Goal: Task Accomplishment & Management: Use online tool/utility

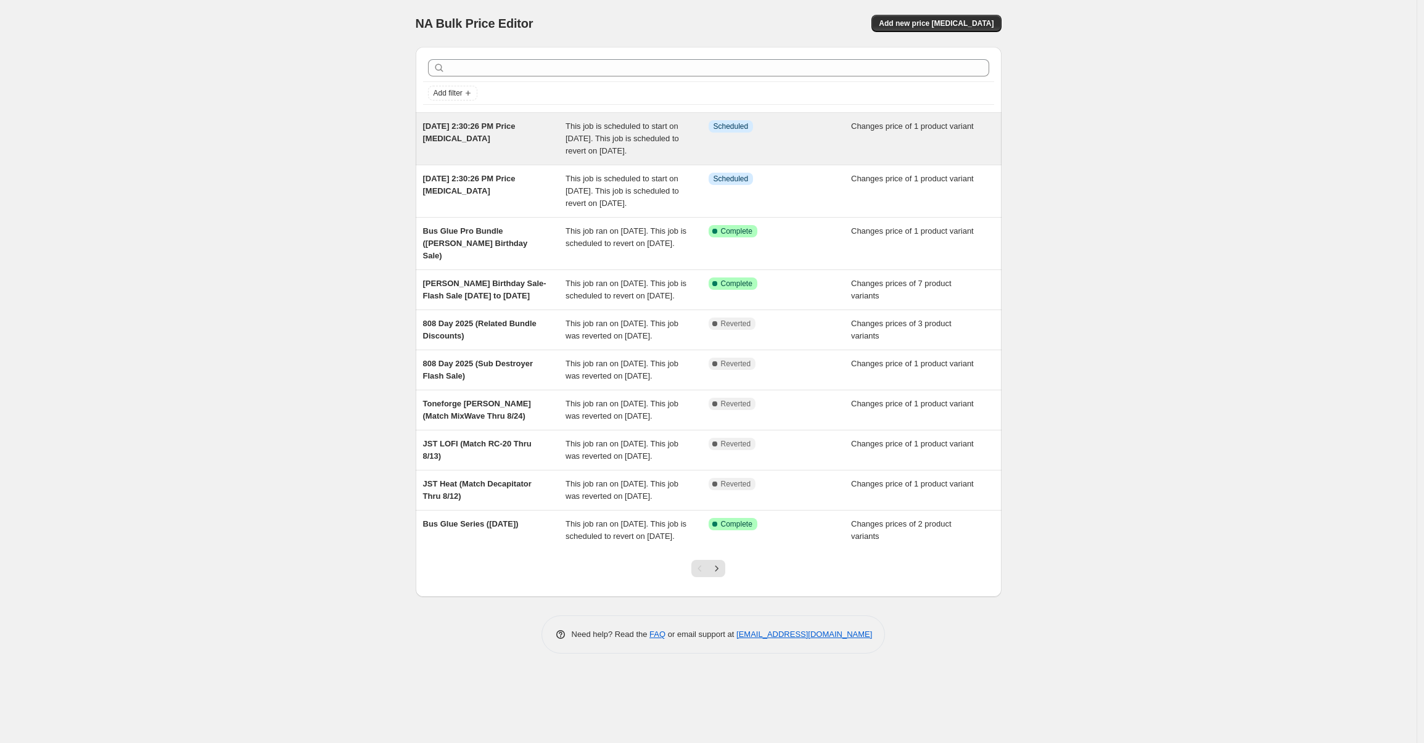
click at [625, 155] on span "This job is scheduled to start on September 1, 2025. This job is scheduled to r…" at bounding box center [621, 138] width 113 height 34
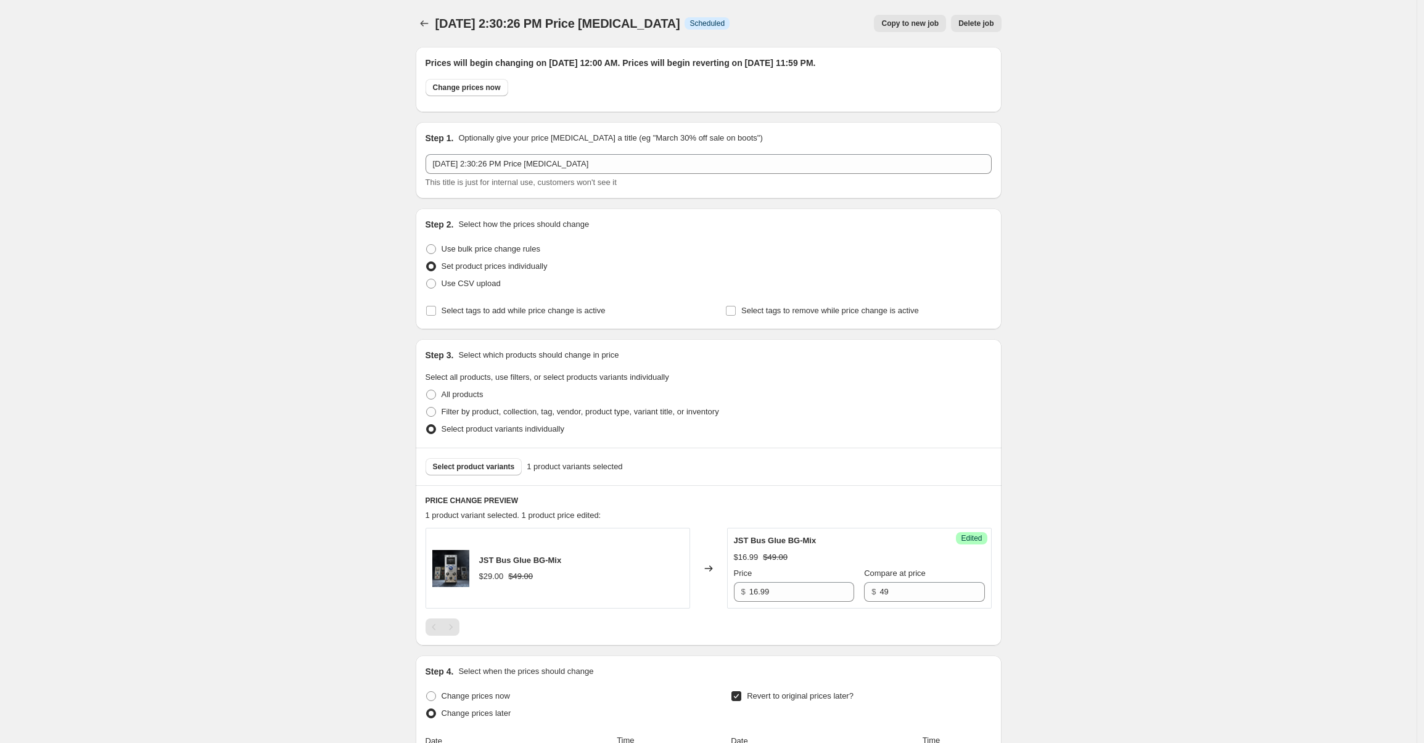
click at [435, 26] on div at bounding box center [426, 23] width 20 height 17
click at [430, 25] on icon "Price change jobs" at bounding box center [424, 23] width 12 height 12
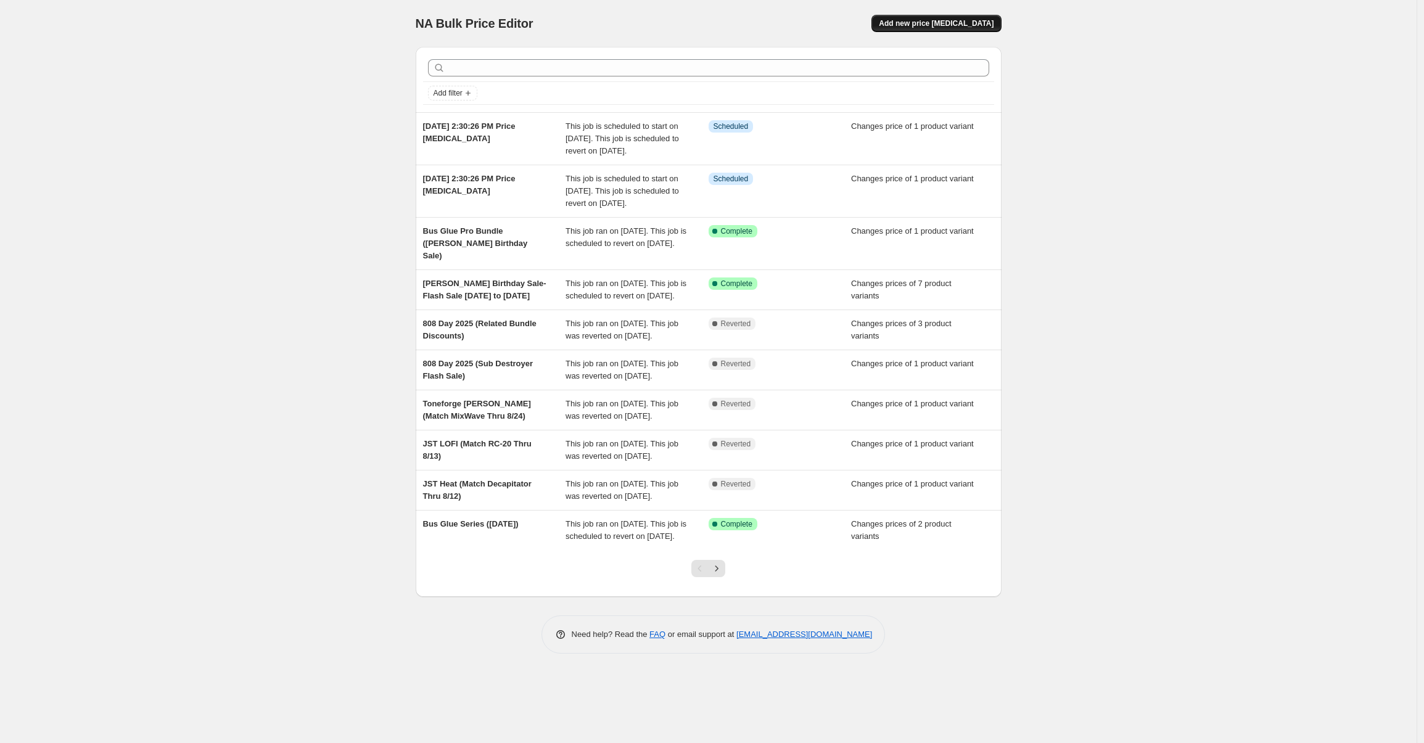
click at [905, 25] on span "Add new price [MEDICAL_DATA]" at bounding box center [936, 23] width 115 height 10
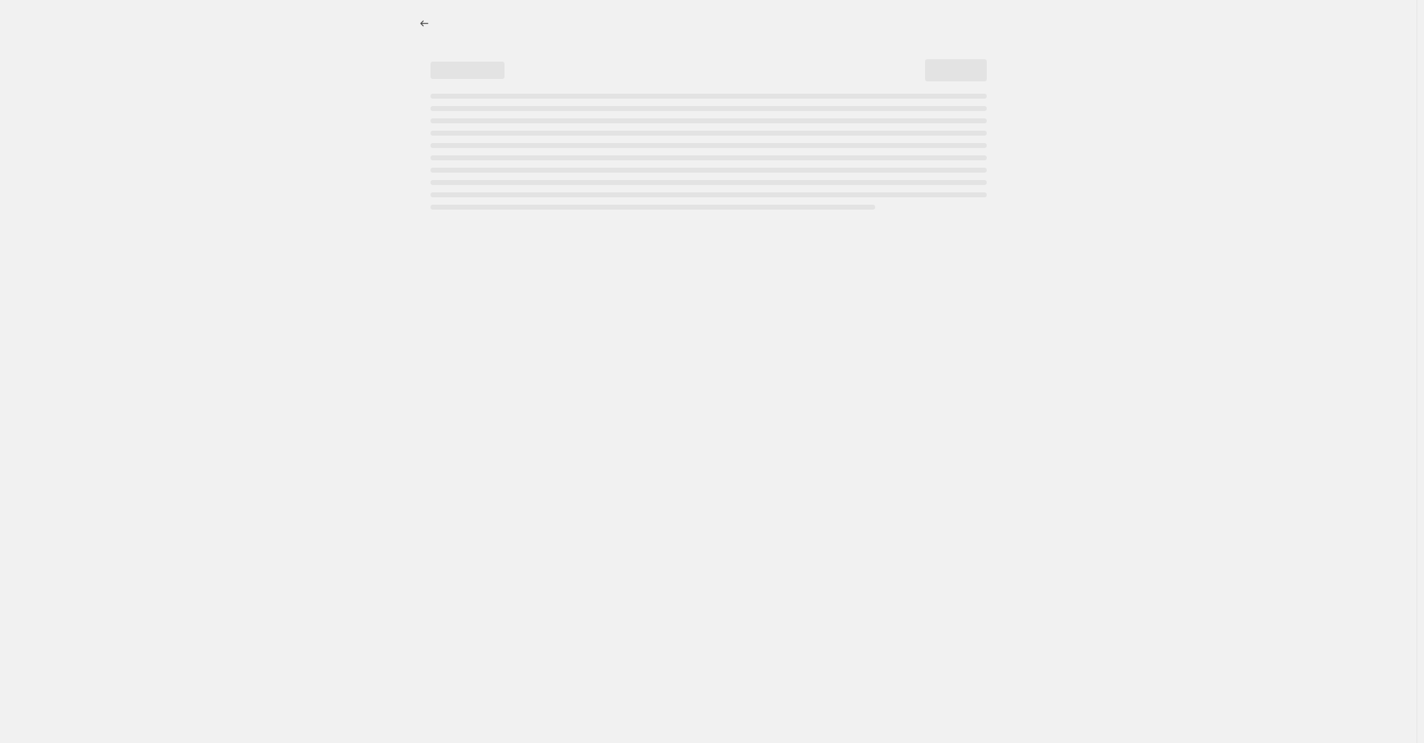
select select "percentage"
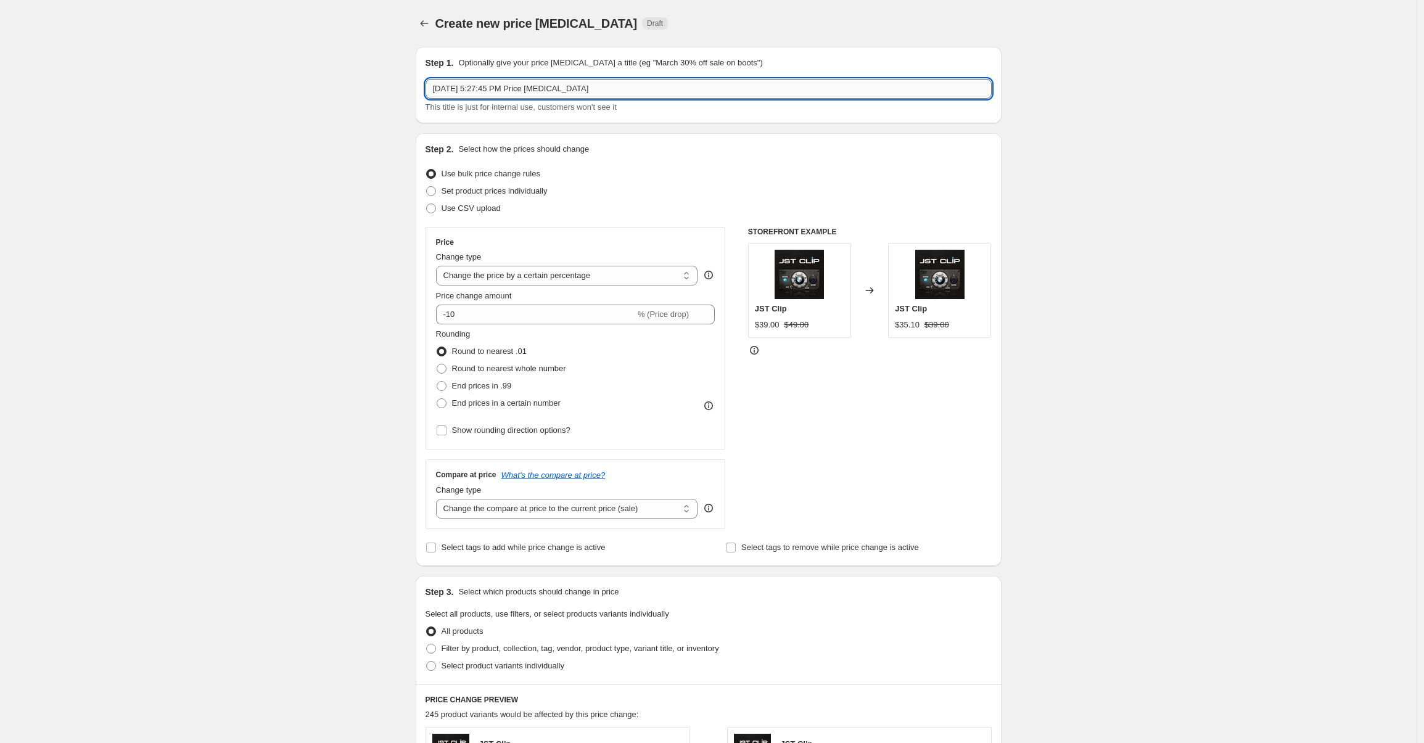
click at [476, 84] on input "Aug 28, 2025, 5:27:45 PM Price change job" at bounding box center [708, 89] width 566 height 20
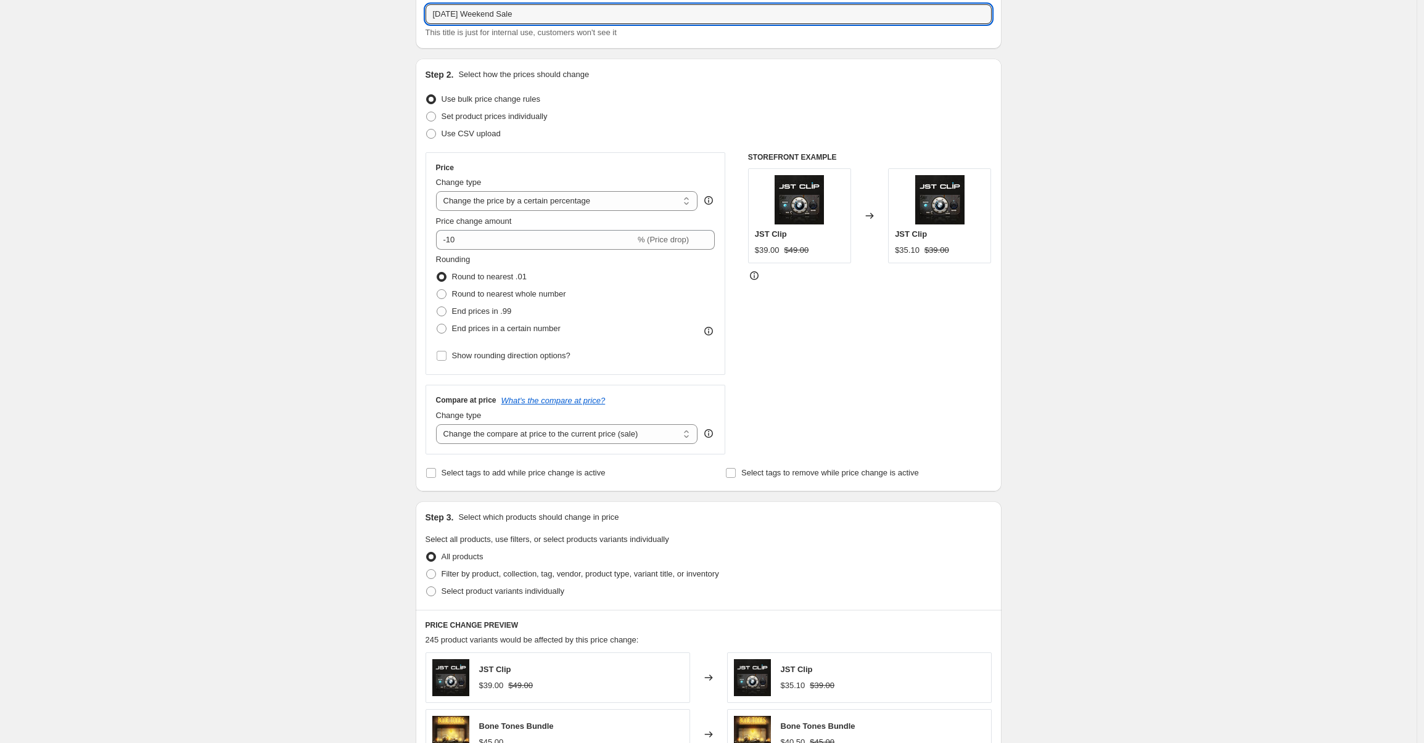
scroll to position [84, 0]
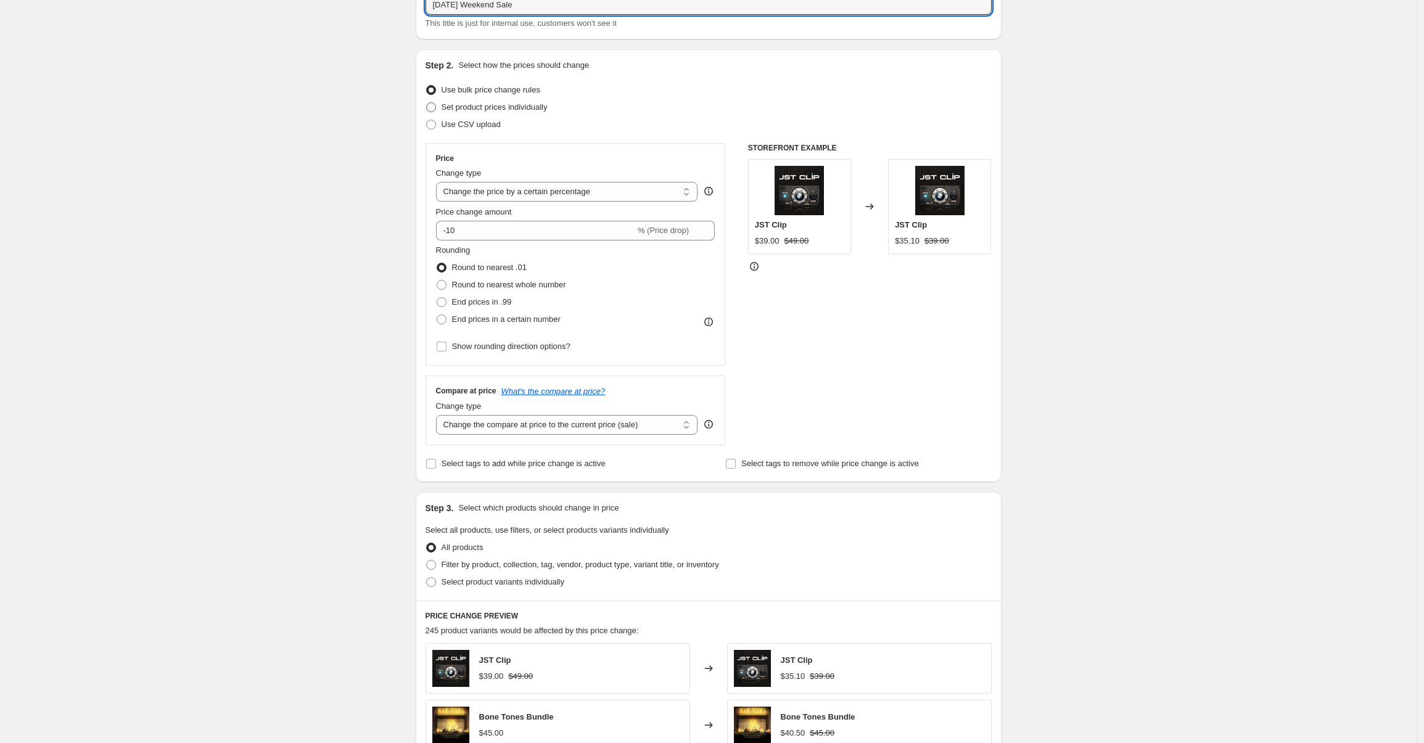
type input "Labor Day Weekend Sale"
click at [512, 108] on span "Set product prices individually" at bounding box center [494, 106] width 106 height 9
click at [427, 103] on input "Set product prices individually" at bounding box center [426, 102] width 1 height 1
radio input "true"
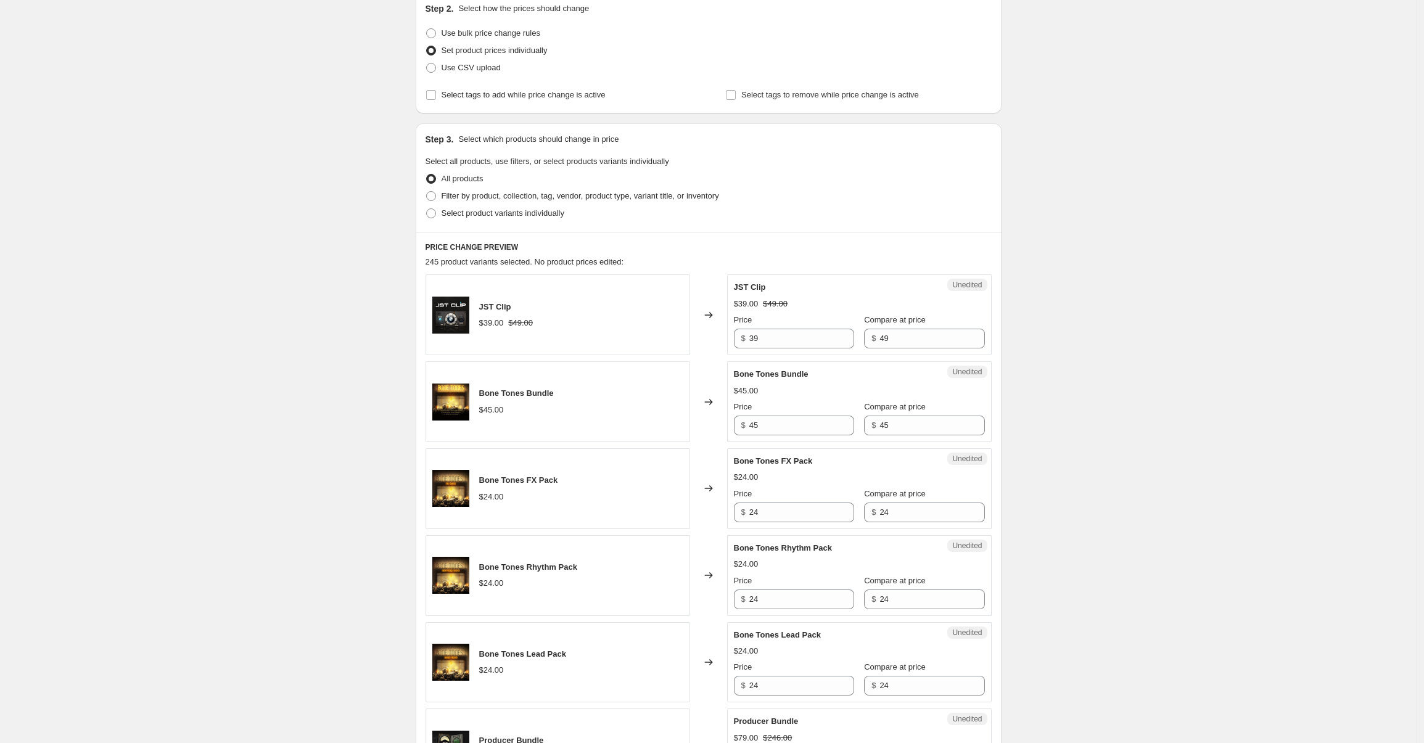
scroll to position [0, 0]
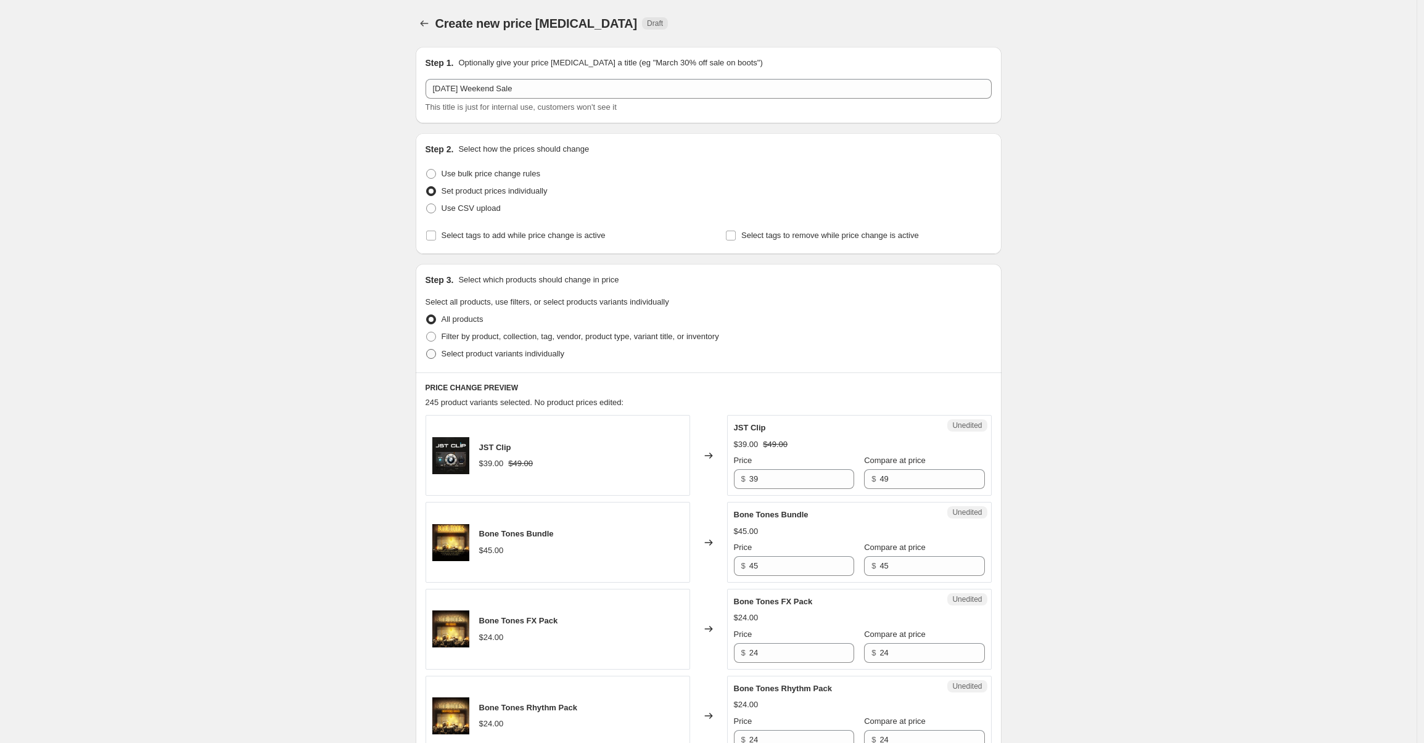
click at [476, 355] on span "Select product variants individually" at bounding box center [502, 353] width 123 height 9
click at [427, 350] on input "Select product variants individually" at bounding box center [426, 349] width 1 height 1
radio input "true"
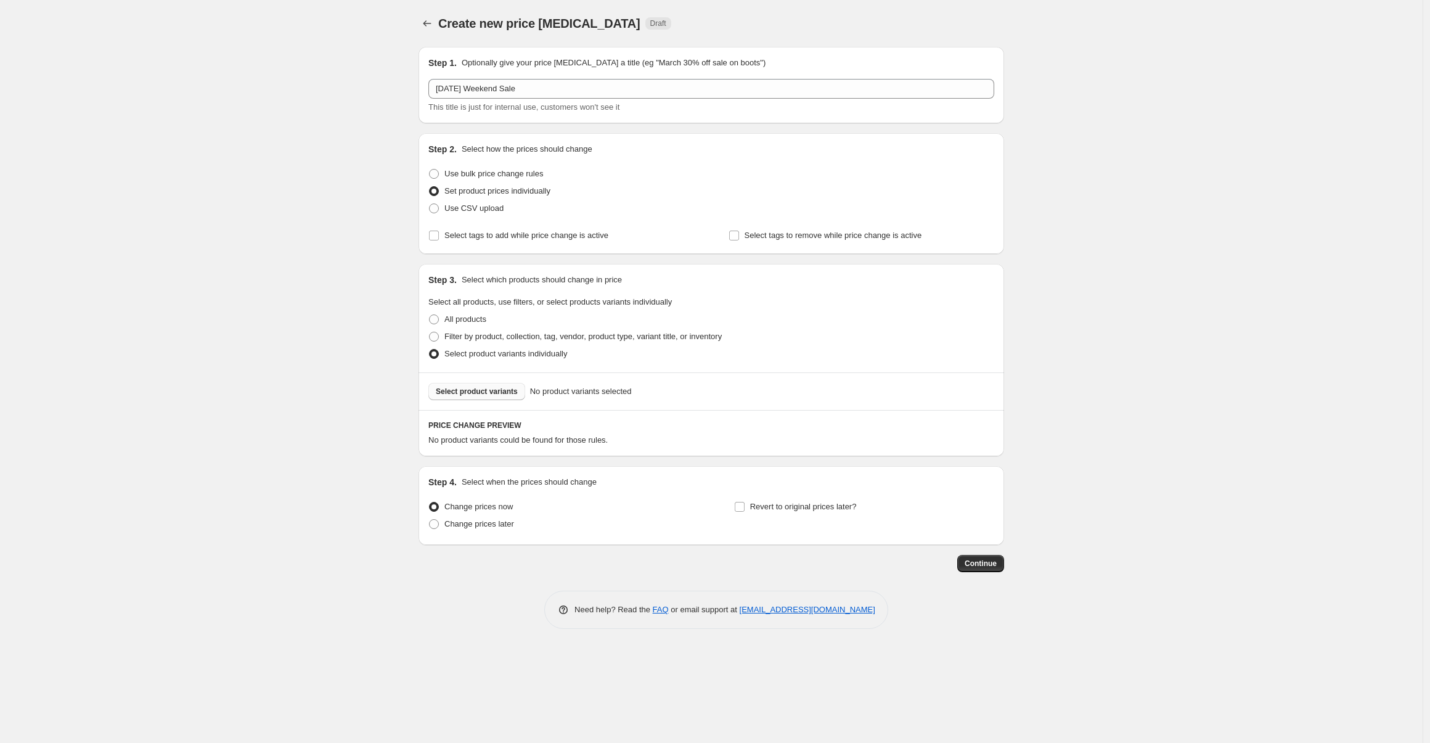
click at [460, 387] on span "Select product variants" at bounding box center [477, 392] width 82 height 10
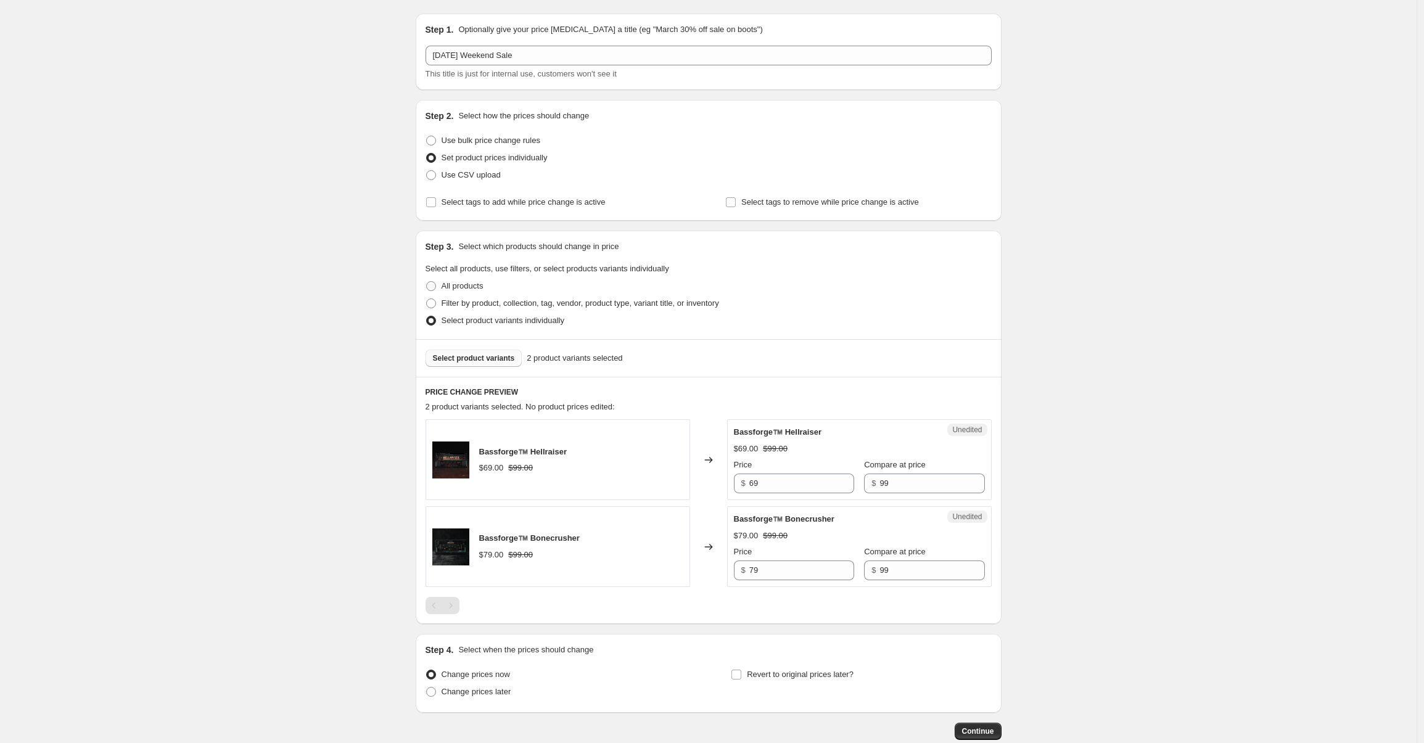
scroll to position [83, 0]
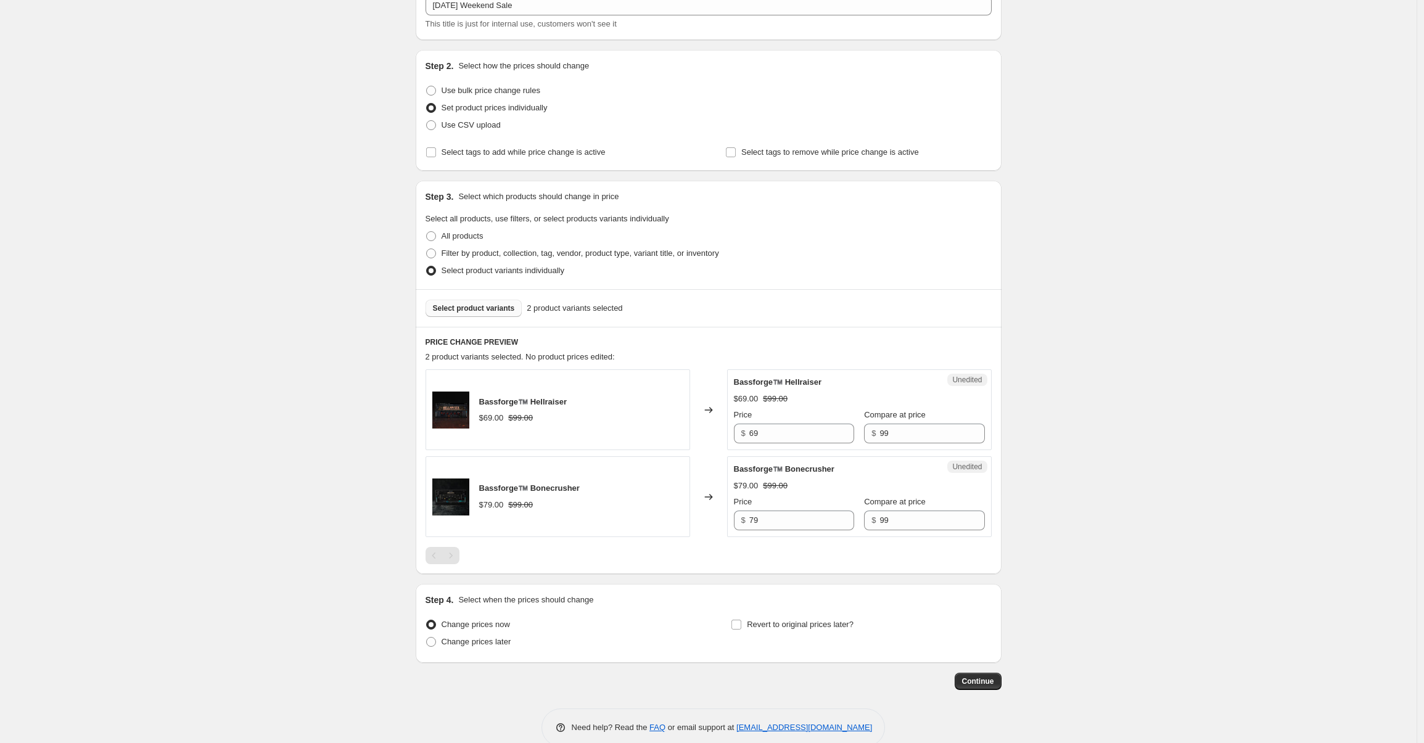
click at [489, 305] on span "Select product variants" at bounding box center [474, 308] width 82 height 10
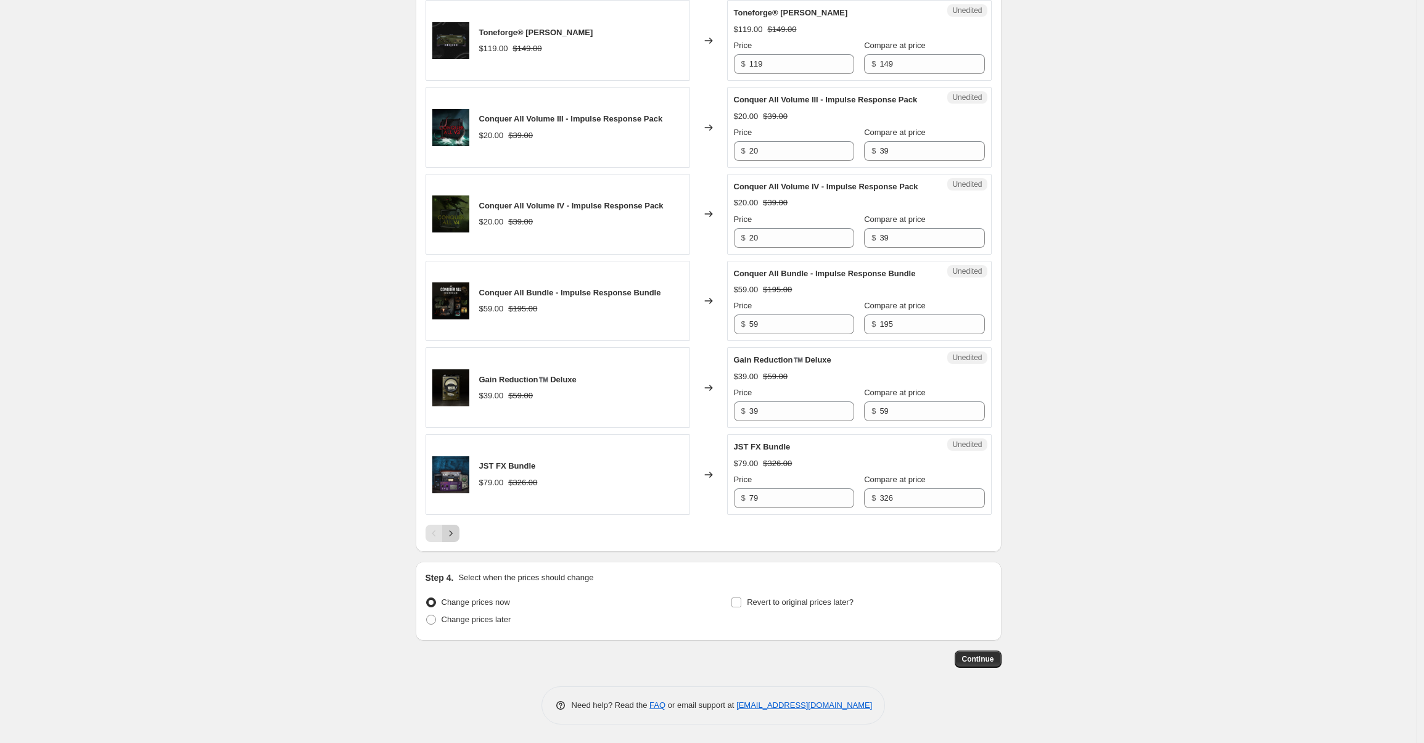
click at [448, 538] on icon "Next" at bounding box center [451, 533] width 12 height 12
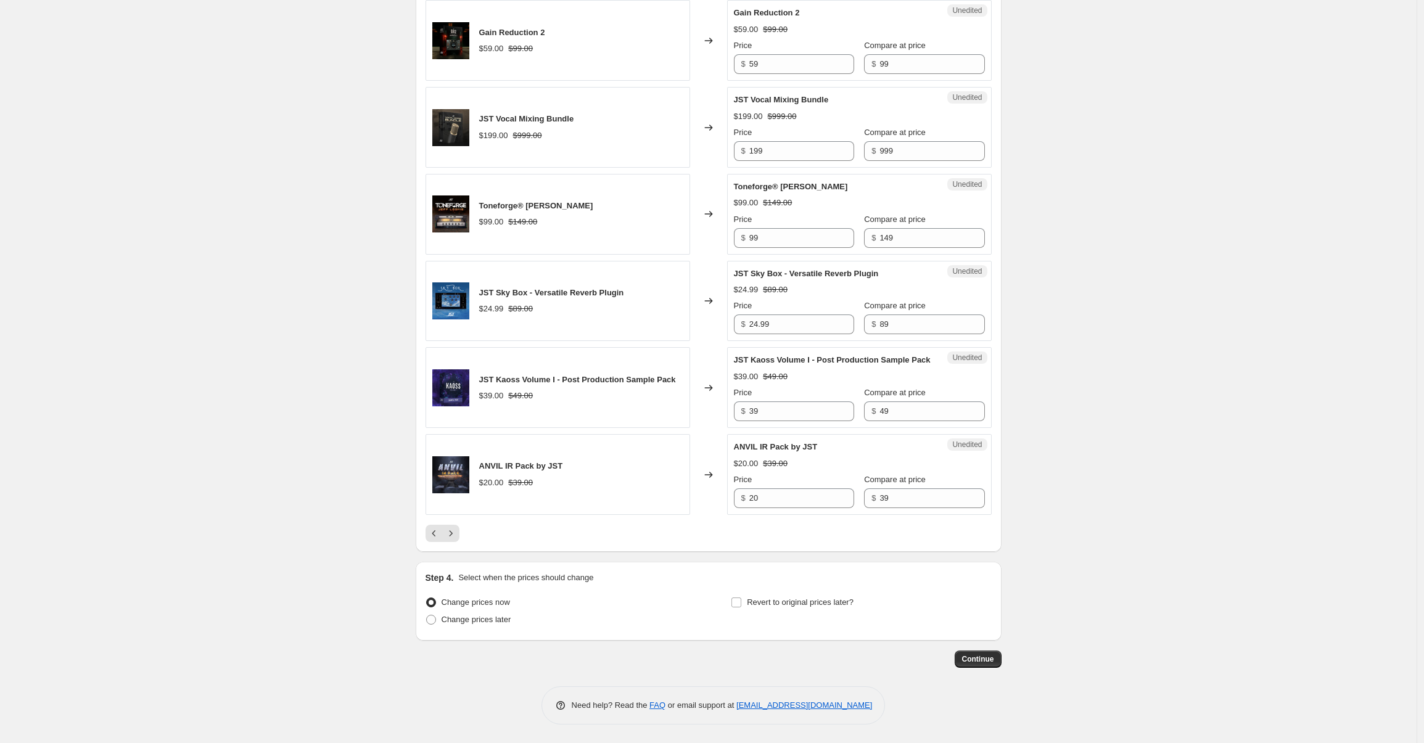
scroll to position [1680, 0]
click at [453, 530] on icon "Next" at bounding box center [451, 533] width 12 height 12
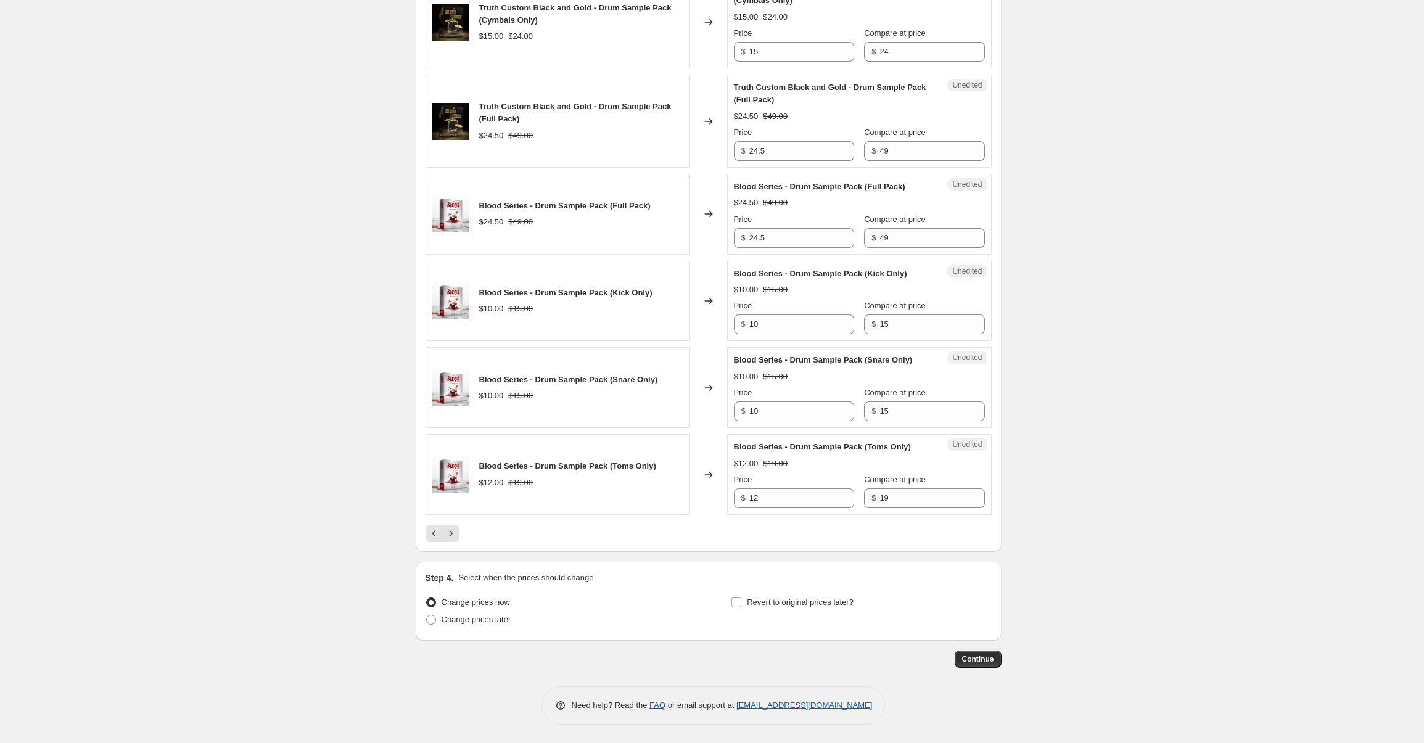
scroll to position [1828, 0]
click at [455, 531] on icon "Next" at bounding box center [451, 533] width 12 height 12
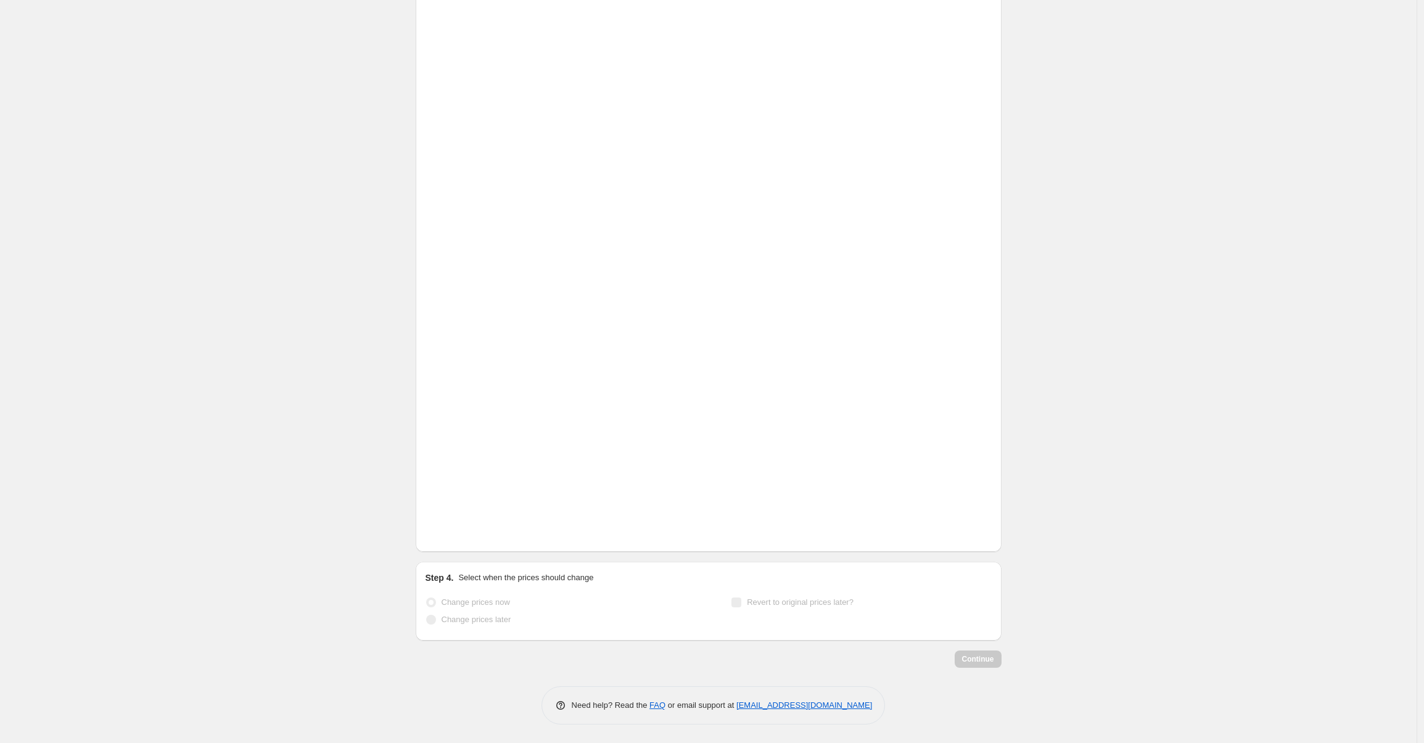
scroll to position [1717, 0]
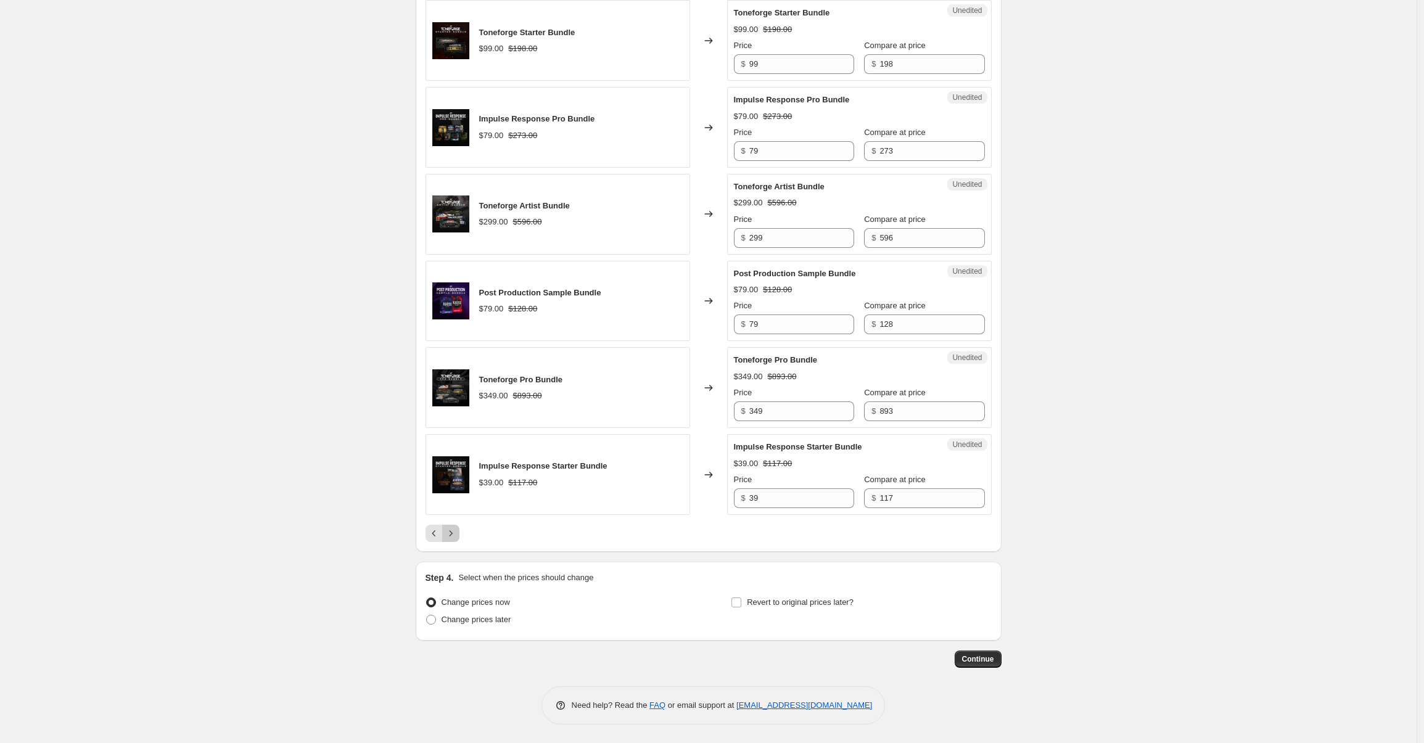
click at [451, 530] on icon "Next" at bounding box center [451, 533] width 12 height 12
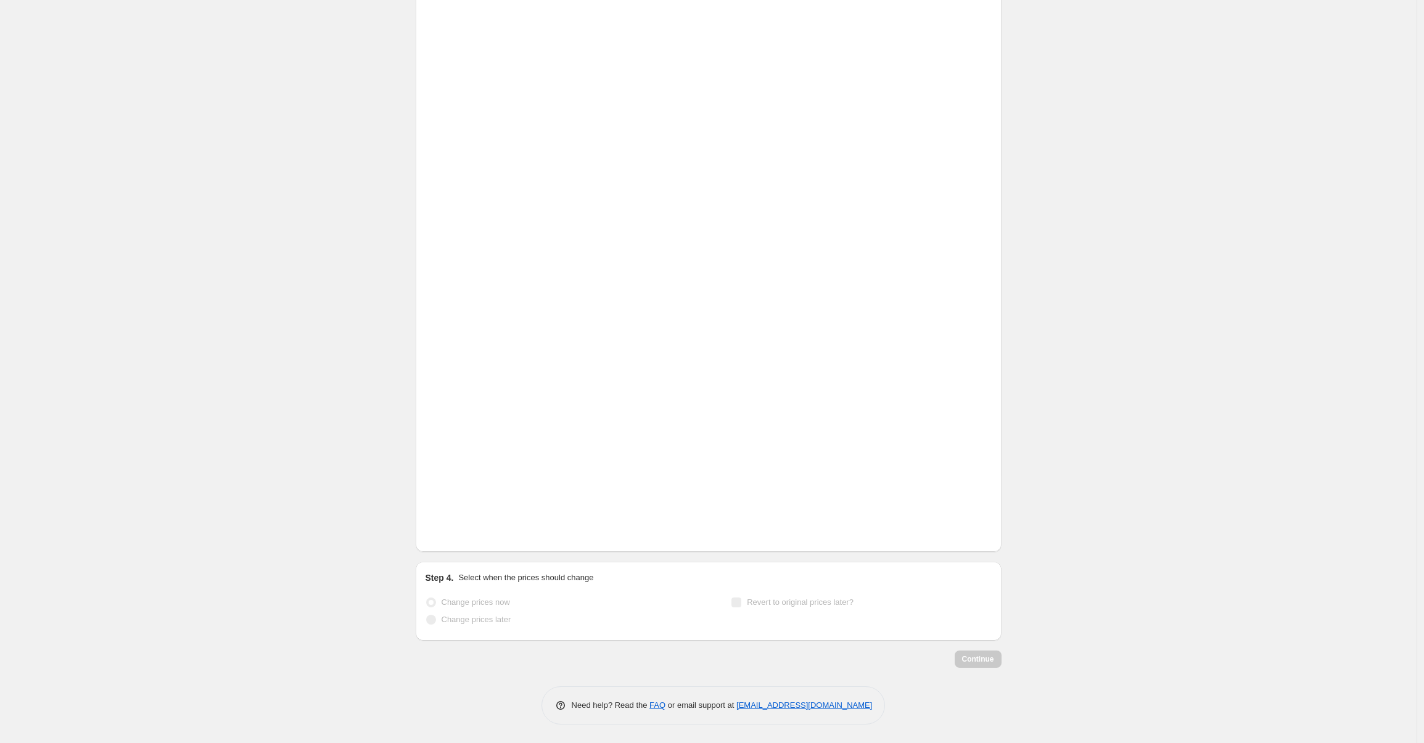
scroll to position [1159, 0]
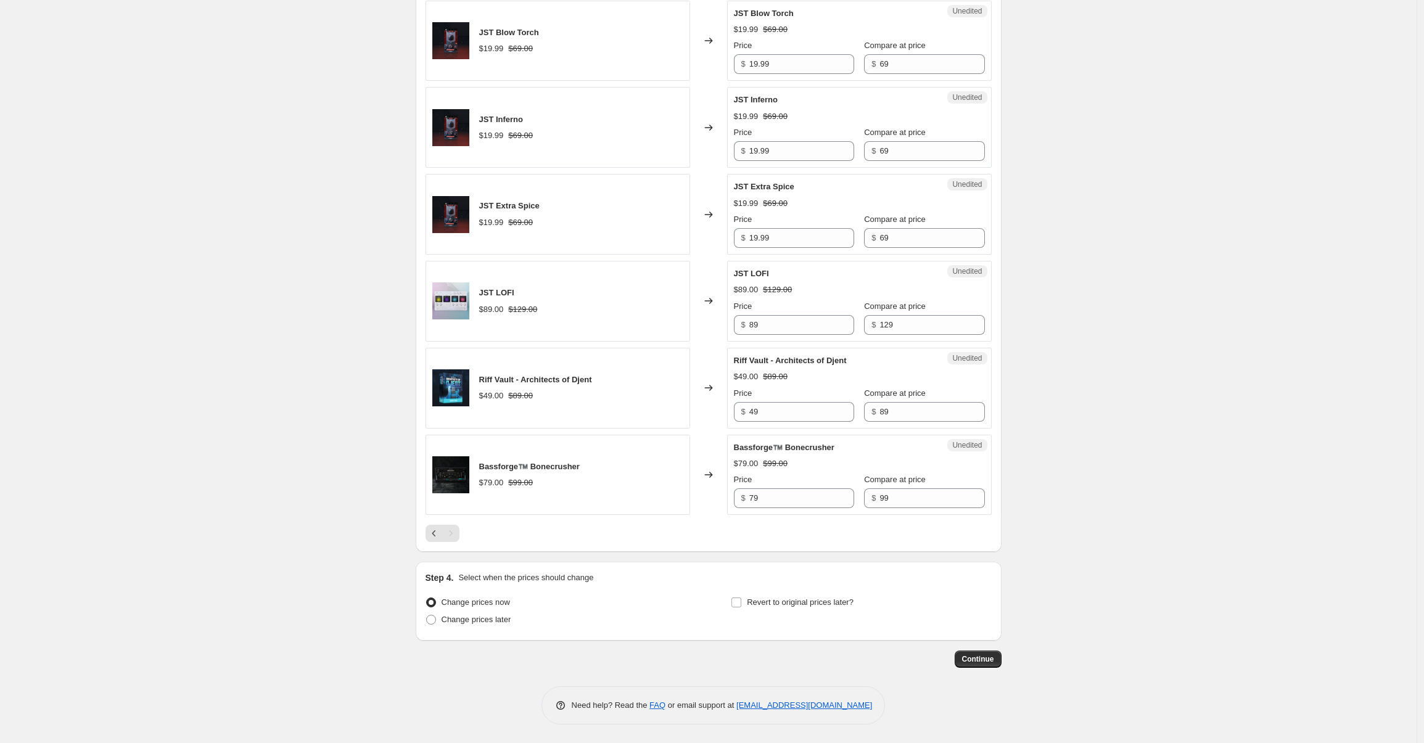
click at [445, 540] on div "Pagination" at bounding box center [450, 533] width 17 height 17
click at [449, 535] on div "Pagination" at bounding box center [450, 533] width 17 height 17
click at [433, 532] on icon "Previous" at bounding box center [434, 533] width 12 height 12
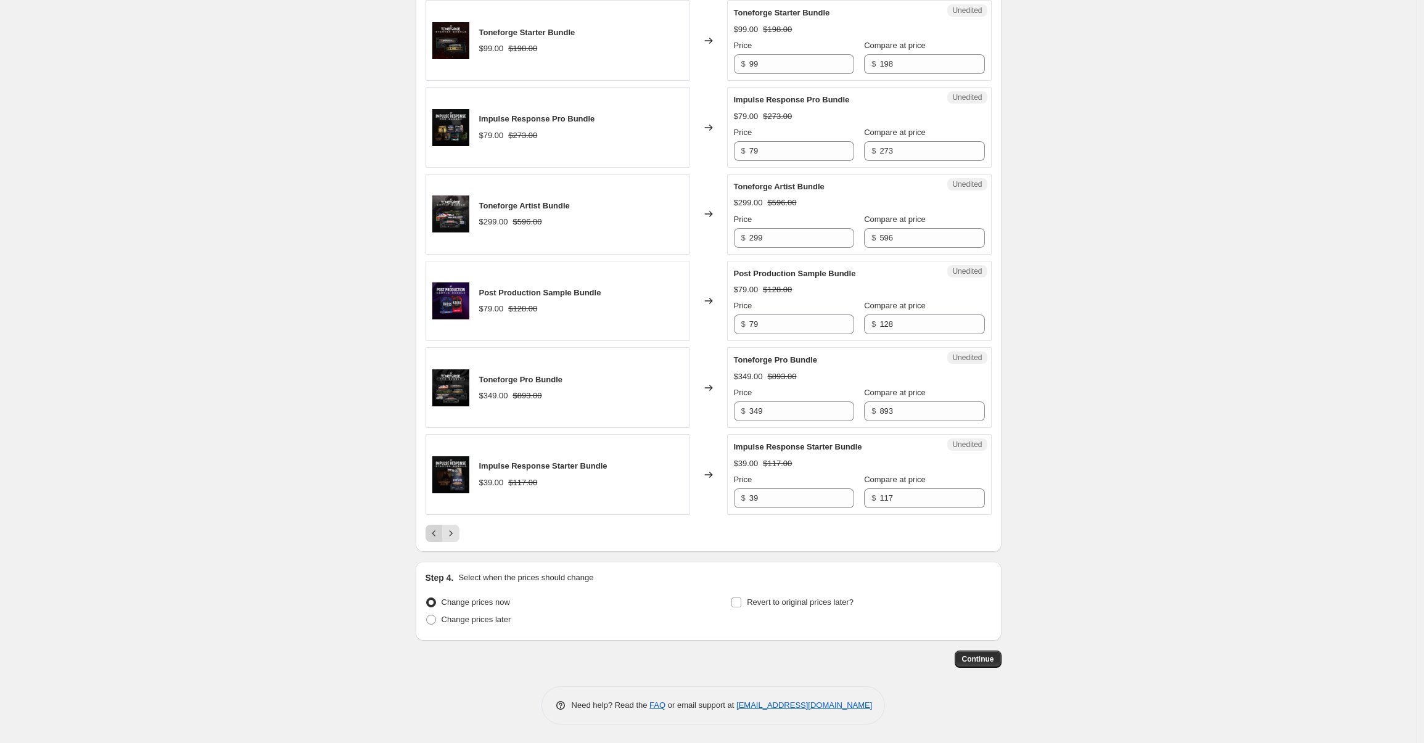
click at [430, 542] on button "Previous" at bounding box center [433, 533] width 17 height 17
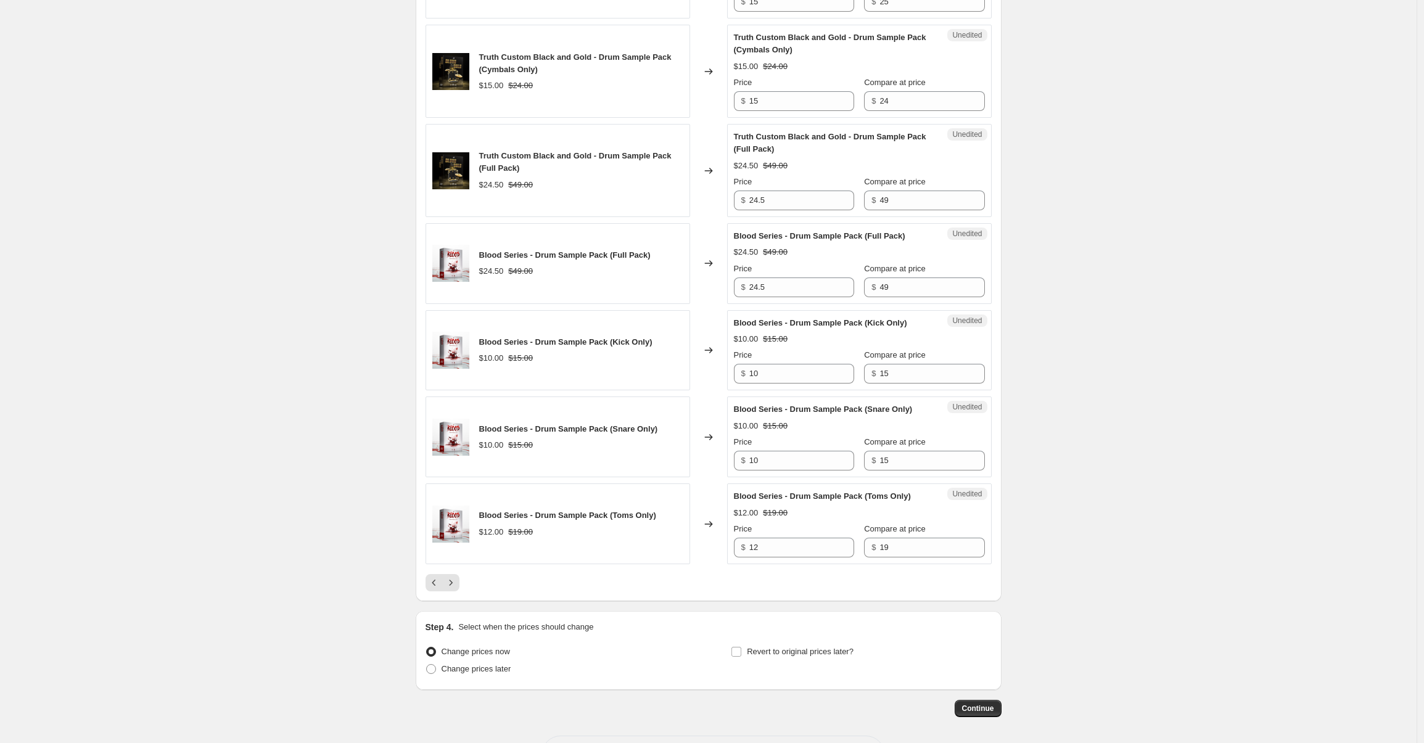
scroll to position [1688, 0]
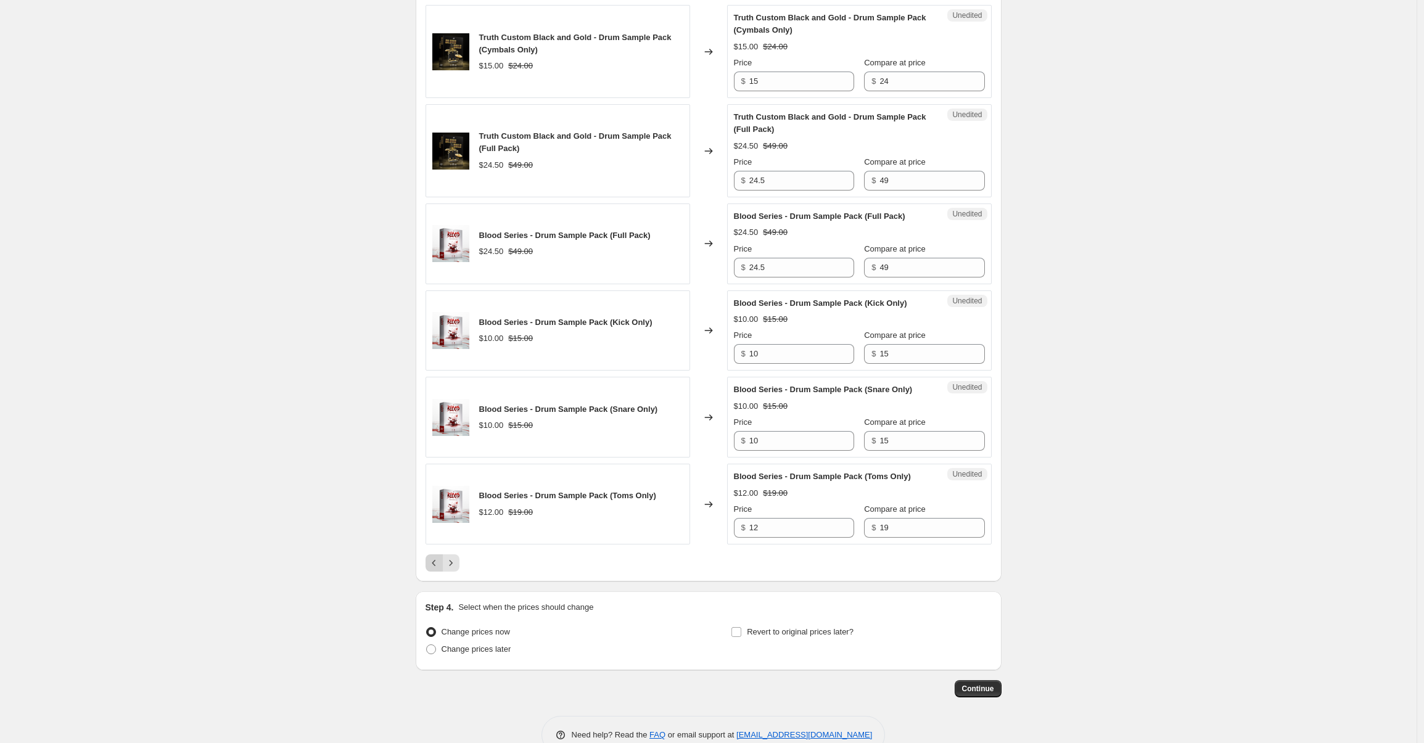
click at [440, 569] on icon "Previous" at bounding box center [434, 563] width 12 height 12
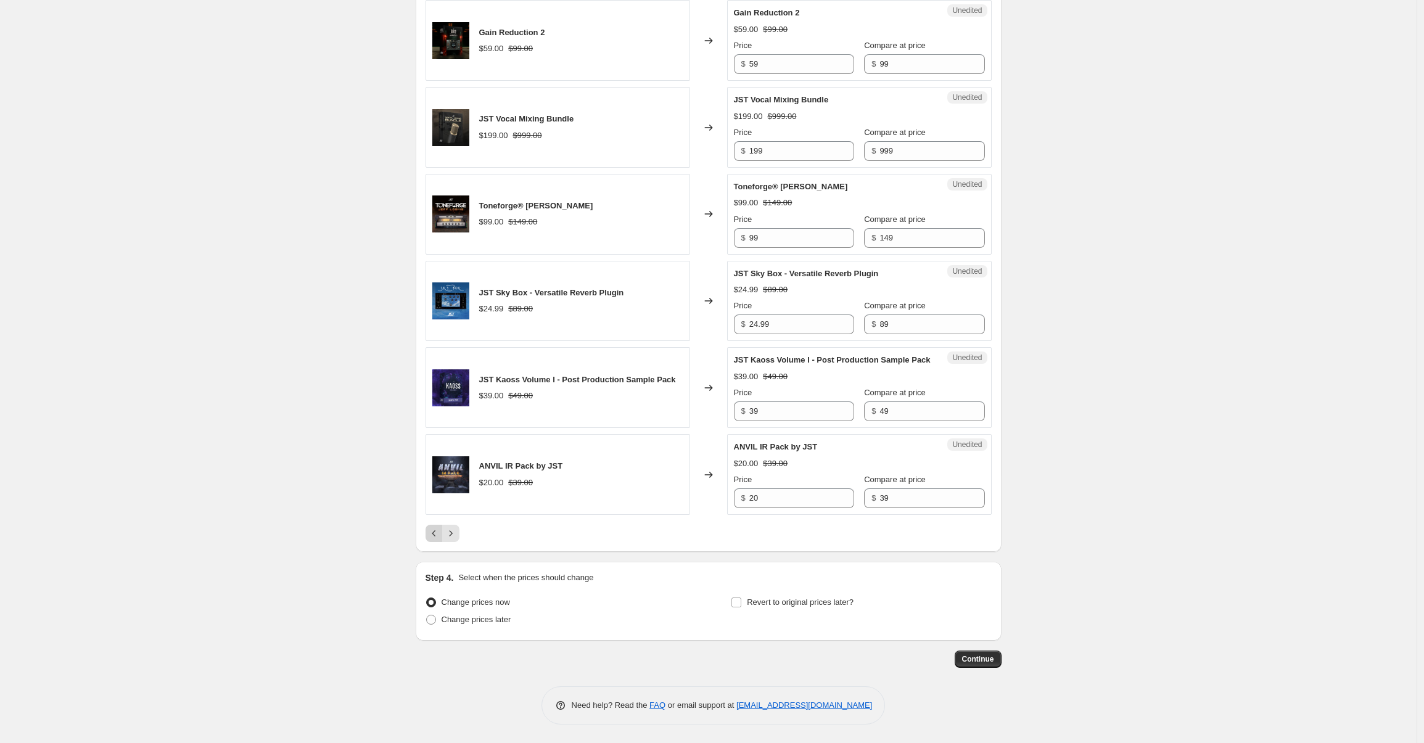
click at [435, 539] on icon "Previous" at bounding box center [434, 533] width 12 height 12
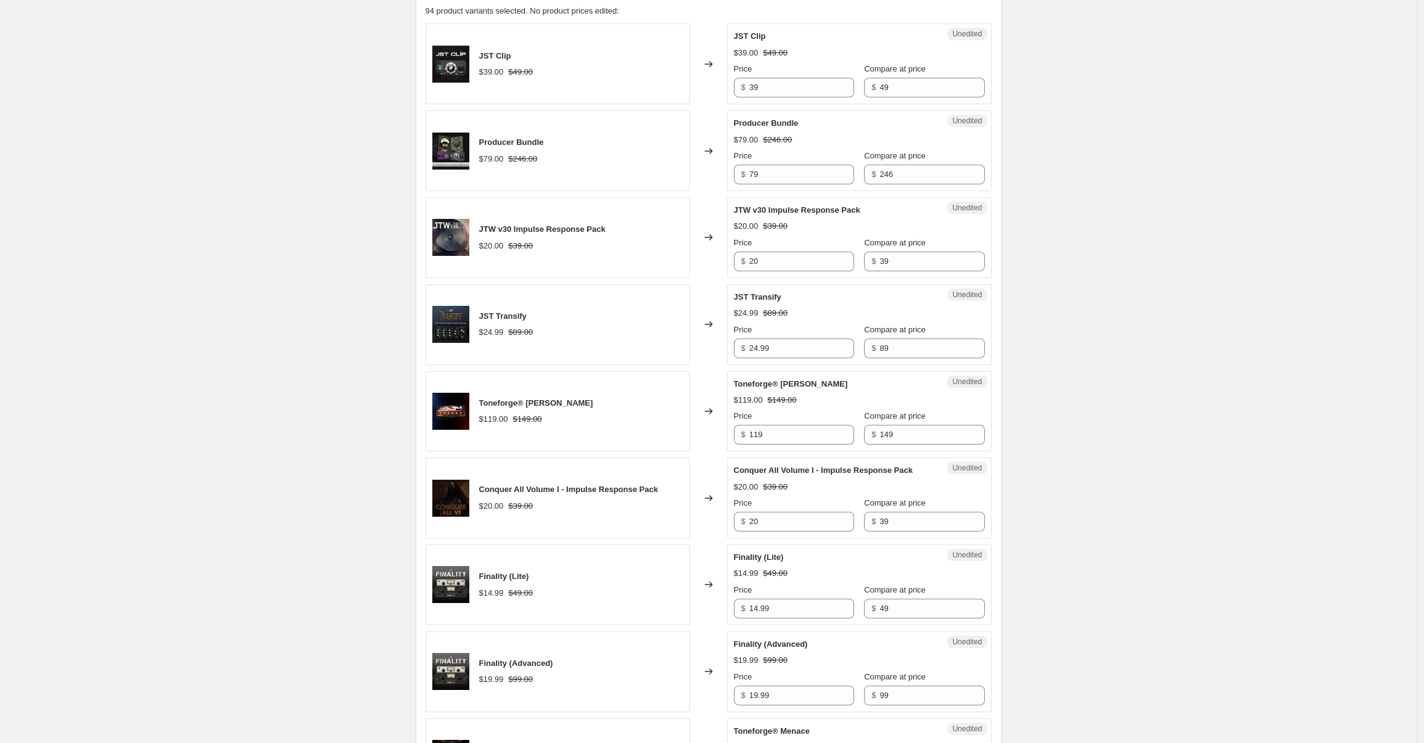
scroll to position [30, 0]
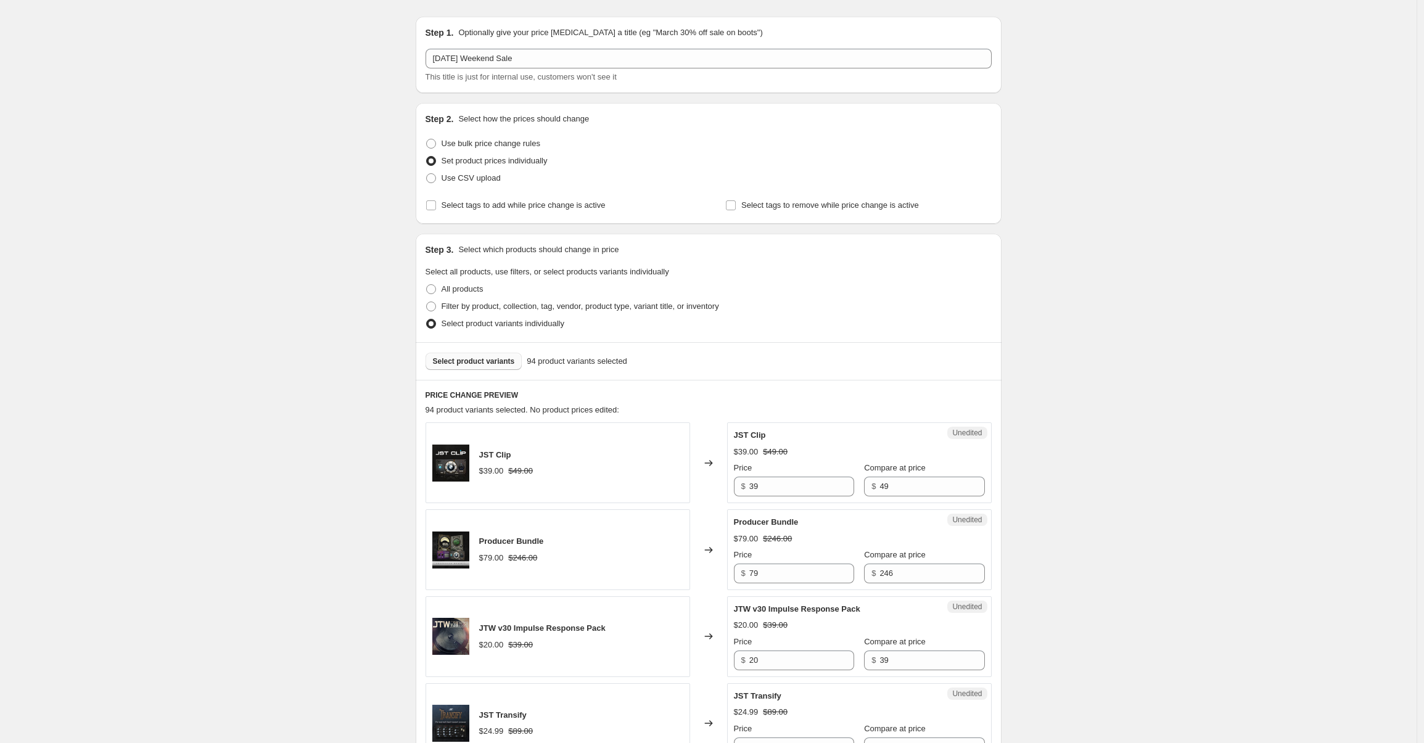
click at [506, 406] on span "94 product variants selected. No product prices edited:" at bounding box center [522, 409] width 194 height 9
click at [800, 490] on input "39" at bounding box center [801, 487] width 105 height 20
paste input "$19.9"
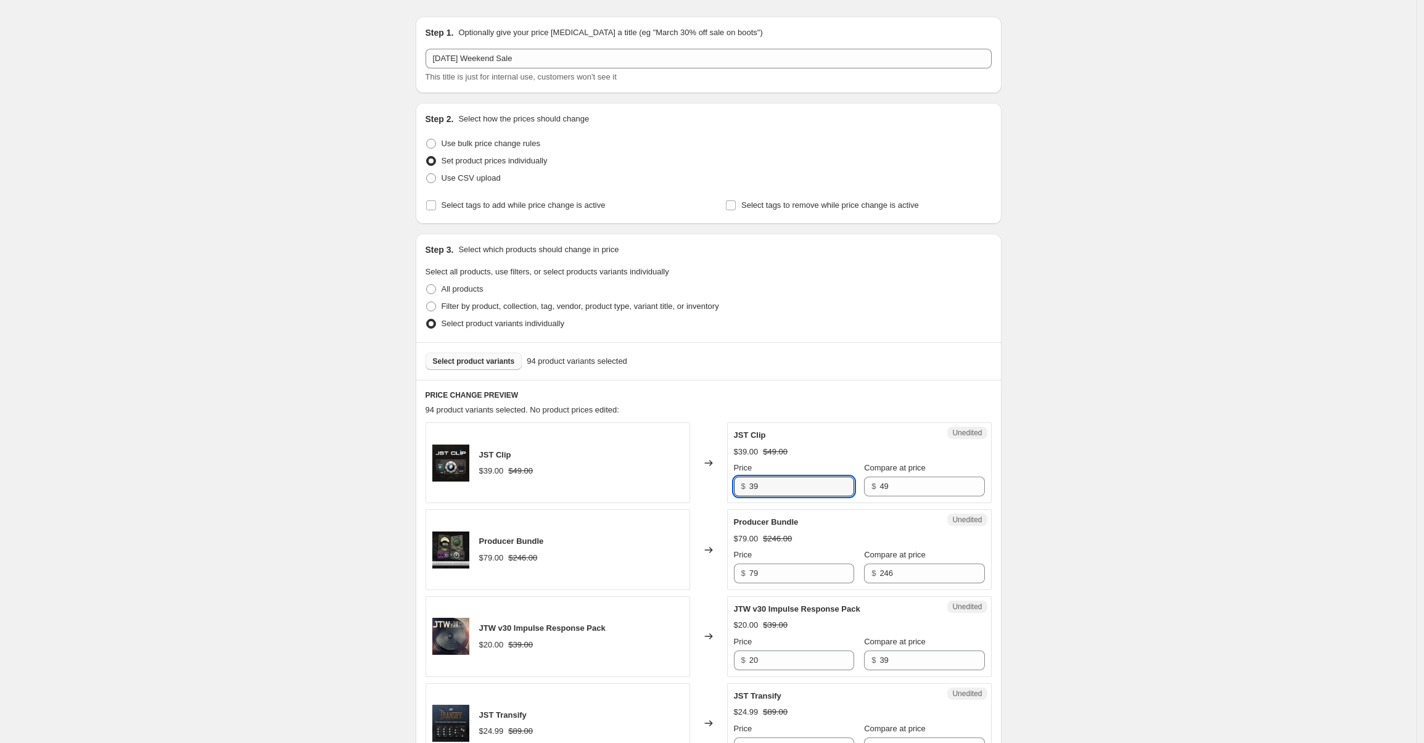
click at [759, 496] on input "39" at bounding box center [801, 489] width 105 height 20
click at [761, 495] on input "39" at bounding box center [801, 489] width 105 height 20
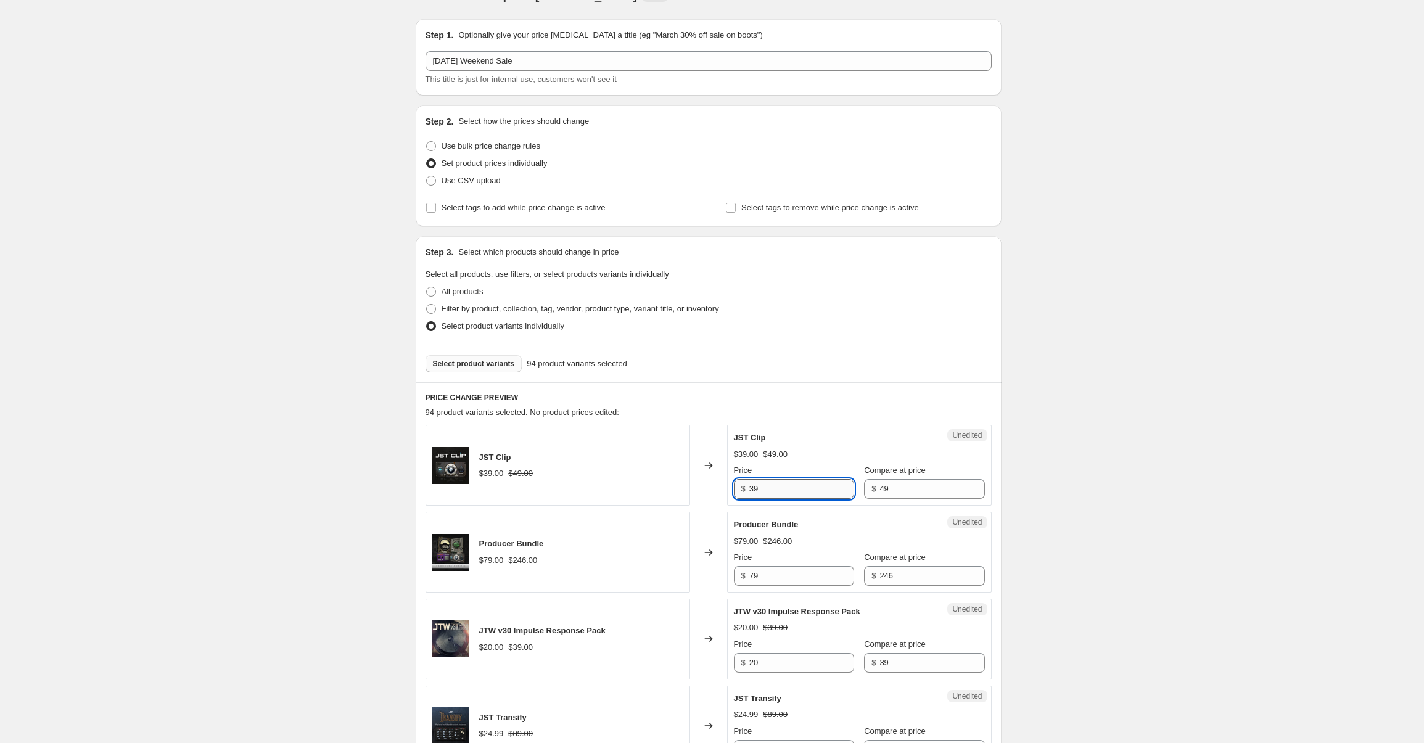
paste input "$19.9"
click at [828, 440] on div "JST Clip" at bounding box center [835, 438] width 202 height 12
click at [786, 498] on input "39" at bounding box center [801, 489] width 105 height 20
paste input "$19.9"
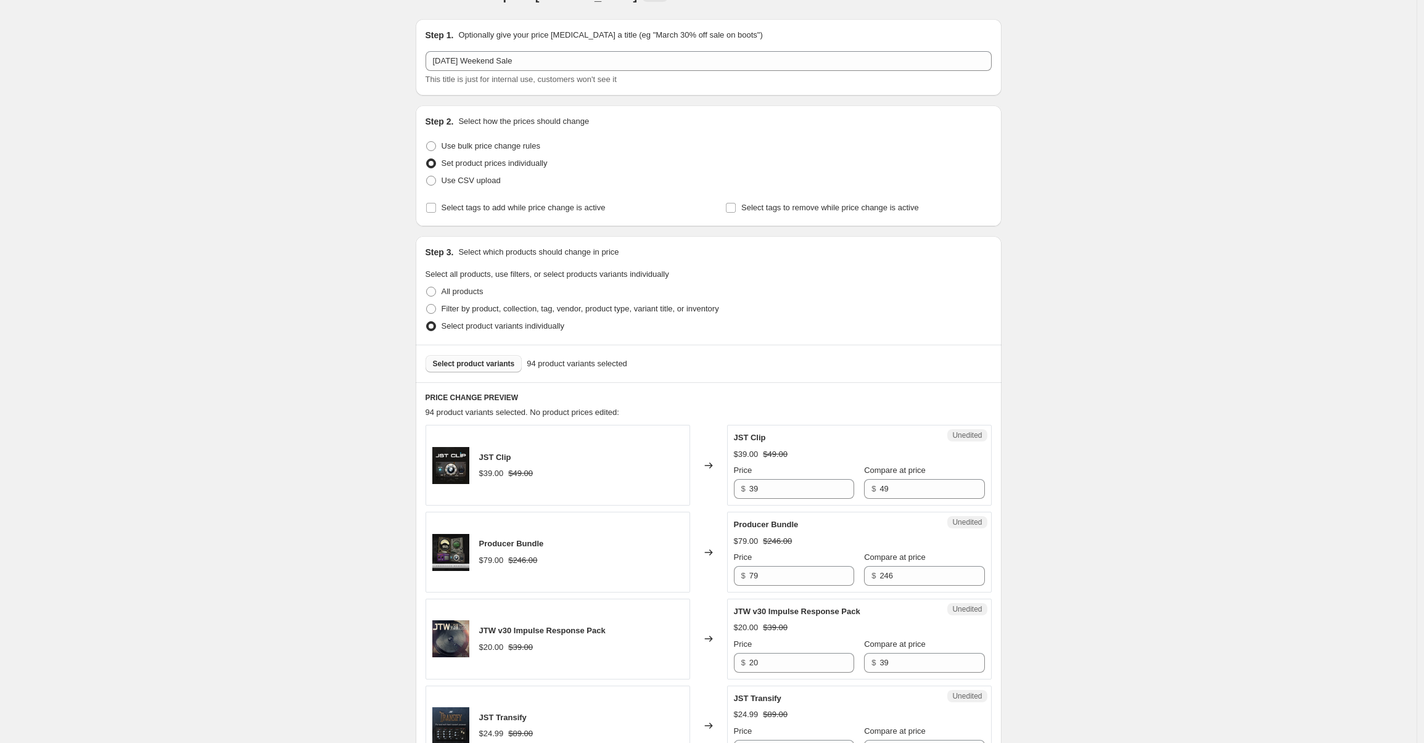
click at [690, 486] on div "JST Clip $39.00 $49.00" at bounding box center [557, 465] width 265 height 81
click at [772, 493] on input "39" at bounding box center [801, 489] width 105 height 20
type input "3"
type input "19.99"
click at [775, 581] on input "79" at bounding box center [801, 576] width 105 height 20
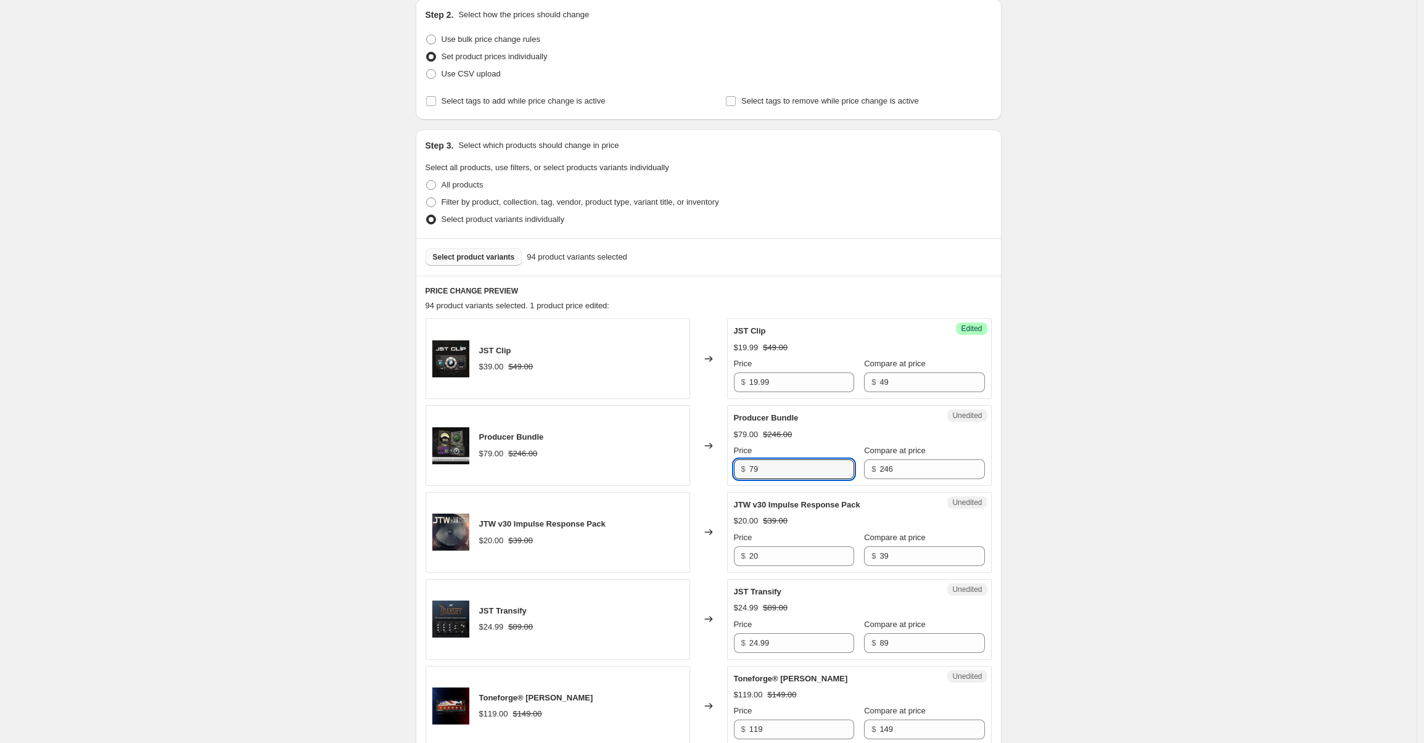
scroll to position [137, 0]
type input "7"
type input "39.99"
click at [775, 548] on input "20" at bounding box center [801, 554] width 105 height 20
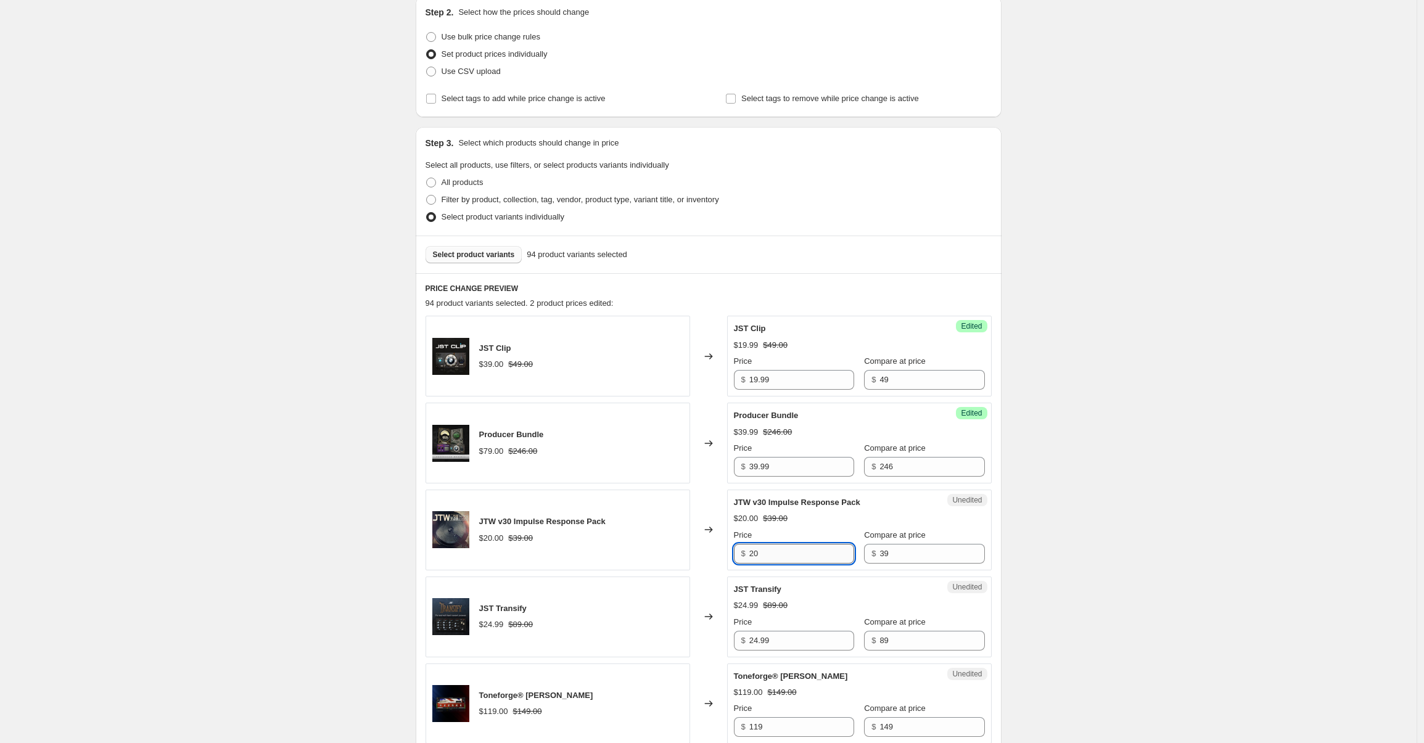
type input "2"
type input "9.99"
click at [797, 604] on div "$24.99 $89.00" at bounding box center [859, 605] width 251 height 12
click at [797, 642] on input "24.99" at bounding box center [801, 641] width 105 height 20
click at [781, 636] on input "24.99" at bounding box center [801, 641] width 105 height 20
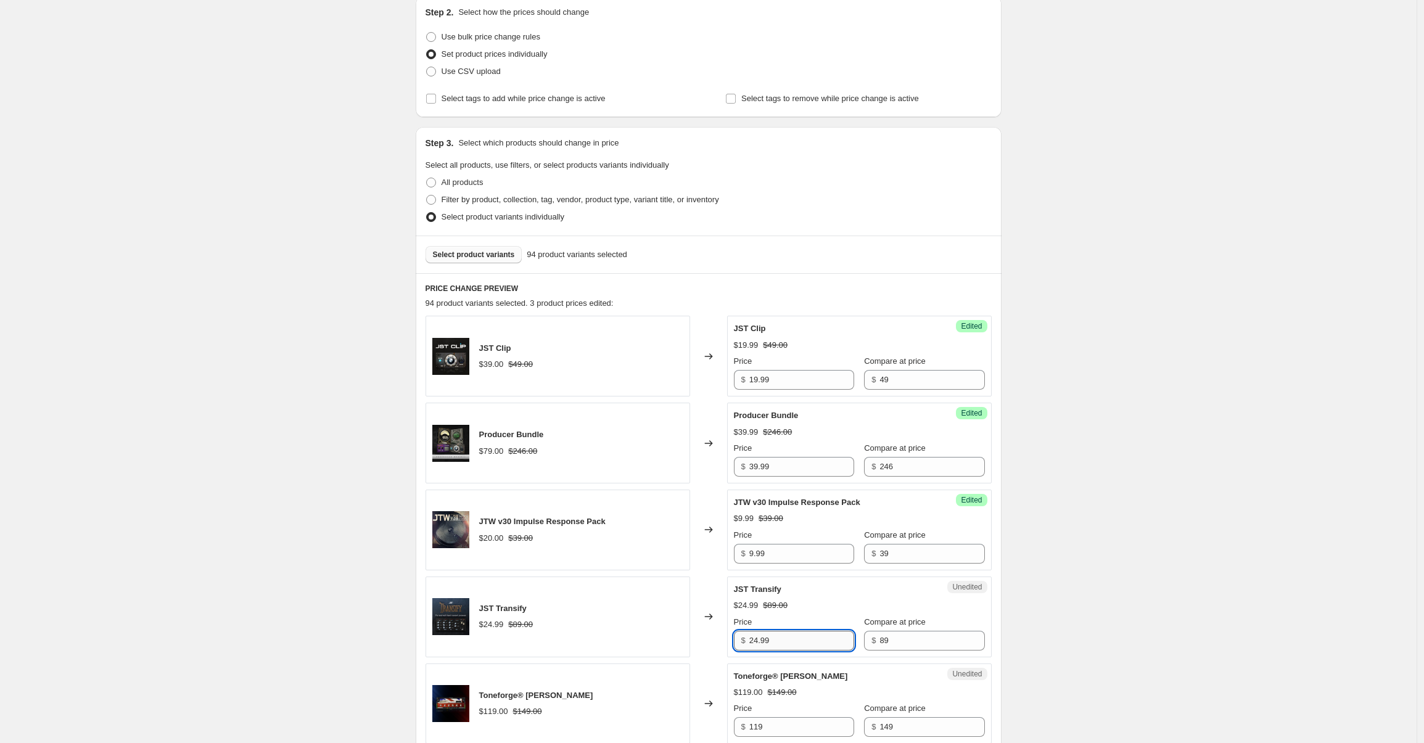
click at [781, 636] on input "24.99" at bounding box center [801, 641] width 105 height 20
type input "19.99"
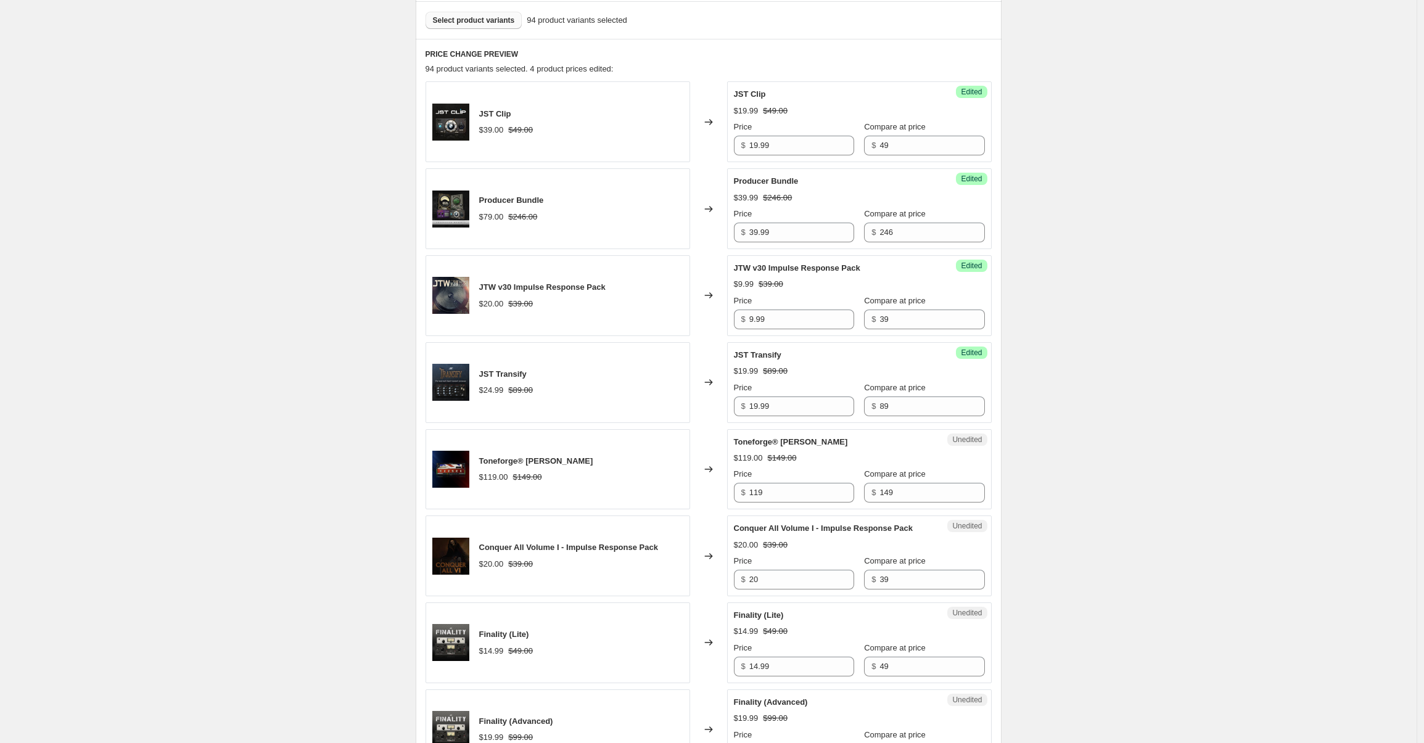
scroll to position [380, 0]
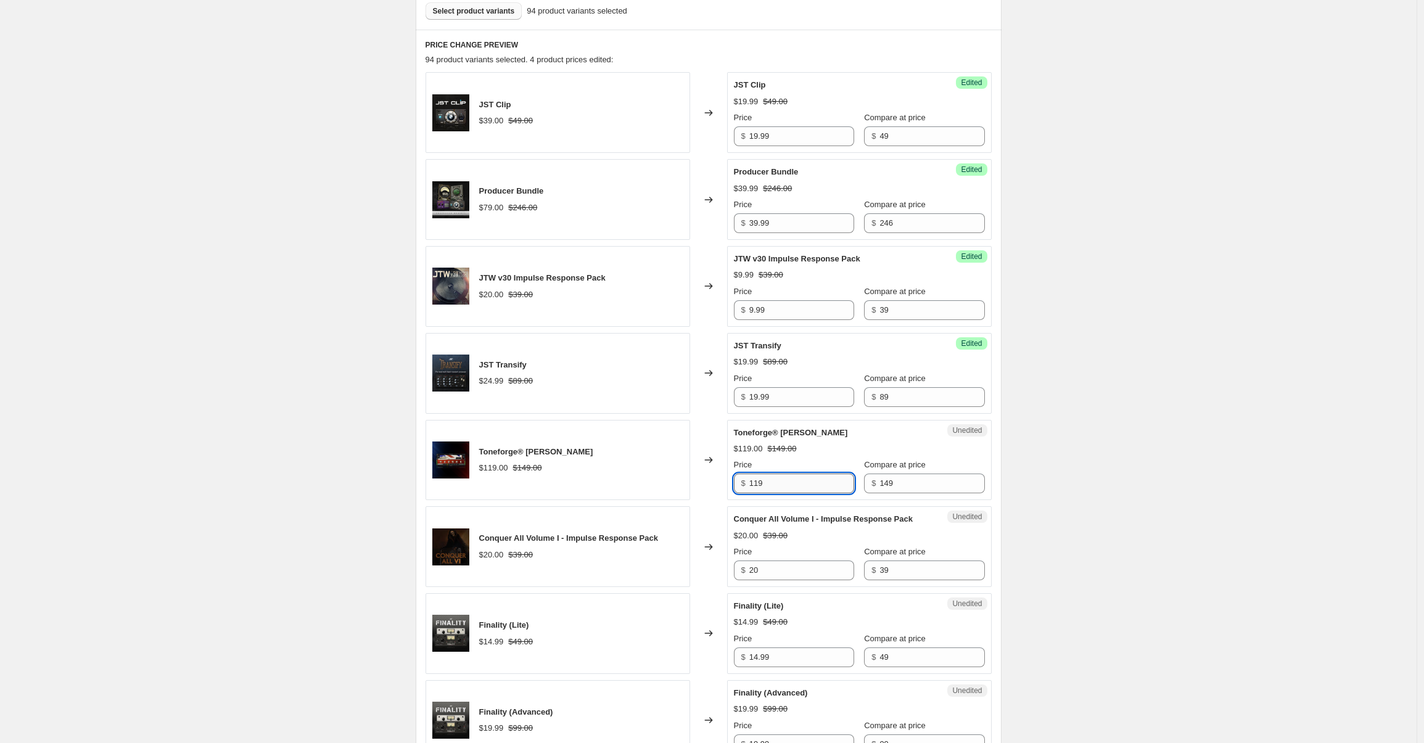
click at [816, 483] on input "119" at bounding box center [801, 484] width 105 height 20
type input "79.99"
click at [699, 496] on div "Changed to" at bounding box center [708, 460] width 37 height 81
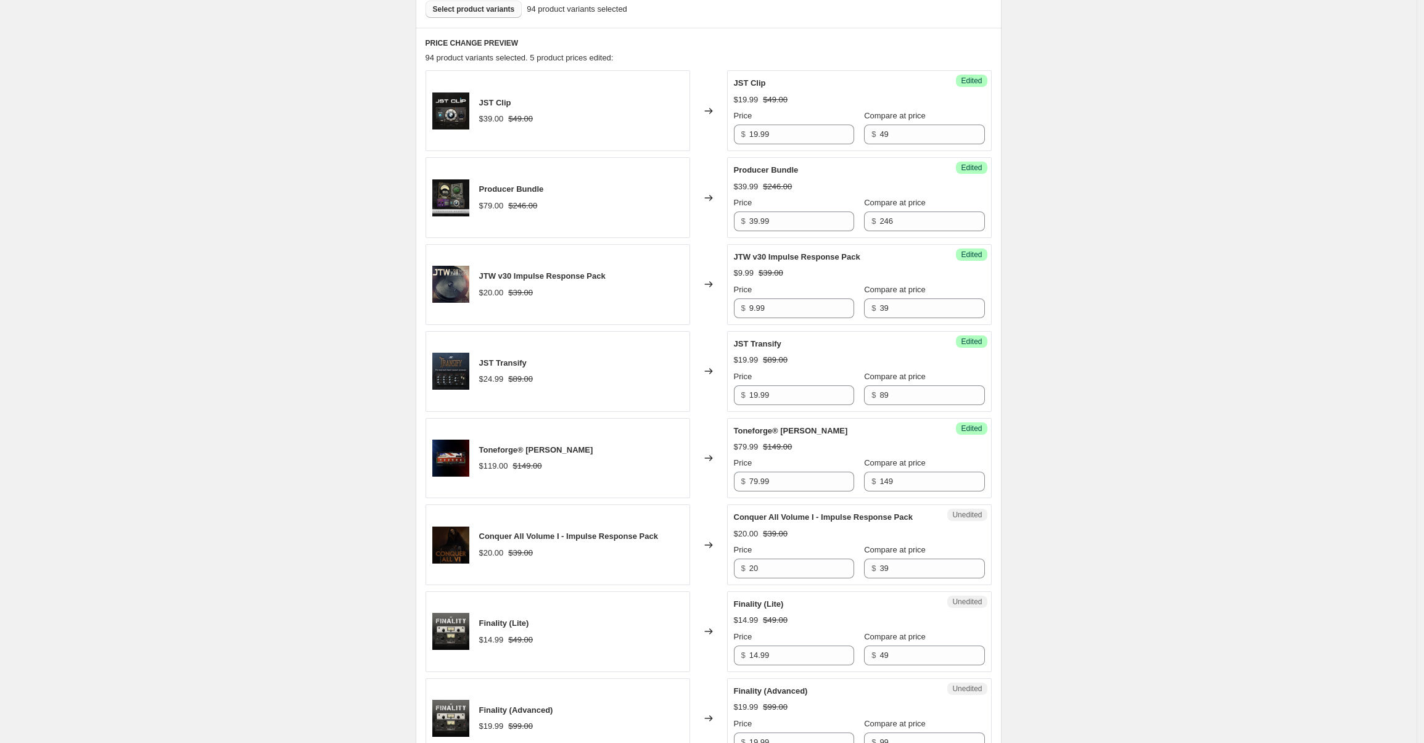
scroll to position [383, 0]
click at [800, 575] on input "20" at bounding box center [801, 568] width 105 height 20
type input "9.99"
click at [727, 648] on div "Changed to" at bounding box center [708, 631] width 37 height 81
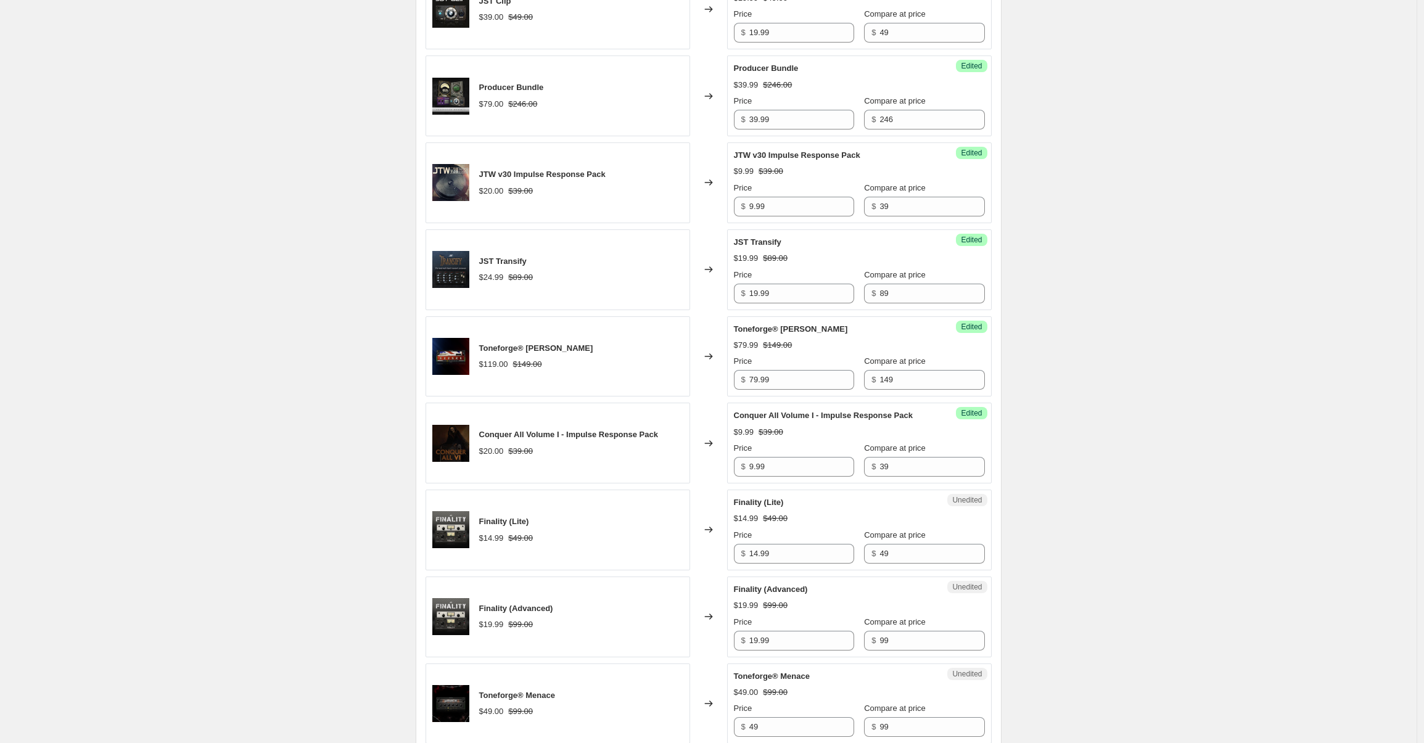
scroll to position [485, 0]
click at [785, 541] on div "Price" at bounding box center [794, 534] width 120 height 12
click at [781, 563] on input "14.99" at bounding box center [801, 553] width 105 height 20
type input "4.99"
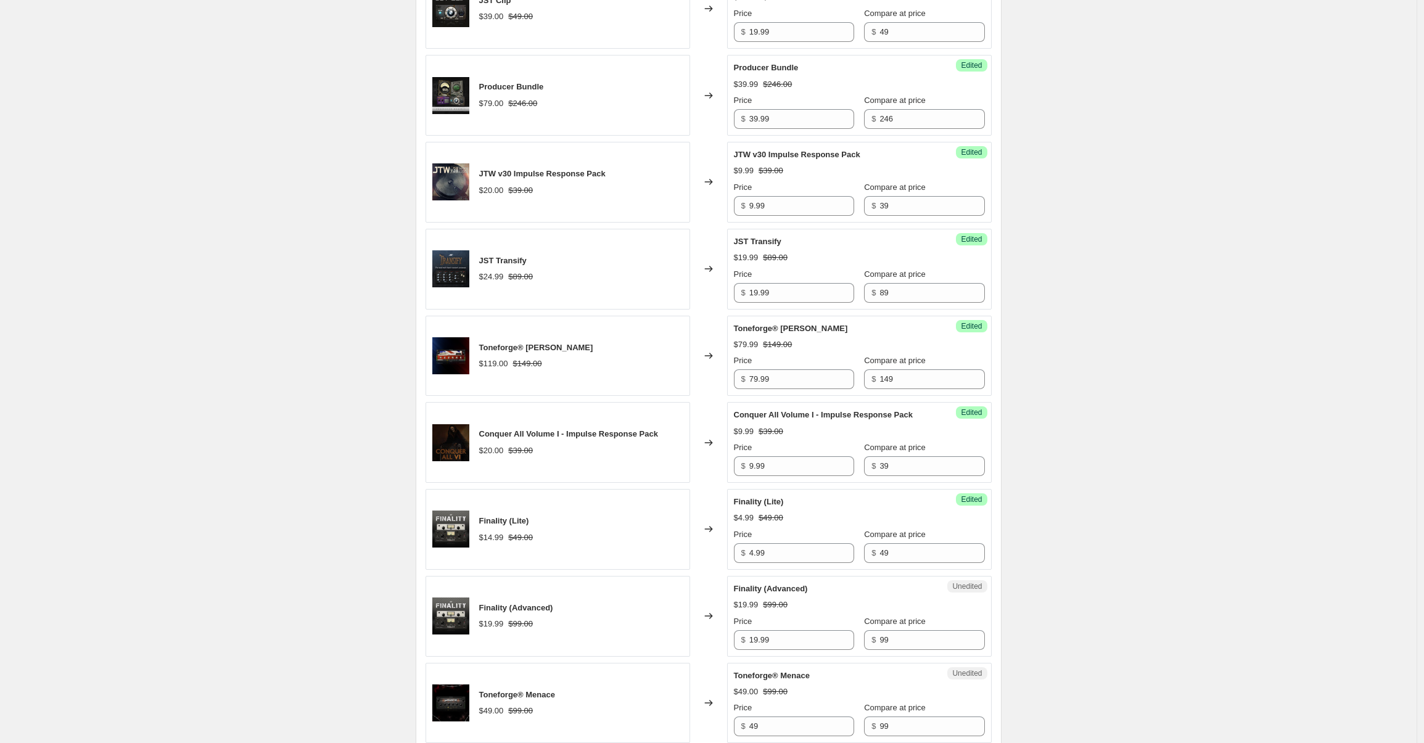
click at [810, 610] on div "Finality (Advanced) $19.99 $99.00 Price $ 19.99 Compare at price $ 99" at bounding box center [859, 616] width 251 height 67
click at [779, 650] on input "19.99" at bounding box center [801, 640] width 105 height 20
type input "9.99"
click at [837, 611] on div "$19.99 $99.00" at bounding box center [859, 605] width 251 height 12
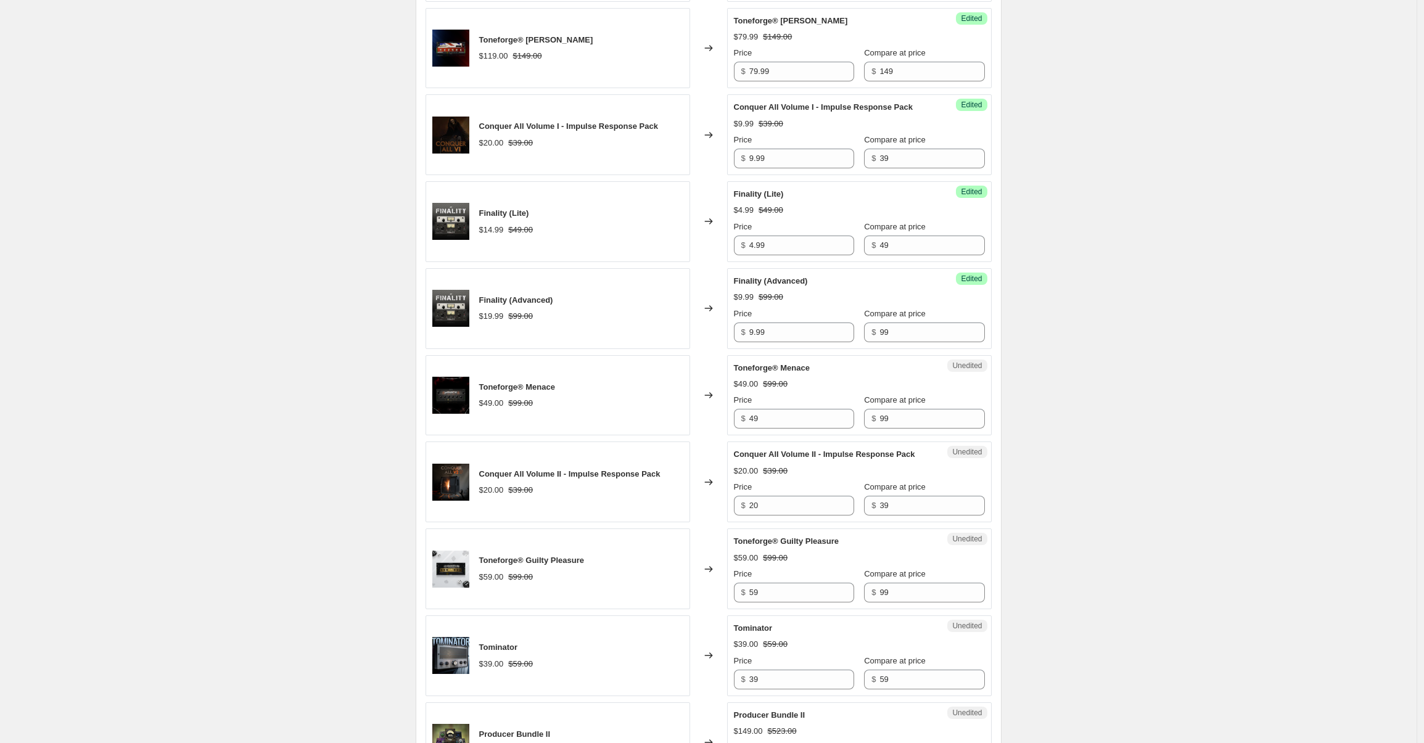
scroll to position [794, 0]
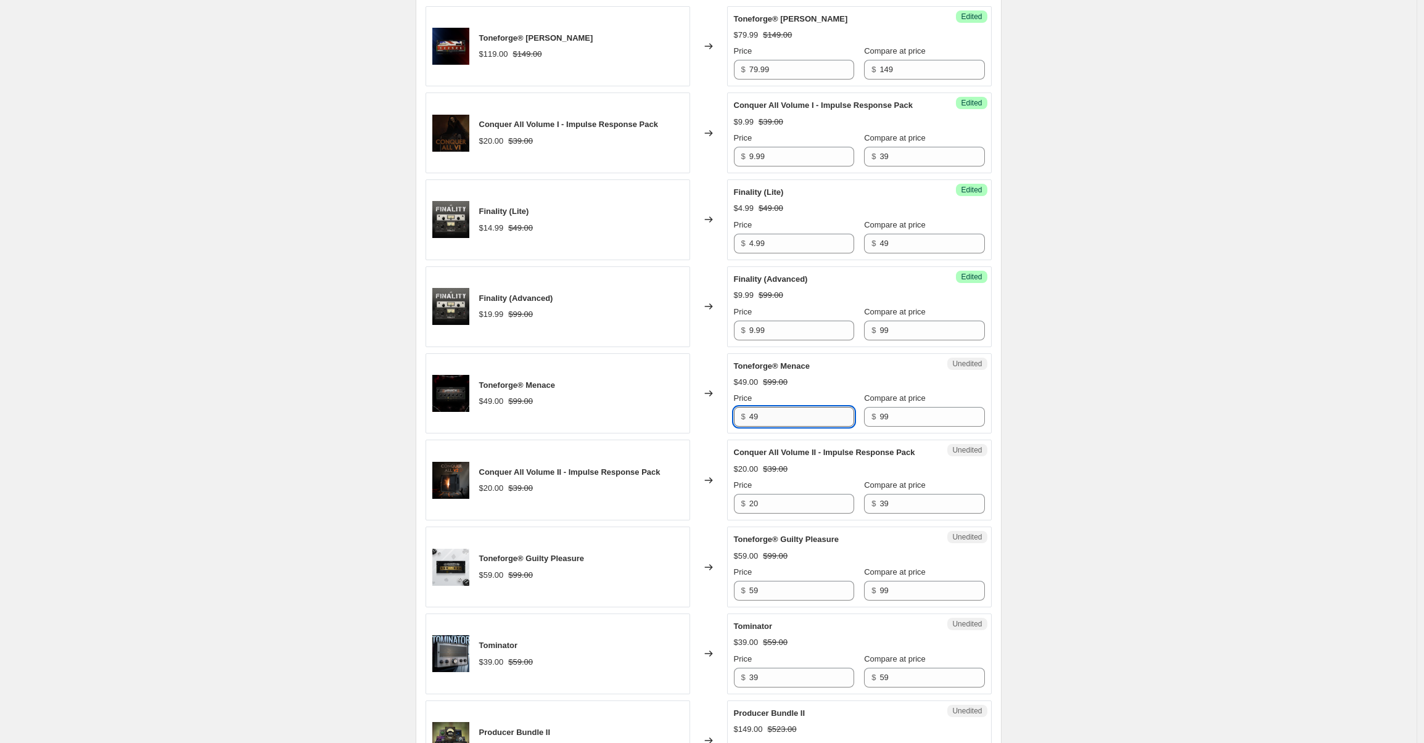
click at [796, 427] on input "49" at bounding box center [801, 417] width 105 height 20
type input "39.99"
click at [806, 459] on div "Conquer All Volume II - Impulse Response Pack" at bounding box center [835, 452] width 202 height 12
click at [767, 514] on input "20" at bounding box center [801, 504] width 105 height 20
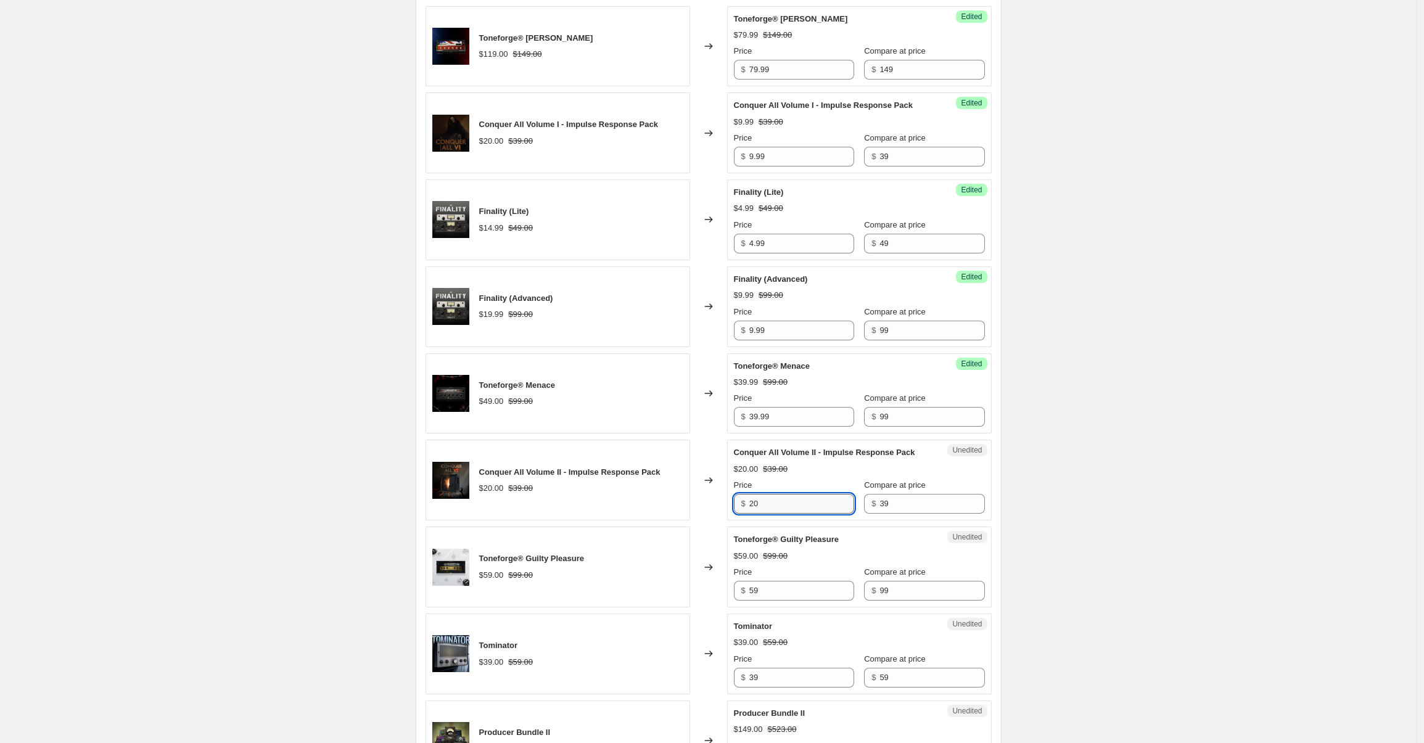
click at [767, 514] on input "20" at bounding box center [801, 504] width 105 height 20
type input "-"
type input "9.99"
click at [806, 475] on div "$20.00 $39.00" at bounding box center [859, 469] width 251 height 12
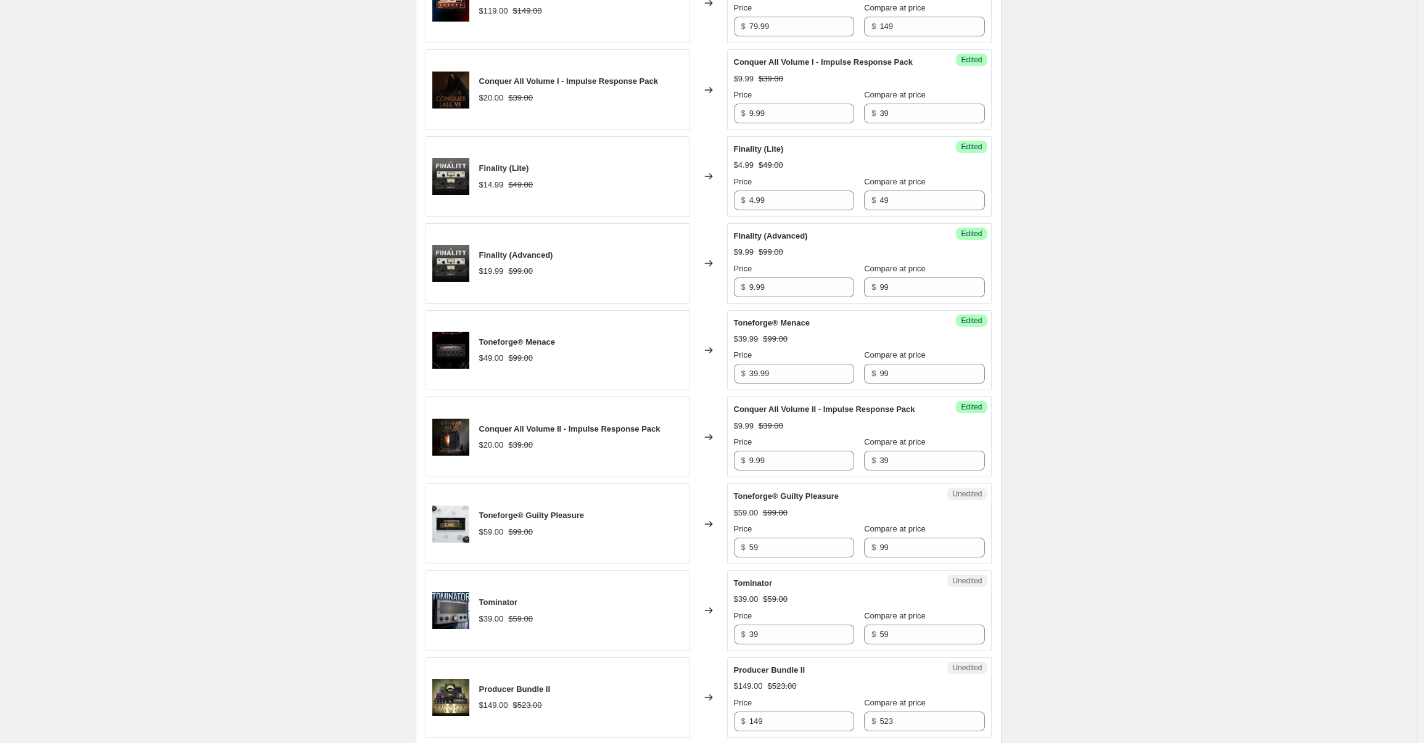
scroll to position [840, 0]
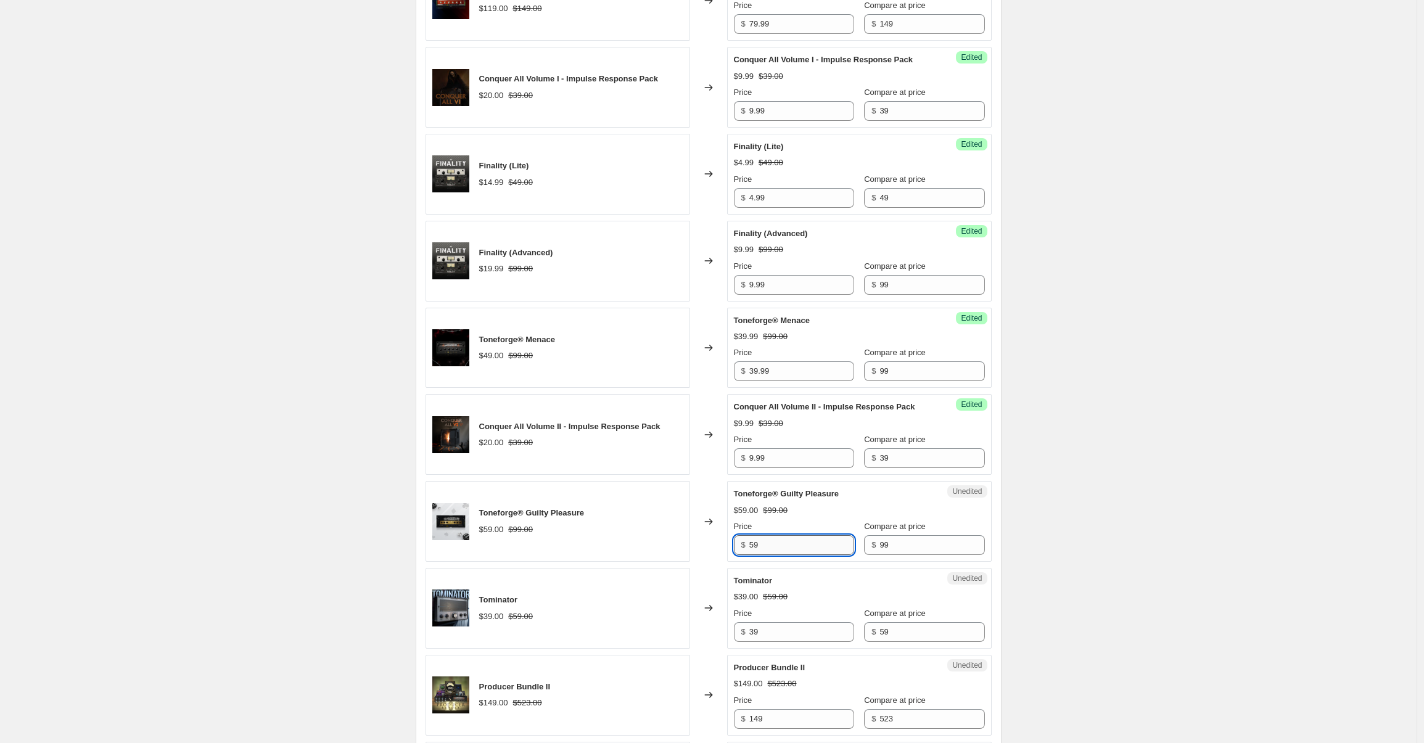
click at [797, 555] on input "59" at bounding box center [801, 545] width 105 height 20
type input "39.99"
click at [797, 642] on input "39" at bounding box center [801, 632] width 105 height 20
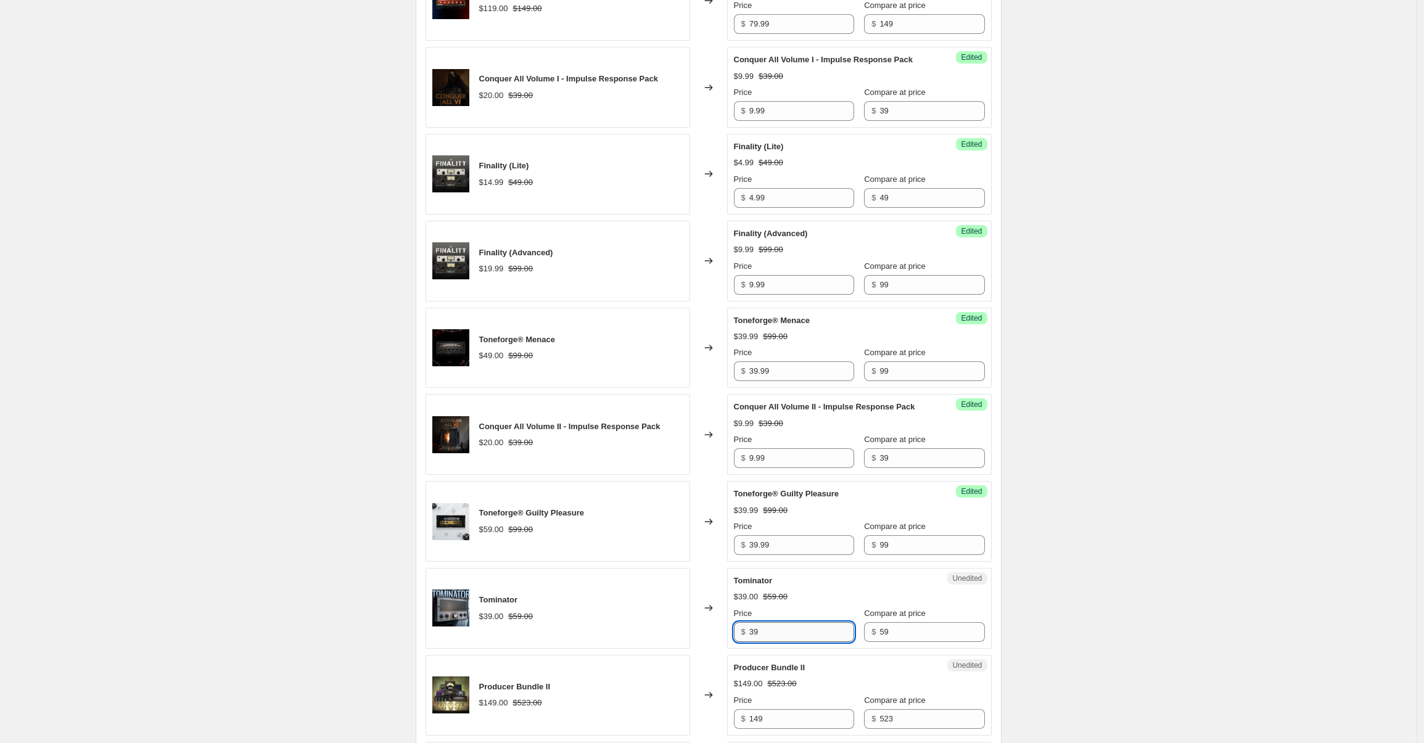
click at [797, 642] on input "39" at bounding box center [801, 632] width 105 height 20
type input "15.99"
click at [795, 603] on div "$15.99 $59.00" at bounding box center [859, 597] width 251 height 12
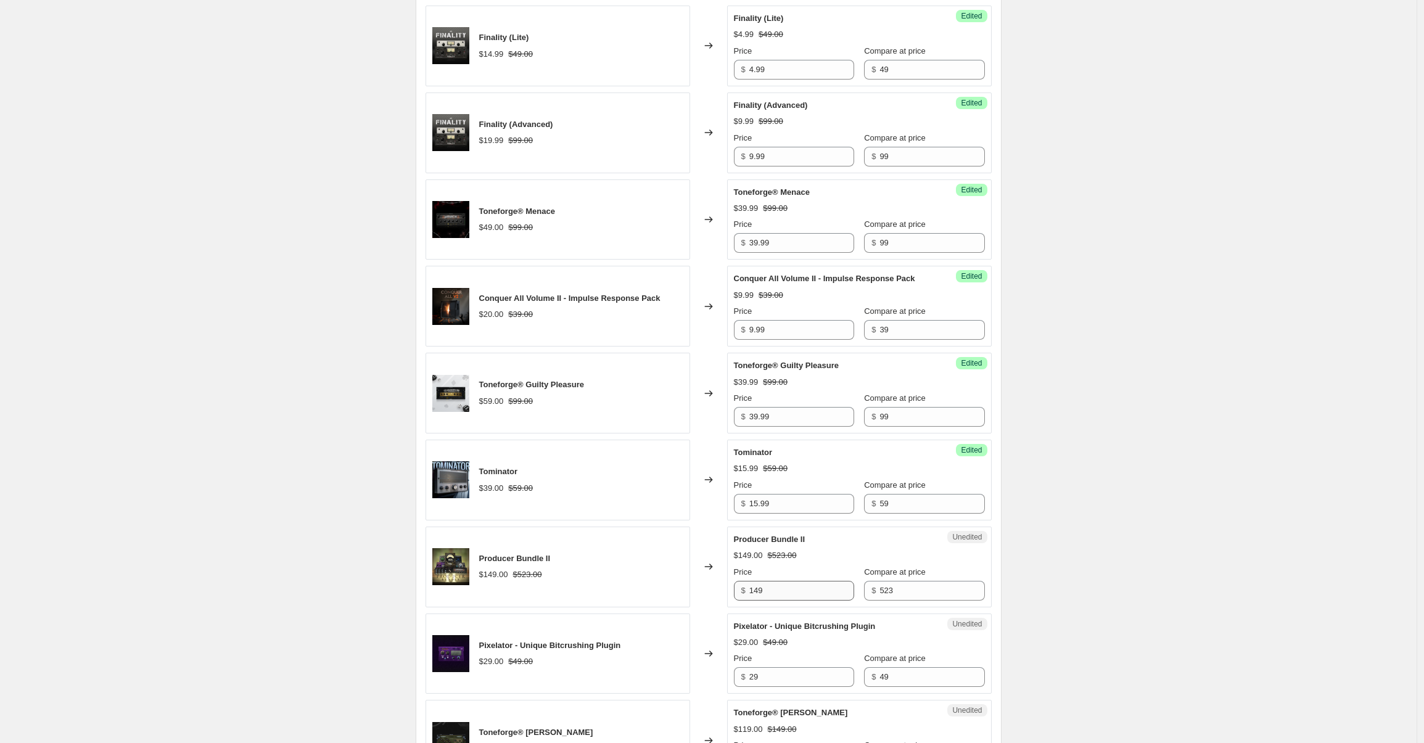
scroll to position [1018, 0]
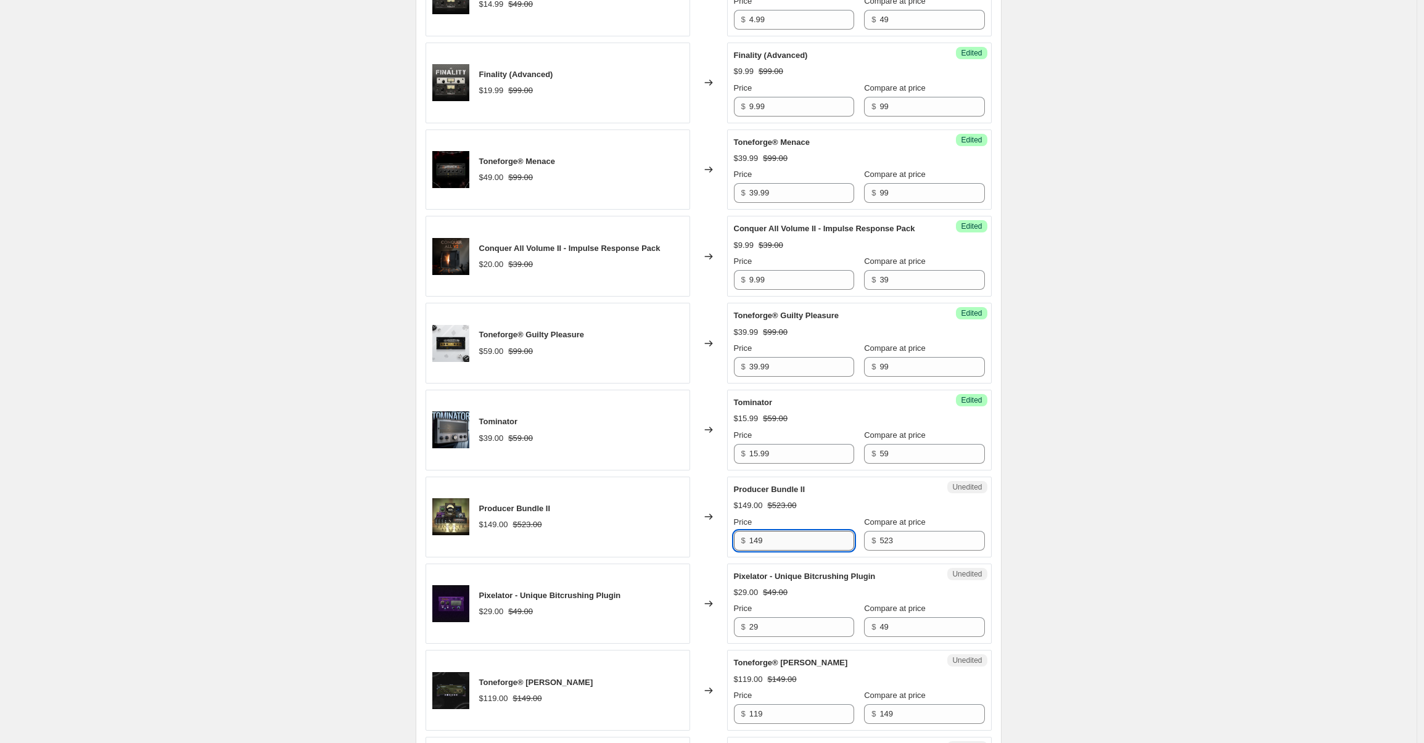
click at [774, 551] on input "149" at bounding box center [801, 541] width 105 height 20
click at [779, 551] on input "149" at bounding box center [801, 541] width 105 height 20
type input "79.99"
click at [795, 504] on div "Unedited Producer Bundle II $149.00 $523.00 Price $ 79.99 Compare at price $ 523" at bounding box center [859, 517] width 265 height 81
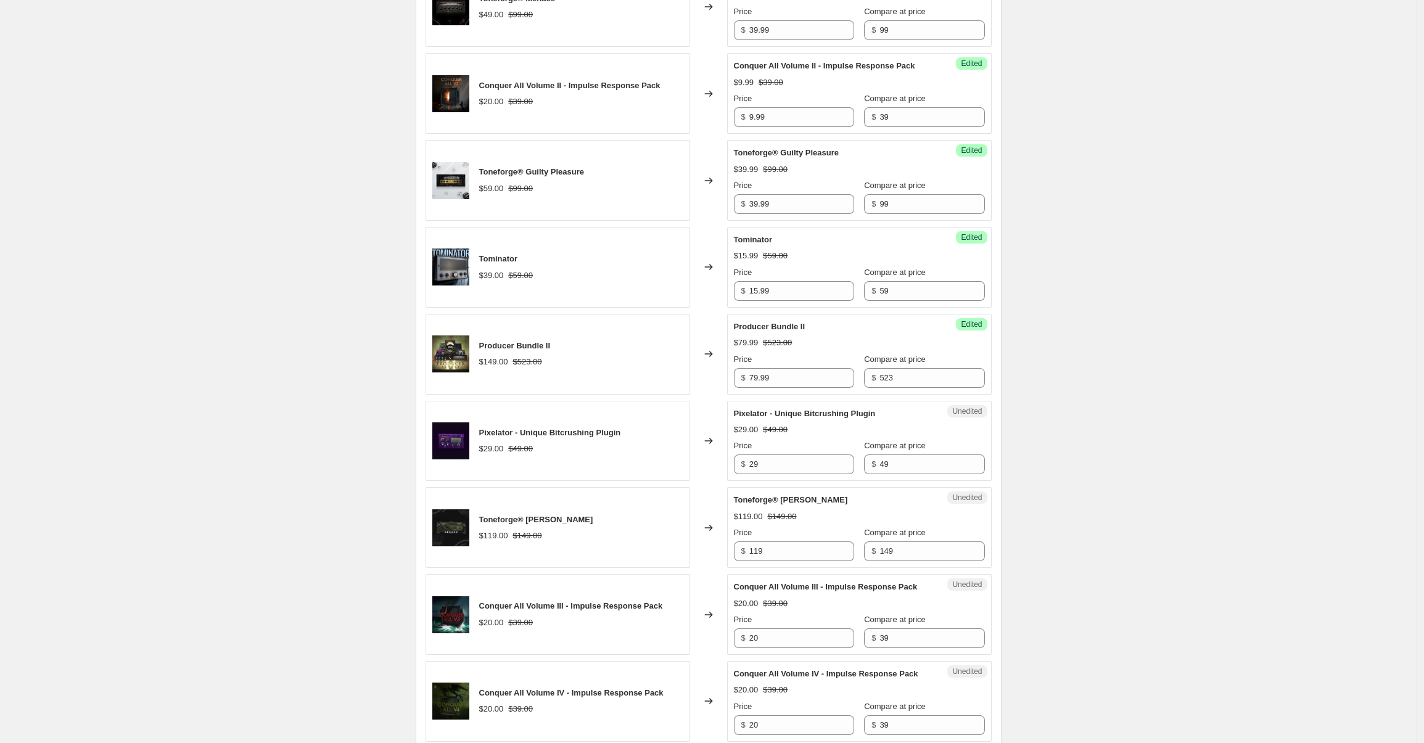
scroll to position [1270, 0]
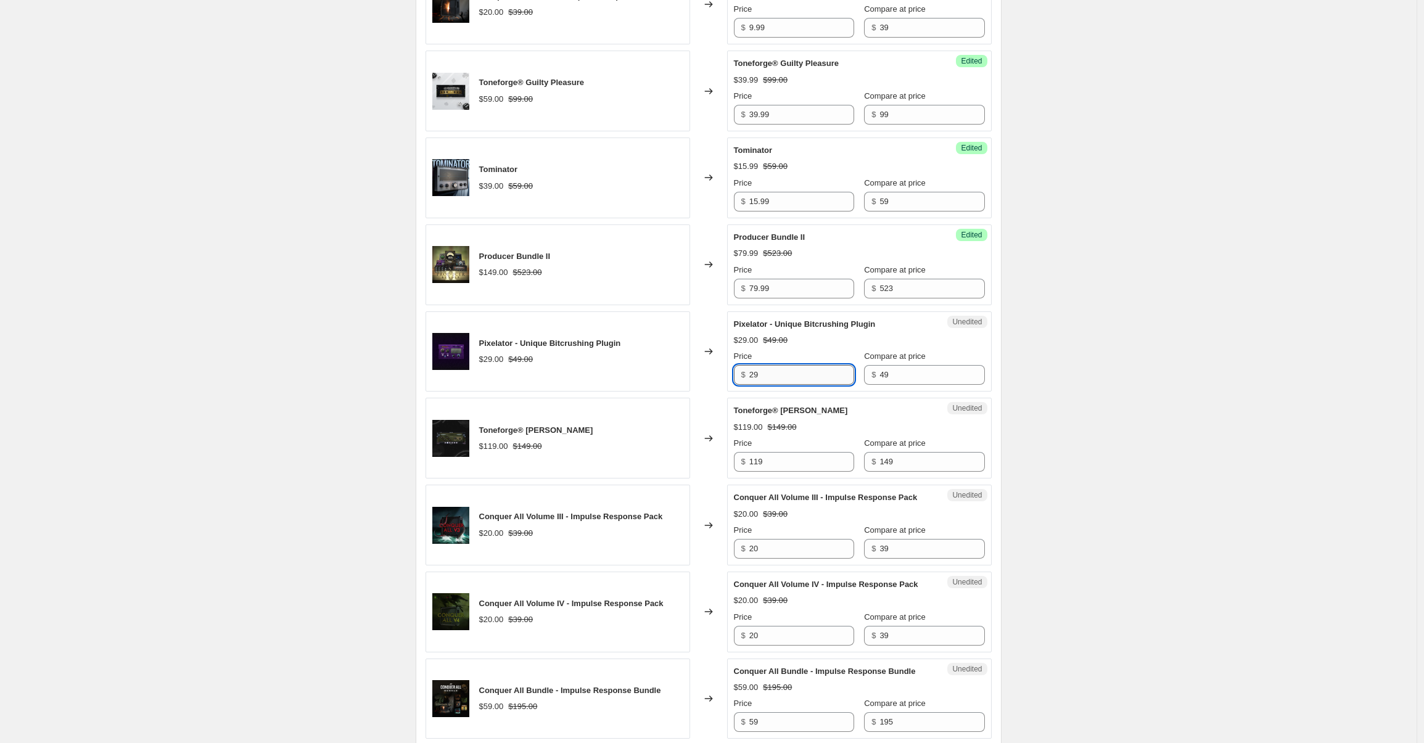
click at [798, 385] on input "29" at bounding box center [801, 375] width 105 height 20
type input "14.99"
click at [835, 372] on div "Pixelator - Unique Bitcrushing Plugin $29.00 $49.00 Price $ 14.99 Compare at pr…" at bounding box center [859, 351] width 251 height 67
click at [748, 504] on div "Conquer All Volume III - Impulse Response Pack" at bounding box center [835, 497] width 202 height 12
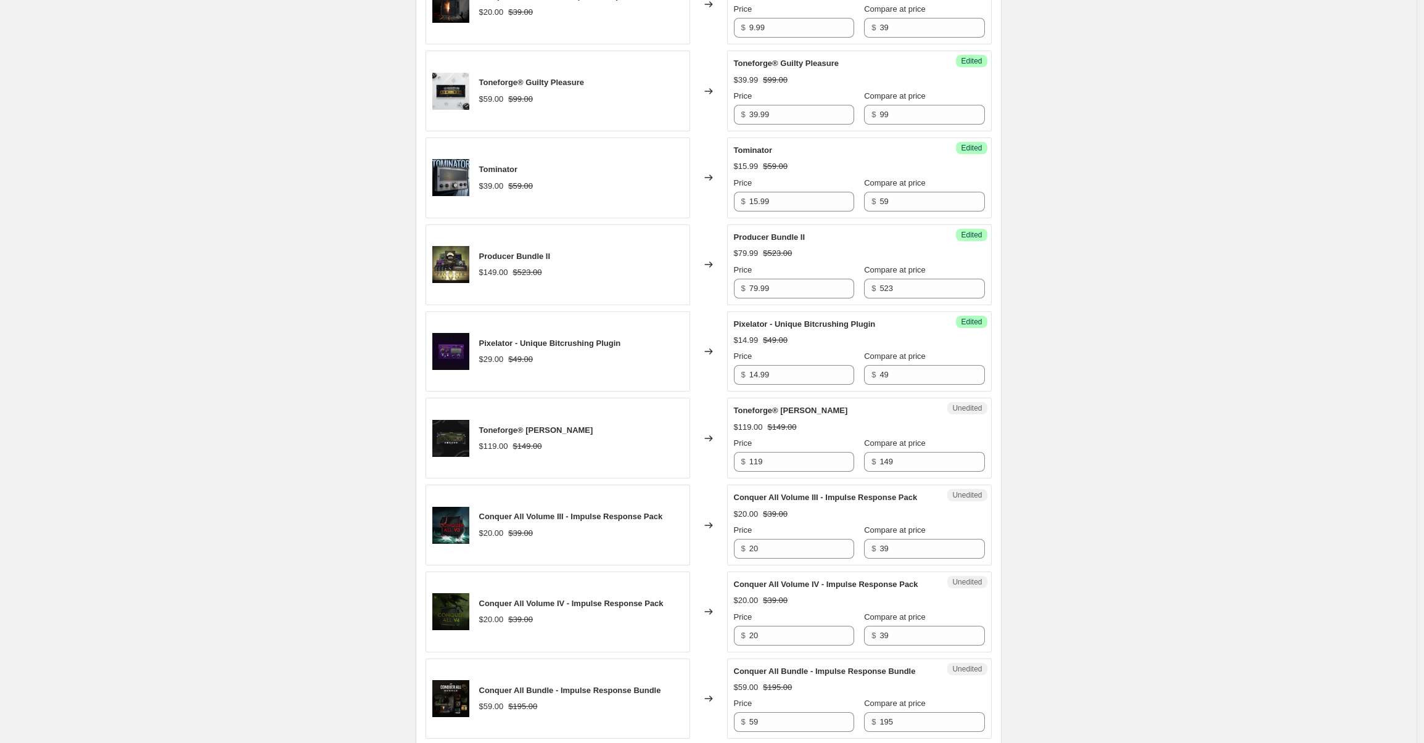
click at [800, 478] on div "Unedited Toneforge® Jason Richardson $119.00 $149.00 Price $ 119 Compare at pri…" at bounding box center [859, 438] width 265 height 81
click at [809, 472] on input "119" at bounding box center [801, 462] width 105 height 20
type input "79.99"
click at [800, 433] on div "$119.00 $149.00" at bounding box center [859, 427] width 251 height 12
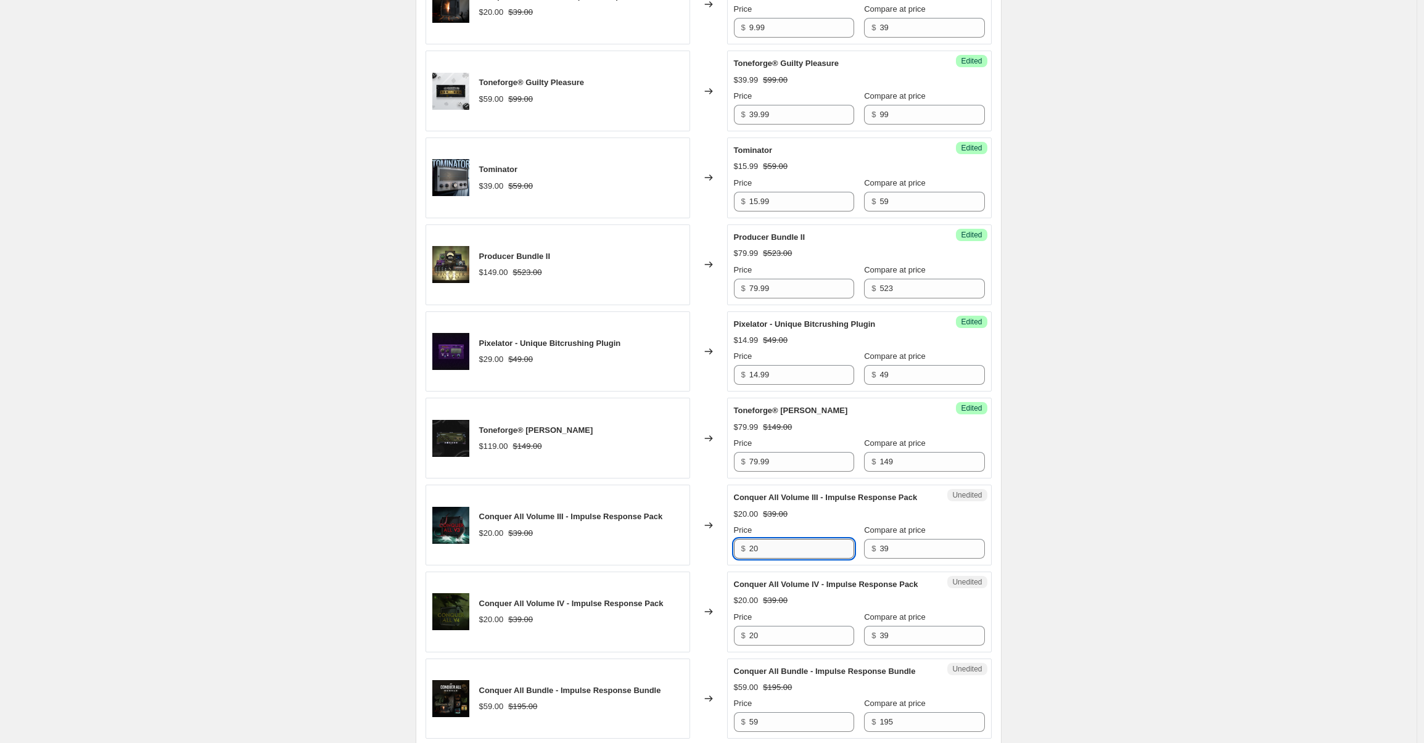
click at [789, 559] on input "20" at bounding box center [801, 549] width 105 height 20
type input "9.99"
click at [774, 646] on input "20" at bounding box center [801, 636] width 105 height 20
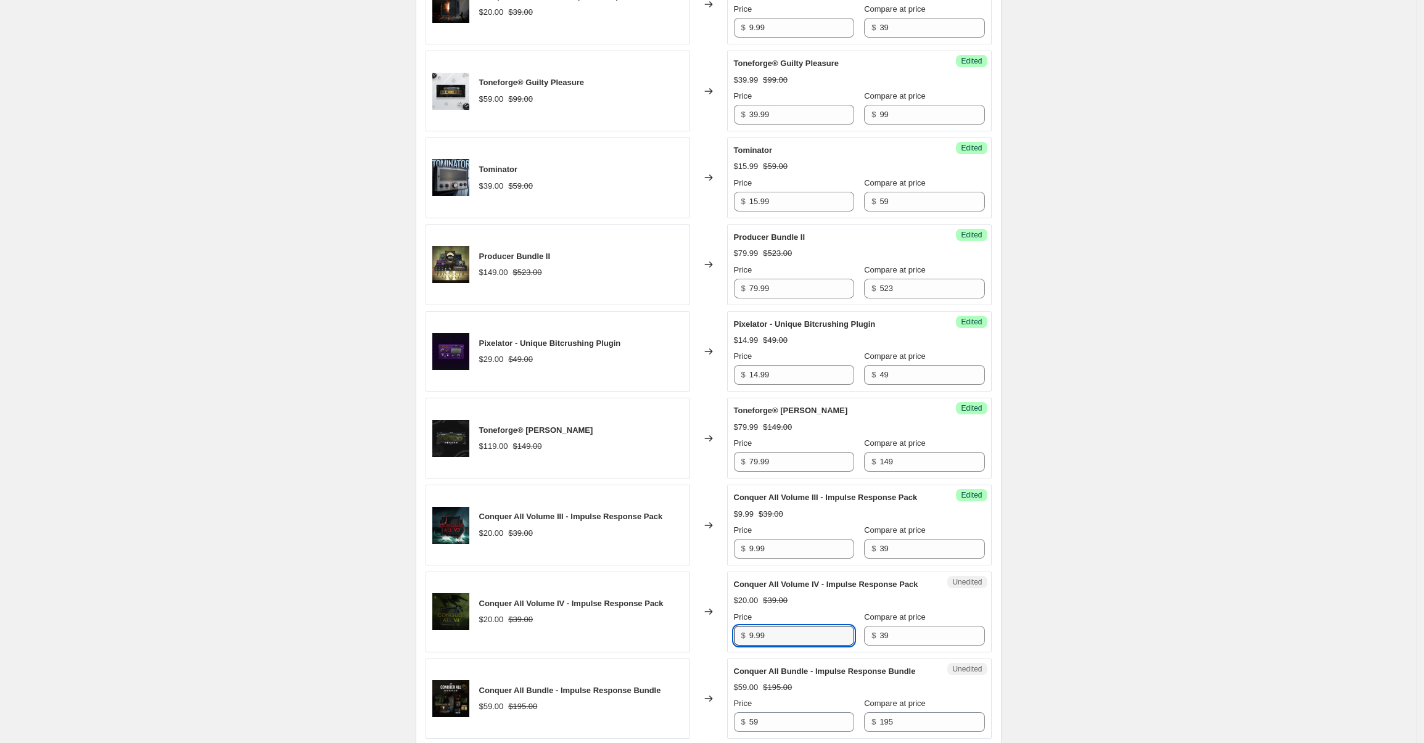
type input "9.99"
click at [743, 589] on span "Conquer All Volume IV - Impulse Response Pack" at bounding box center [826, 584] width 184 height 9
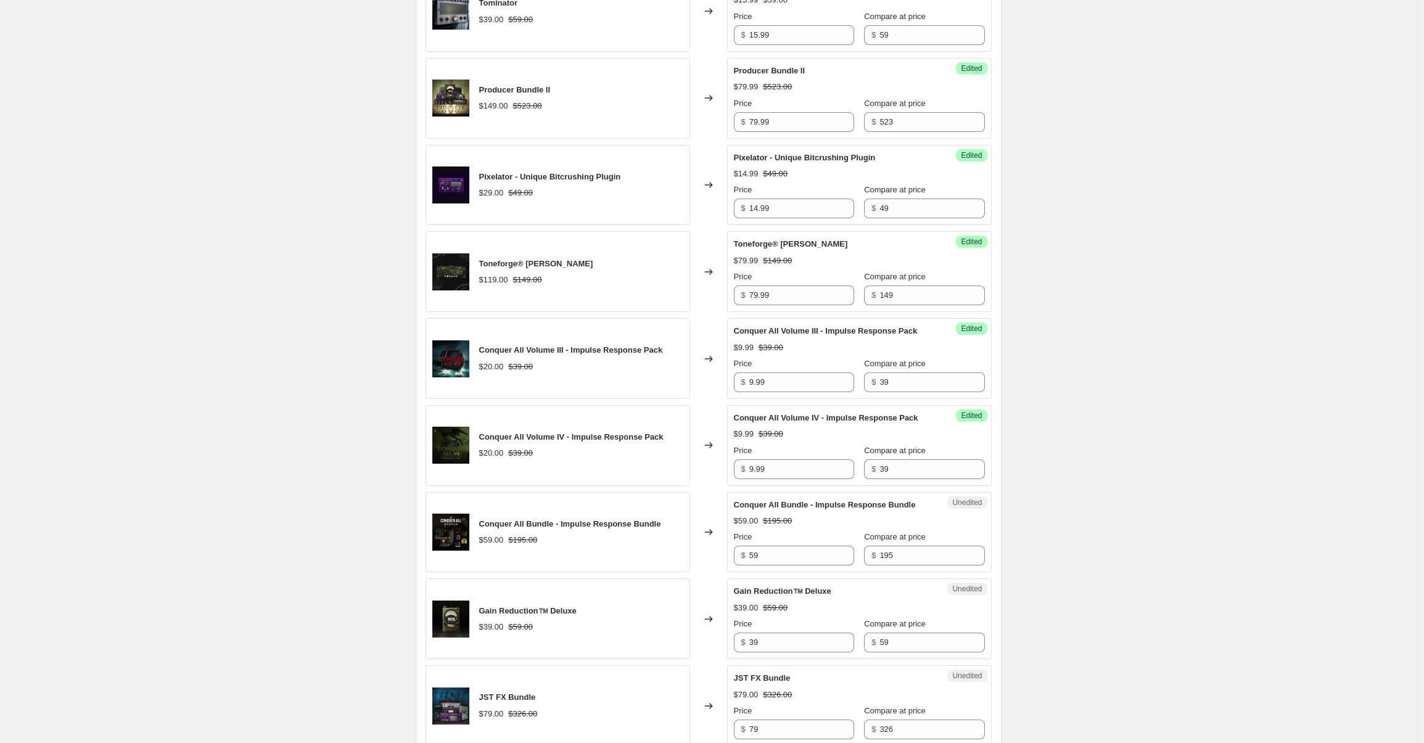
scroll to position [1438, 0]
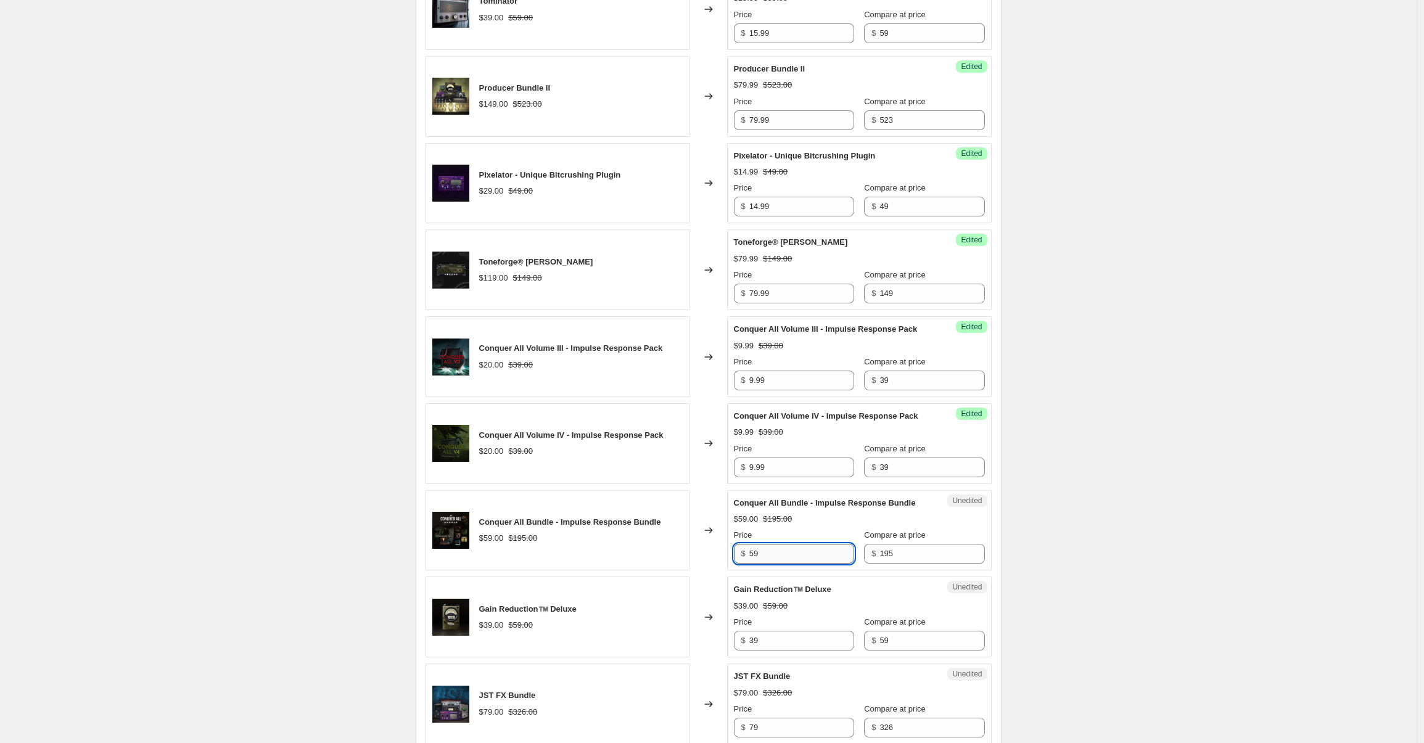
click at [782, 564] on input "59" at bounding box center [801, 554] width 105 height 20
type input "39.99"
click at [833, 612] on div "$39.00 $59.00" at bounding box center [859, 606] width 251 height 12
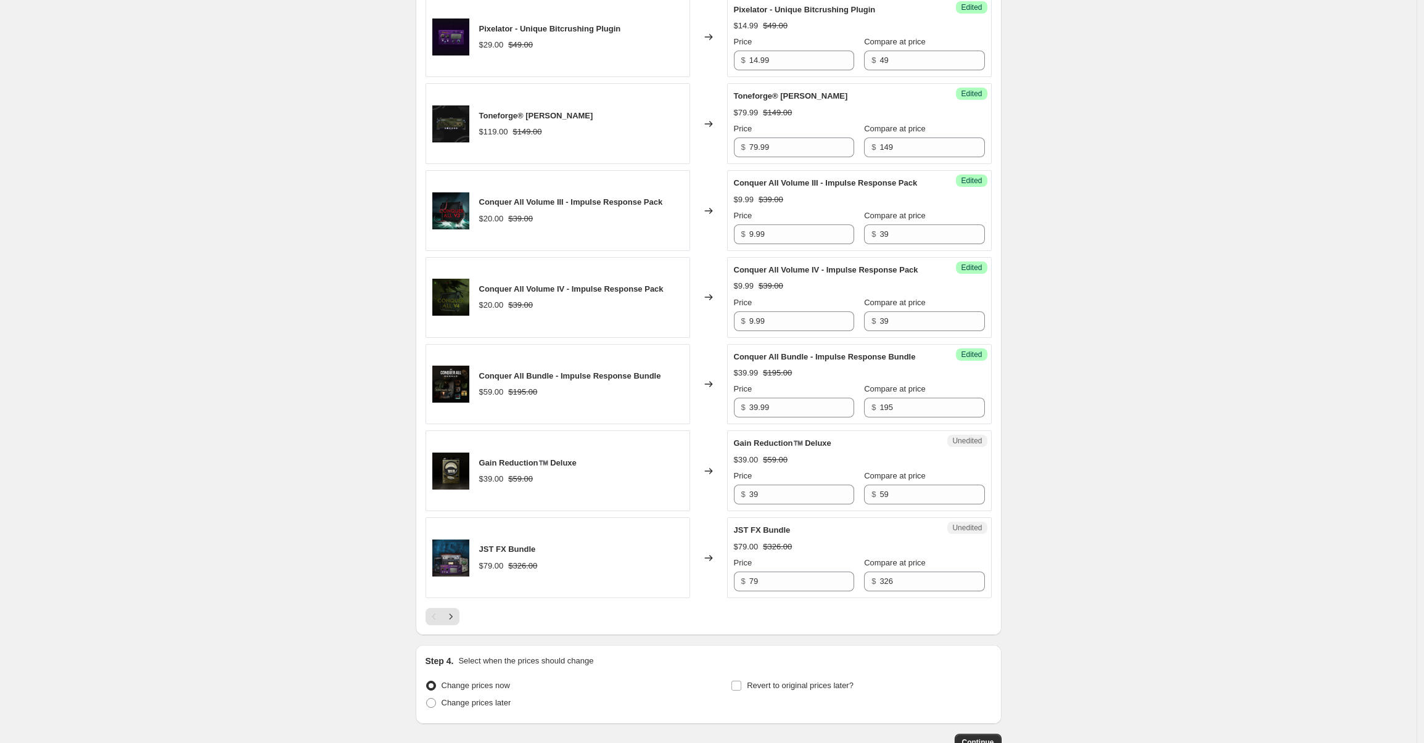
scroll to position [1594, 0]
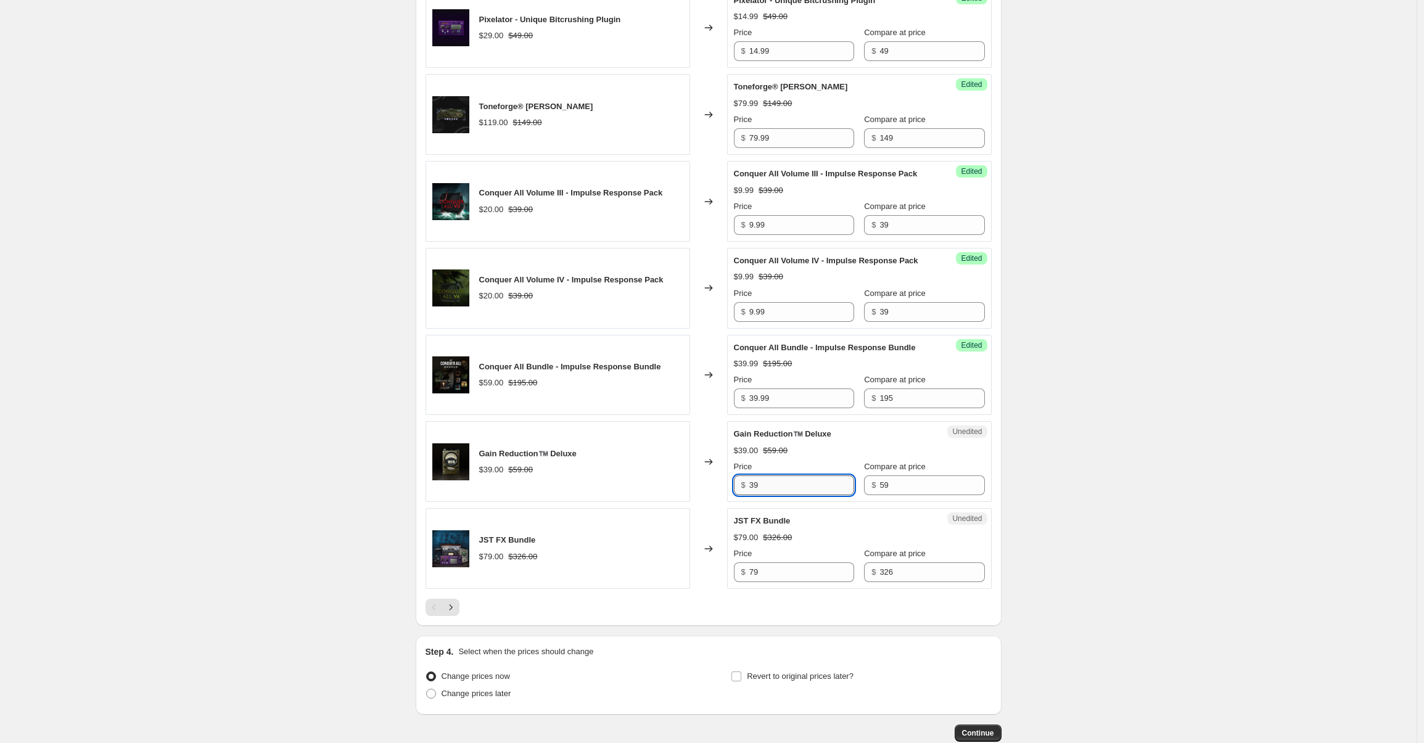
click at [769, 495] on input "39" at bounding box center [801, 485] width 105 height 20
click at [771, 495] on input "39" at bounding box center [801, 485] width 105 height 20
type input "24.99"
click at [802, 438] on span "Gain Reduction™️ Deluxe" at bounding box center [782, 433] width 97 height 9
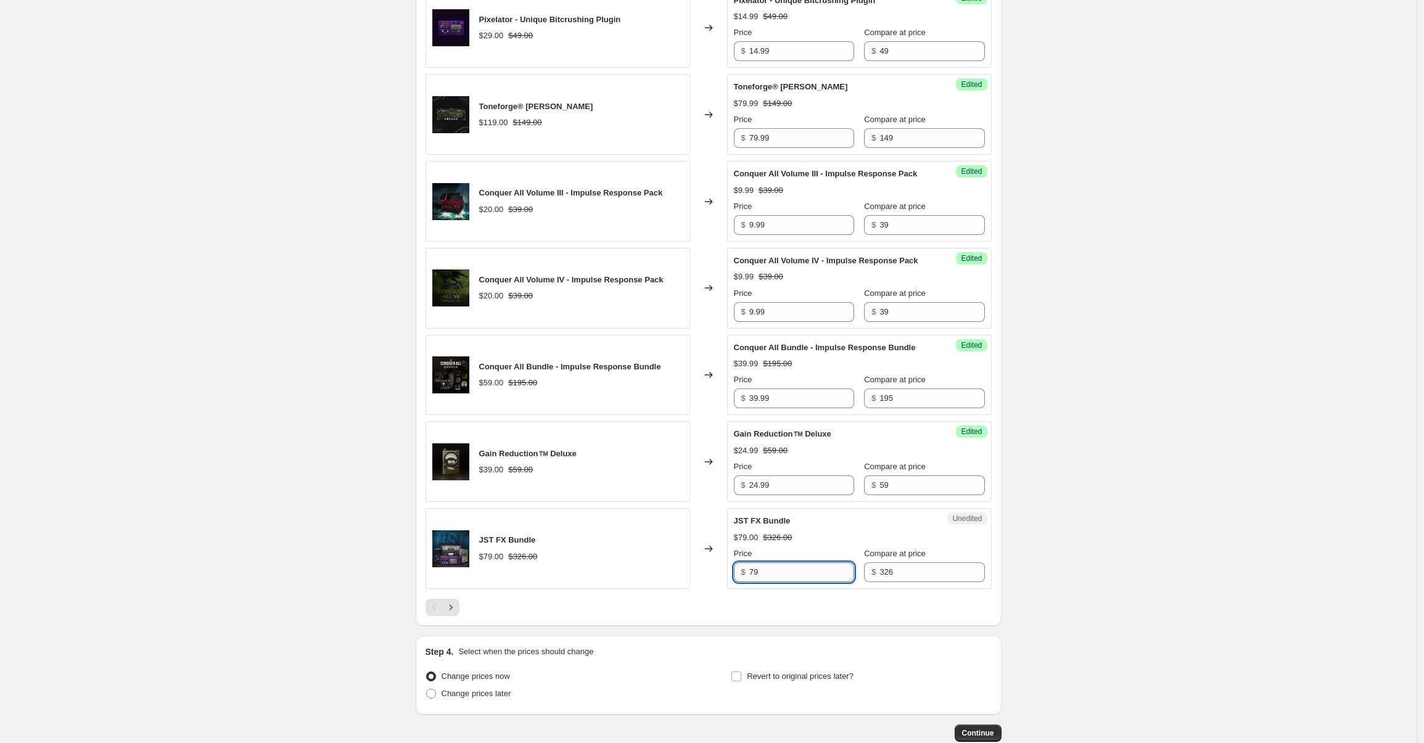
click at [792, 582] on input "79" at bounding box center [801, 572] width 105 height 20
type input "49.99"
click at [456, 613] on icon "Next" at bounding box center [451, 607] width 12 height 12
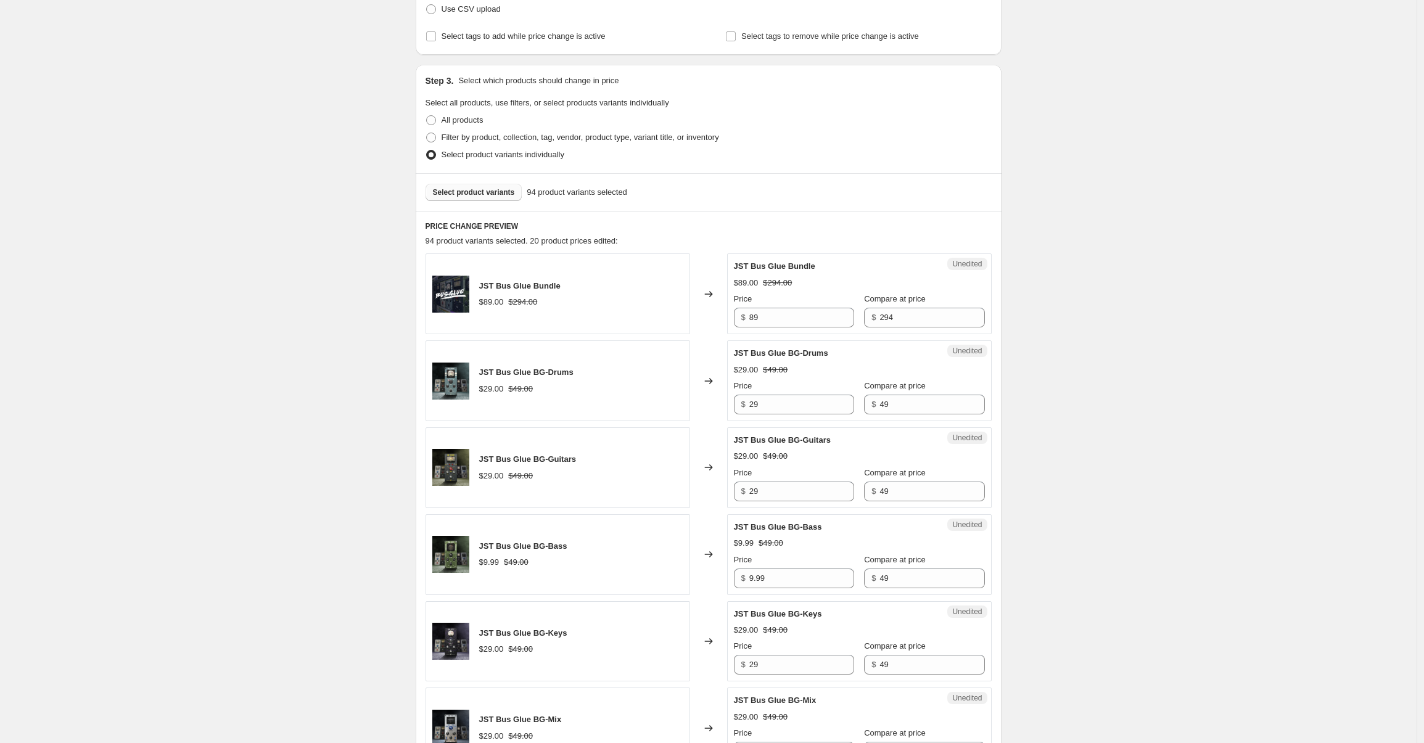
scroll to position [248, 0]
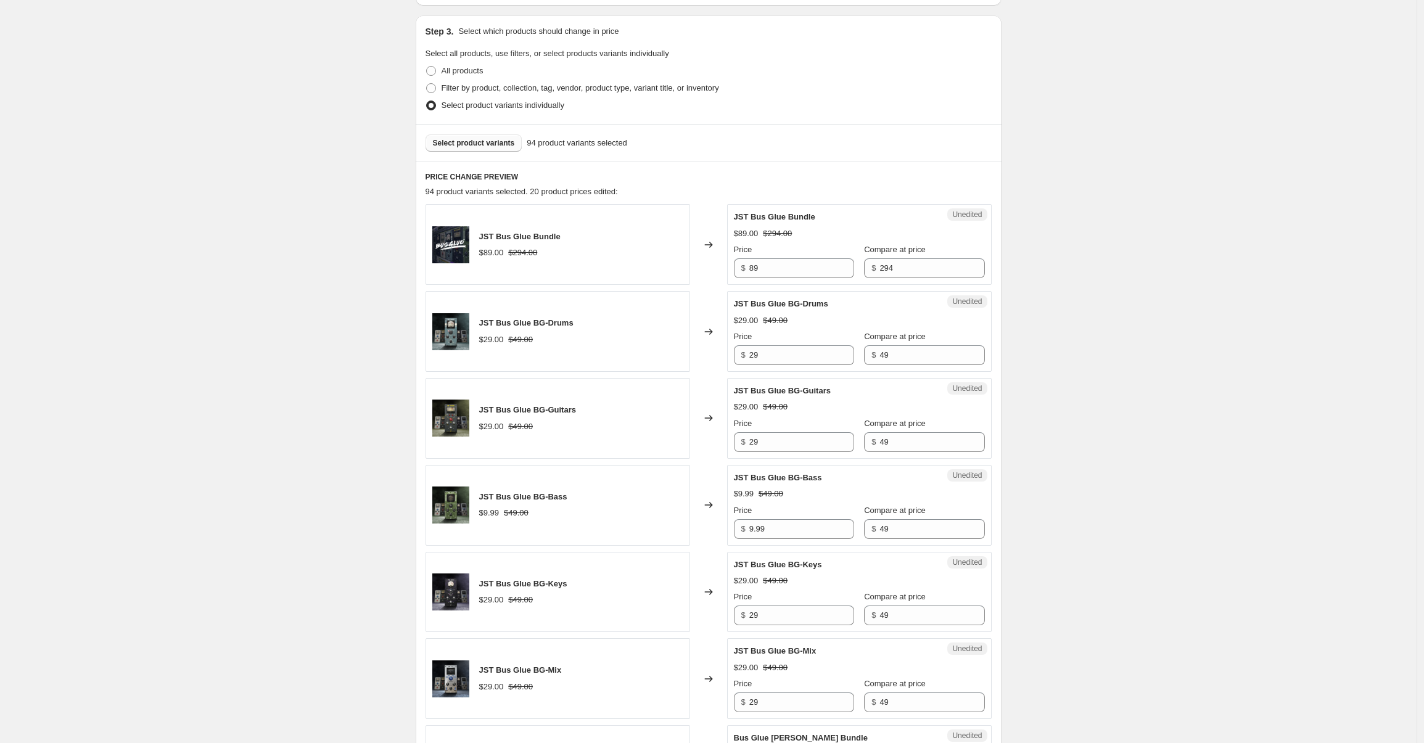
click at [806, 254] on div "Price" at bounding box center [794, 250] width 120 height 12
click at [803, 273] on input "89" at bounding box center [801, 268] width 105 height 20
type input "69.99"
click at [707, 303] on div "Changed to" at bounding box center [708, 331] width 37 height 81
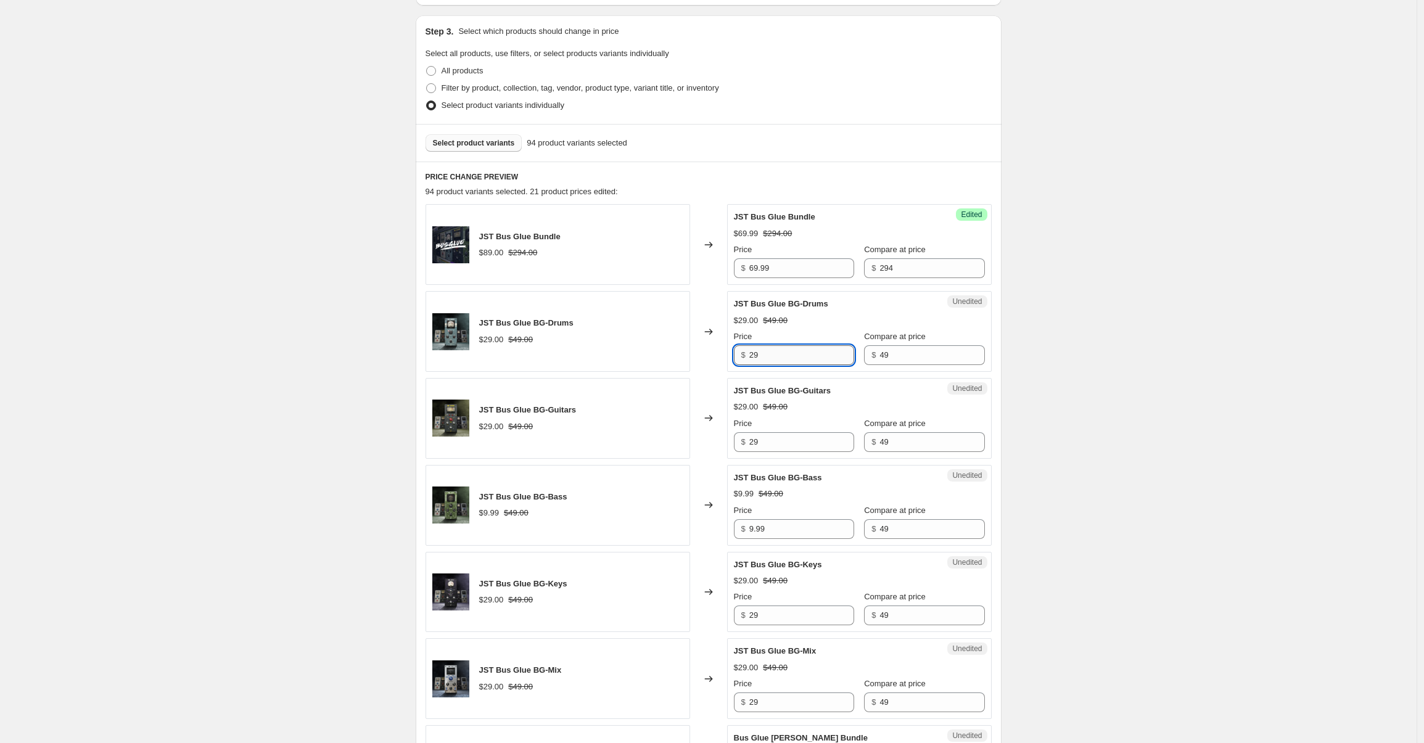
click at [779, 354] on input "29" at bounding box center [801, 355] width 105 height 20
type input "19.99"
click at [770, 414] on div "JST Bus Glue BG-Guitars $29.00 $49.00 Price $ 29 Compare at price $ 49" at bounding box center [859, 418] width 251 height 67
click at [789, 437] on input "29" at bounding box center [801, 442] width 105 height 20
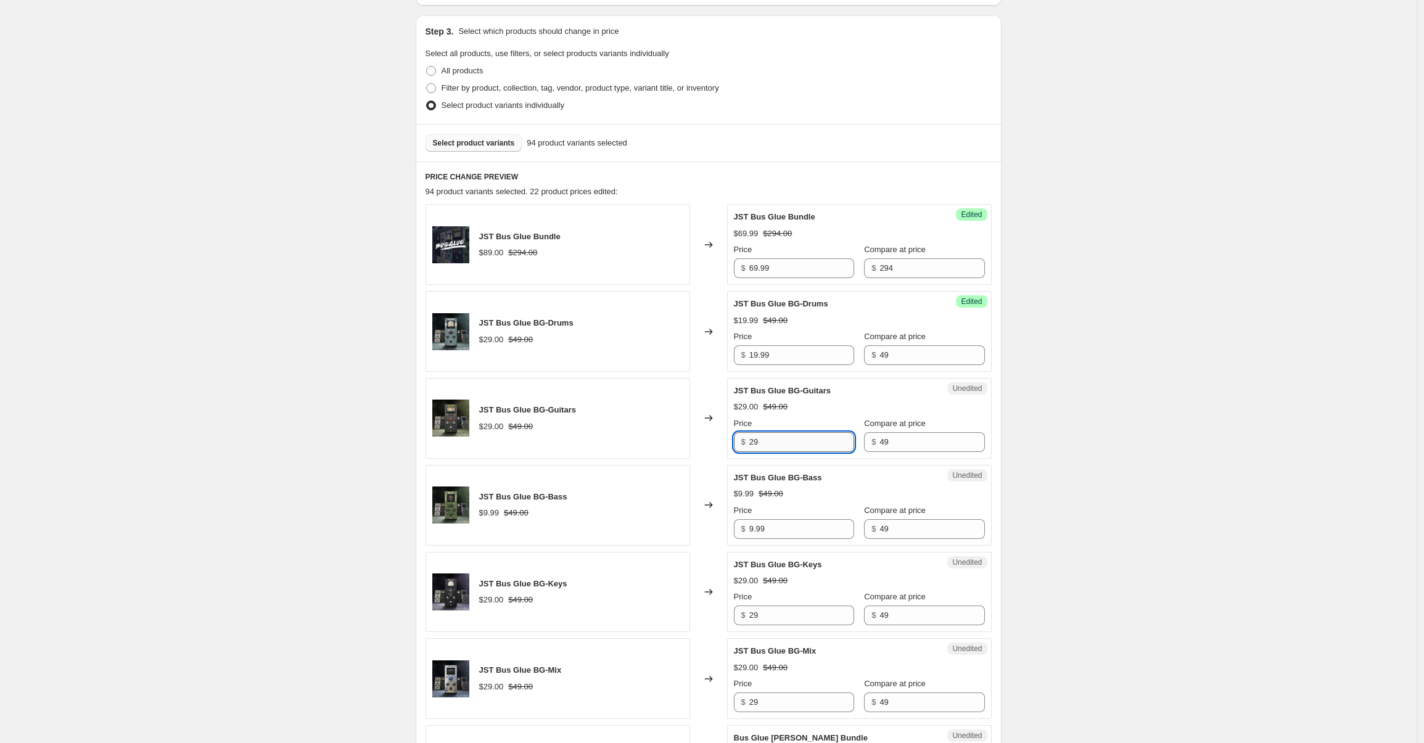
click at [789, 437] on input "29" at bounding box center [801, 442] width 105 height 20
type input "19.99"
click at [766, 523] on input "9.99" at bounding box center [801, 529] width 105 height 20
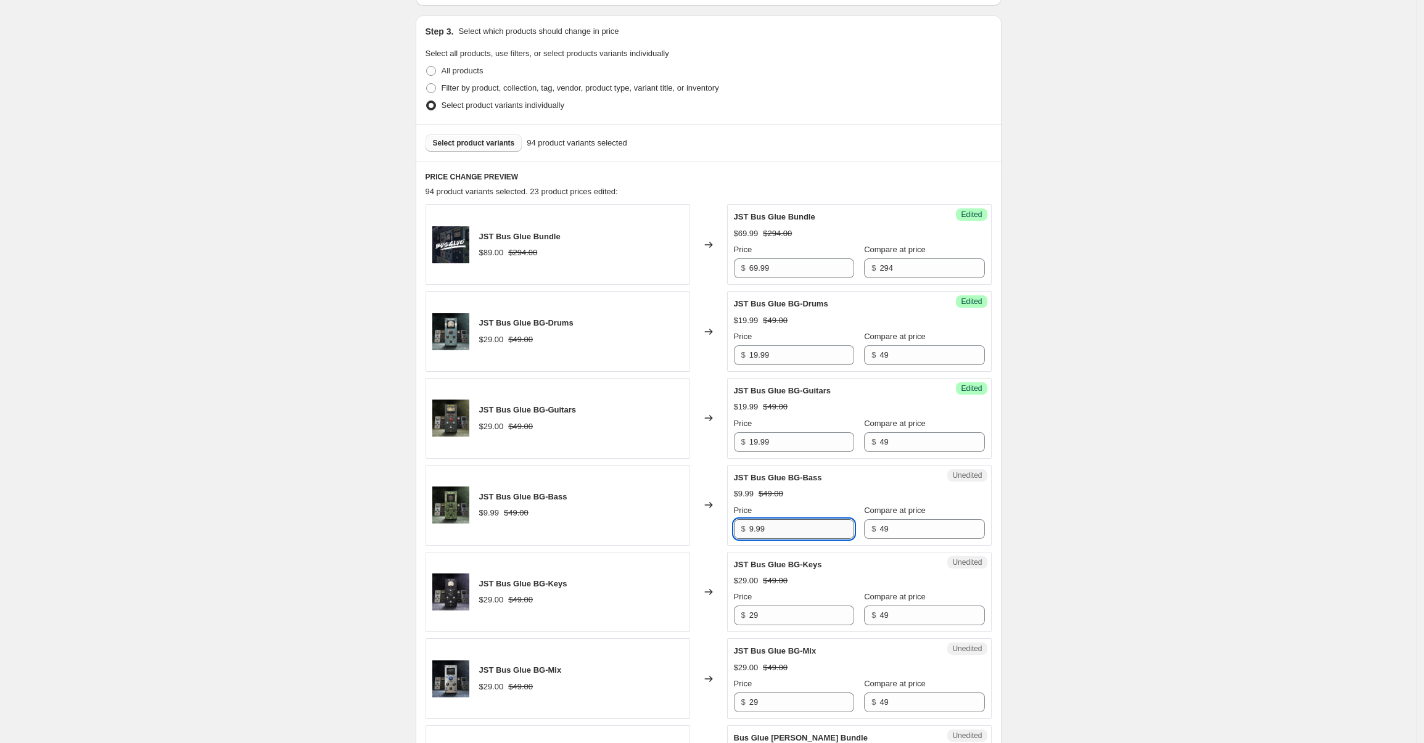
click at [801, 530] on input "9.99" at bounding box center [801, 529] width 105 height 20
click at [786, 617] on input "29" at bounding box center [801, 615] width 105 height 20
type input "19.99"
click at [708, 541] on div "Changed to" at bounding box center [708, 505] width 37 height 81
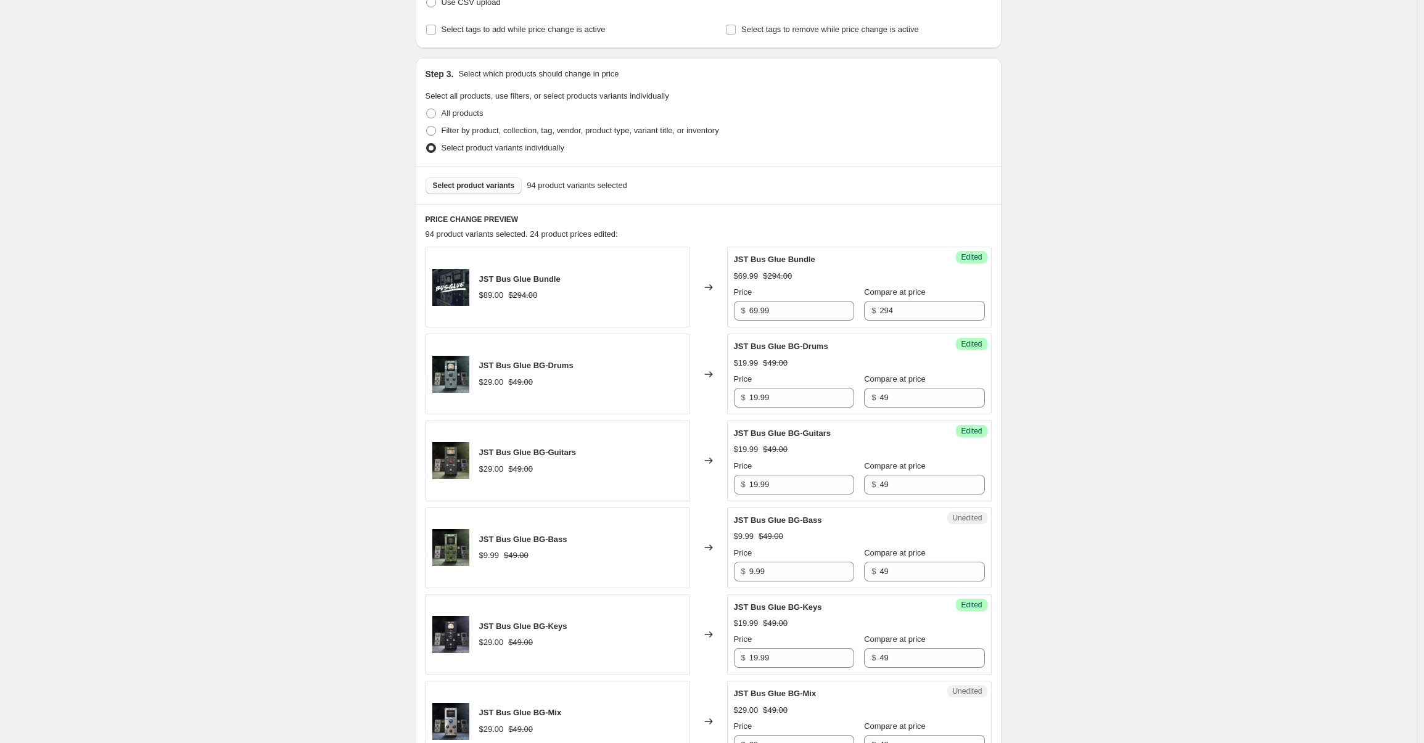
scroll to position [202, 0]
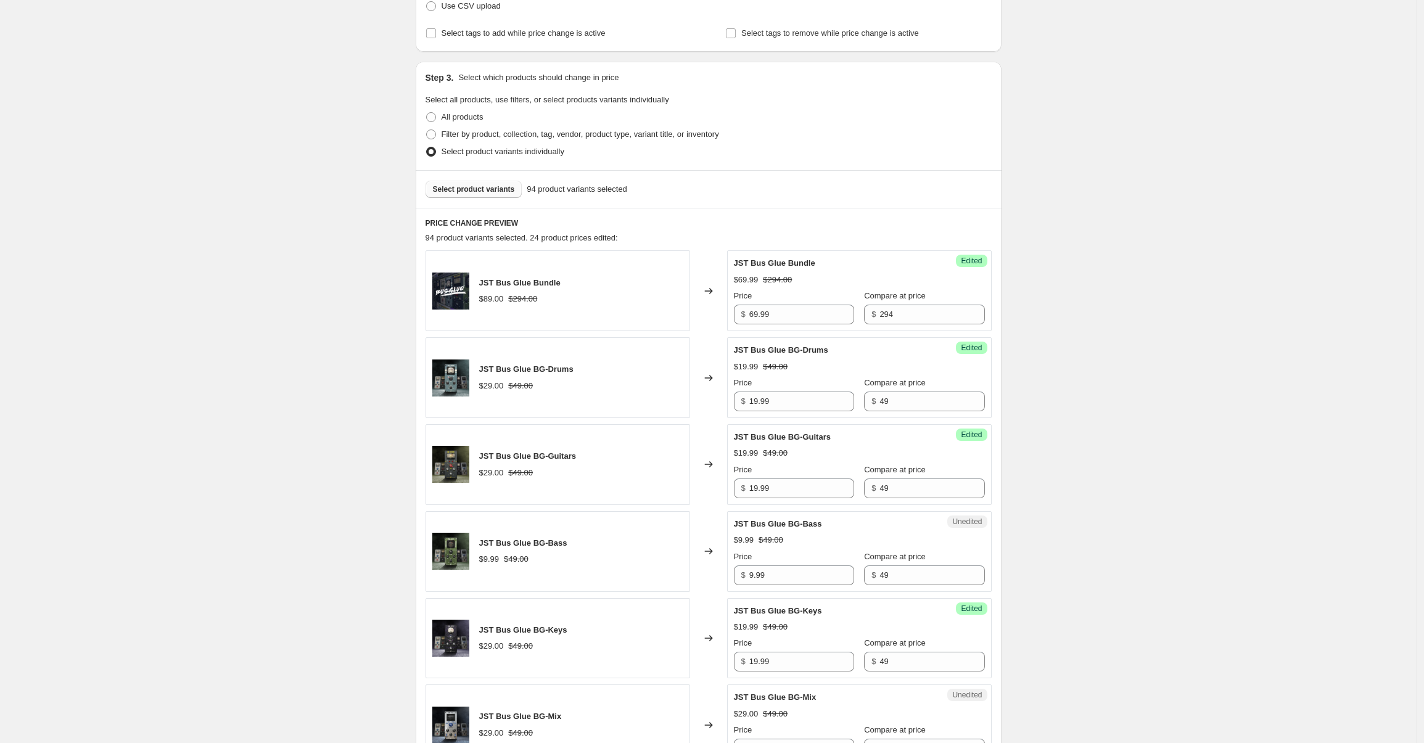
click at [479, 193] on span "Select product variants" at bounding box center [474, 189] width 82 height 10
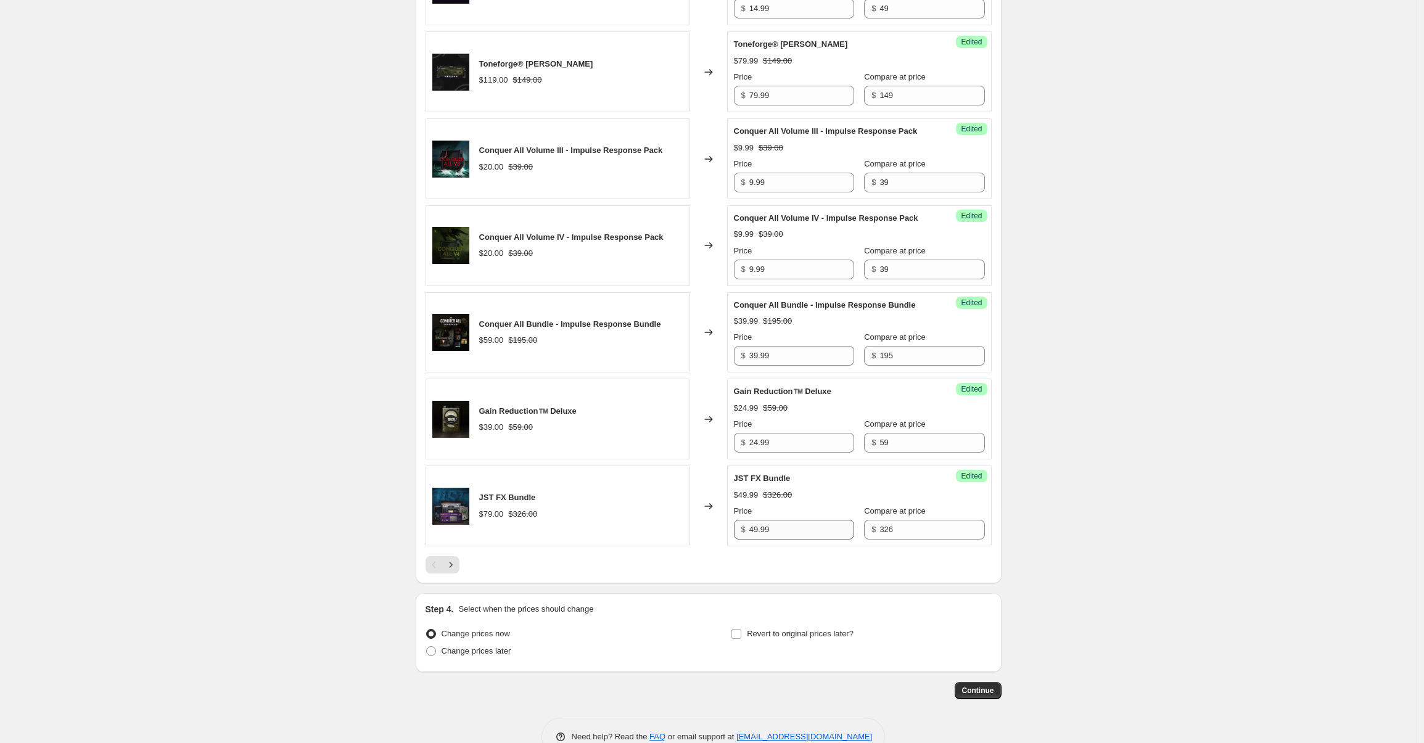
scroll to position [1729, 0]
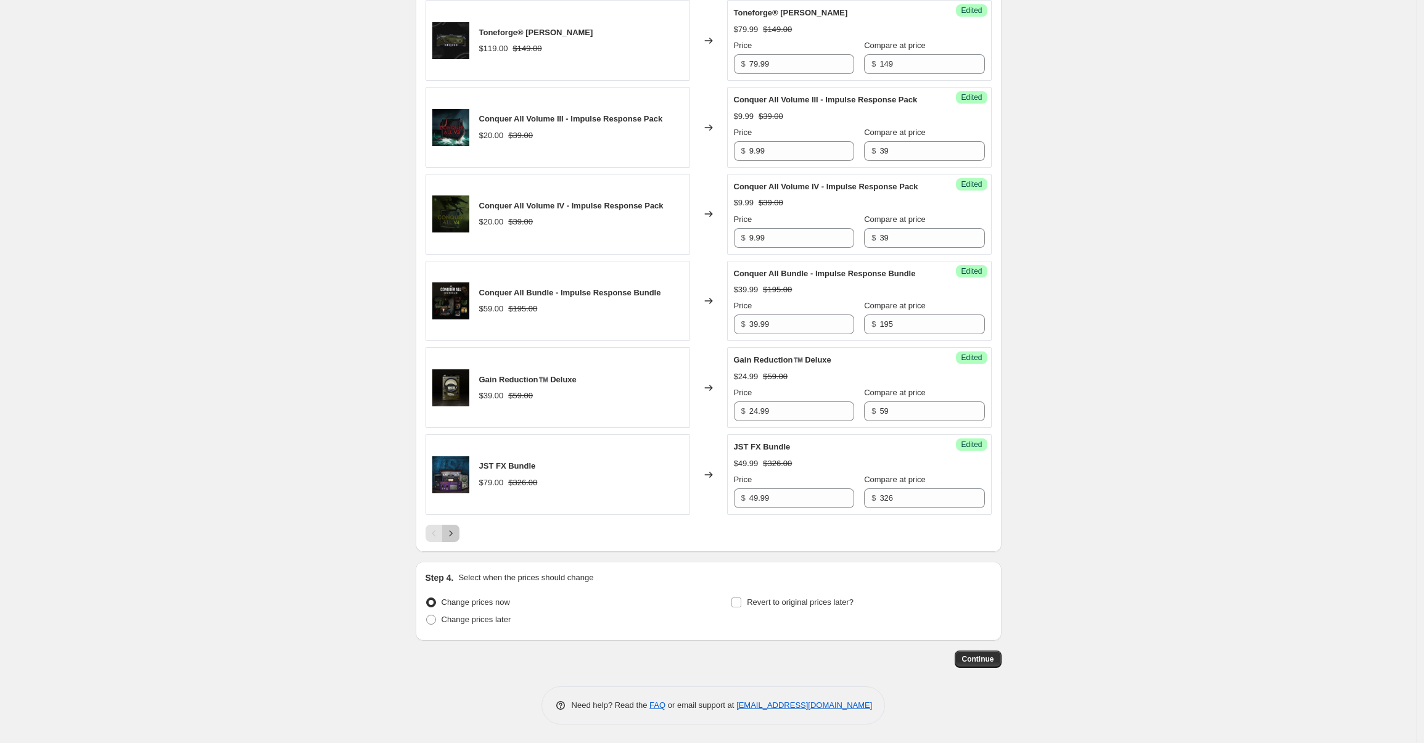
click at [456, 535] on icon "Next" at bounding box center [451, 533] width 12 height 12
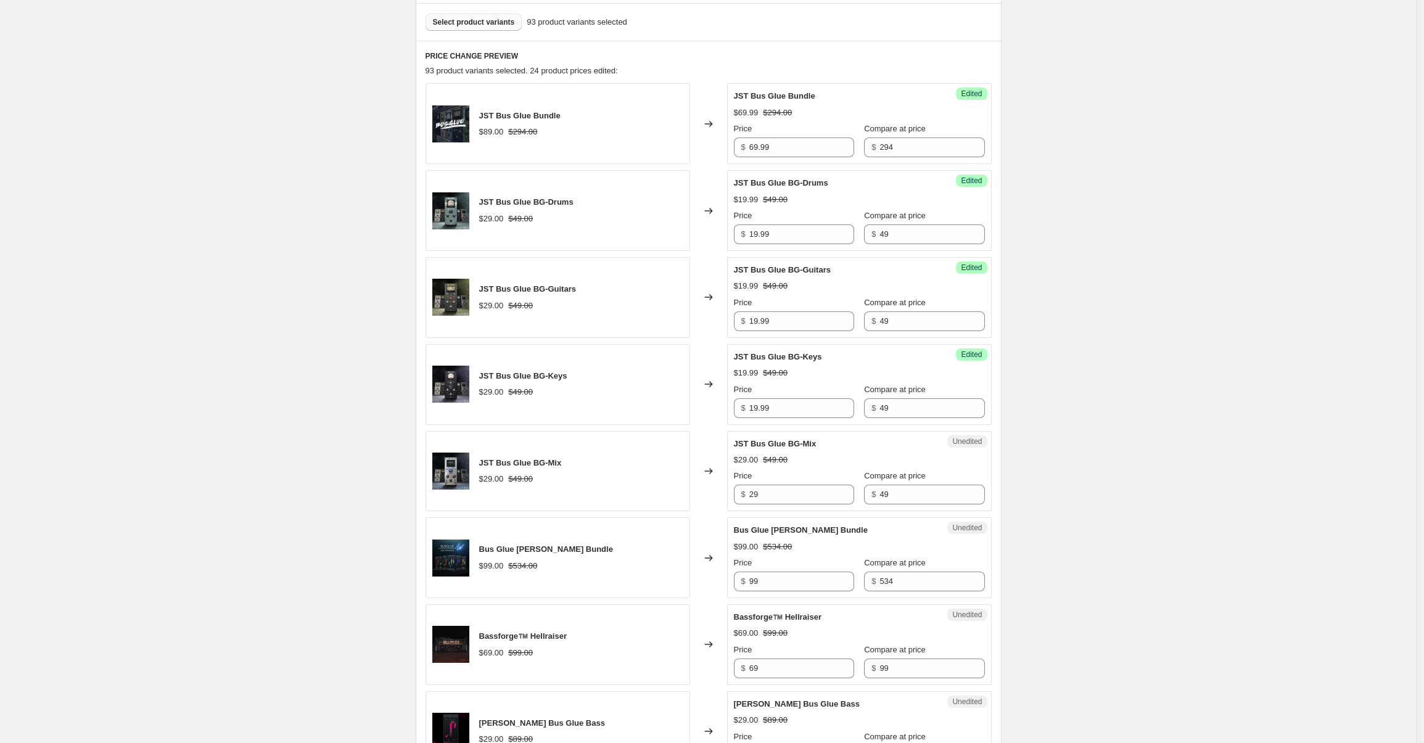
scroll to position [382, 0]
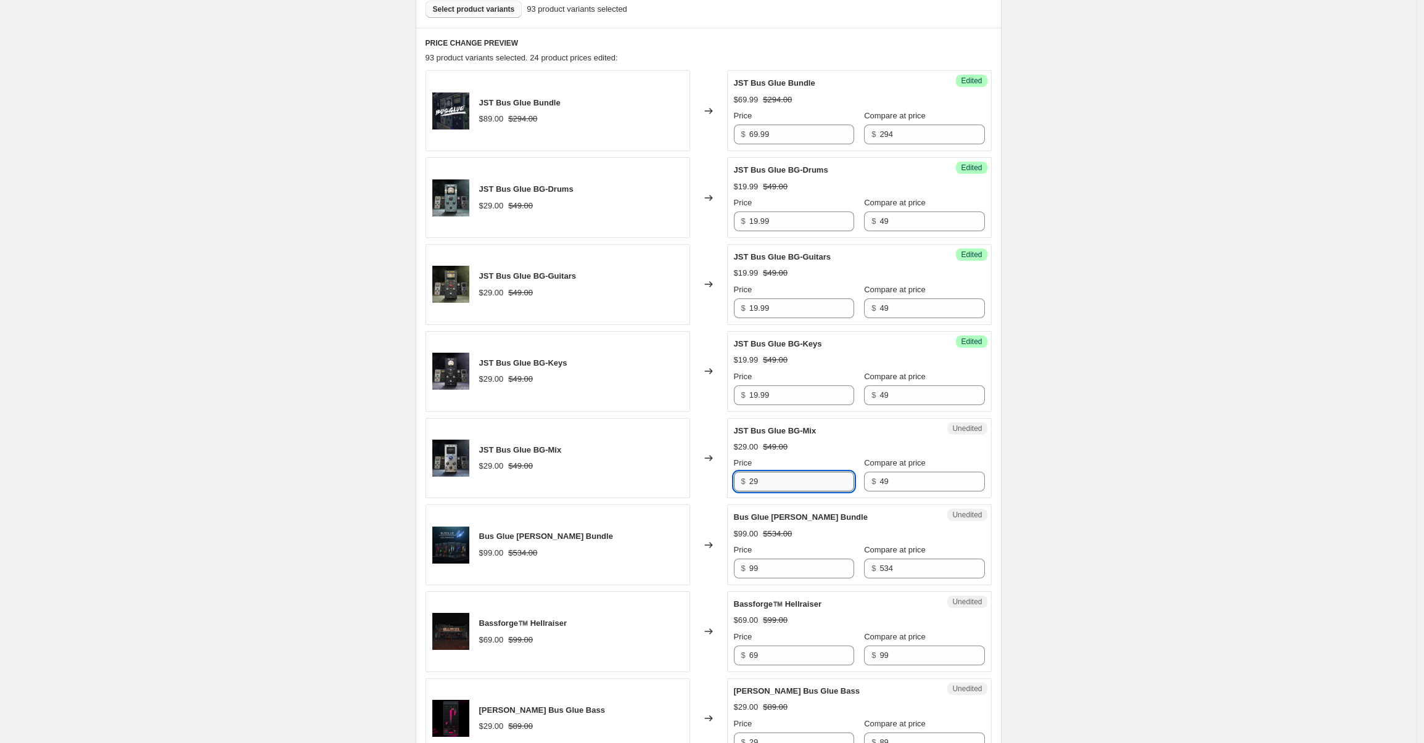
click at [786, 479] on input "29" at bounding box center [801, 482] width 105 height 20
click at [787, 480] on input "29" at bounding box center [801, 482] width 105 height 20
type input "19.99"
click at [712, 491] on div "Changed to" at bounding box center [708, 458] width 37 height 81
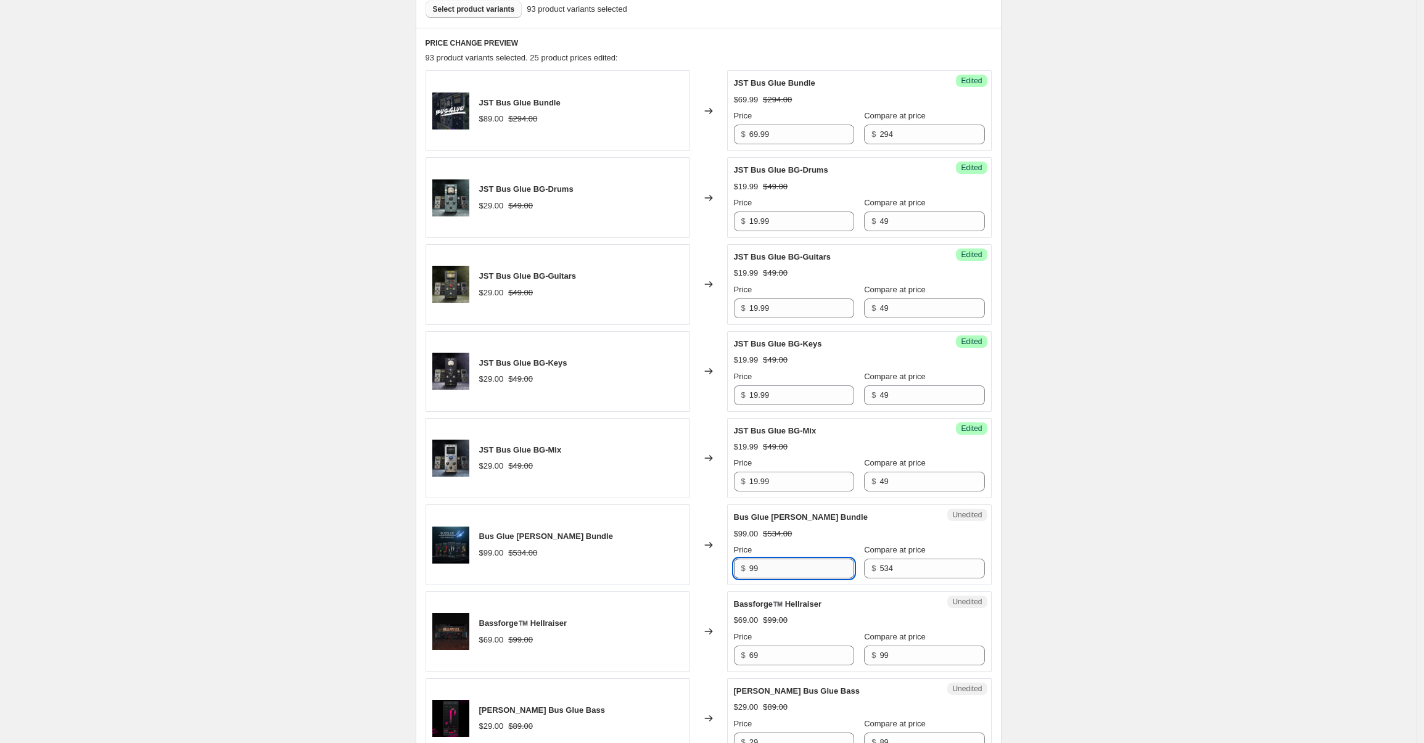
click at [779, 571] on input "99" at bounding box center [801, 569] width 105 height 20
type input "89.99"
click at [700, 545] on div "Changed to" at bounding box center [708, 544] width 37 height 81
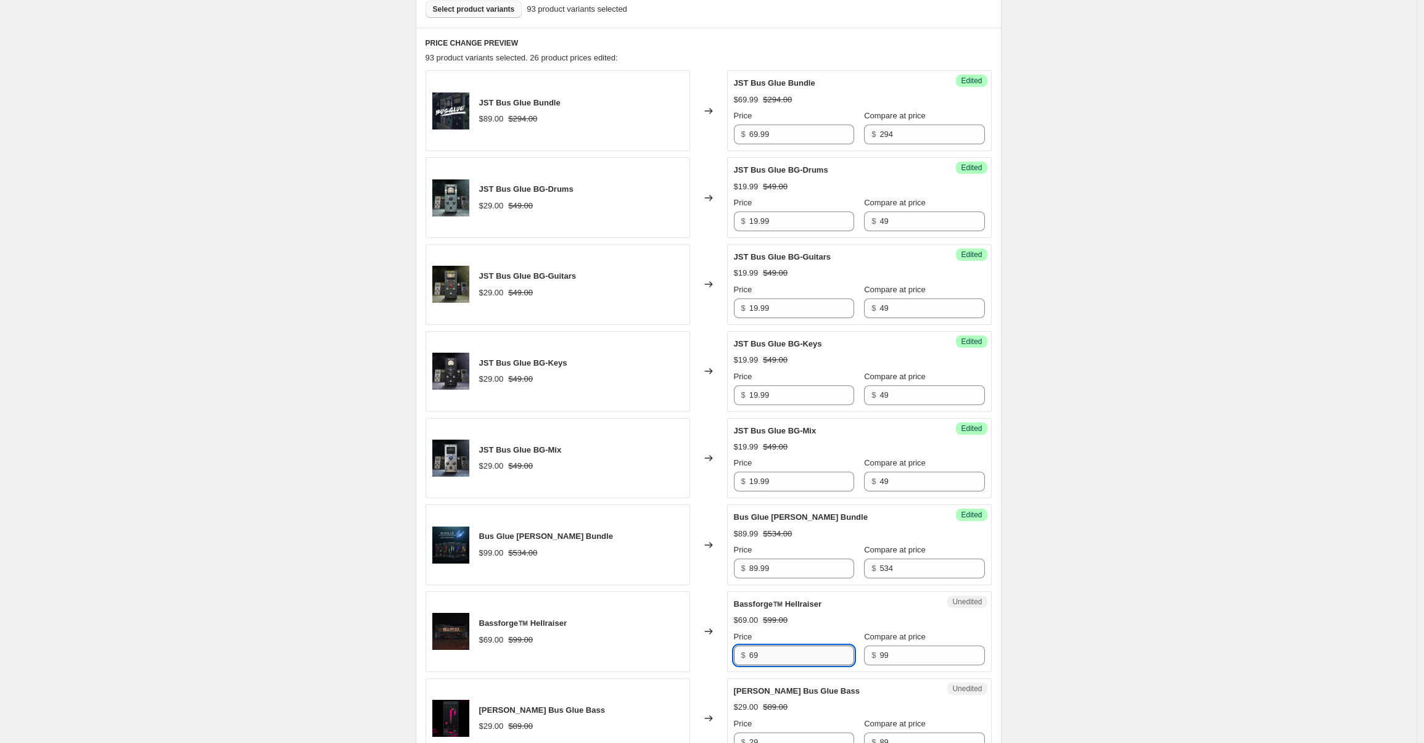
click at [763, 656] on input "69" at bounding box center [801, 656] width 105 height 20
type input "59.99"
click at [776, 634] on div "Price" at bounding box center [794, 637] width 120 height 12
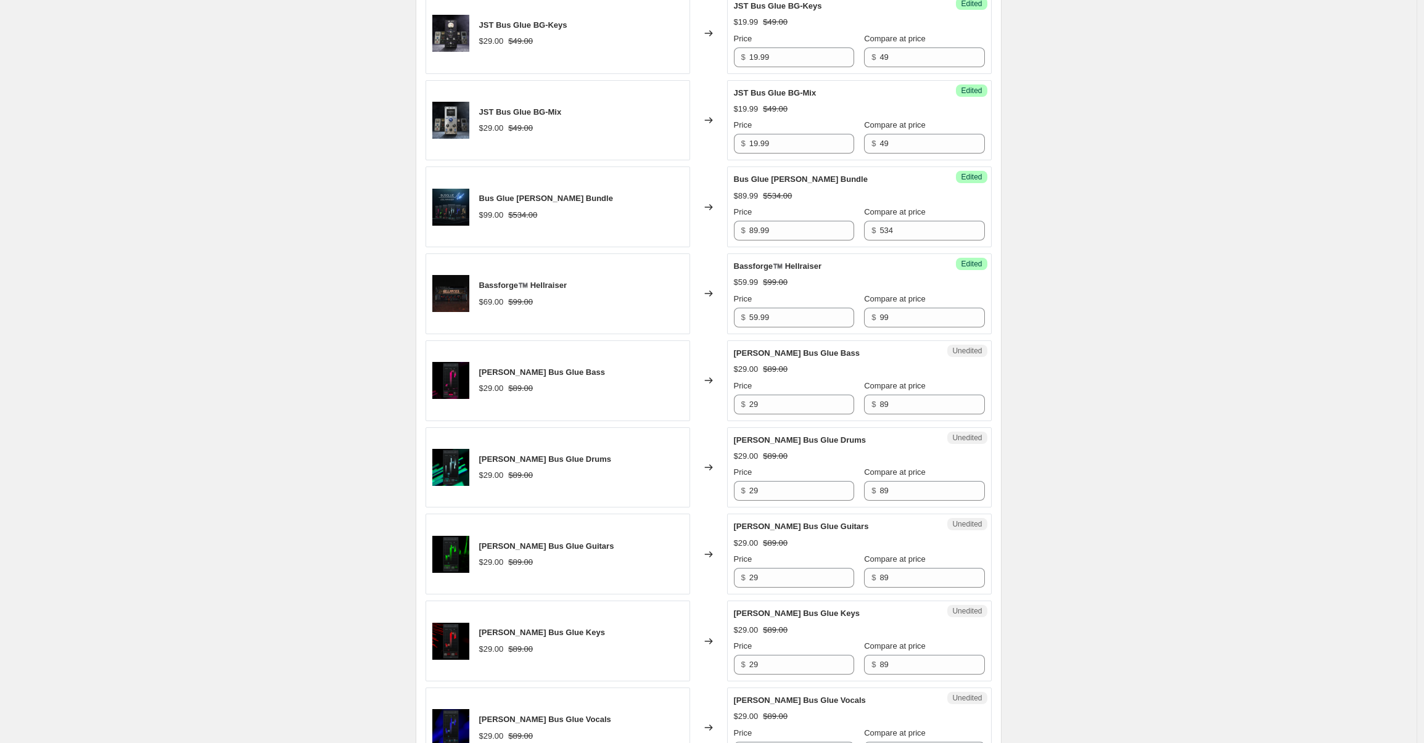
scroll to position [724, 0]
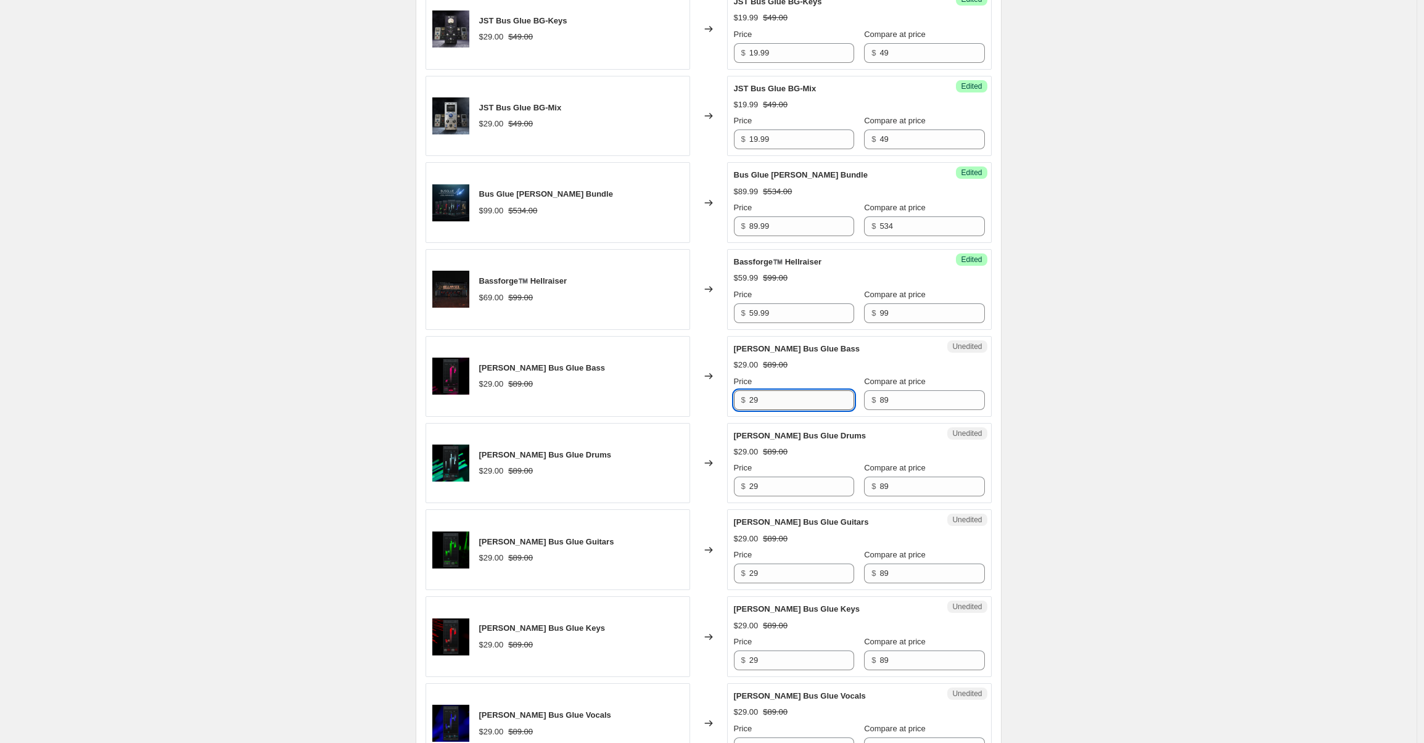
click at [772, 395] on input "29" at bounding box center [801, 400] width 105 height 20
click at [797, 399] on input "29" at bounding box center [801, 400] width 105 height 20
type input "24.99"
click at [774, 480] on input "29" at bounding box center [801, 487] width 105 height 20
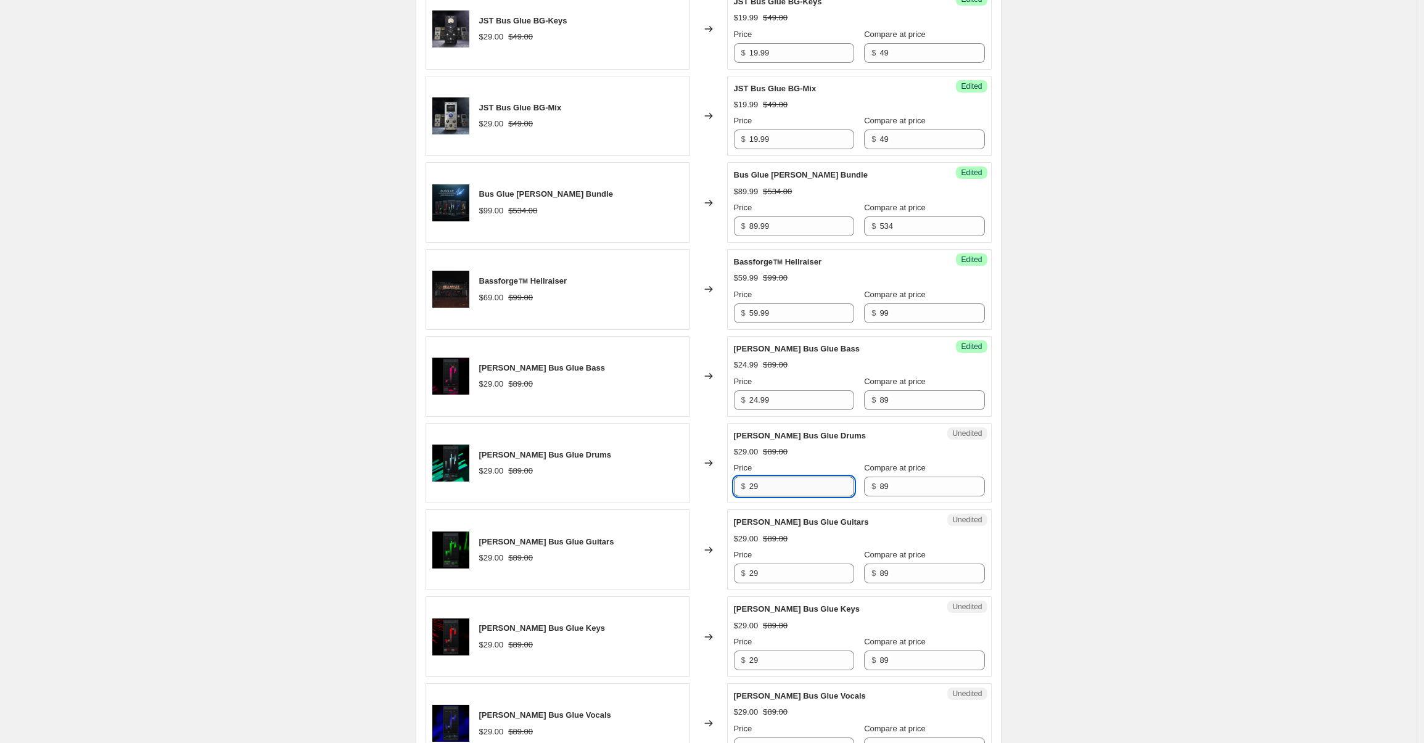
click at [774, 480] on input "29" at bounding box center [801, 487] width 105 height 20
type input "24.99"
click at [777, 567] on input "29" at bounding box center [801, 574] width 105 height 20
type input "24.99"
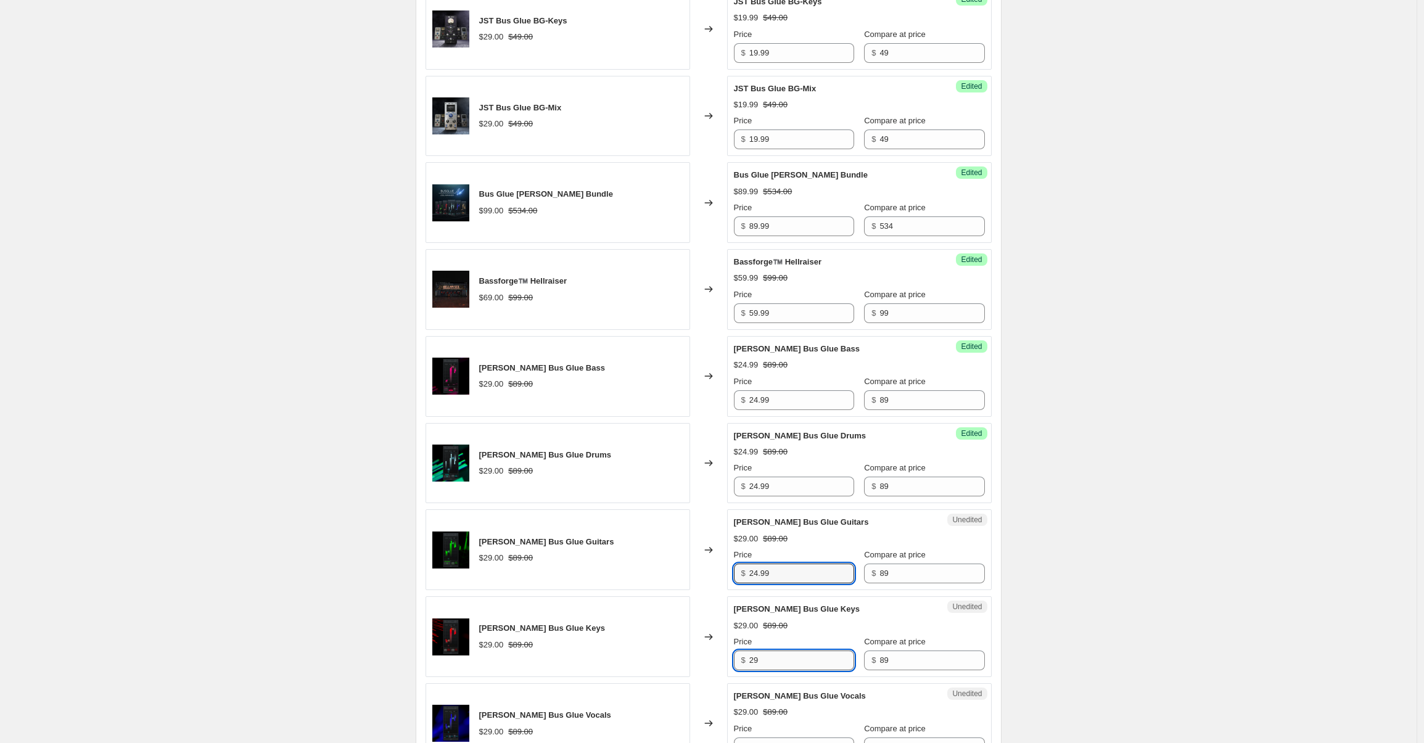
click at [834, 660] on input "29" at bounding box center [801, 660] width 105 height 20
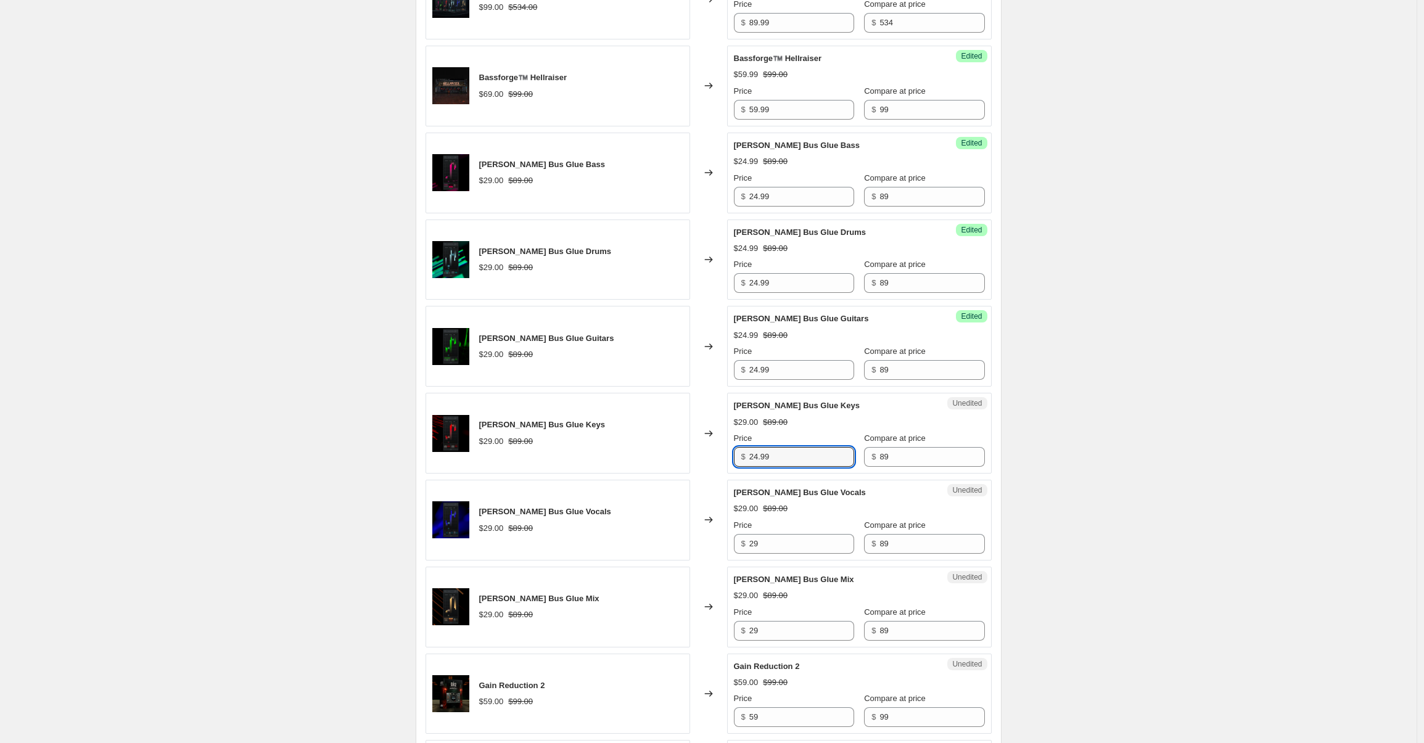
scroll to position [941, 0]
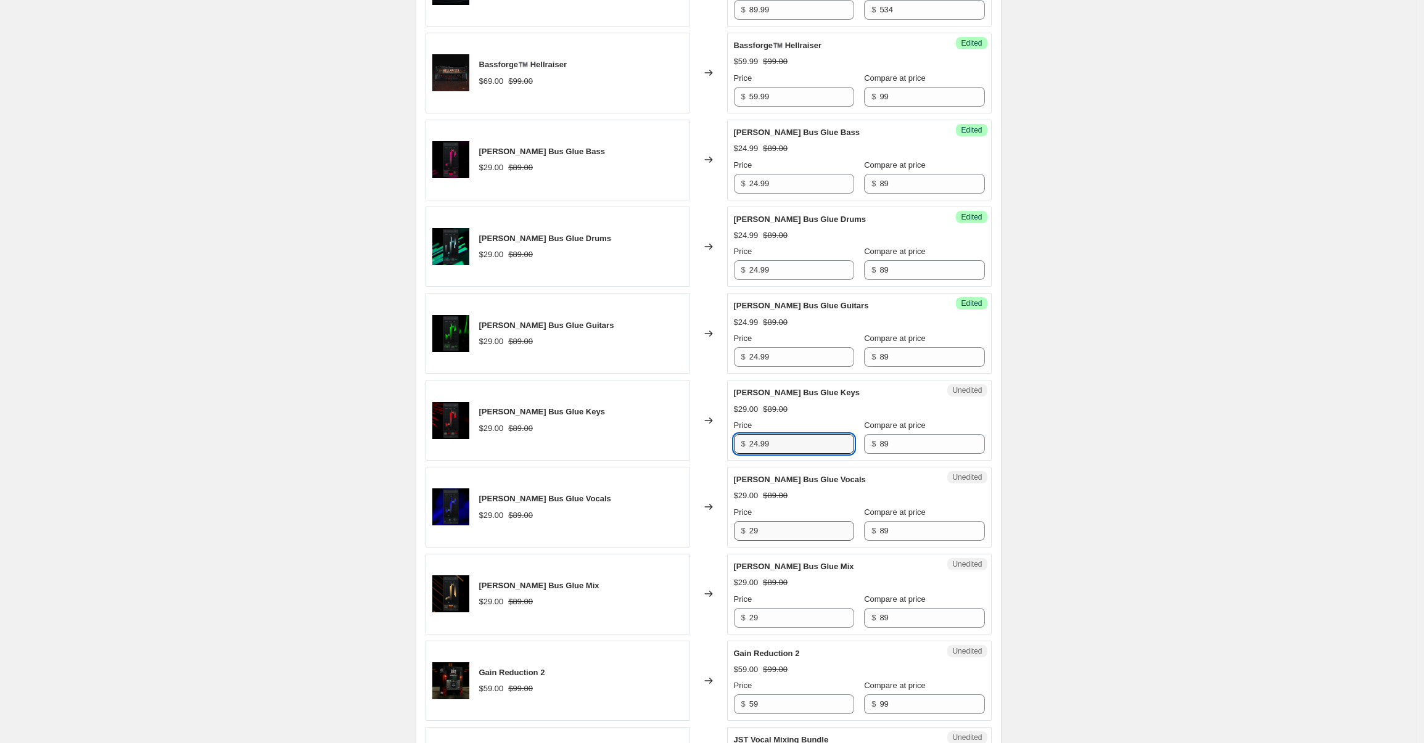
type input "24.99"
click at [776, 534] on input "29" at bounding box center [801, 531] width 105 height 20
type input "24.99"
click at [776, 617] on input "29" at bounding box center [801, 618] width 105 height 20
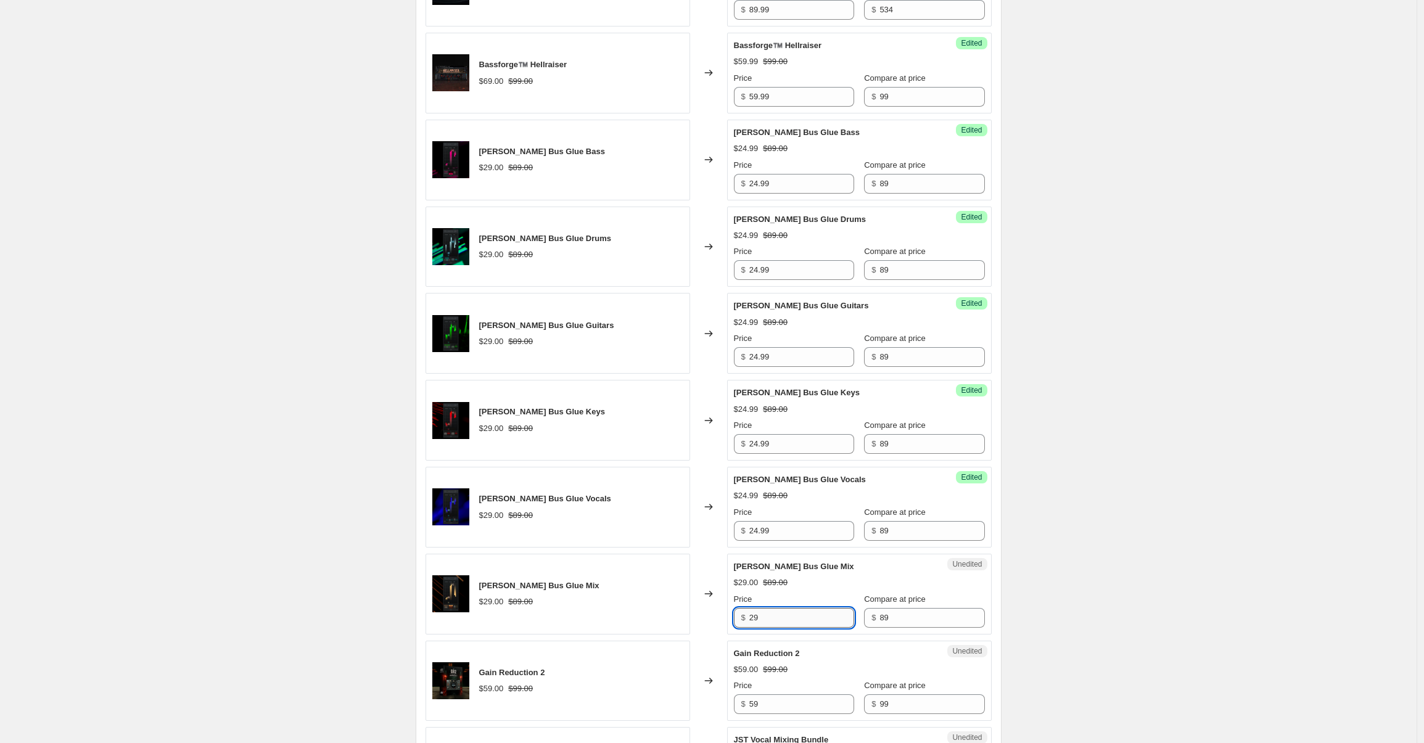
click at [776, 617] on input "29" at bounding box center [801, 618] width 105 height 20
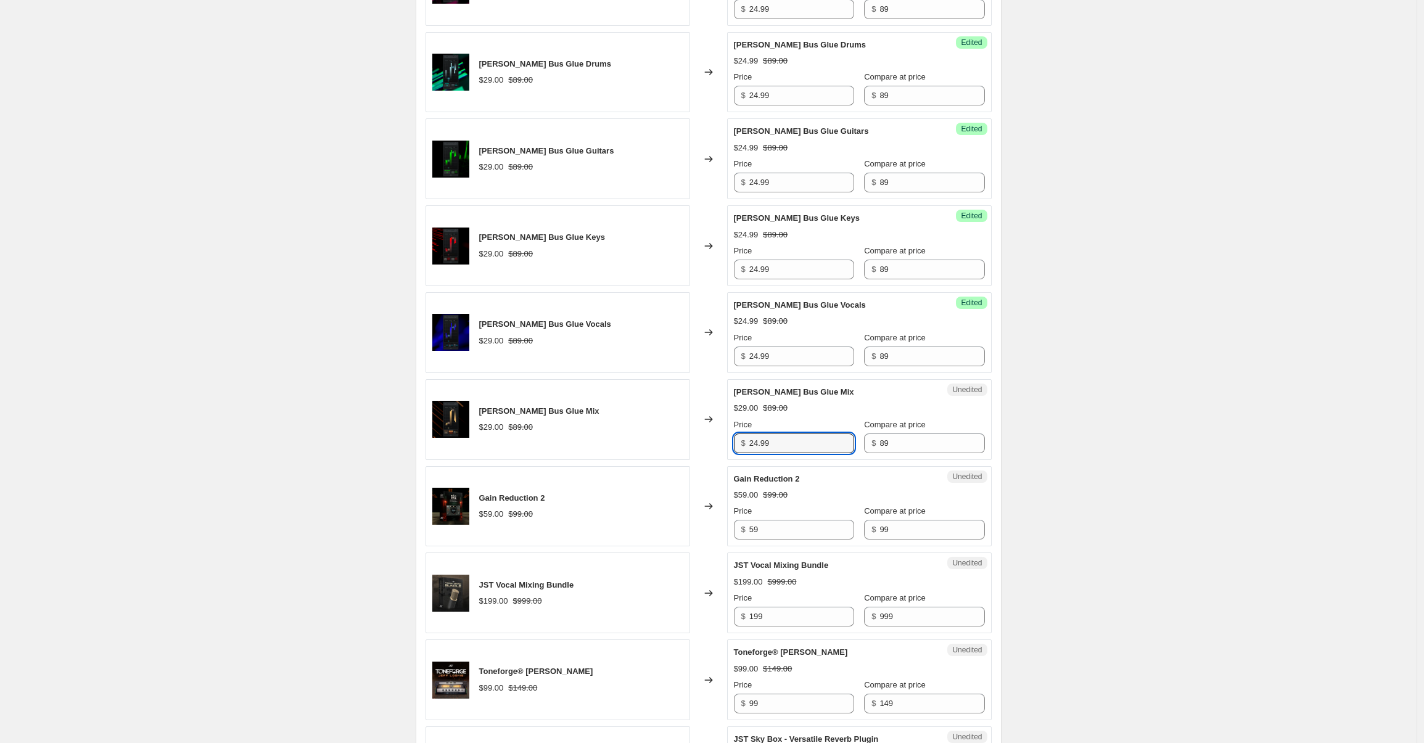
scroll to position [1181, 0]
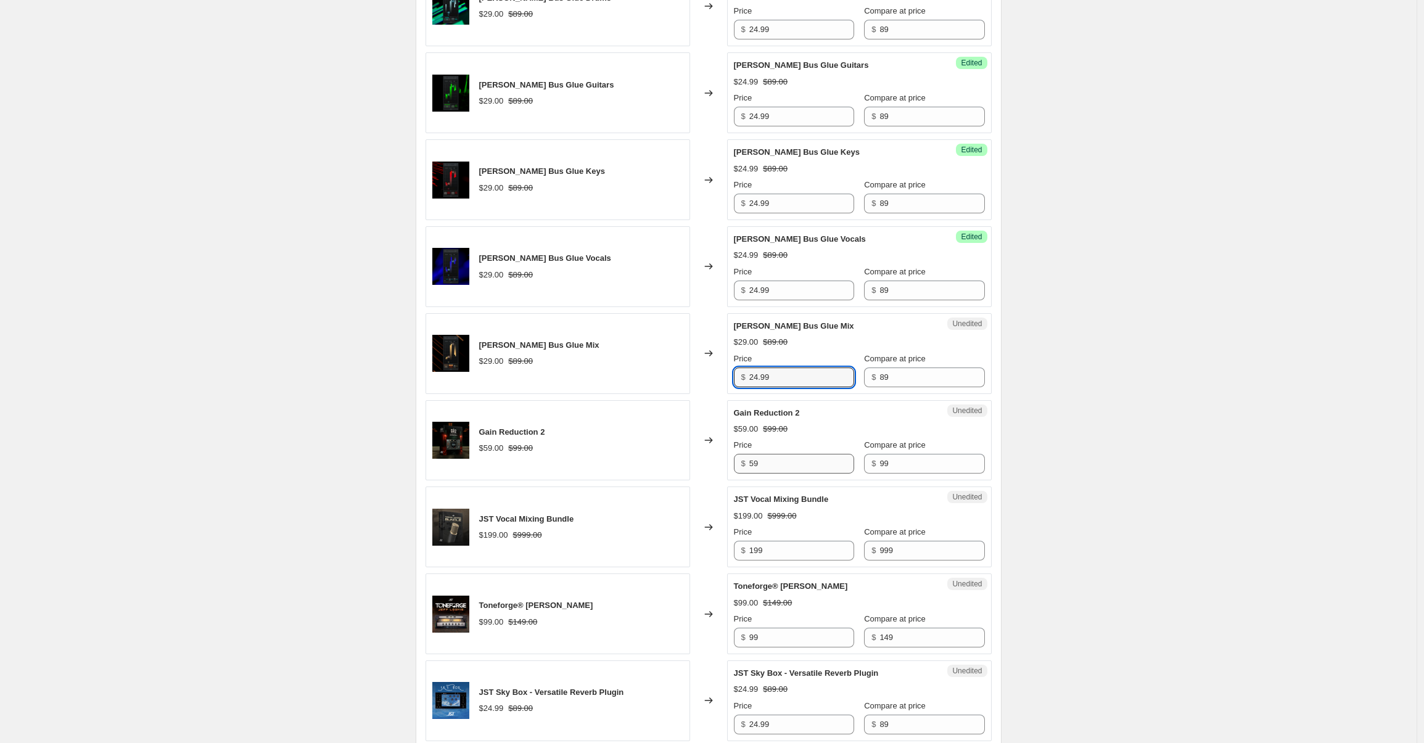
type input "24.99"
click at [790, 469] on input "59" at bounding box center [801, 464] width 105 height 20
type input "34.99"
click at [726, 509] on div "Changed to" at bounding box center [708, 526] width 37 height 81
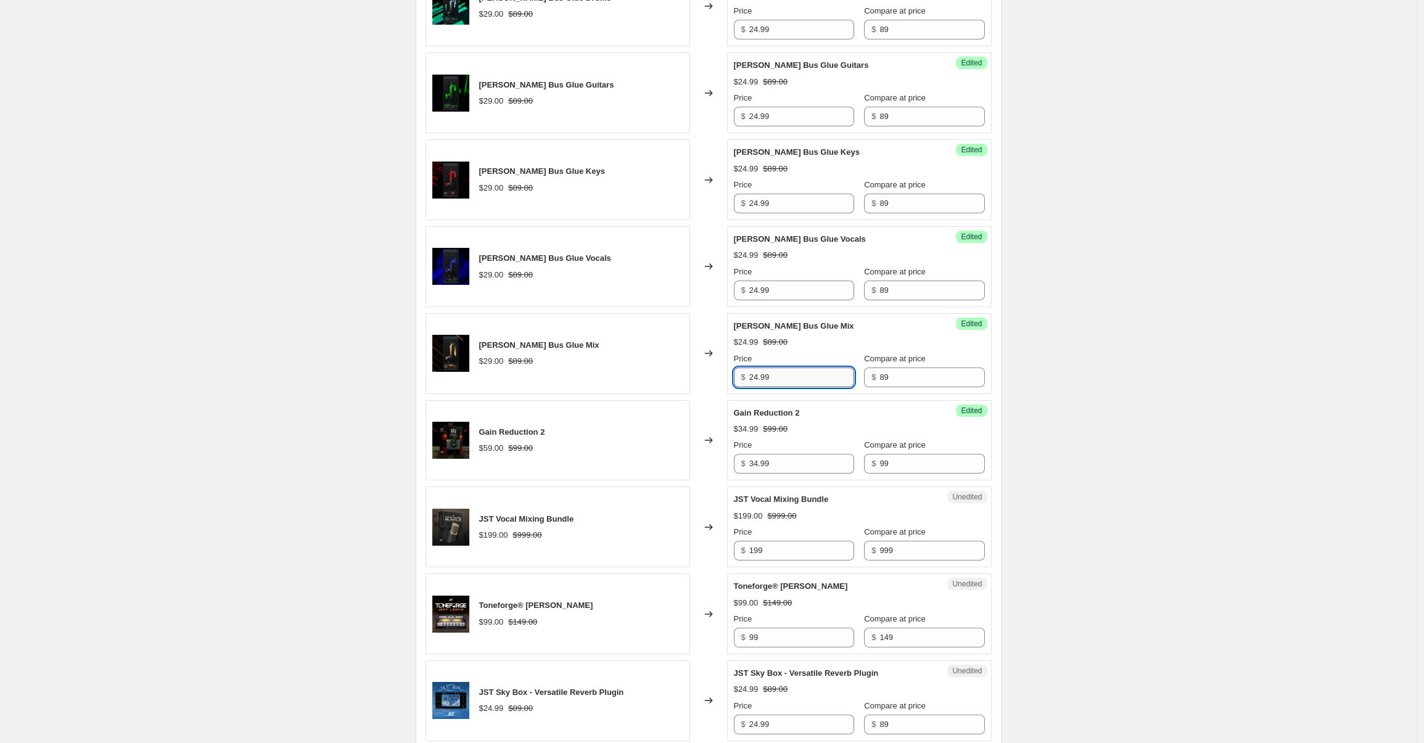
click at [811, 385] on input "24.99" at bounding box center [801, 377] width 105 height 20
click at [777, 550] on input "199" at bounding box center [801, 551] width 105 height 20
type input "149.99"
click at [1065, 597] on div "Create new price change job. This page is ready Create new price change job Dra…" at bounding box center [708, 24] width 1416 height 2411
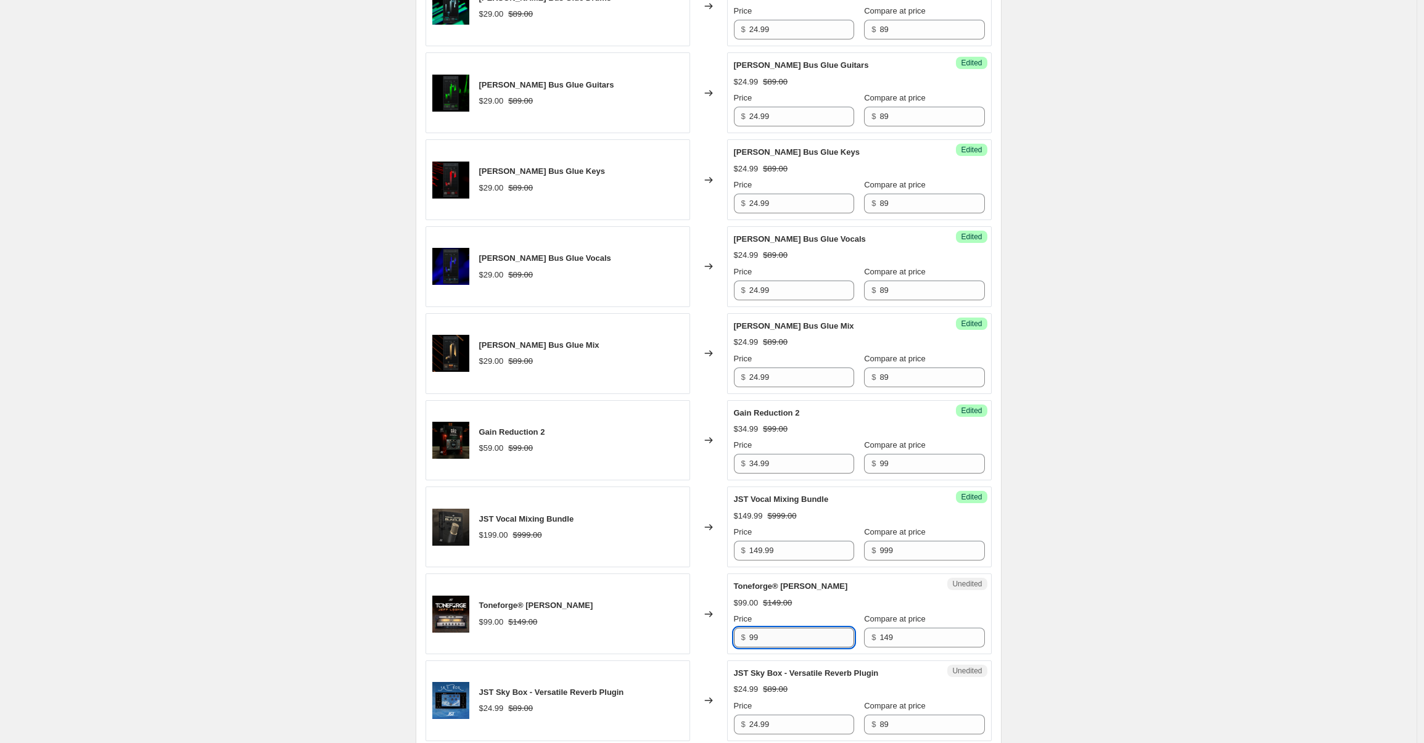
click at [776, 641] on input "99" at bounding box center [801, 638] width 105 height 20
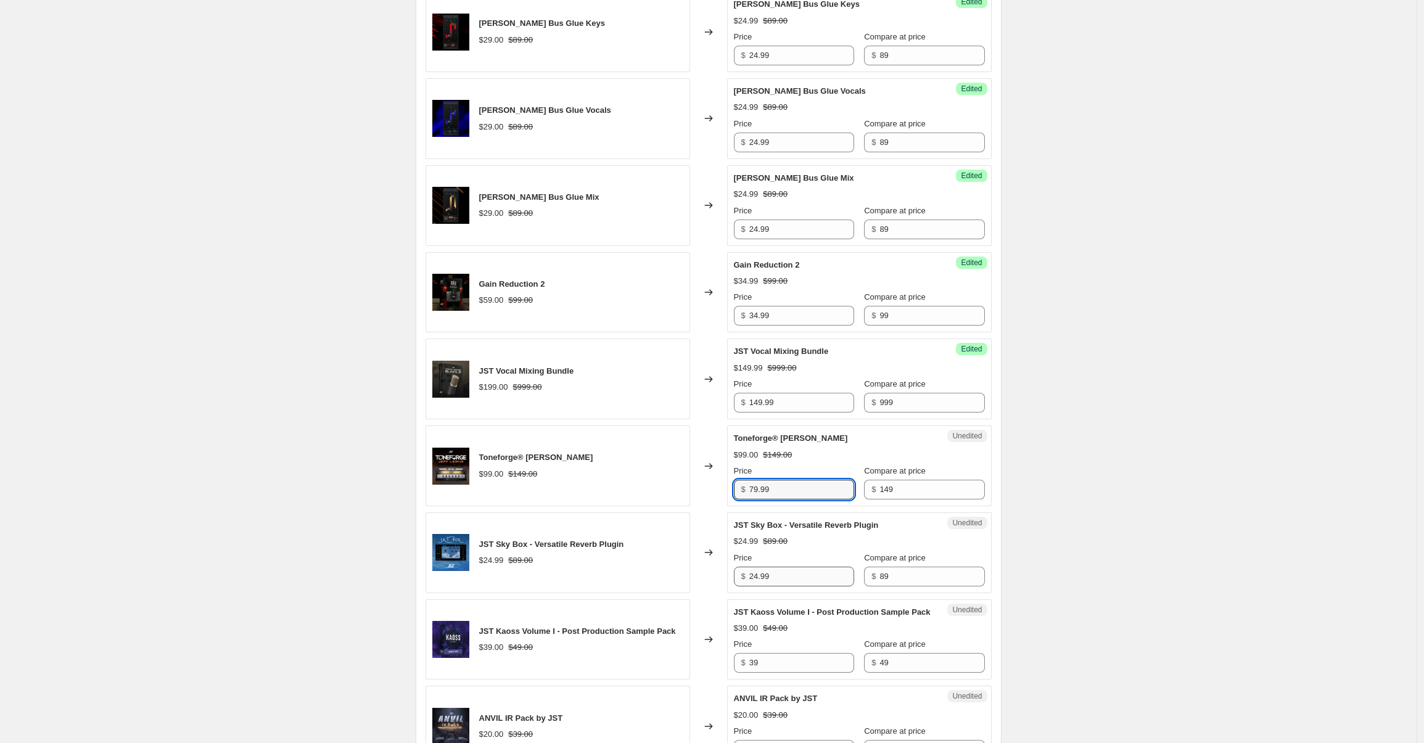
scroll to position [1402, 0]
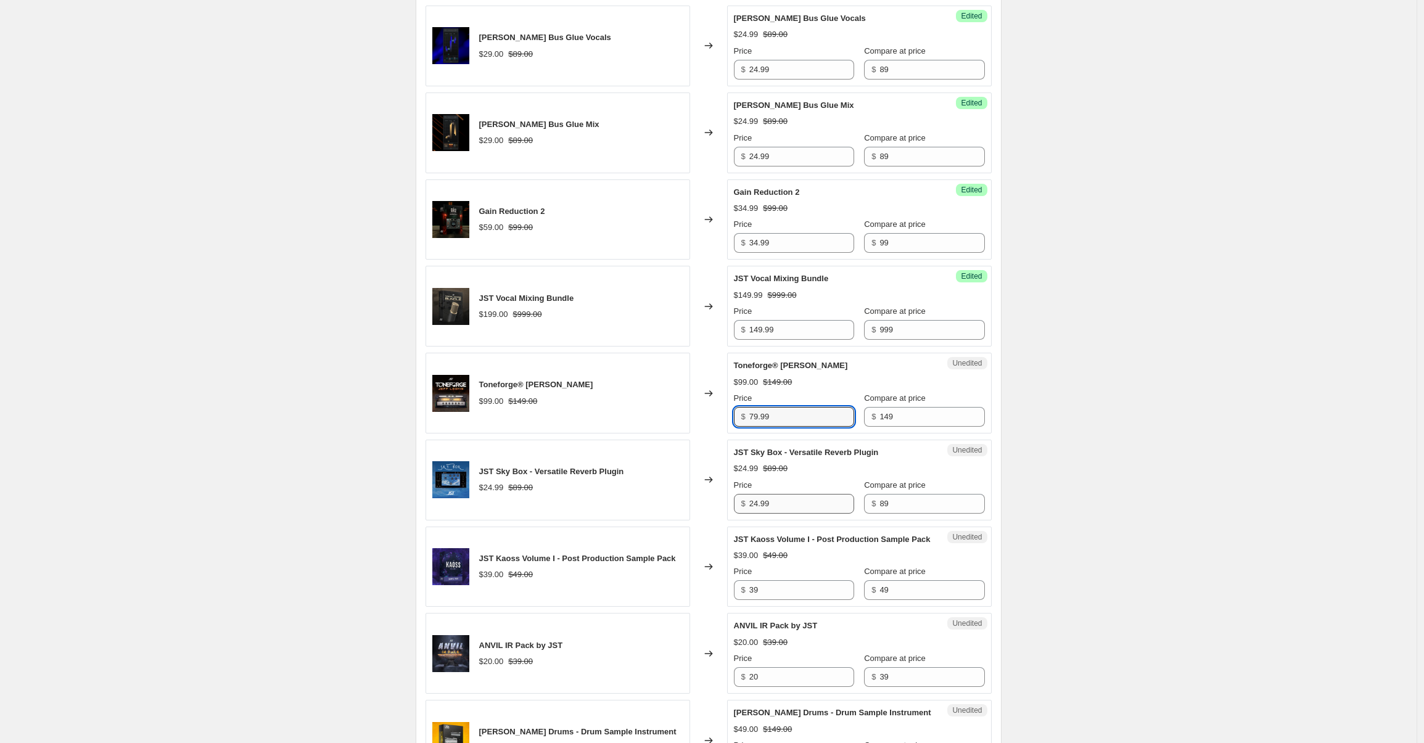
type input "79.99"
click at [792, 511] on input "24.99" at bounding box center [801, 504] width 105 height 20
type input "19.99"
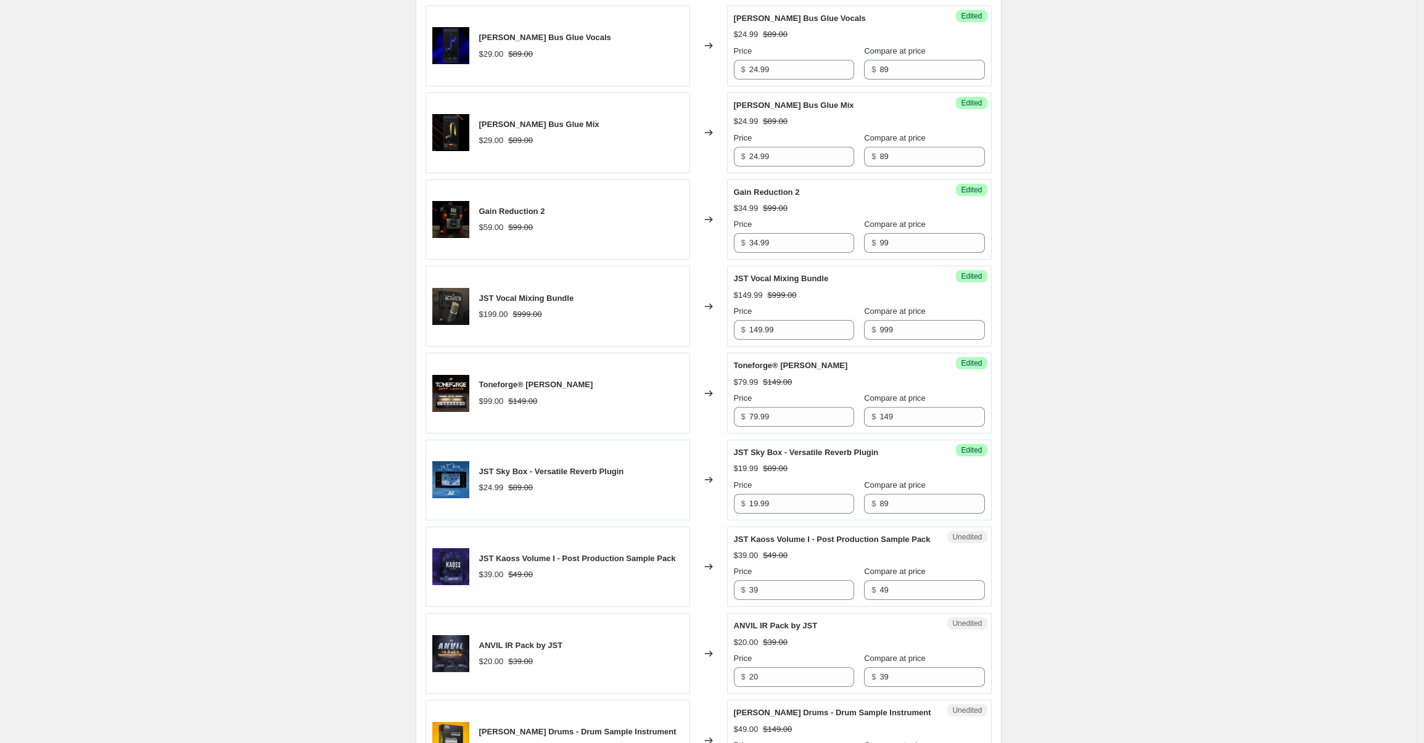
click at [784, 591] on div "Price $ 39" at bounding box center [794, 582] width 120 height 35
click at [787, 600] on input "39" at bounding box center [801, 590] width 105 height 20
type input "29.99"
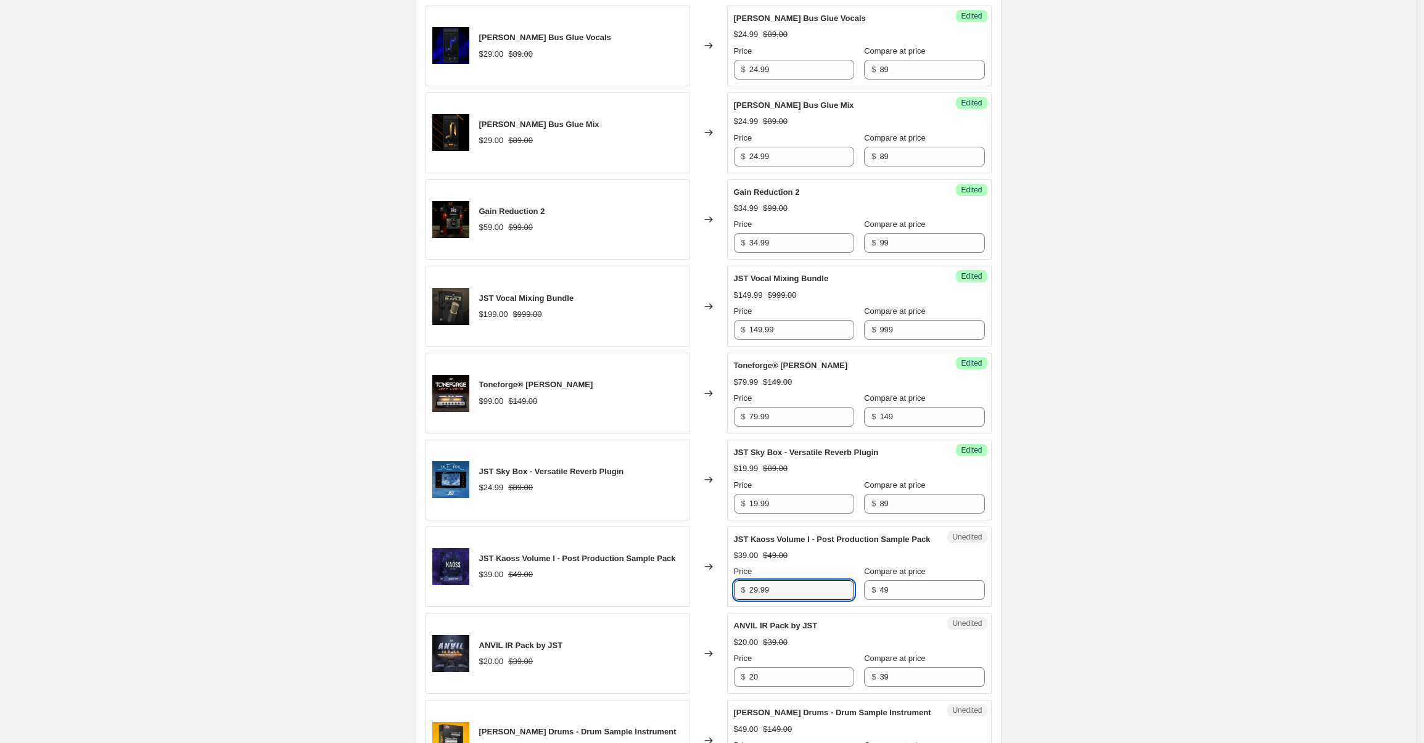
click at [786, 678] on div "Price $ 20" at bounding box center [794, 669] width 120 height 35
click at [789, 687] on input "20" at bounding box center [801, 677] width 105 height 20
type input "9.99"
click at [814, 629] on div "Unedited ANVIL IR Pack by JST $20.00 $39.00 Price $ 9.99 Compare at price $ 39" at bounding box center [859, 653] width 265 height 81
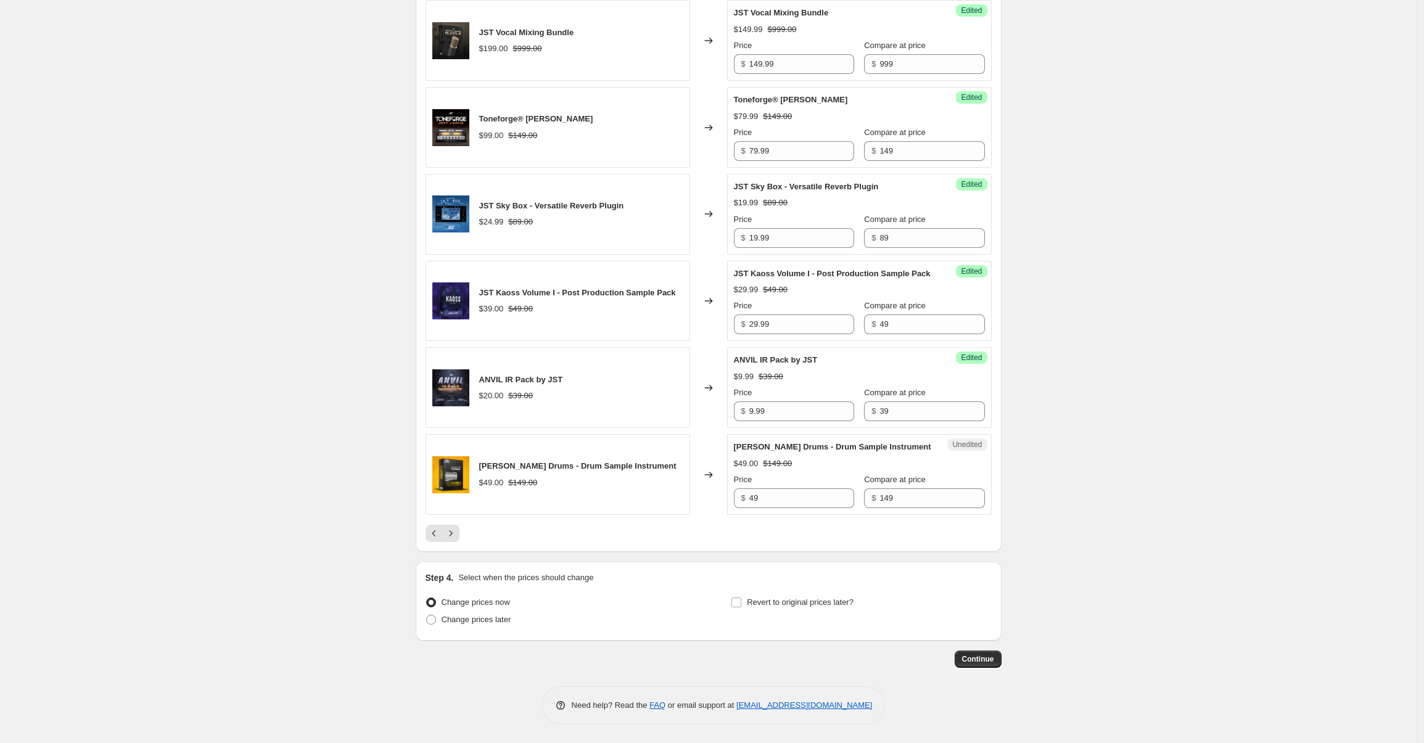
scroll to position [1692, 0]
click at [755, 495] on input "49" at bounding box center [801, 498] width 105 height 20
click at [793, 499] on input "49" at bounding box center [801, 498] width 105 height 20
type input "19.99"
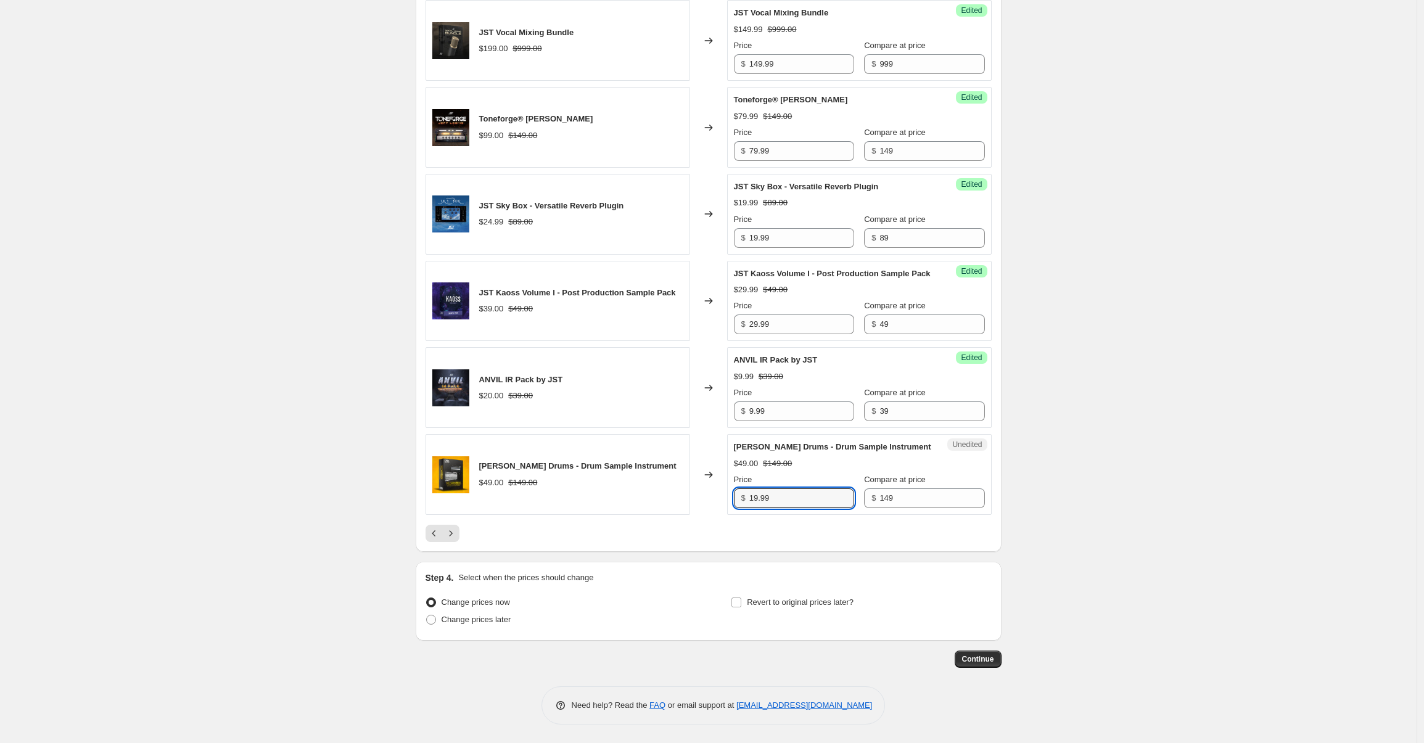
click at [457, 539] on button "Next" at bounding box center [450, 533] width 17 height 17
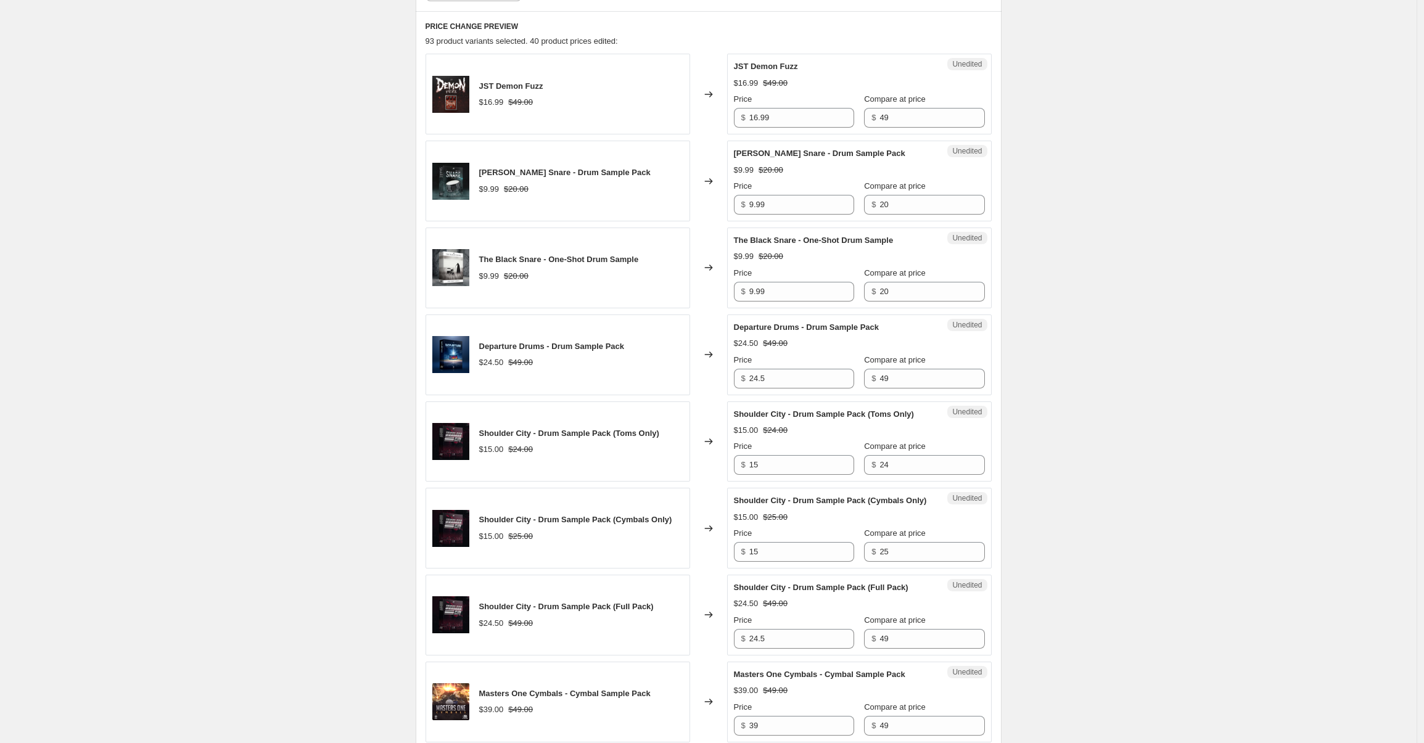
scroll to position [274, 0]
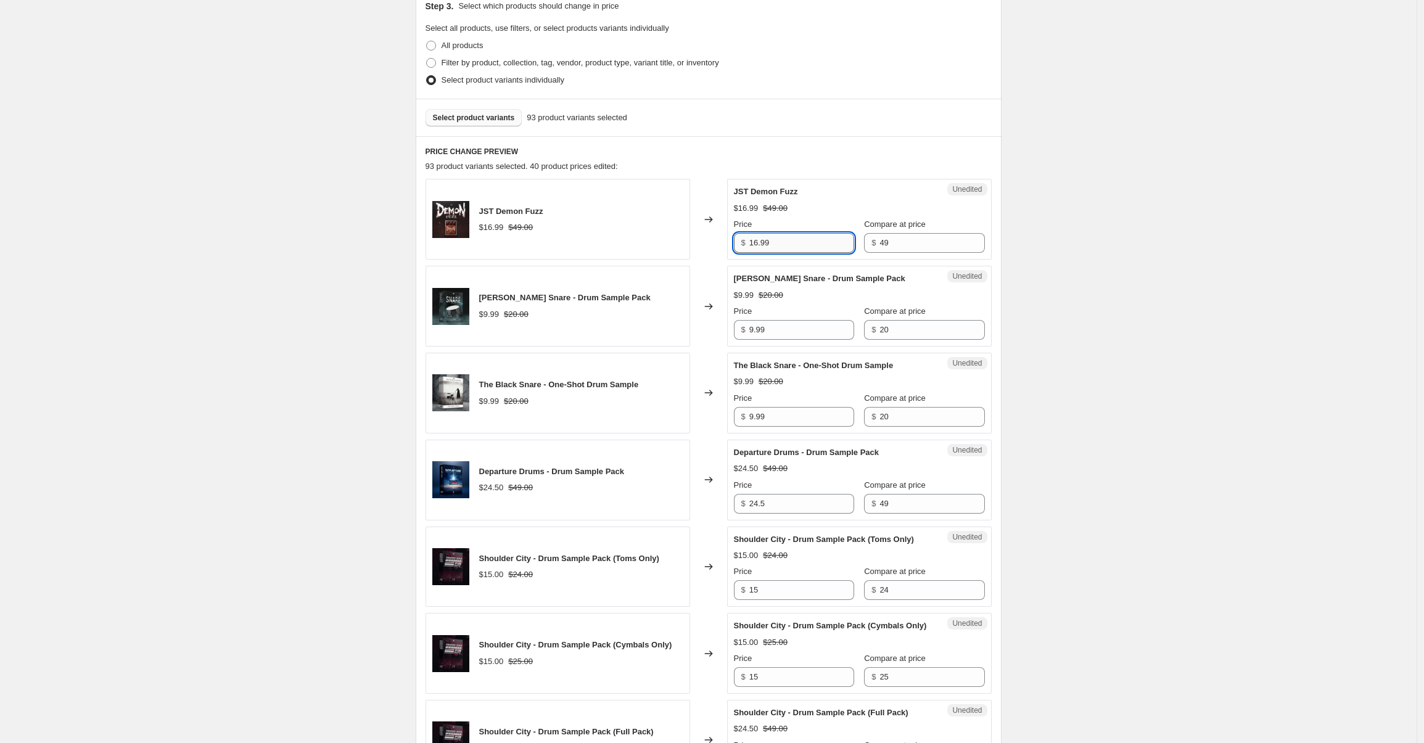
click at [798, 245] on input "16.99" at bounding box center [801, 243] width 105 height 20
type input "9.99"
click at [780, 324] on input "9.99" at bounding box center [801, 330] width 105 height 20
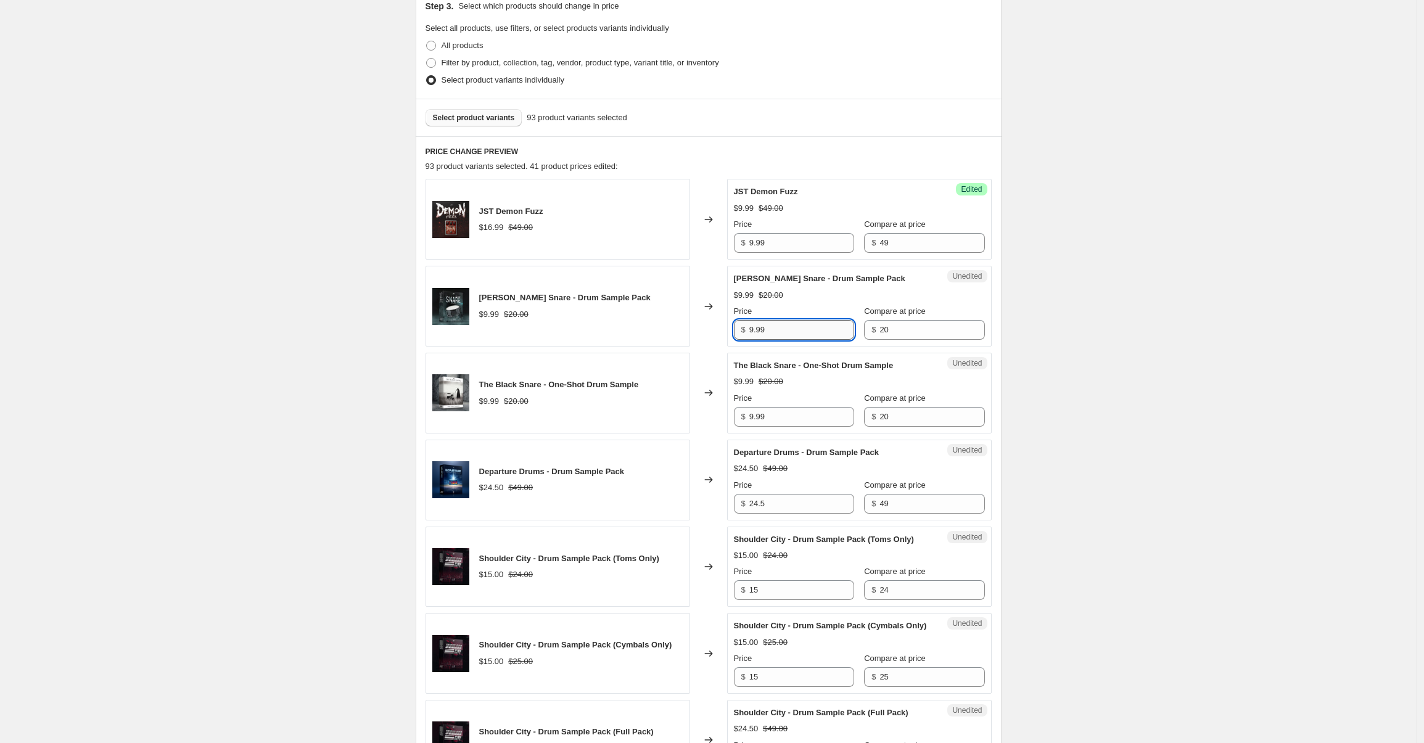
click at [780, 324] on input "9.99" at bounding box center [801, 330] width 105 height 20
type input "4.99"
click at [773, 413] on input "9.99" at bounding box center [801, 417] width 105 height 20
type input "4.99"
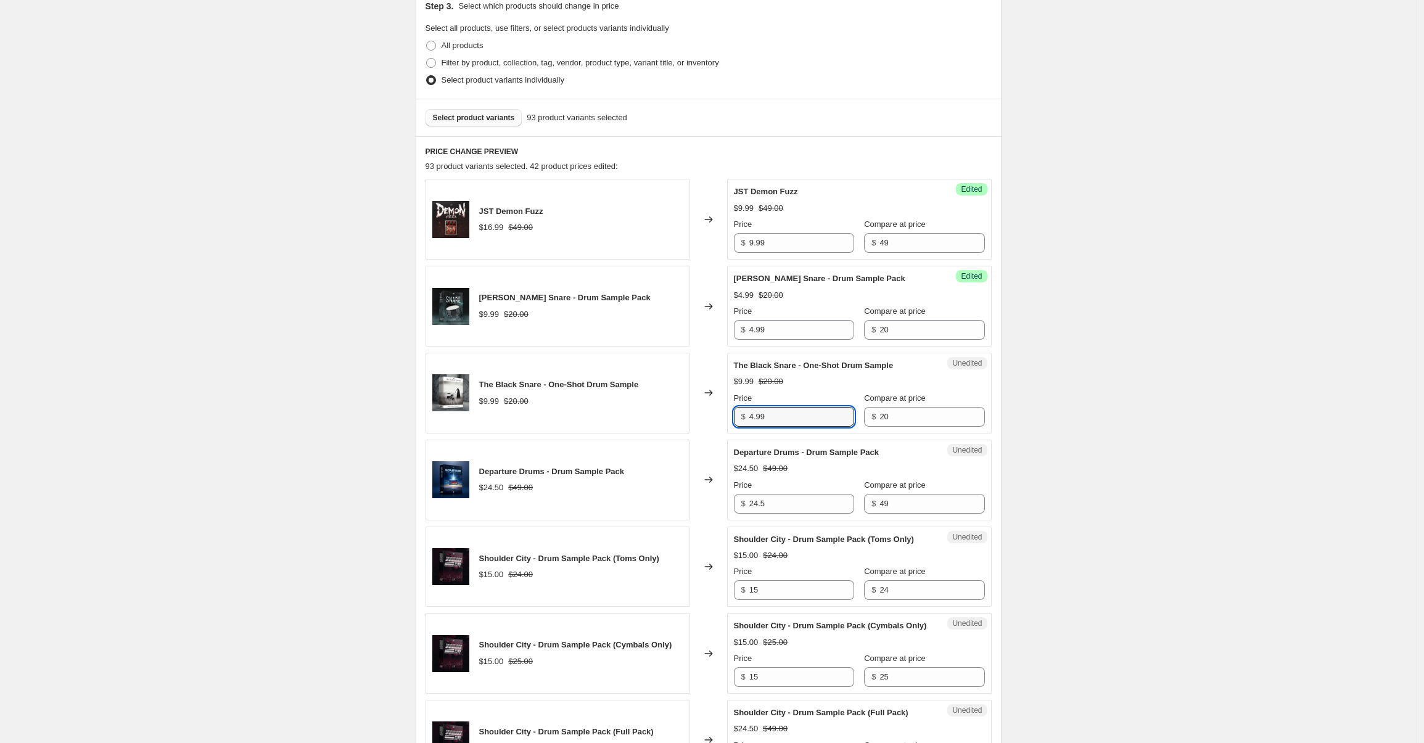
click at [809, 391] on div "The Black Snare - One-Shot Drum Sample $9.99 $20.00 Price $ 4.99 Compare at pri…" at bounding box center [859, 392] width 251 height 67
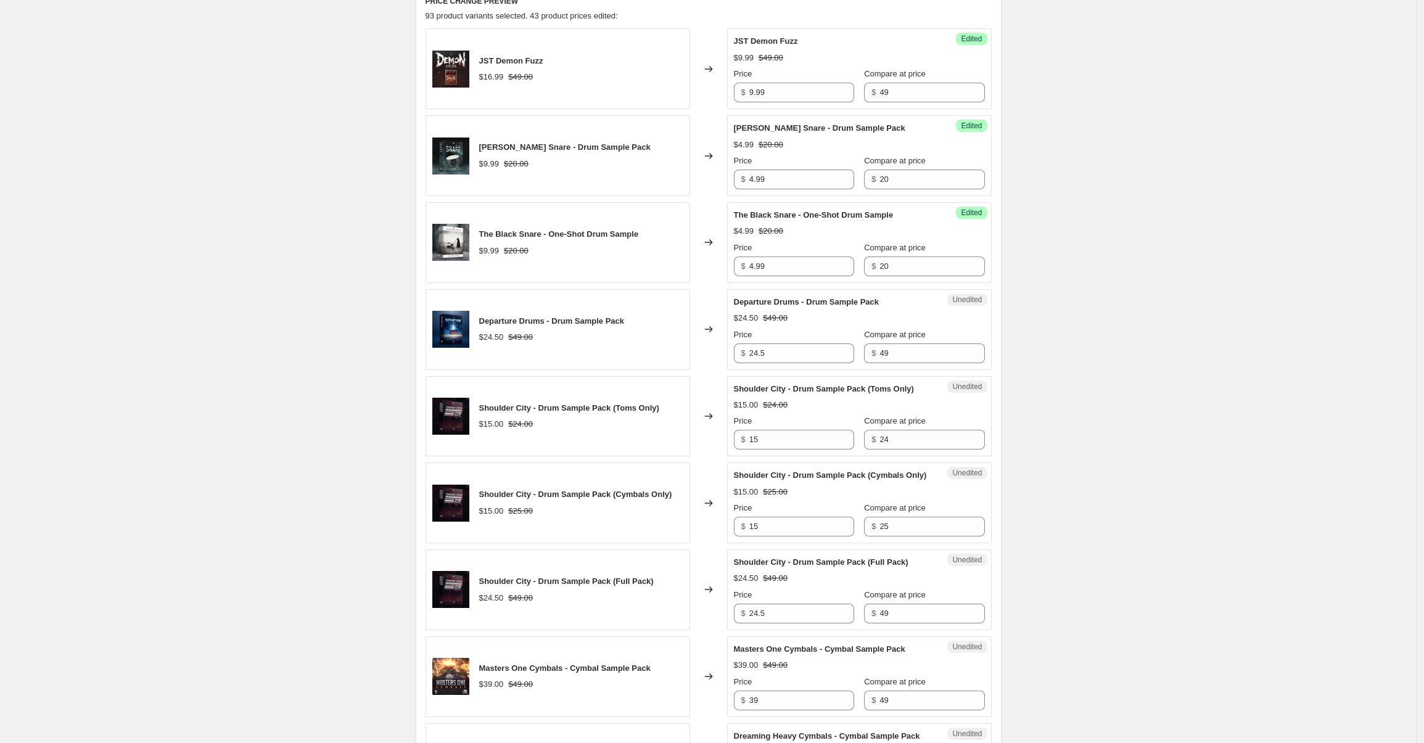
scroll to position [430, 0]
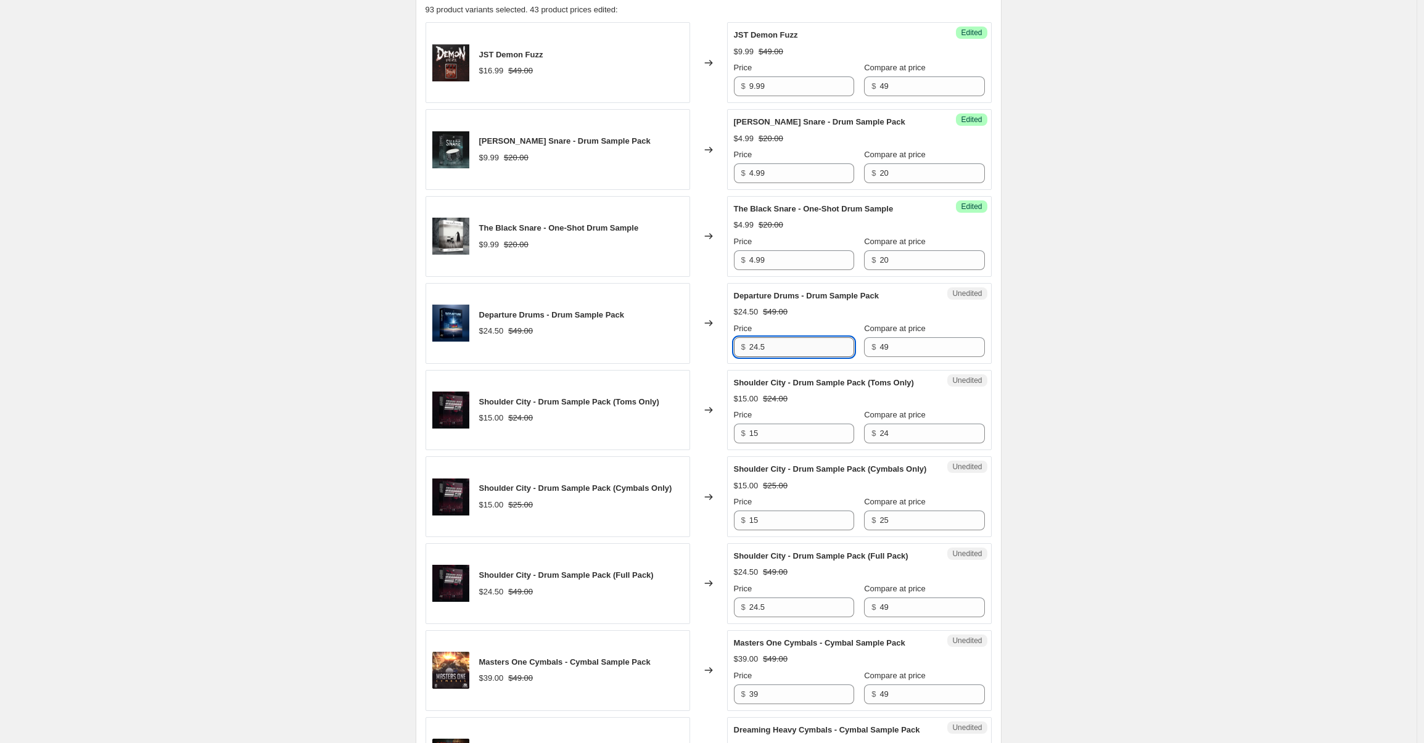
click at [773, 345] on input "24.5" at bounding box center [801, 347] width 105 height 20
type input "11.99"
click at [605, 420] on div "$15.00 $24.00" at bounding box center [569, 418] width 180 height 12
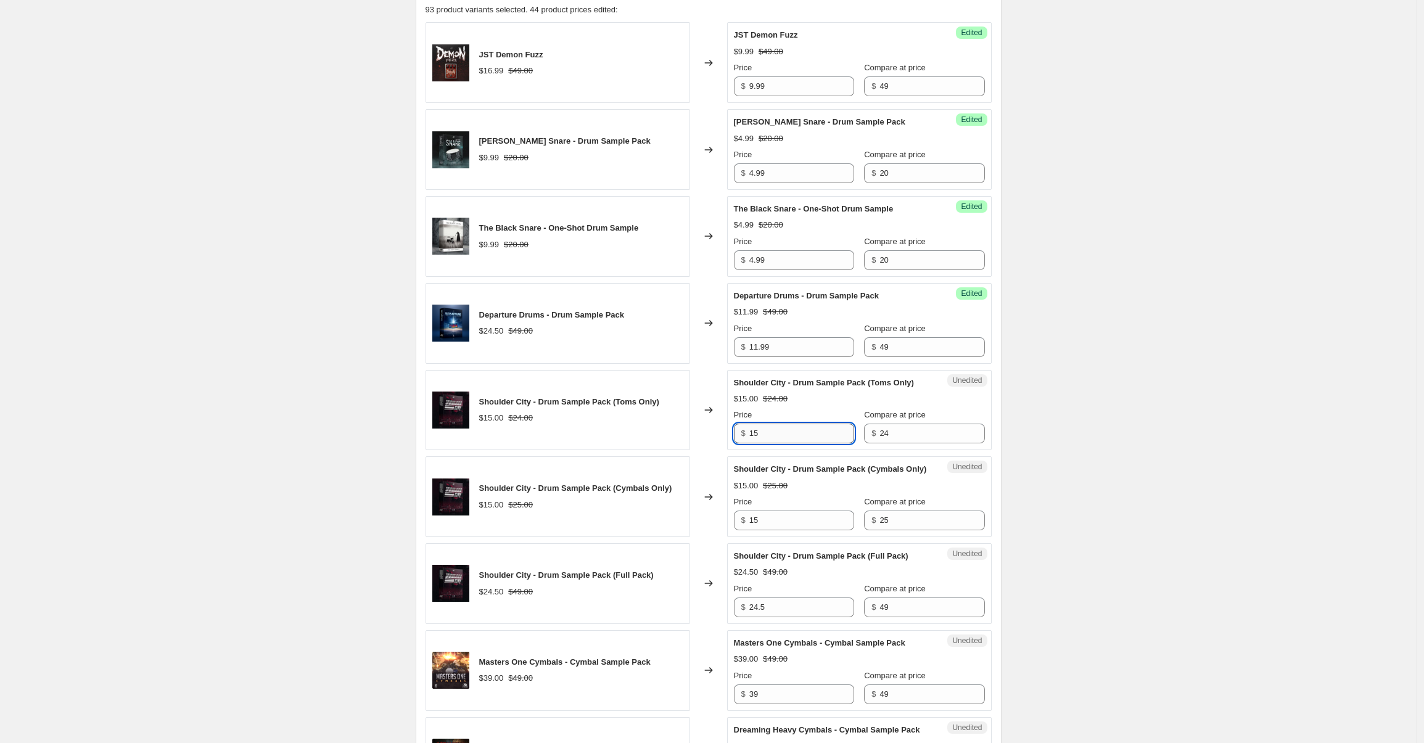
click at [799, 443] on input "15" at bounding box center [801, 434] width 105 height 20
type input "7.99"
click at [808, 537] on div "Unedited Shoulder City - Drum Sample Pack (Cymbals Only) $15.00 $25.00 Price $ …" at bounding box center [859, 496] width 265 height 81
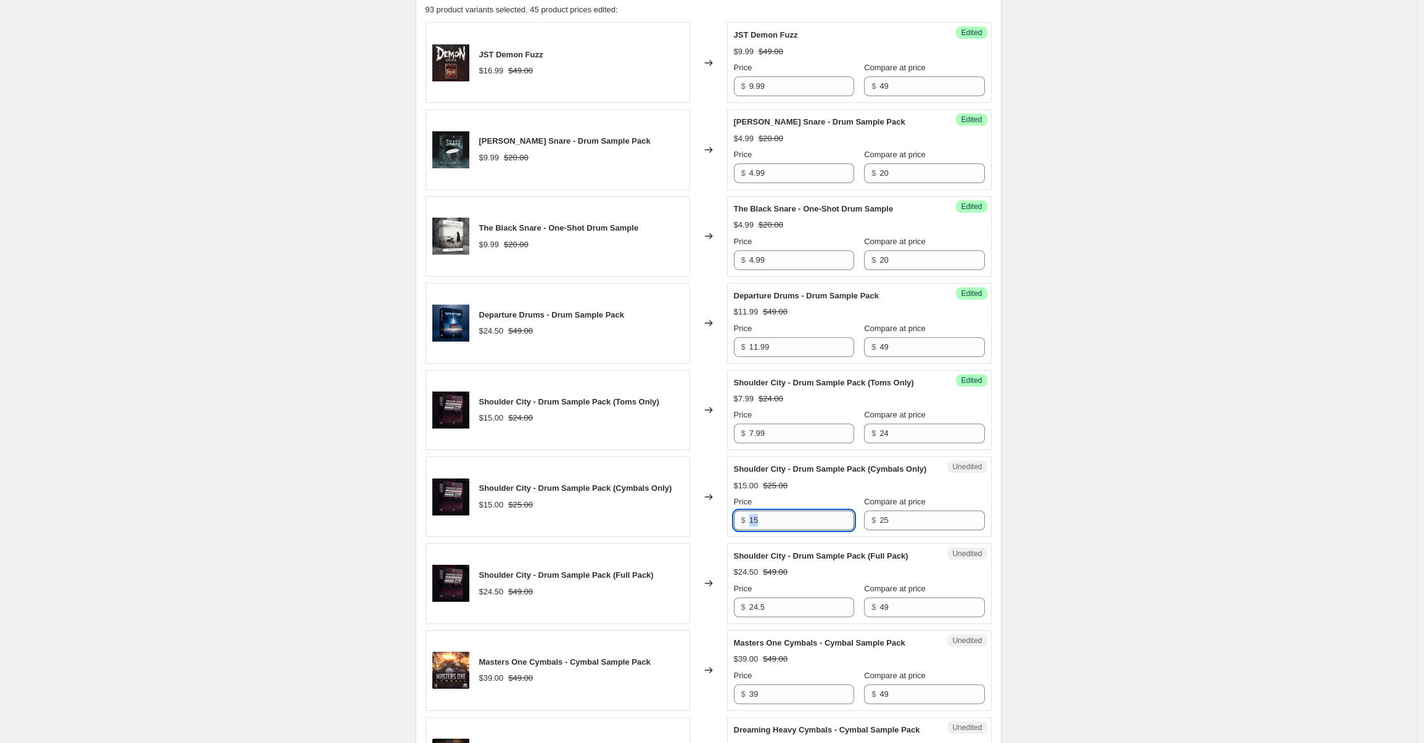
click at [806, 530] on input "15" at bounding box center [801, 521] width 105 height 20
type input "7.99"
click at [792, 617] on input "24.5" at bounding box center [801, 607] width 105 height 20
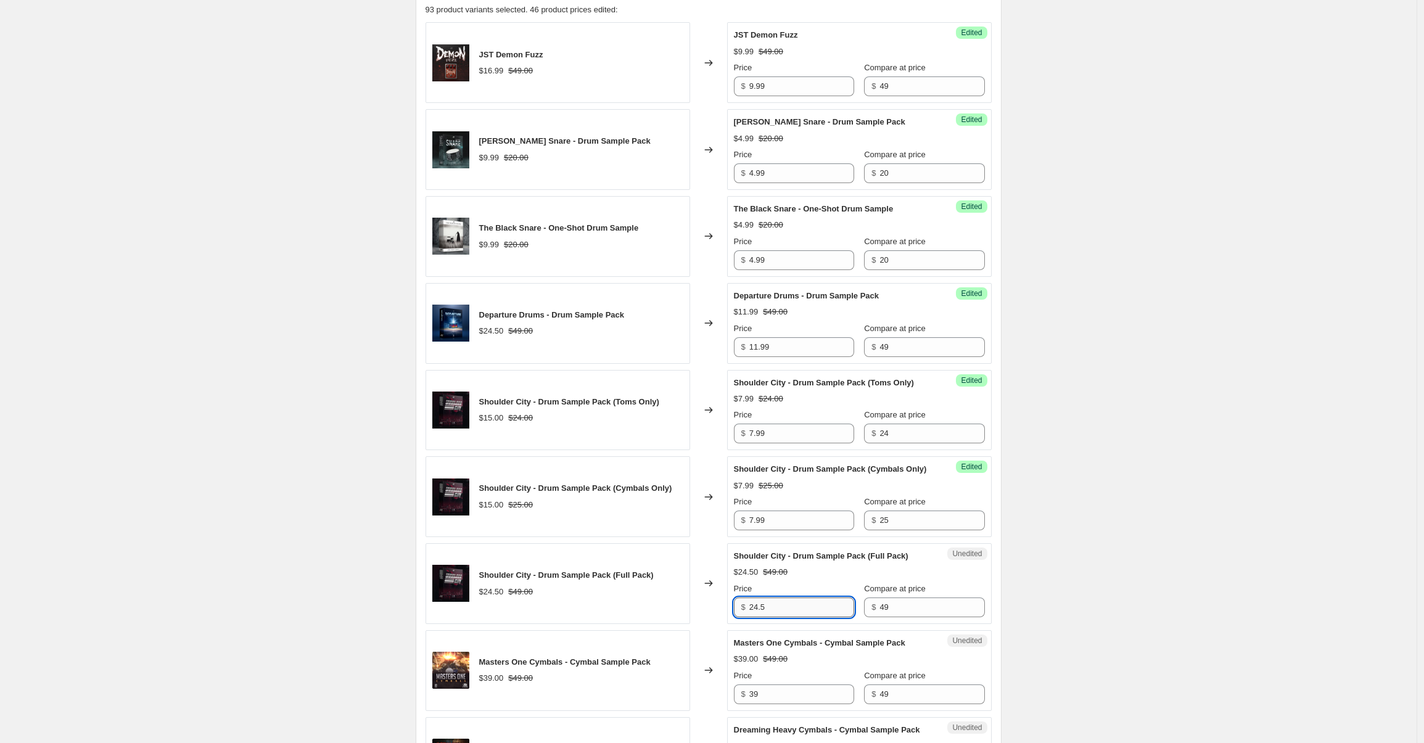
click at [792, 617] on input "24.5" at bounding box center [801, 607] width 105 height 20
type input "9.99"
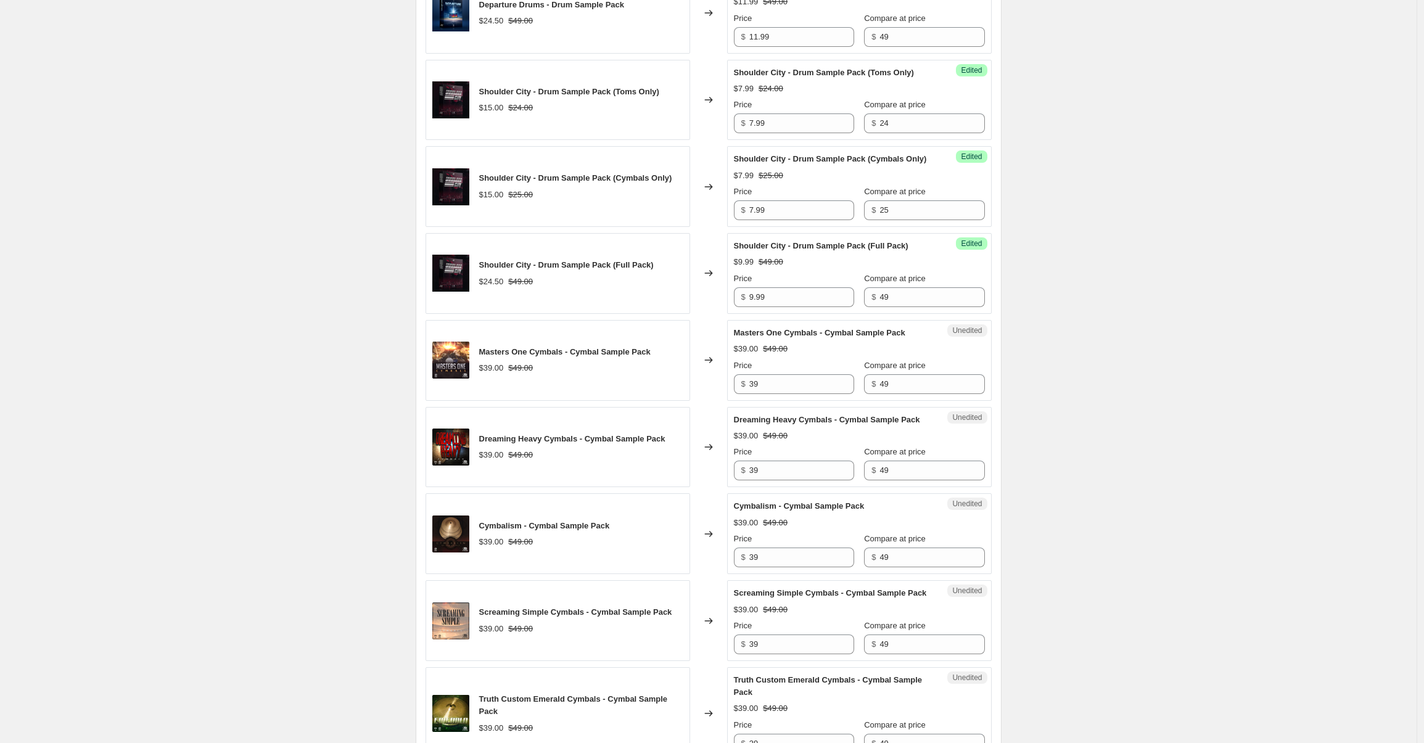
scroll to position [742, 0]
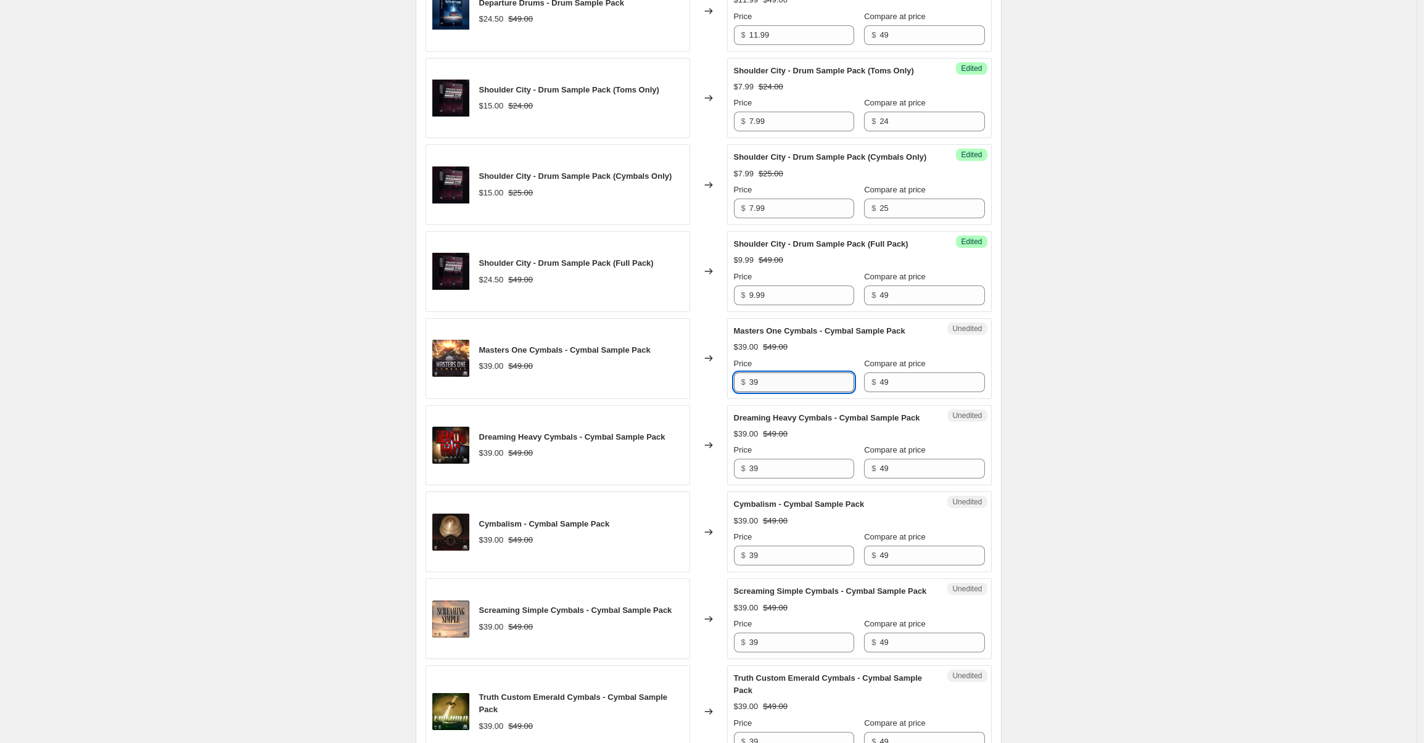
click at [789, 392] on input "39" at bounding box center [801, 382] width 105 height 20
type input "9.99"
click at [763, 478] on input "39" at bounding box center [801, 469] width 105 height 20
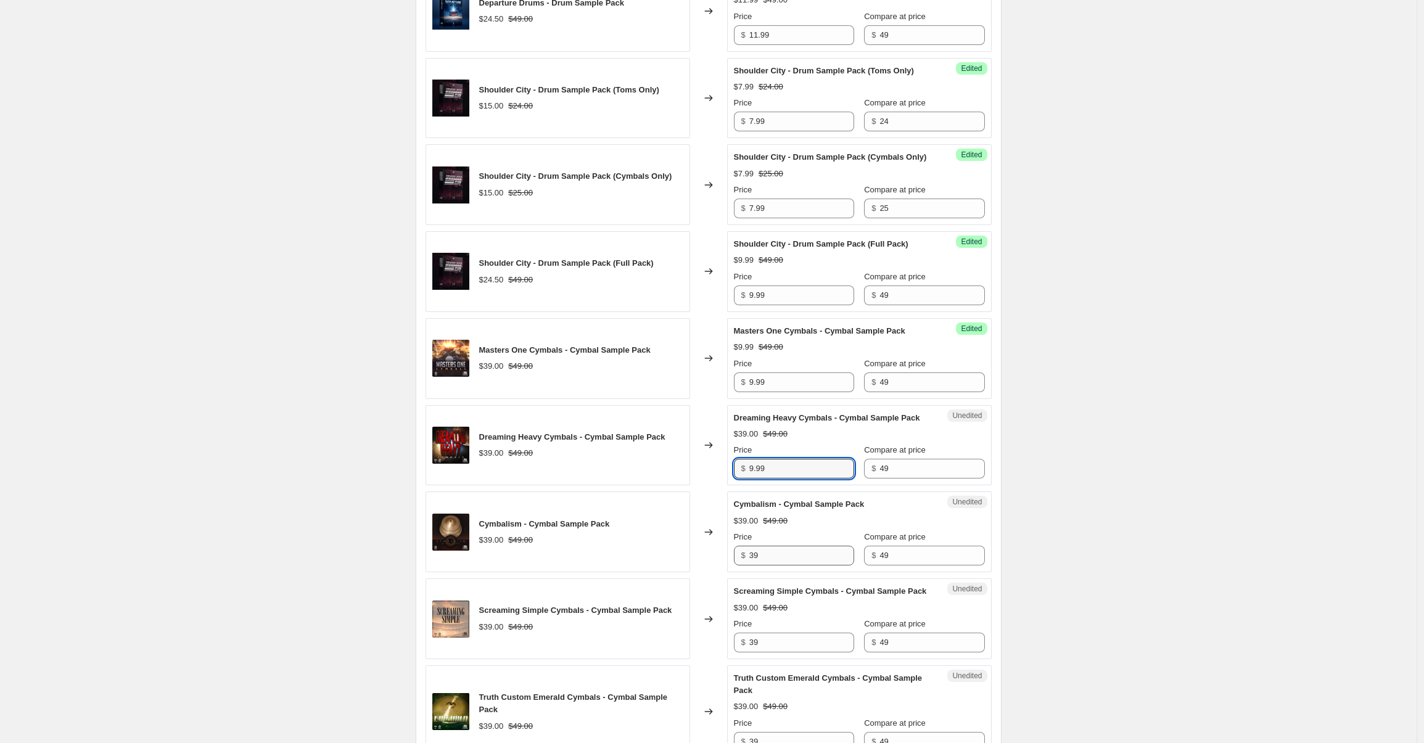
type input "9.99"
click at [773, 565] on input "39" at bounding box center [801, 556] width 105 height 20
type input "9.99"
click at [846, 527] on div "$39.00 $49.00" at bounding box center [859, 521] width 251 height 12
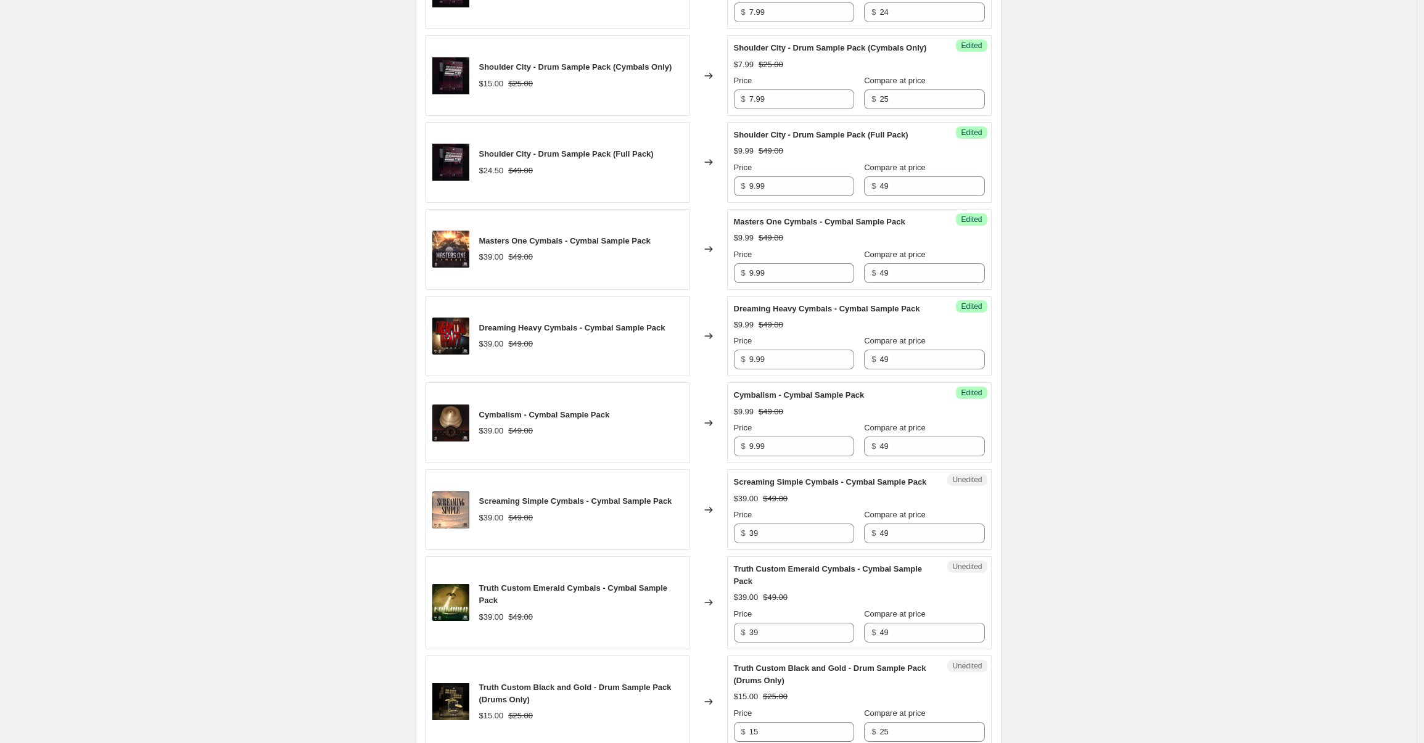
scroll to position [887, 0]
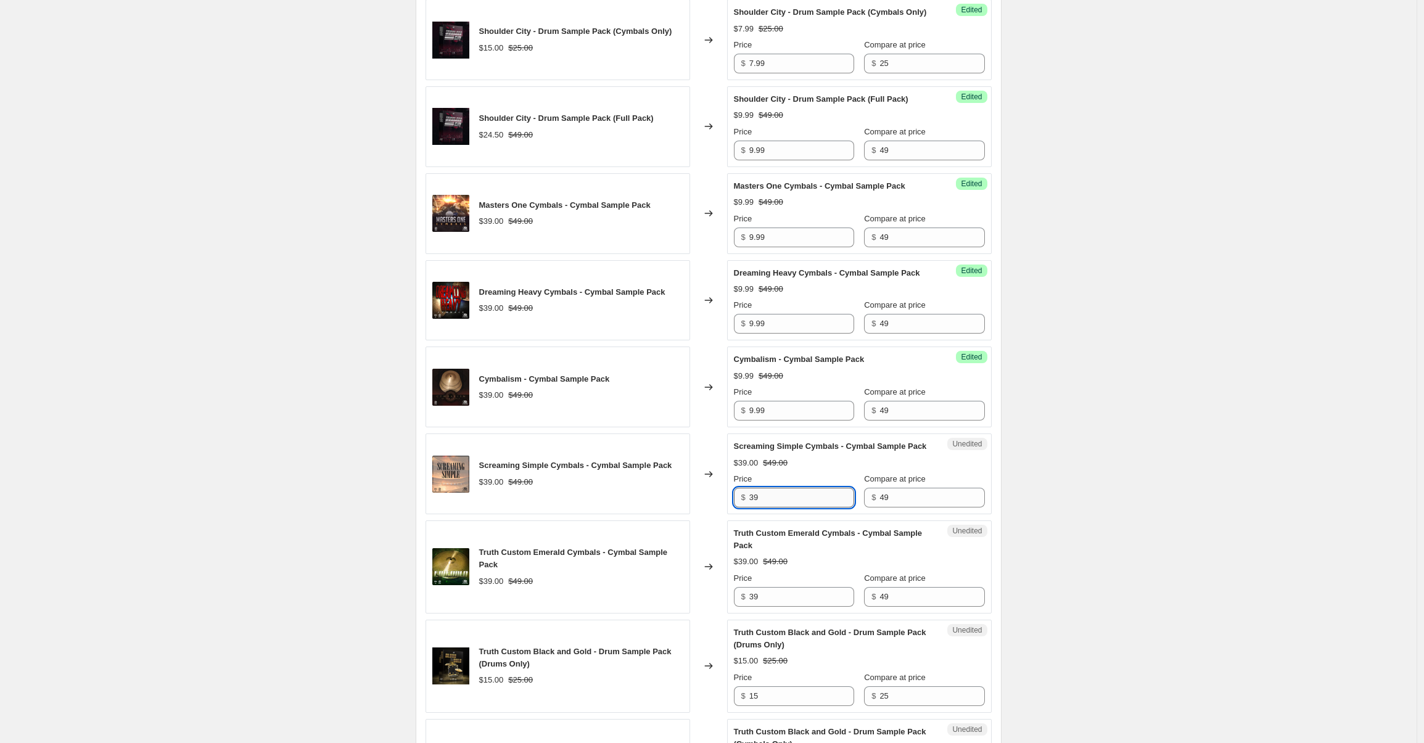
click at [776, 507] on input "39" at bounding box center [801, 498] width 105 height 20
type input "9.99"
click at [1096, 530] on div "Create new price change job. This page is ready Create new price change job Dra…" at bounding box center [708, 343] width 1416 height 2460
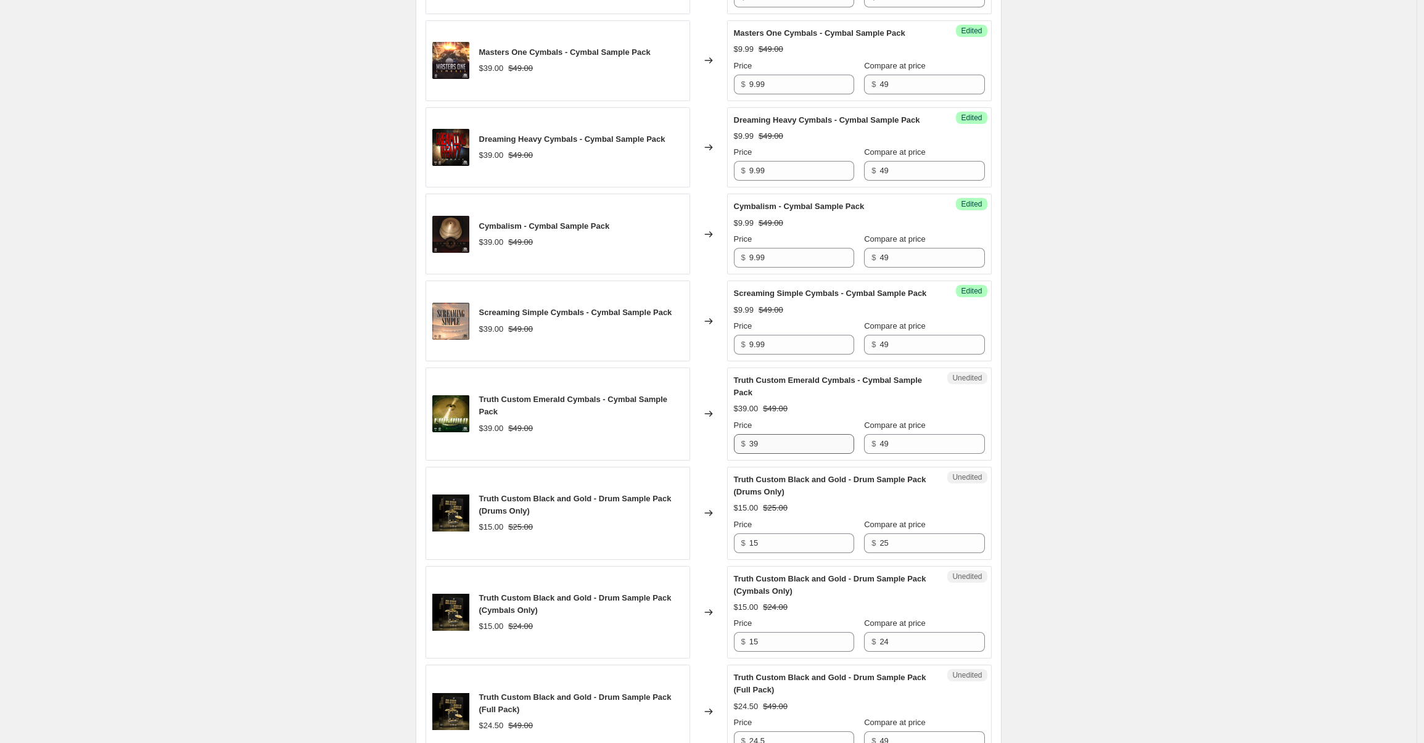
scroll to position [1041, 0]
click at [802, 453] on input "39" at bounding box center [801, 443] width 105 height 20
type input "9.99"
click at [835, 498] on div "Truth Custom Black and Gold - Drum Sample Pack (Drums Only)" at bounding box center [835, 485] width 202 height 25
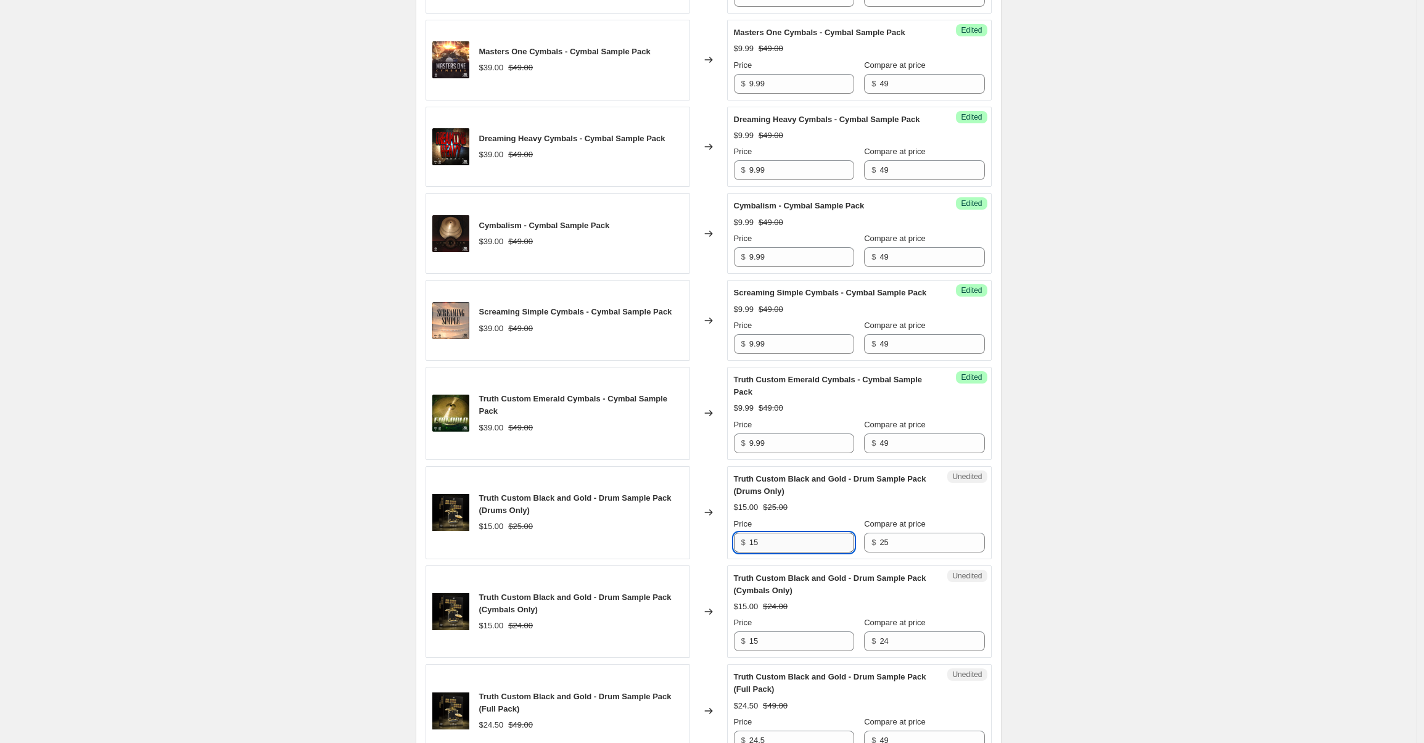
click at [782, 552] on input "15" at bounding box center [801, 543] width 105 height 20
type input "7.99"
click at [786, 723] on div "JST Demon Fuzz $16.99 $49.00 Changed to Success Edited JST Demon Fuzz $9.99 $49…" at bounding box center [708, 301] width 566 height 1779
click at [781, 651] on input "15" at bounding box center [801, 641] width 105 height 20
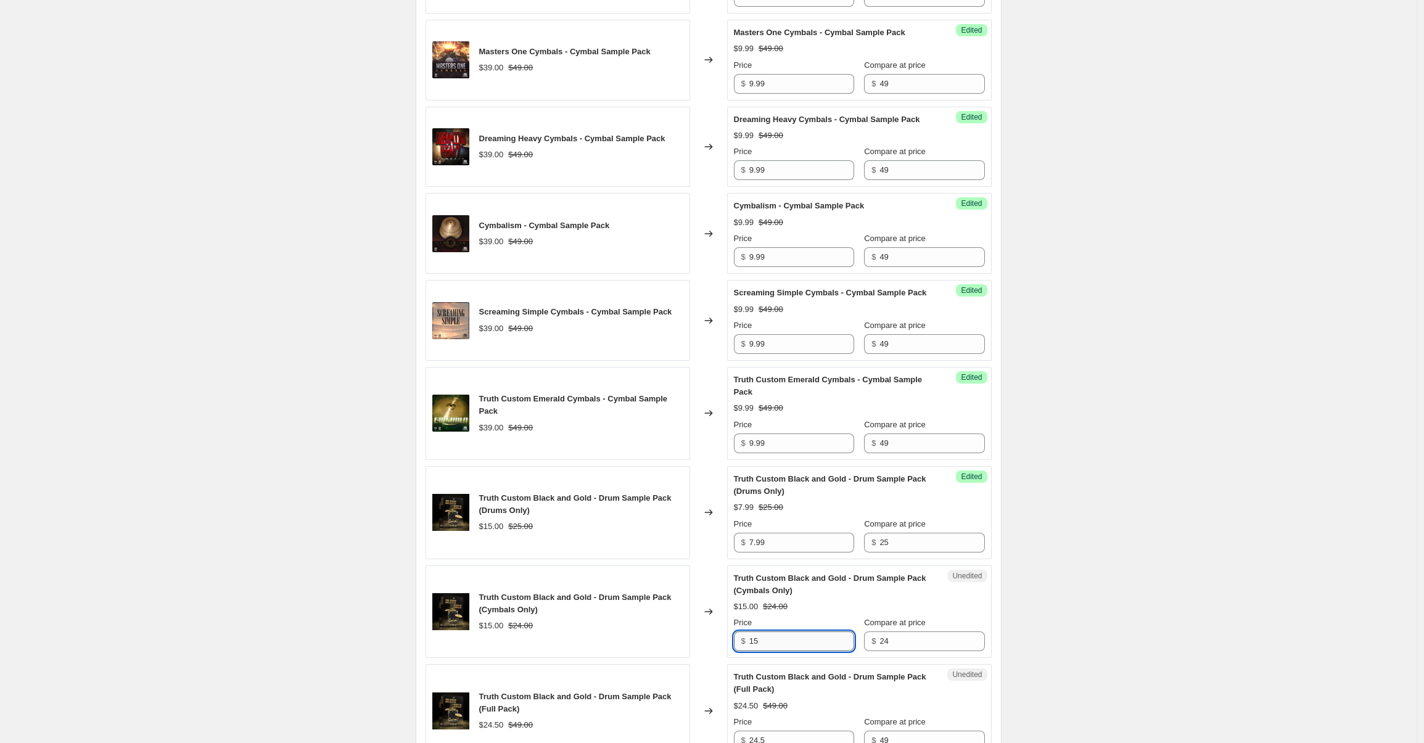
click at [781, 651] on input "15" at bounding box center [801, 641] width 105 height 20
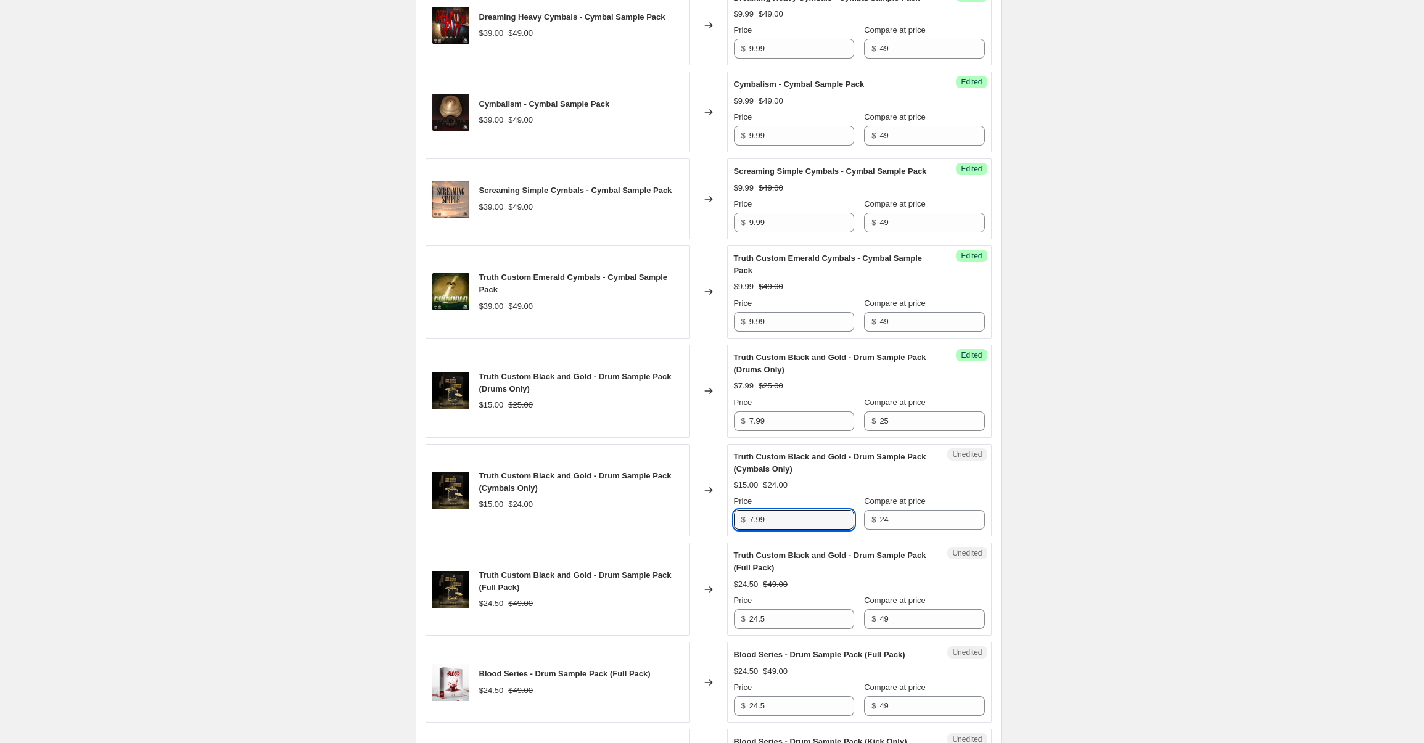
scroll to position [1164, 0]
type input "7.99"
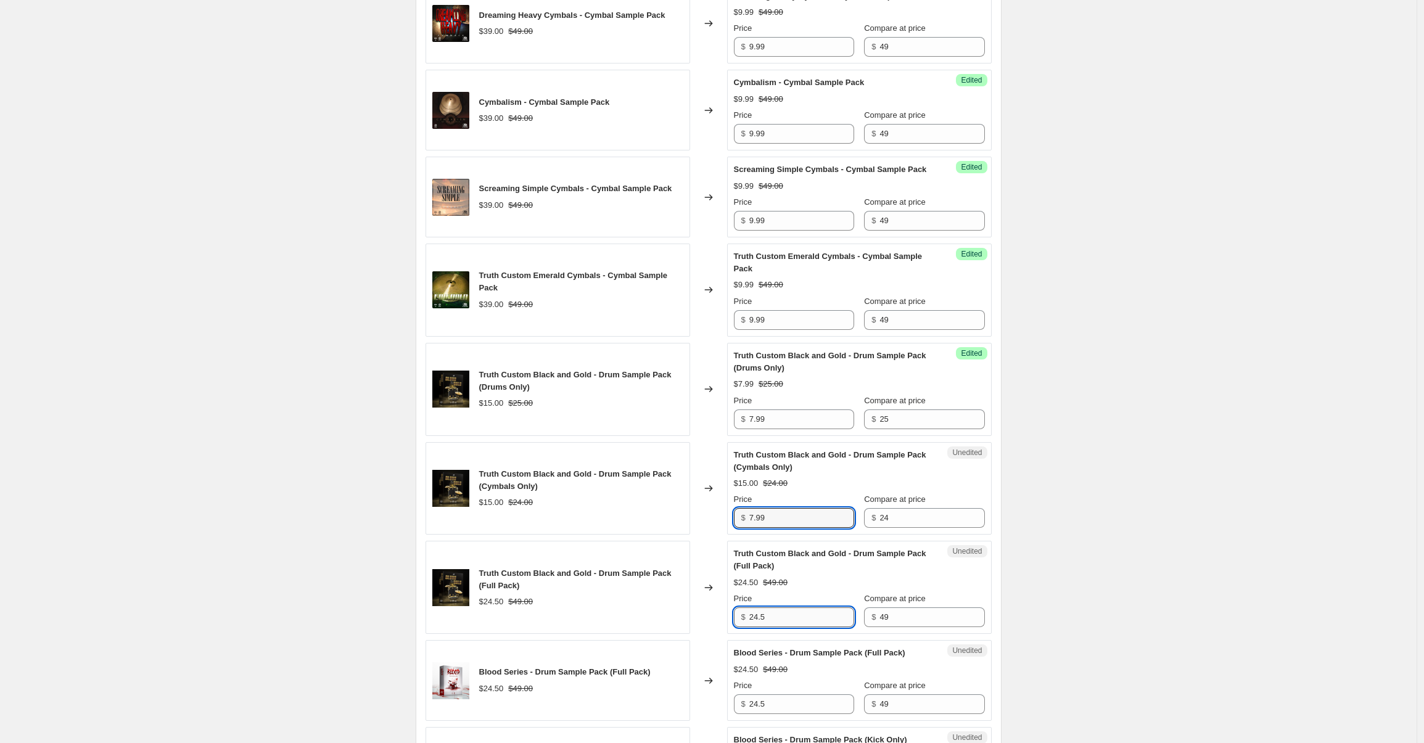
click at [791, 627] on input "24.5" at bounding box center [801, 617] width 105 height 20
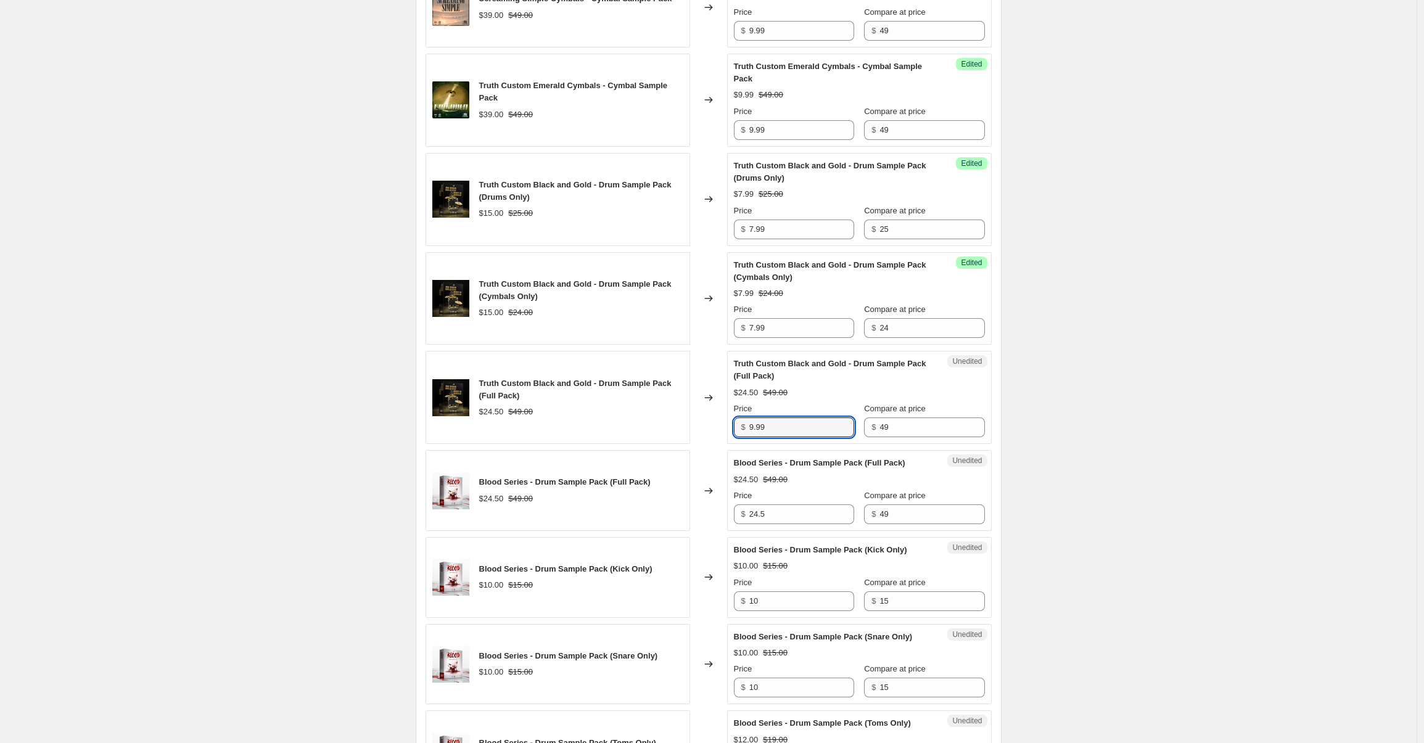
scroll to position [1355, 0]
type input "9.99"
click at [794, 523] on input "24.5" at bounding box center [801, 514] width 105 height 20
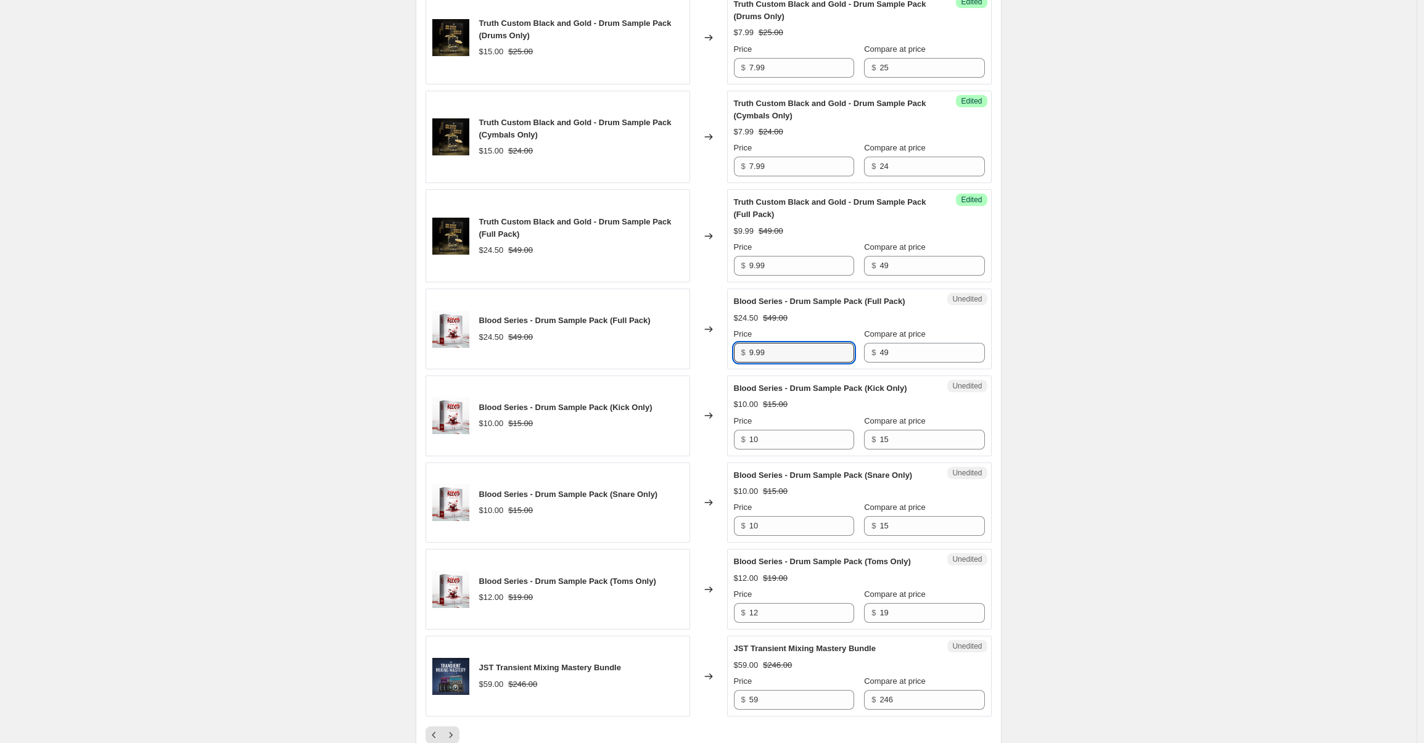
scroll to position [1654, 0]
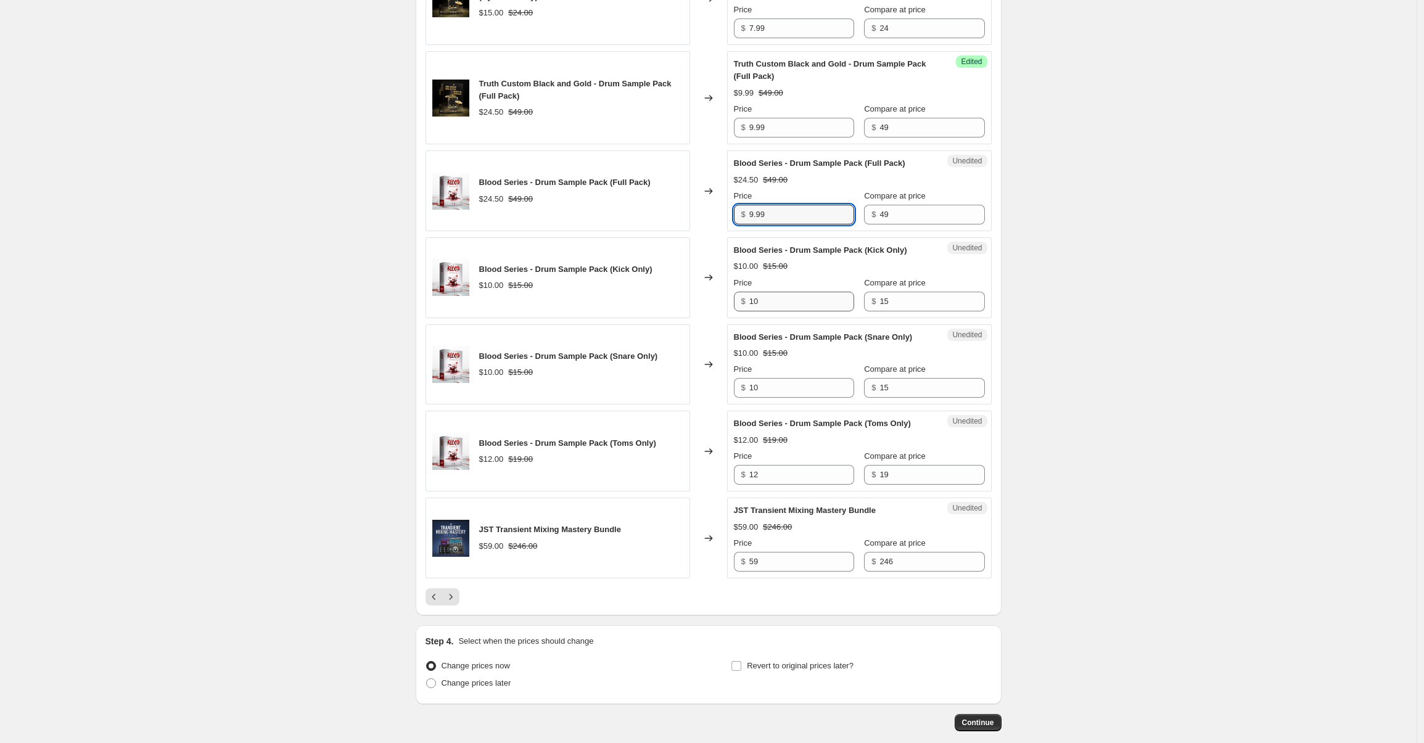
type input "9.99"
click at [793, 311] on input "10" at bounding box center [801, 302] width 105 height 20
type input "4.99"
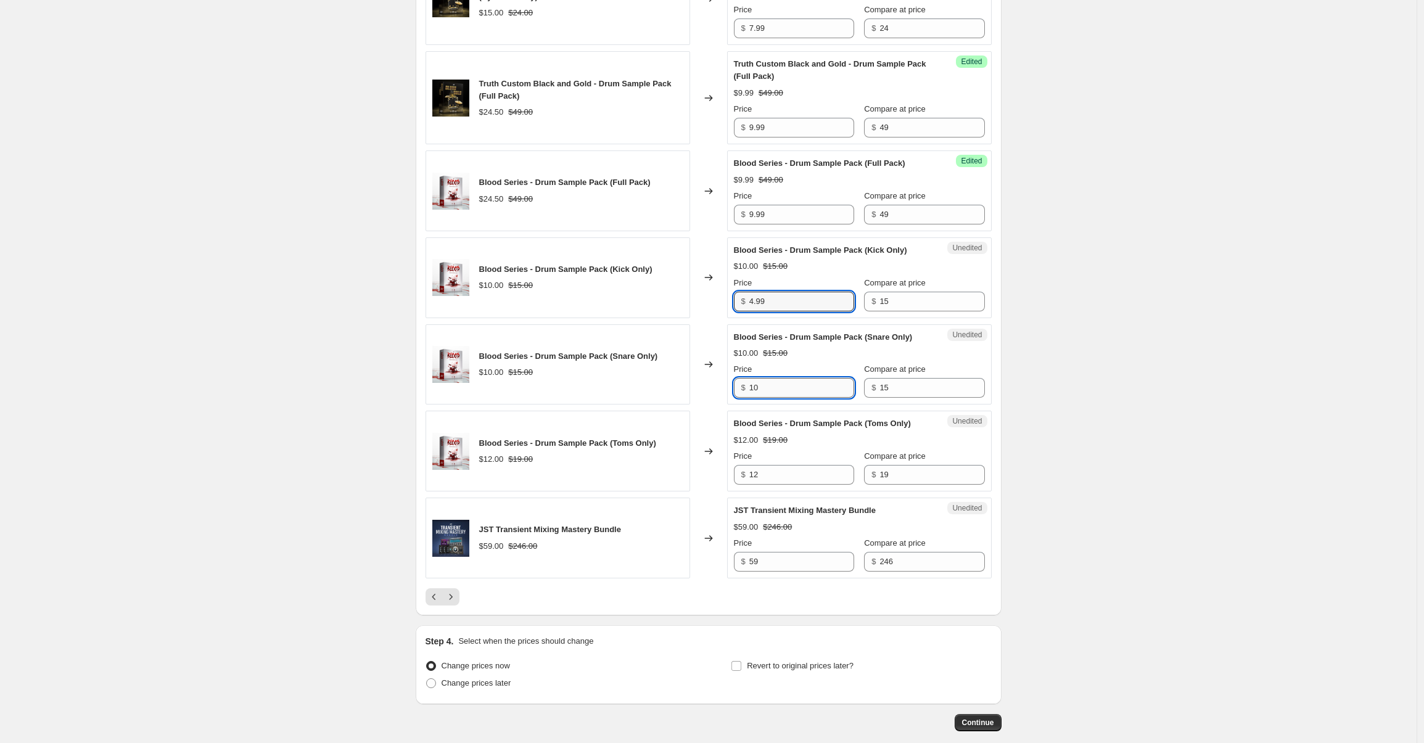
click at [779, 398] on input "10" at bounding box center [801, 388] width 105 height 20
type input "4.99"
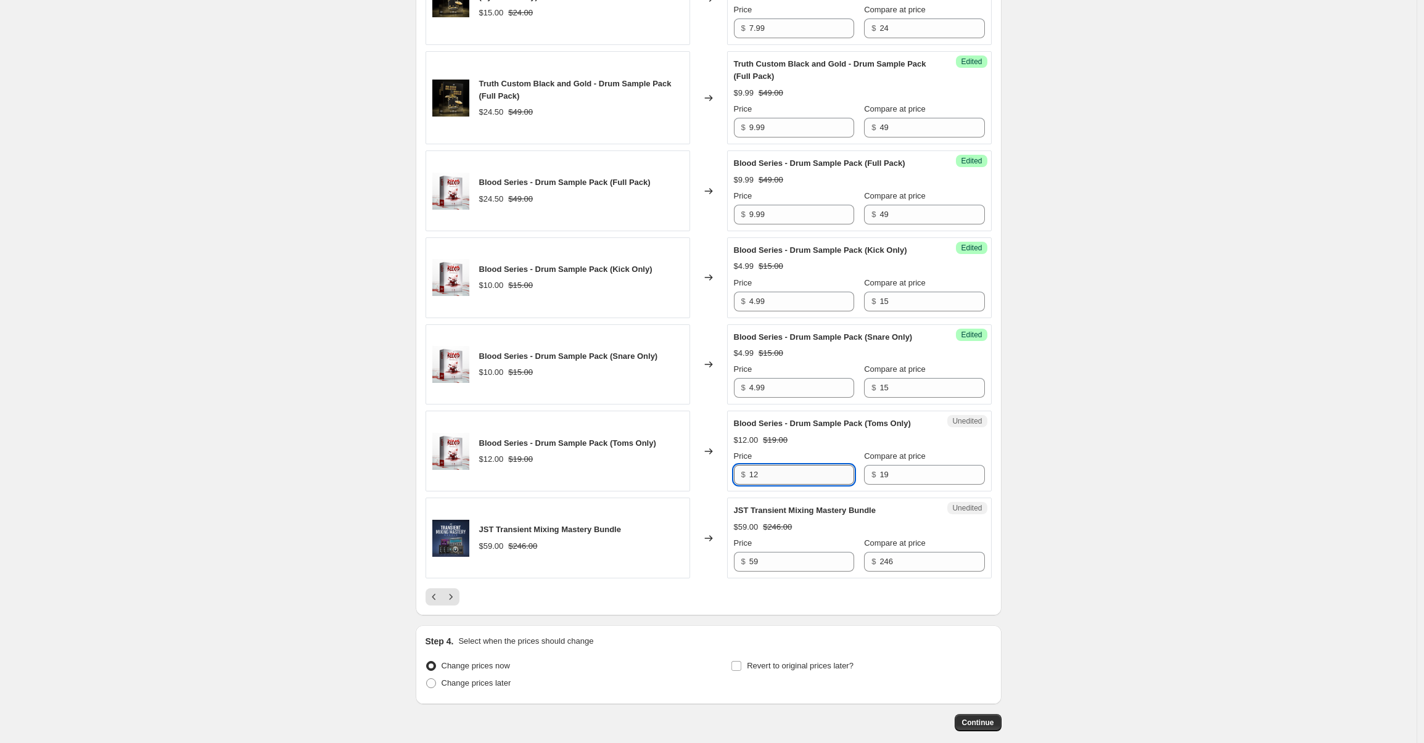
click at [777, 485] on input "12" at bounding box center [801, 475] width 105 height 20
type input "4.99"
click at [814, 533] on div "$59.00 $246.00" at bounding box center [859, 527] width 251 height 12
click at [782, 572] on input "59" at bounding box center [801, 562] width 105 height 20
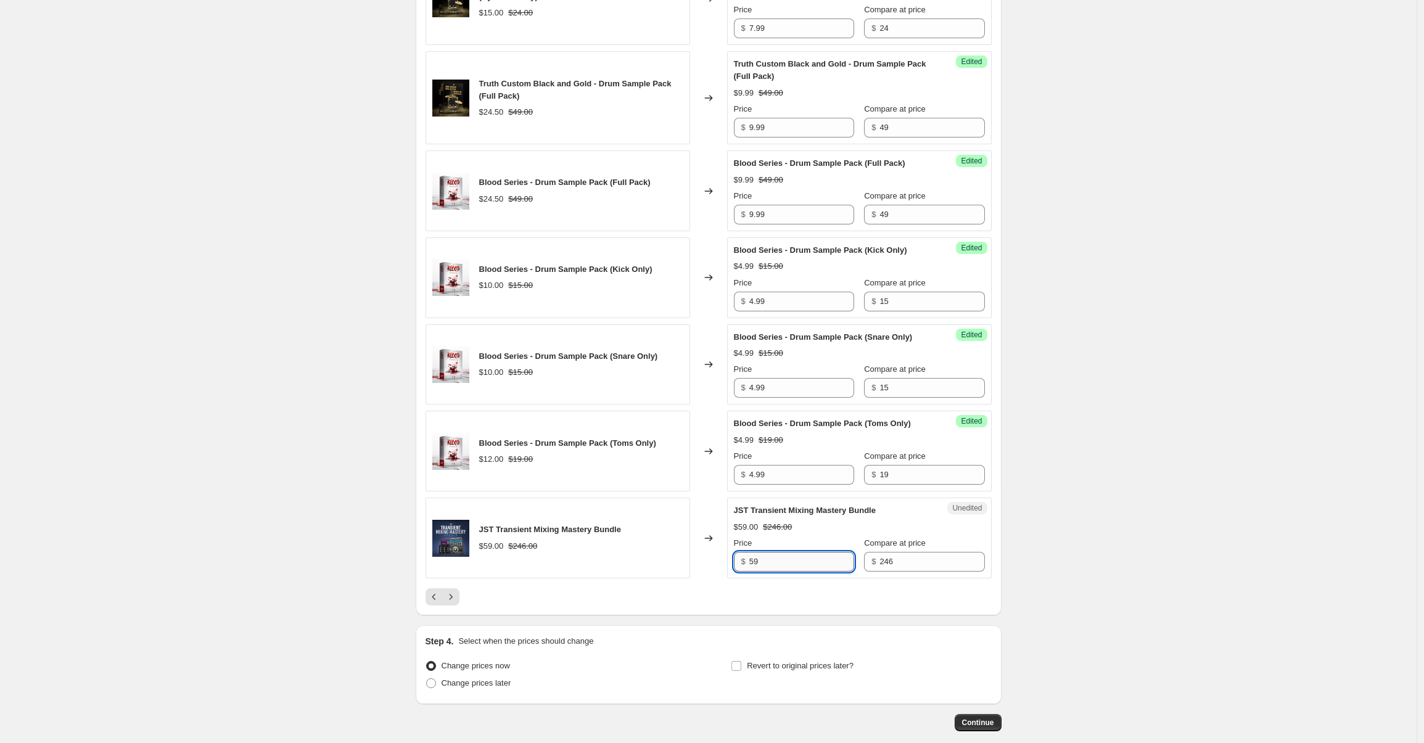
click at [782, 572] on input "59" at bounding box center [801, 562] width 105 height 20
type input "49.99"
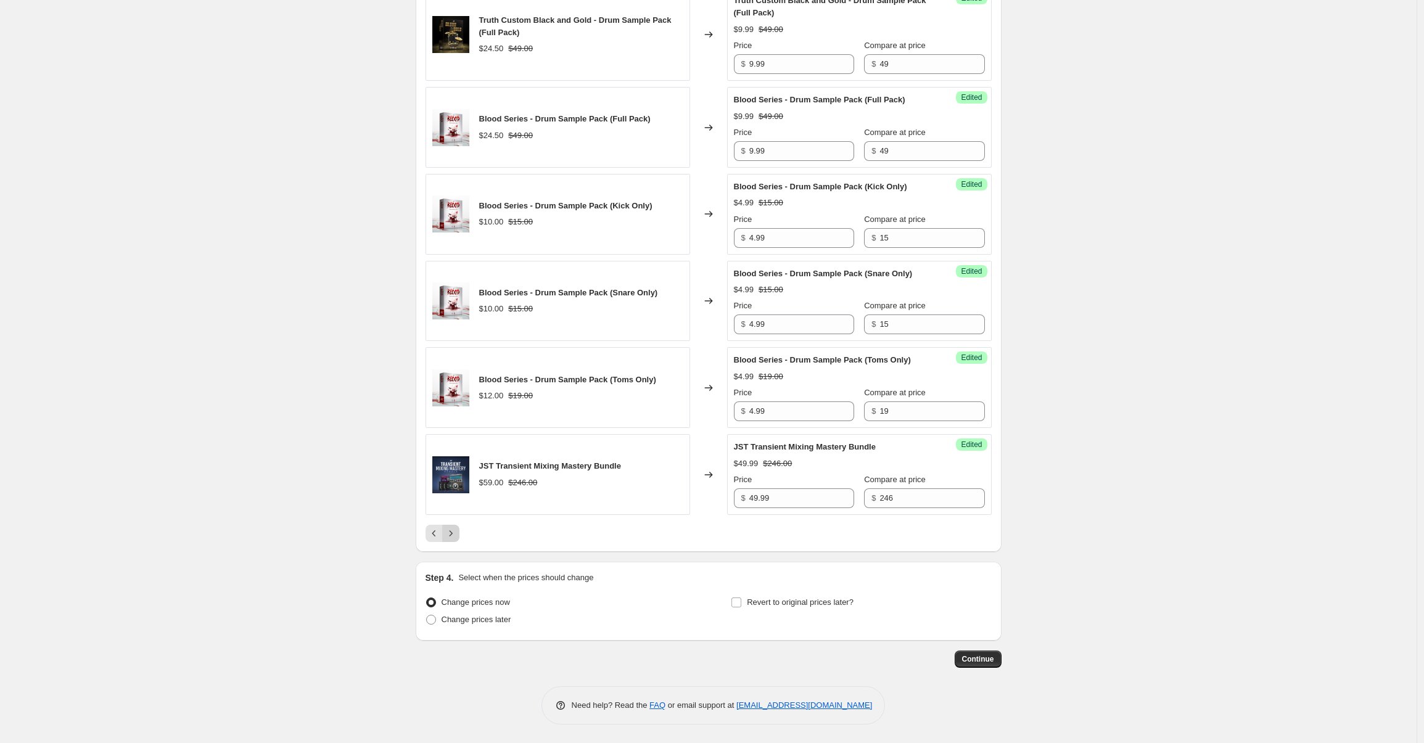
click at [454, 535] on icon "Next" at bounding box center [451, 533] width 12 height 12
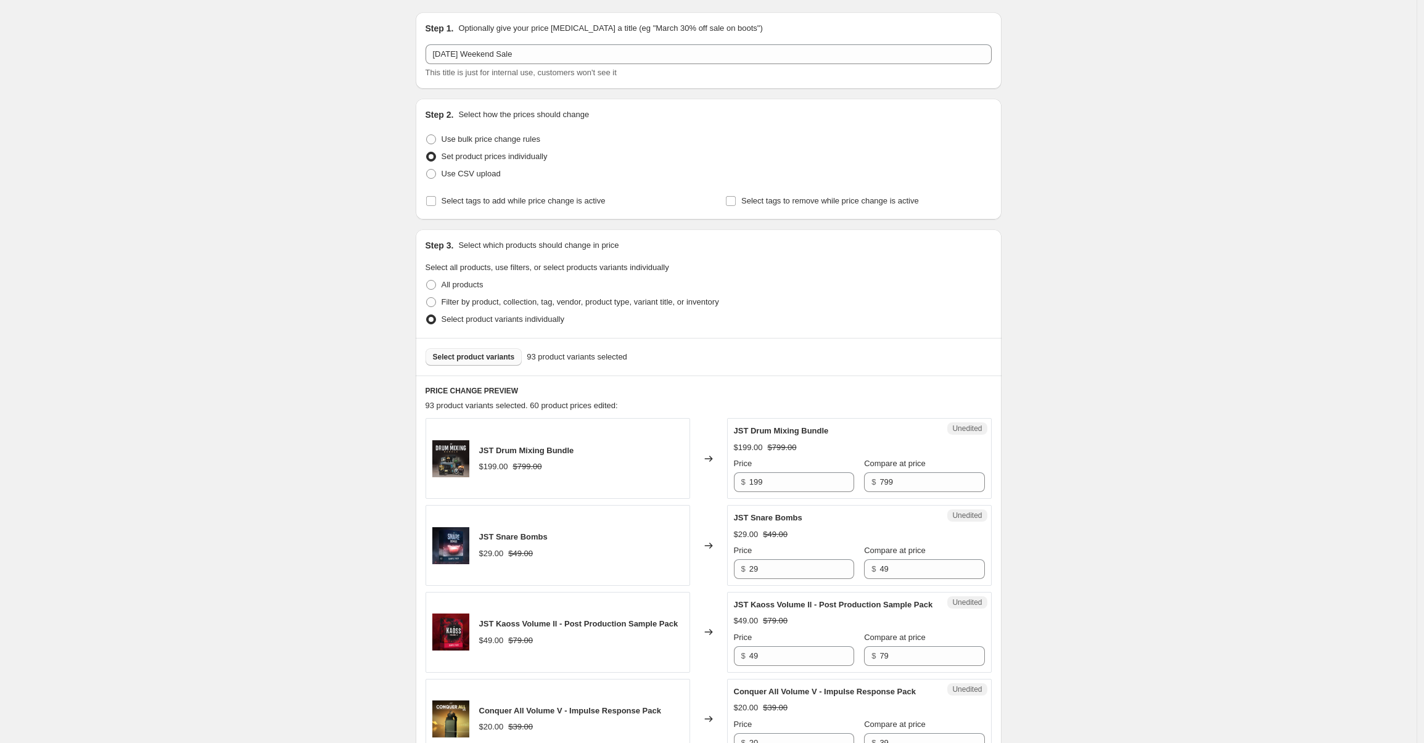
scroll to position [213, 0]
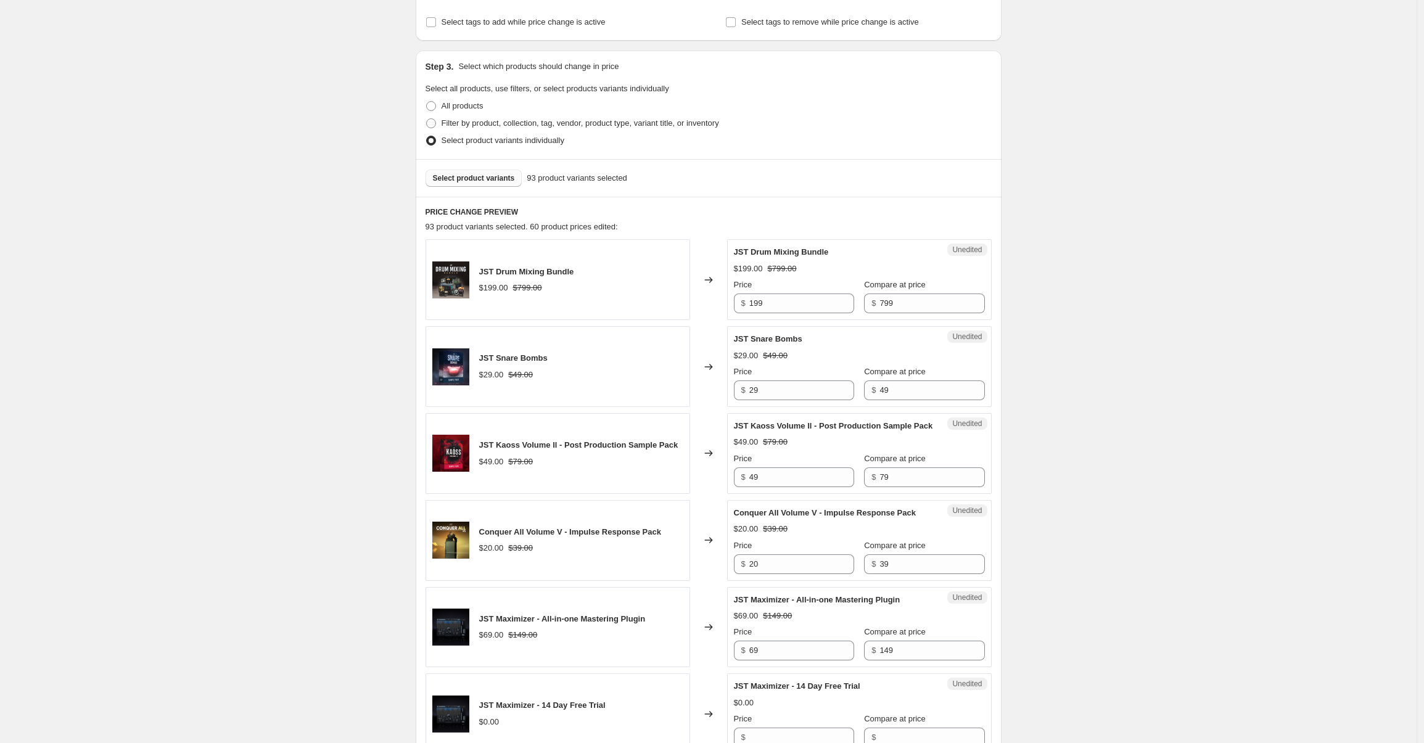
click at [766, 292] on div "Price $ 199" at bounding box center [794, 296] width 120 height 35
click at [777, 311] on input "199" at bounding box center [801, 303] width 105 height 20
type input "149.99"
click at [803, 393] on input "29" at bounding box center [801, 390] width 105 height 20
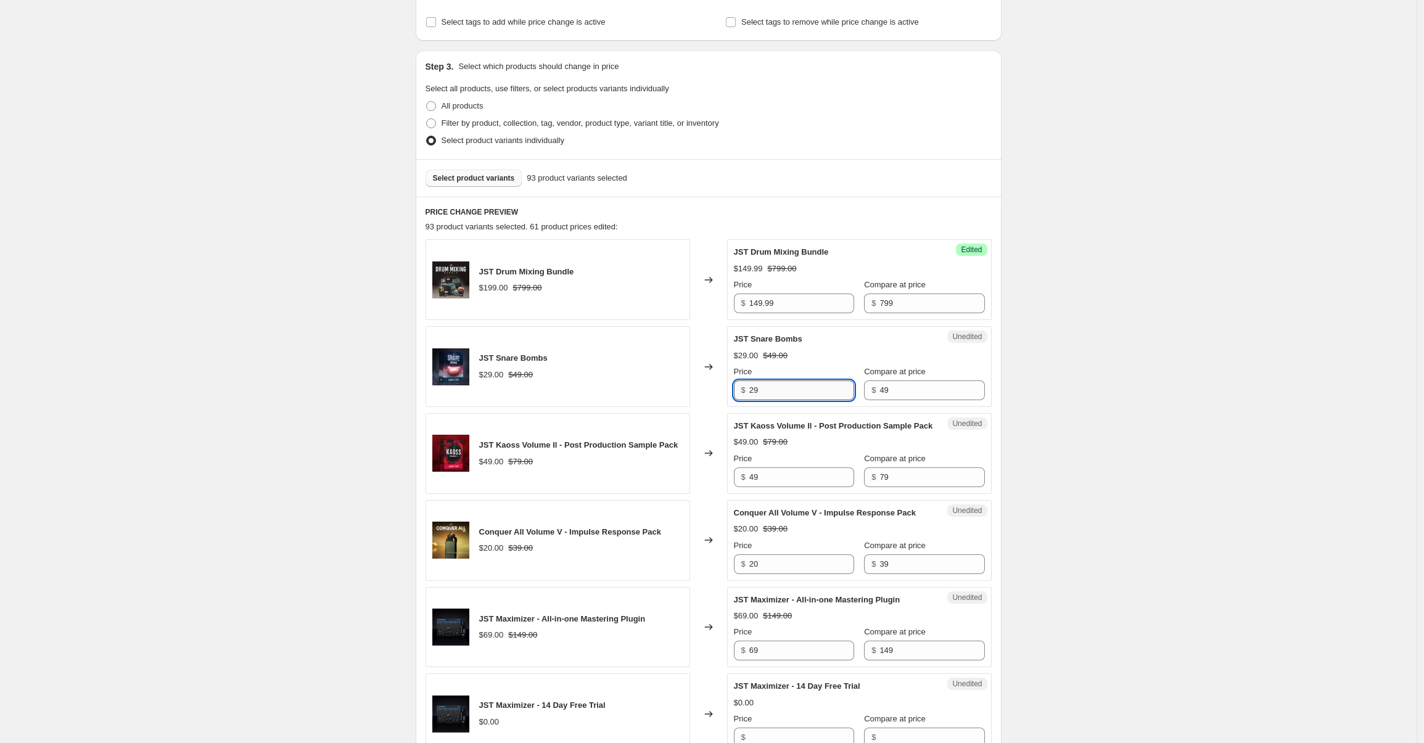
click at [795, 395] on input "29" at bounding box center [801, 390] width 105 height 20
type input "19.99"
click at [800, 487] on input "49" at bounding box center [801, 477] width 105 height 20
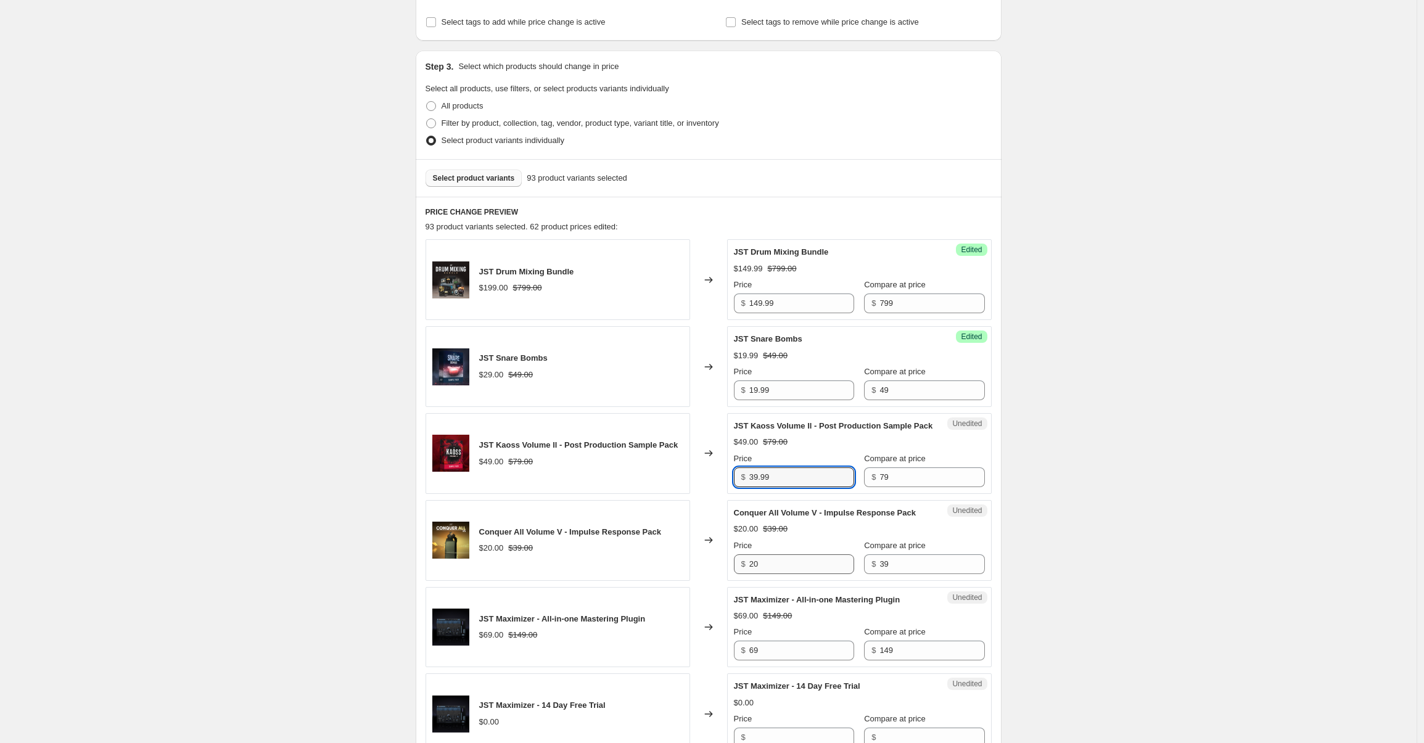
type input "39.99"
click at [784, 574] on input "20" at bounding box center [801, 564] width 105 height 20
type input "9.99"
click at [778, 660] on input "69" at bounding box center [801, 651] width 105 height 20
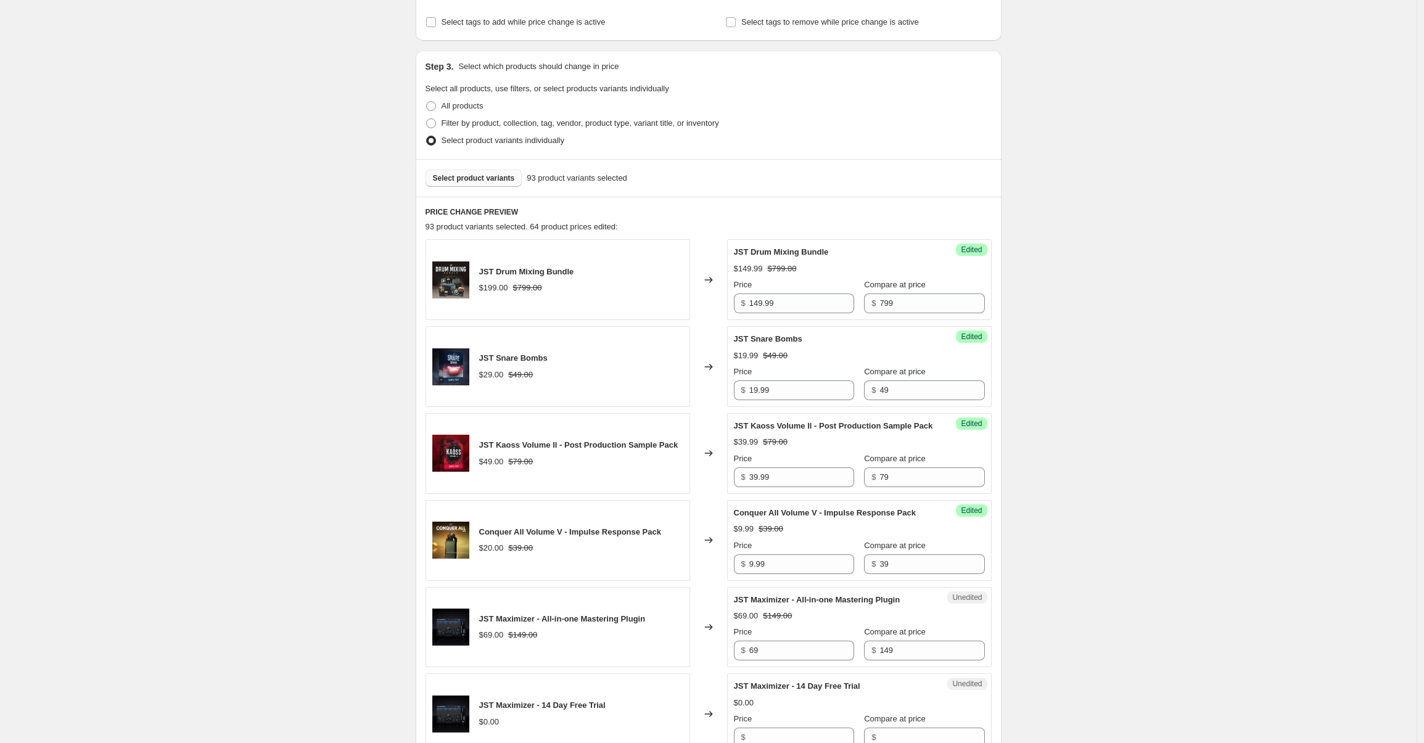
click at [802, 660] on input "69" at bounding box center [801, 651] width 105 height 20
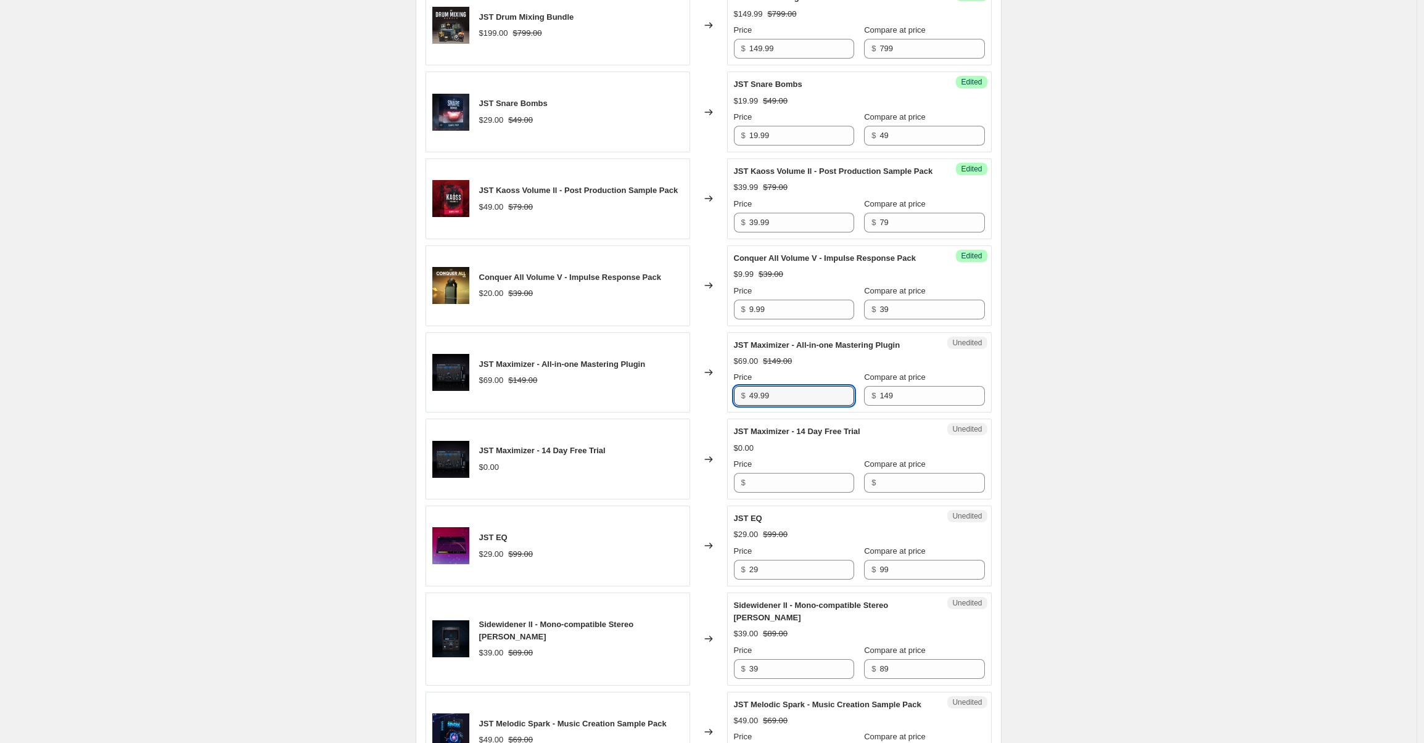
scroll to position [473, 0]
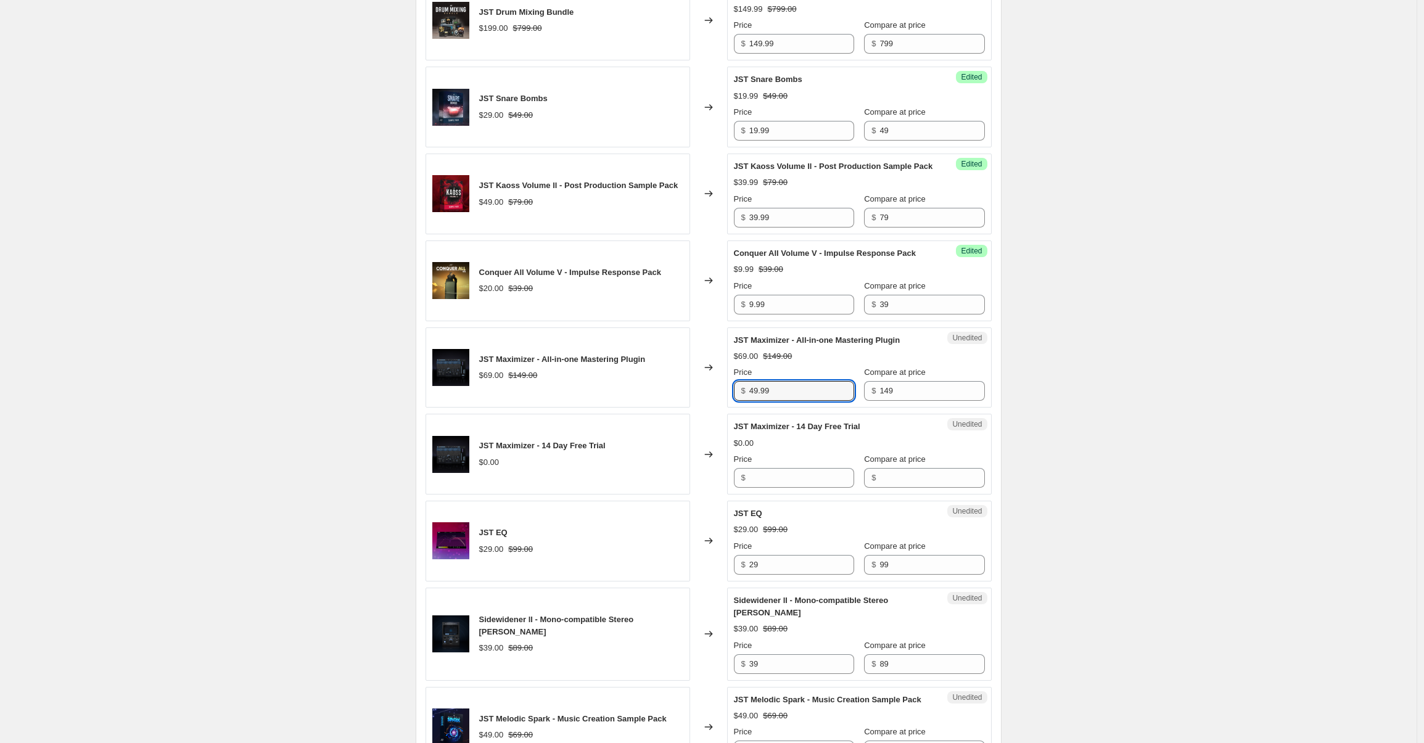
type input "49.99"
click at [966, 494] on div "Unedited JST Maximizer - 14 Day Free Trial $0.00 Price $ Compare at price $" at bounding box center [859, 454] width 265 height 81
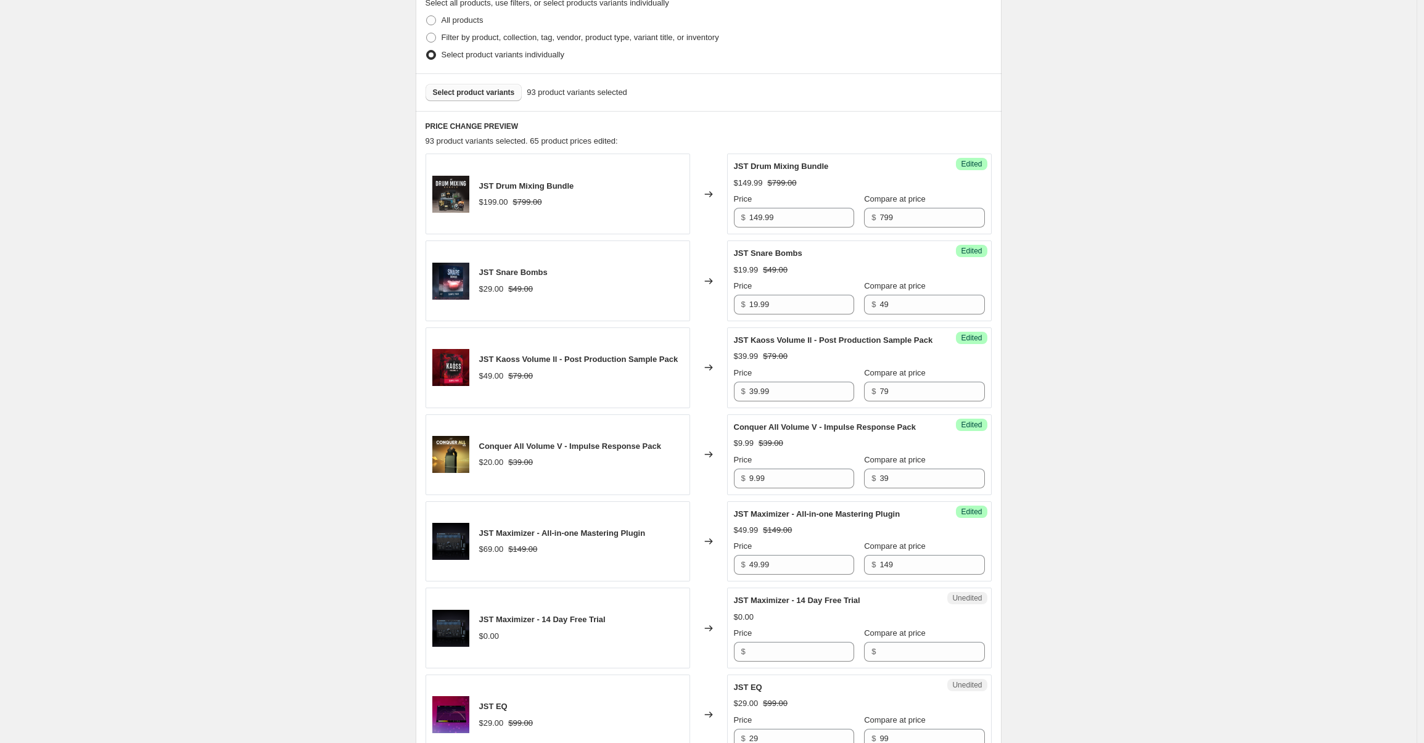
scroll to position [0, 0]
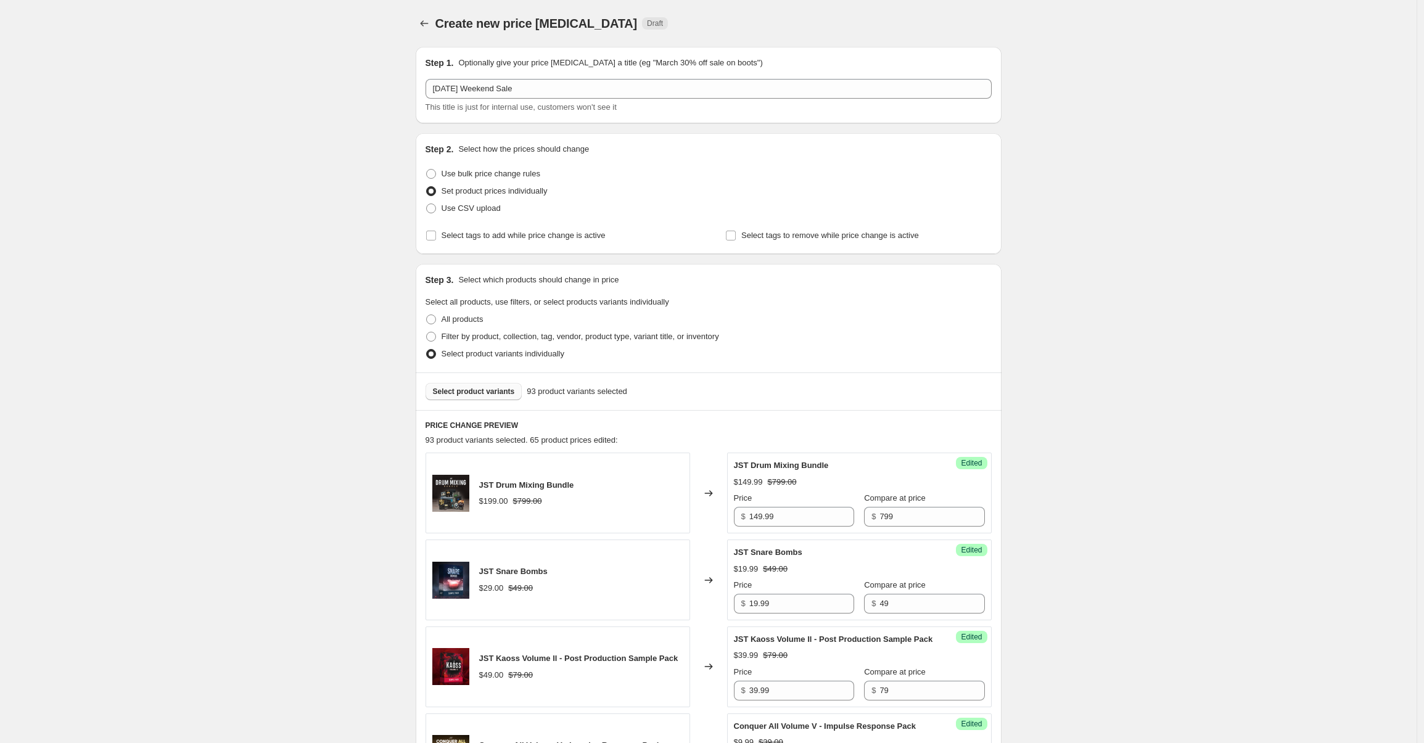
click at [459, 388] on span "Select product variants" at bounding box center [474, 392] width 82 height 10
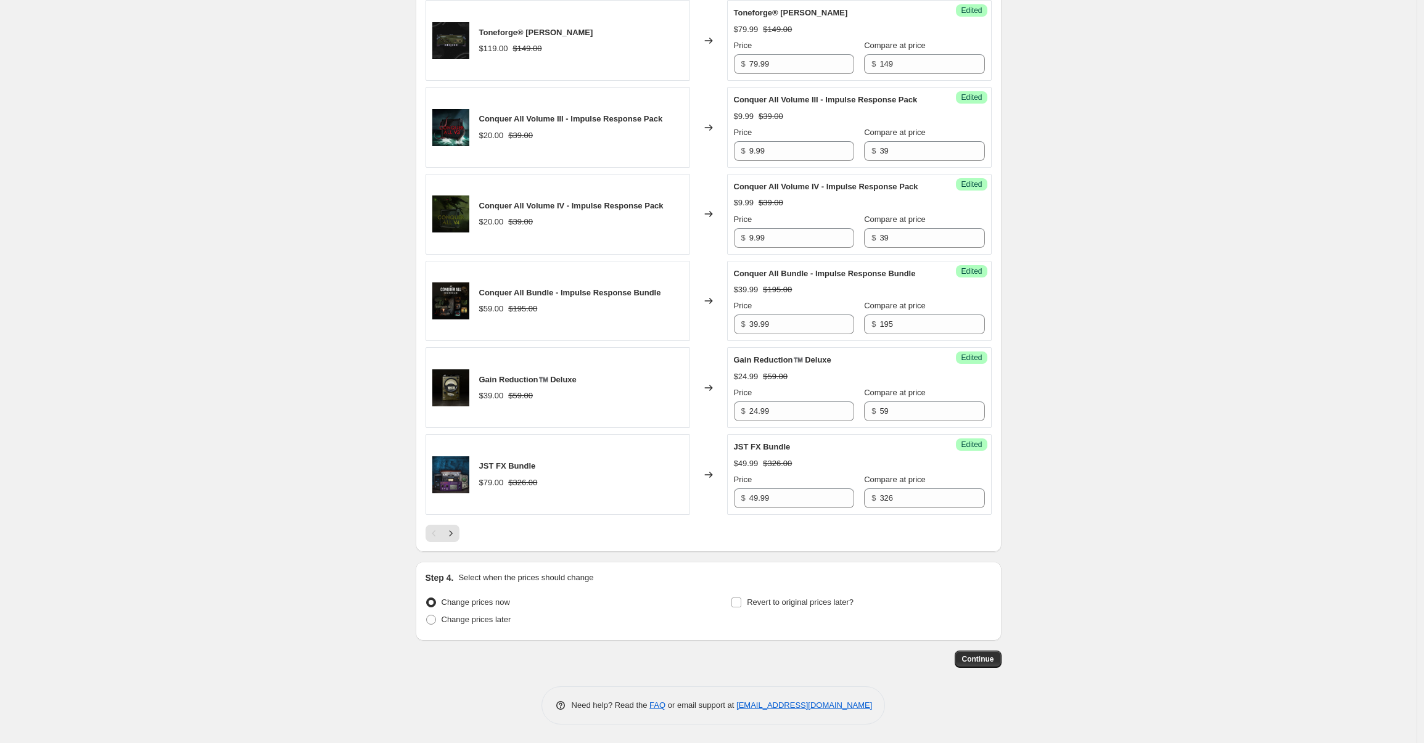
scroll to position [1729, 0]
click at [449, 532] on icon "Next" at bounding box center [451, 533] width 12 height 12
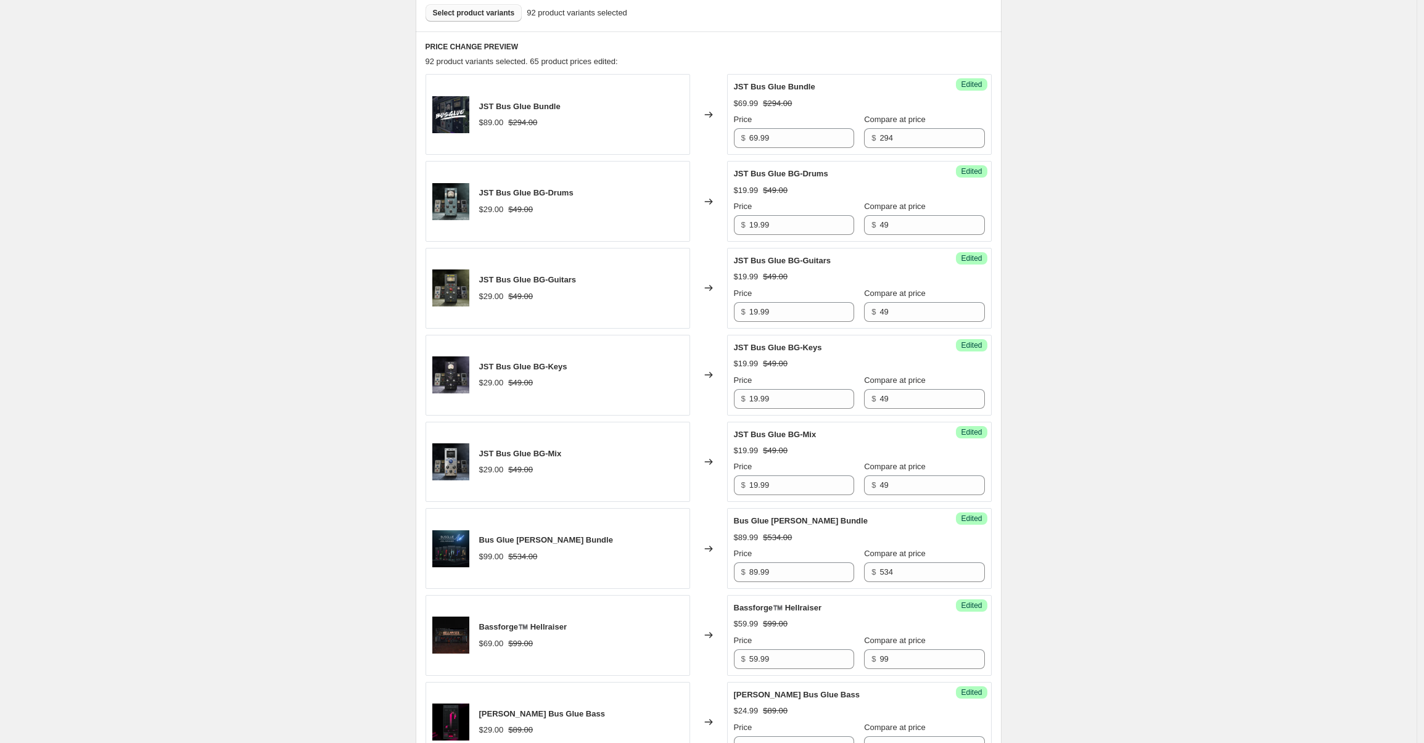
scroll to position [1692, 0]
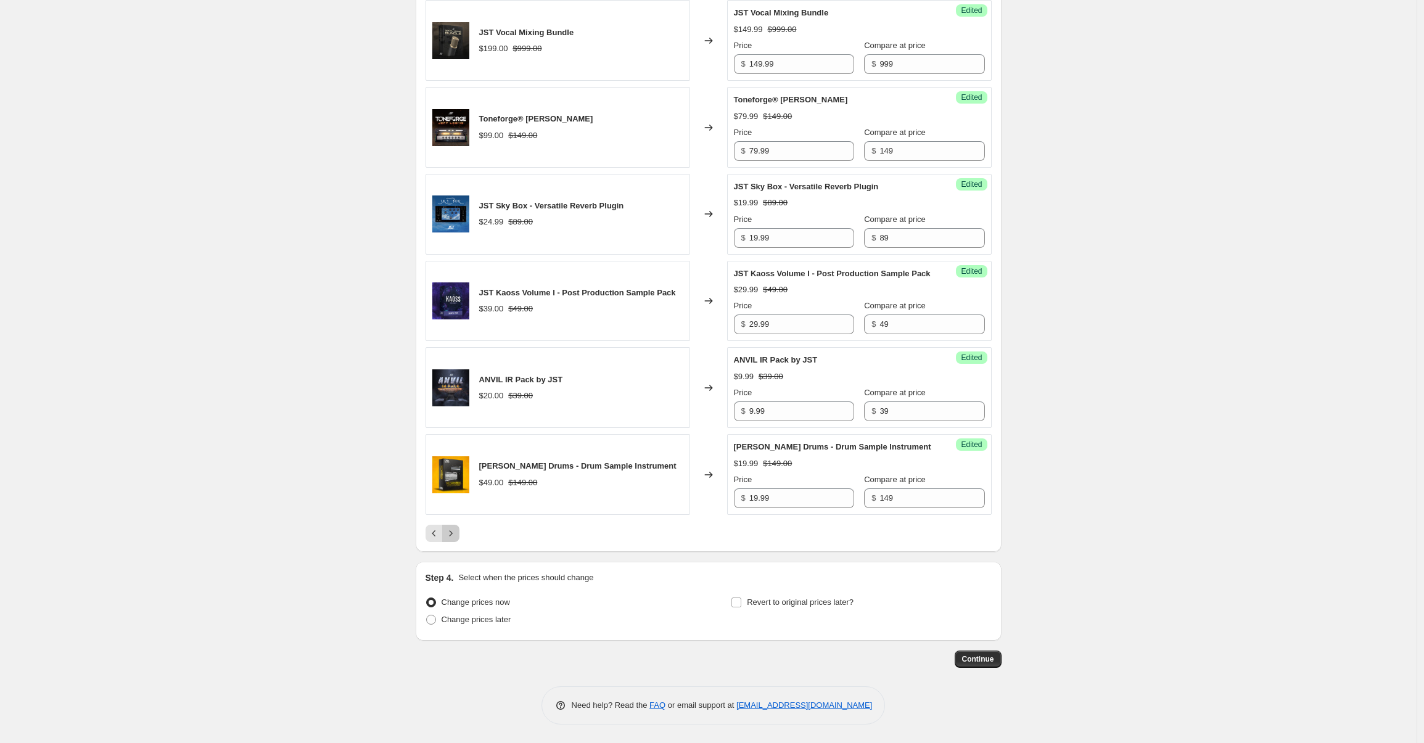
click at [453, 527] on button "Next" at bounding box center [450, 533] width 17 height 17
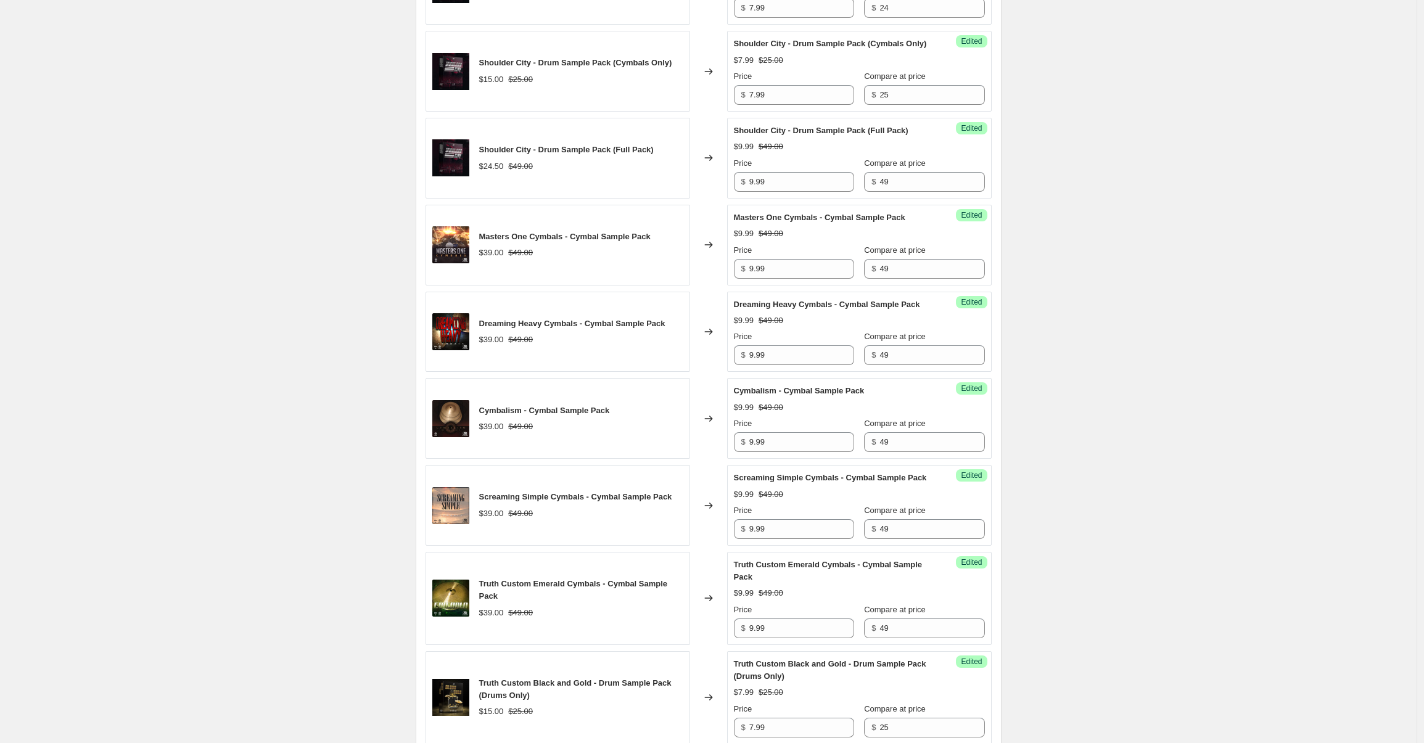
scroll to position [1816, 0]
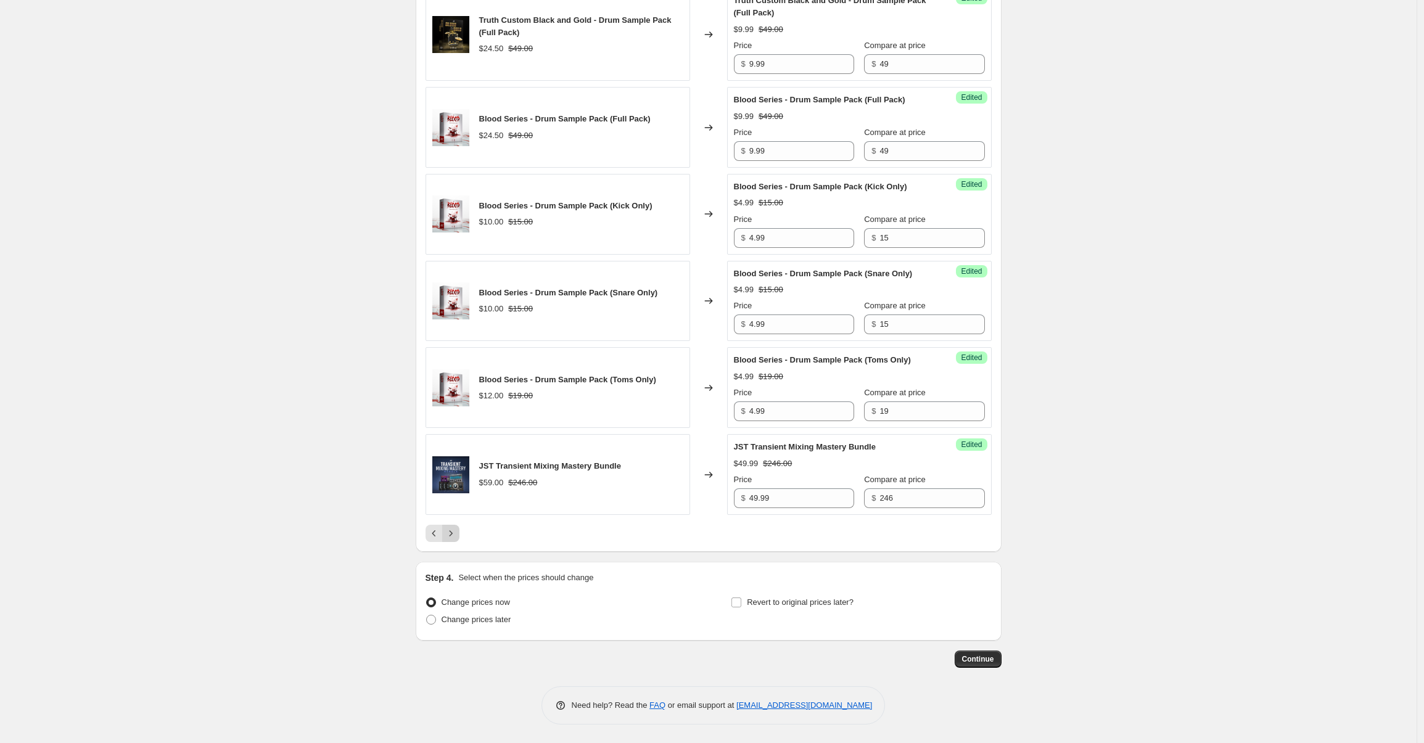
click at [449, 528] on icon "Next" at bounding box center [451, 533] width 12 height 12
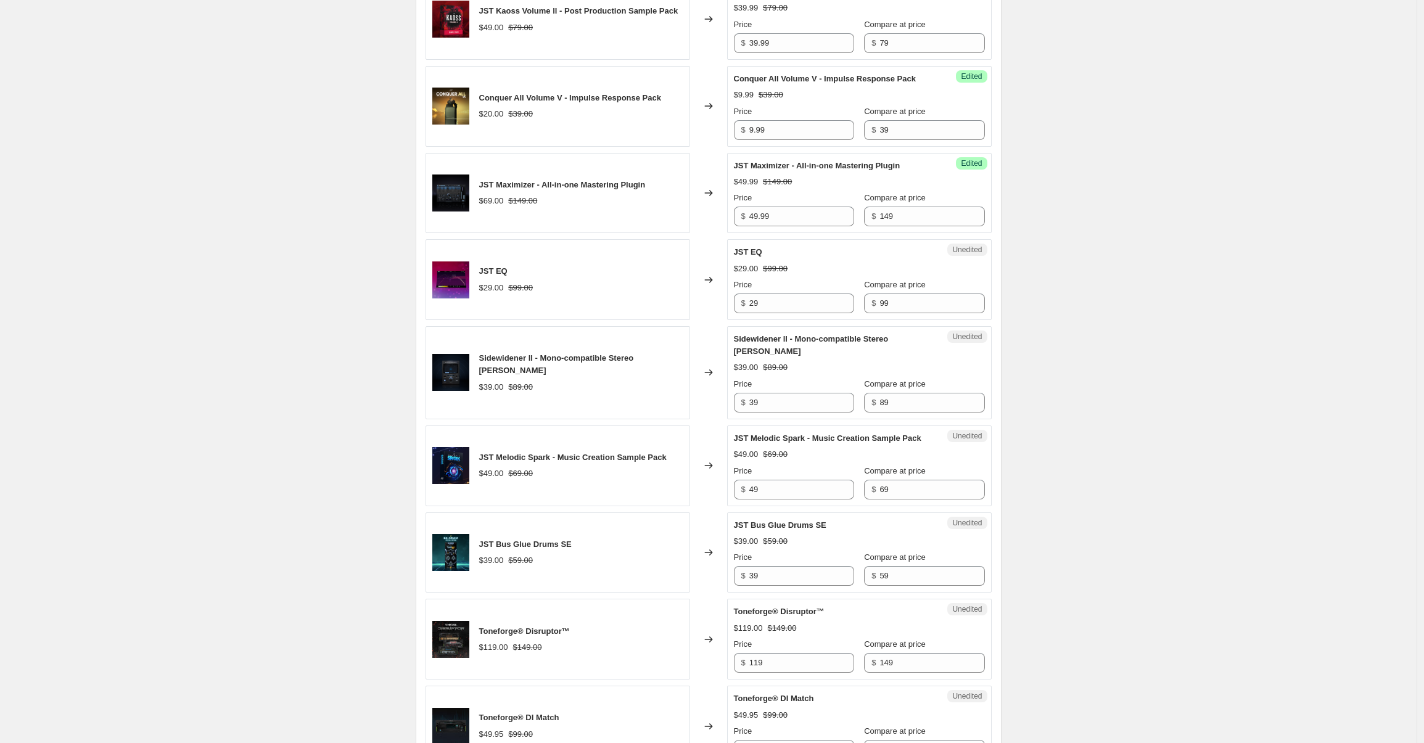
scroll to position [654, 0]
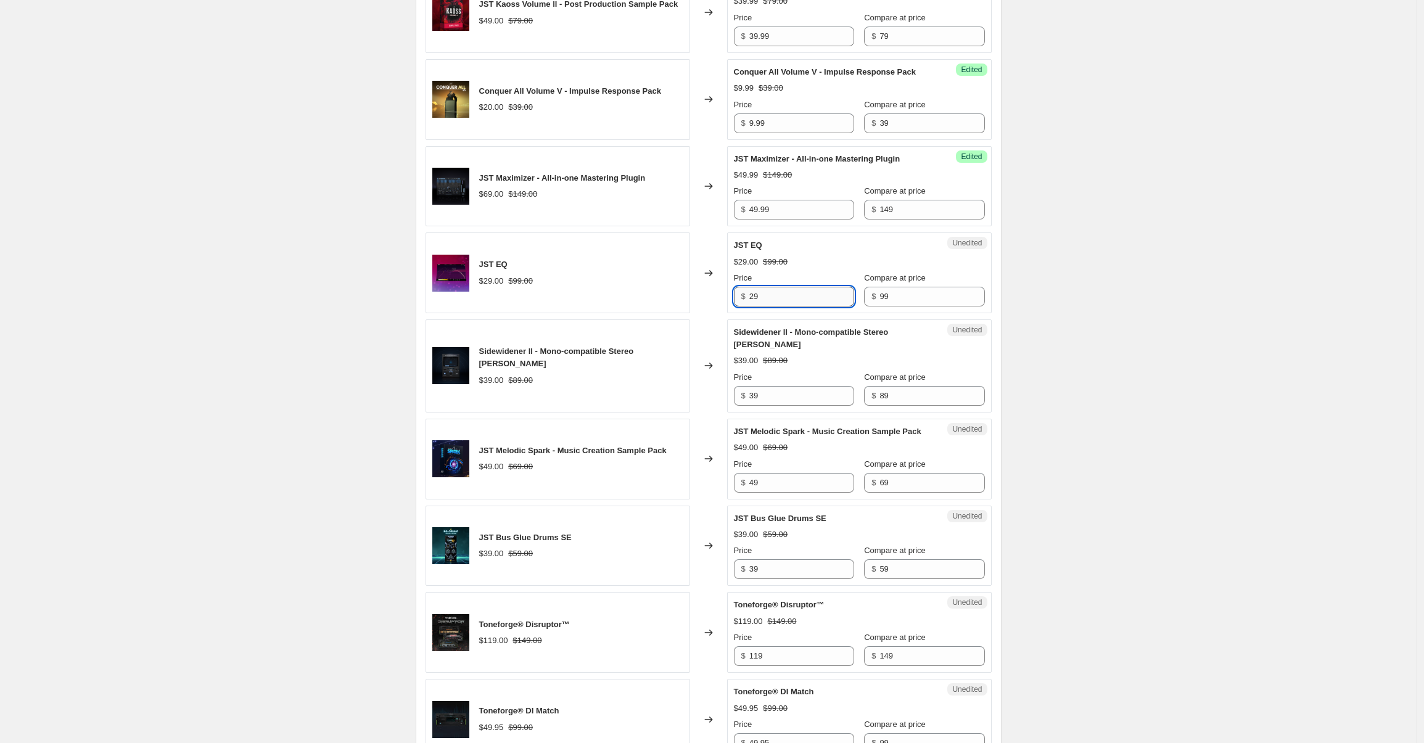
click at [777, 306] on input "29" at bounding box center [801, 297] width 105 height 20
type input "19.99"
click at [1082, 405] on div "Create new price change job. This page is ready Create new price change job Dra…" at bounding box center [708, 563] width 1416 height 2435
click at [784, 367] on strike "$89.00" at bounding box center [775, 361] width 25 height 12
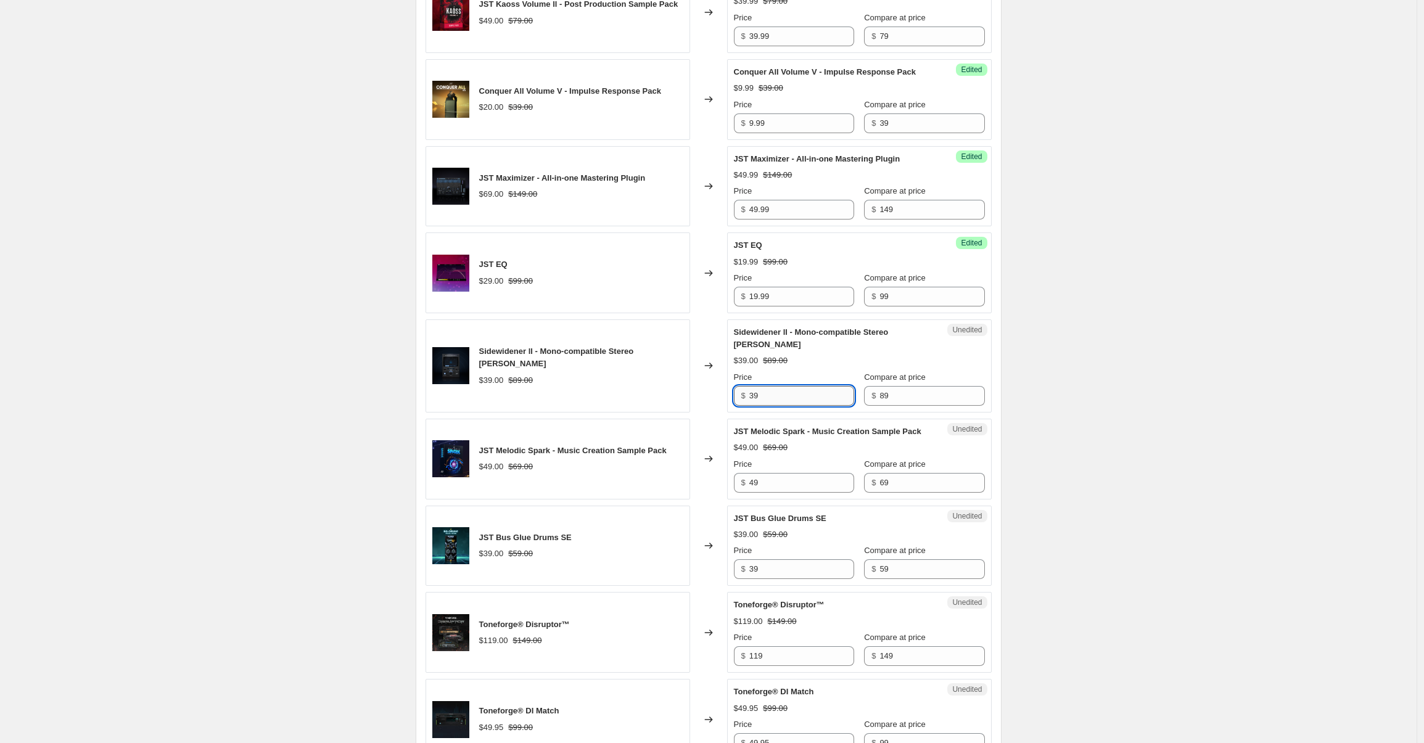
click at [782, 406] on input "39" at bounding box center [801, 396] width 105 height 20
type input "24.99"
click at [790, 493] on input "49" at bounding box center [801, 483] width 105 height 20
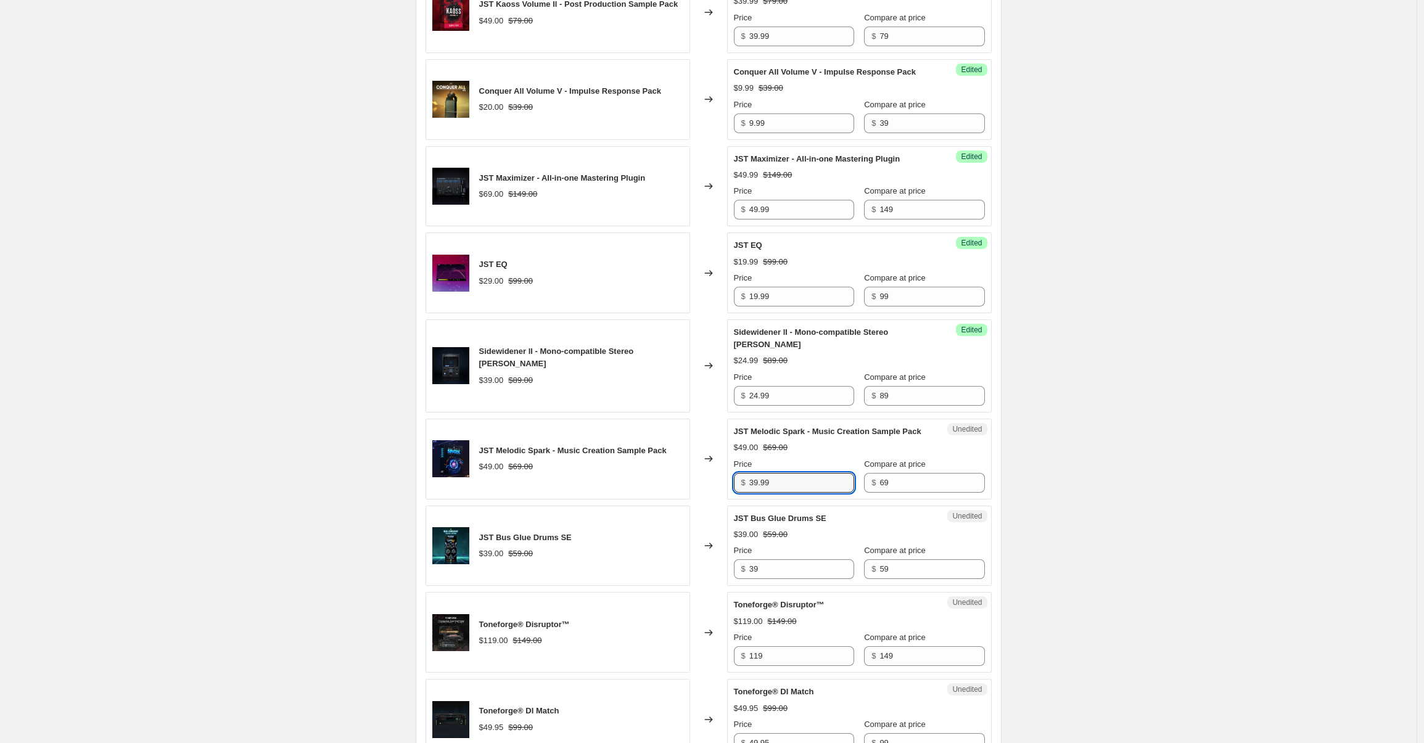
type input "39.99"
click at [1070, 451] on div "Create new price change job. This page is ready Create new price change job Dra…" at bounding box center [708, 563] width 1416 height 2435
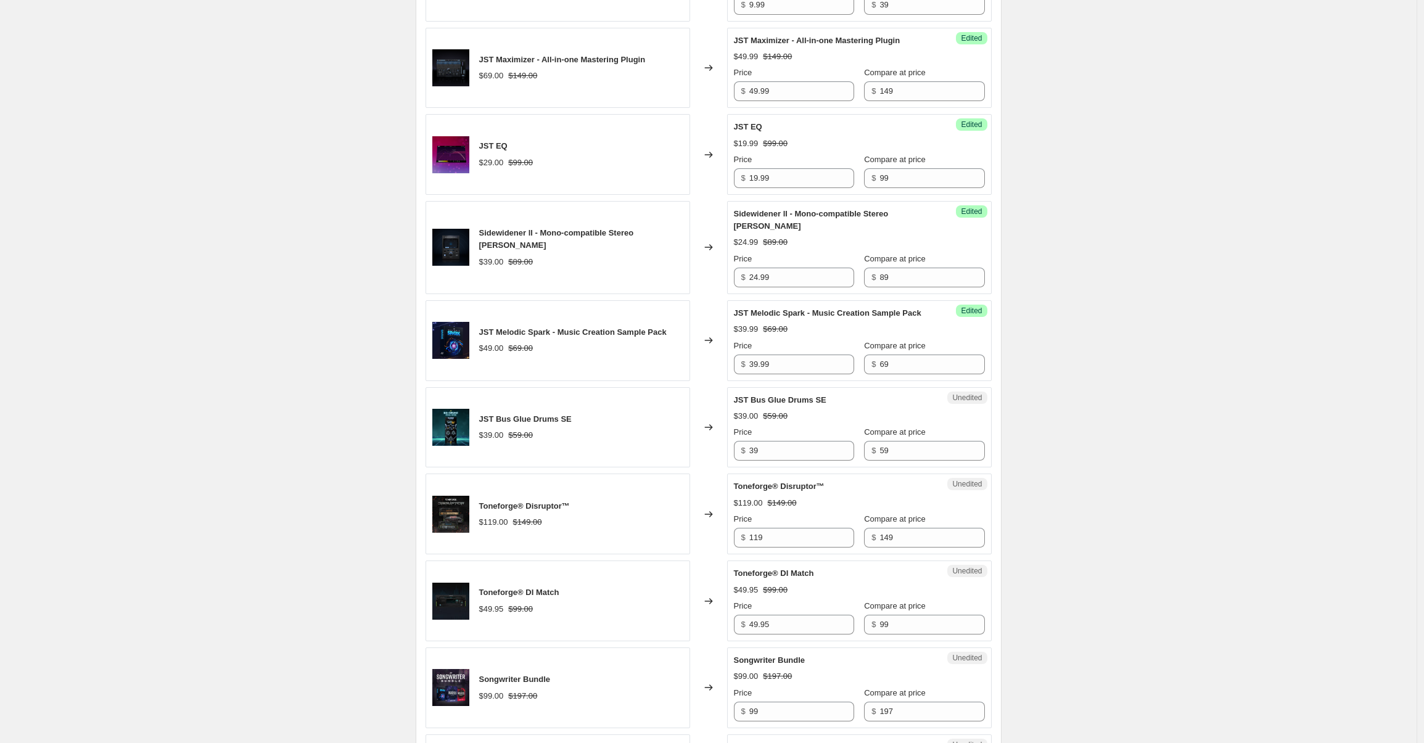
scroll to position [793, 0]
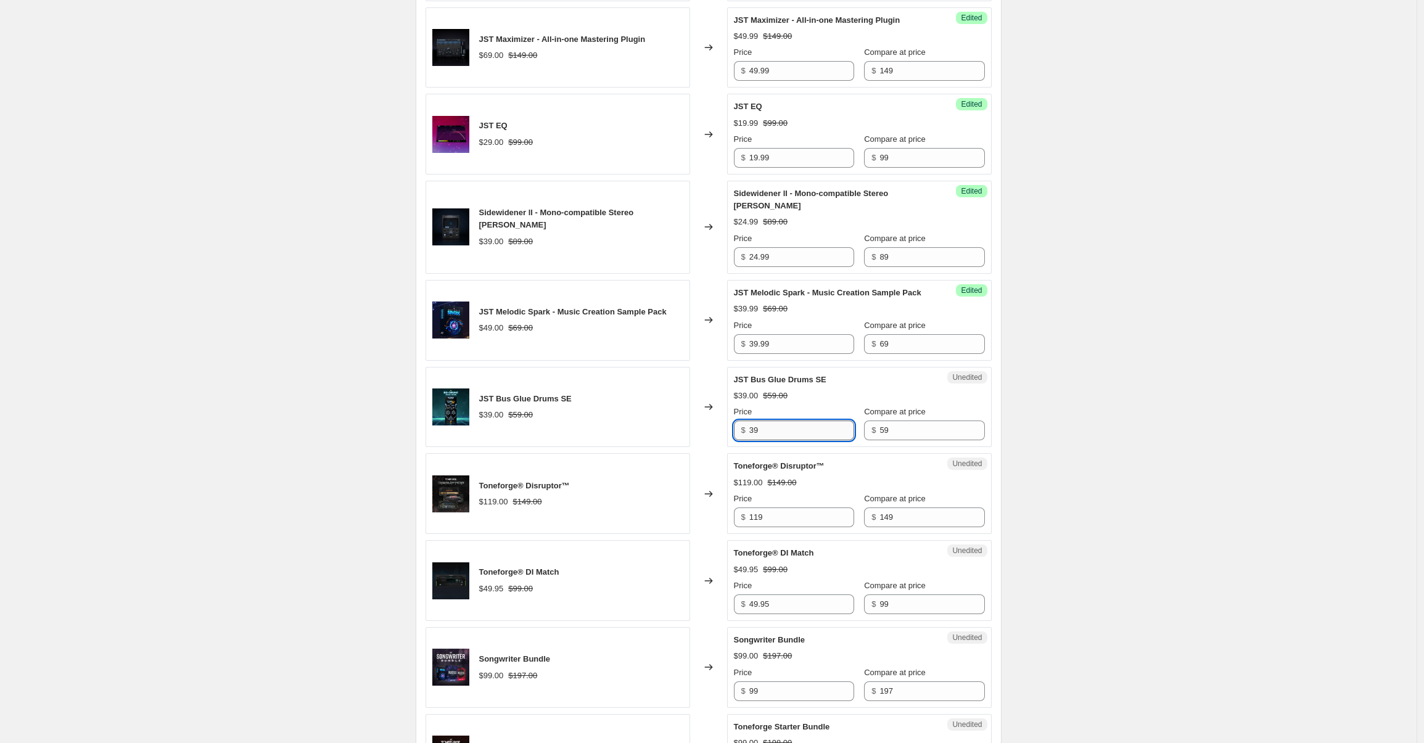
click at [777, 440] on input "39" at bounding box center [801, 430] width 105 height 20
type input "19.99"
click at [768, 527] on input "119" at bounding box center [801, 517] width 105 height 20
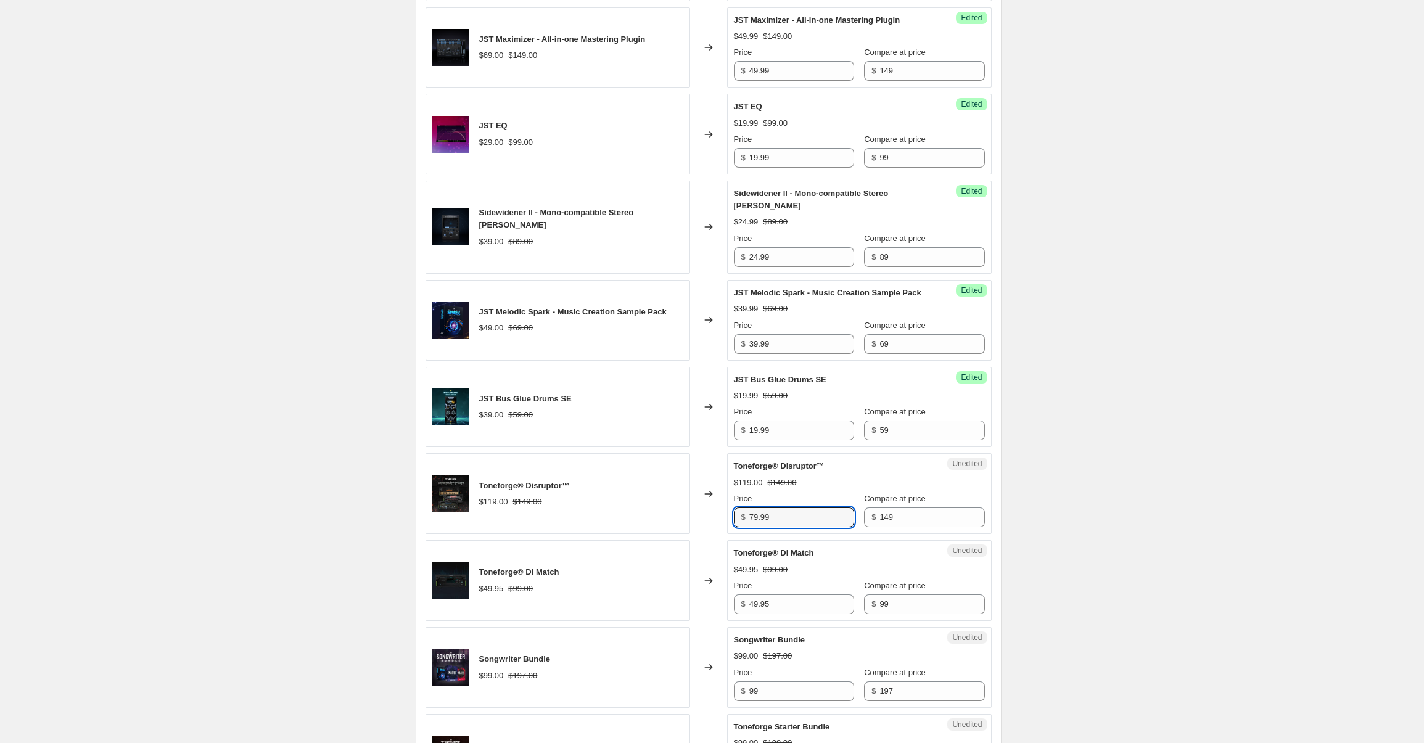
type input "79.99"
click at [1204, 633] on div "Create new price change job. This page is ready Create new price change job Dra…" at bounding box center [708, 424] width 1416 height 2435
click at [806, 614] on input "49.95" at bounding box center [801, 604] width 105 height 20
type input "34.99"
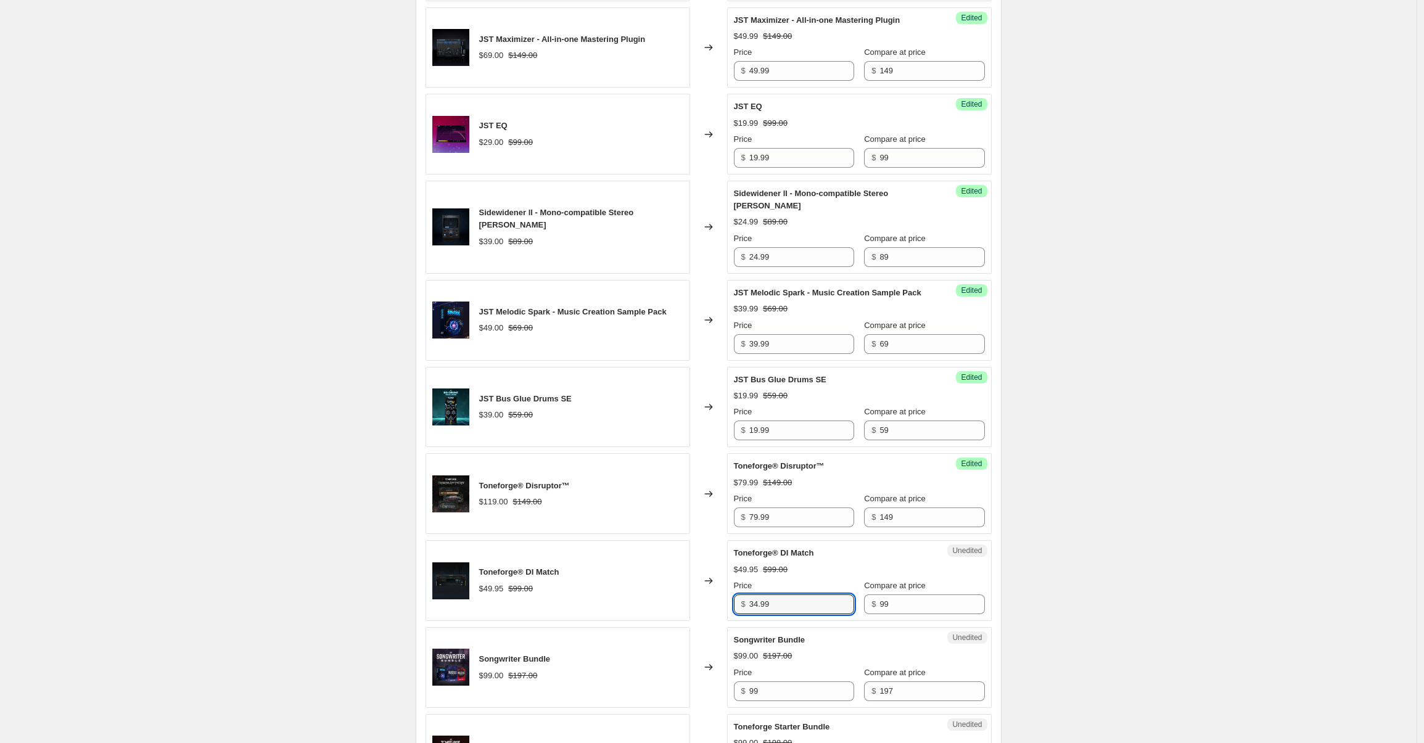
click at [1176, 623] on div "Create new price change job. This page is ready Create new price change job Dra…" at bounding box center [708, 424] width 1416 height 2435
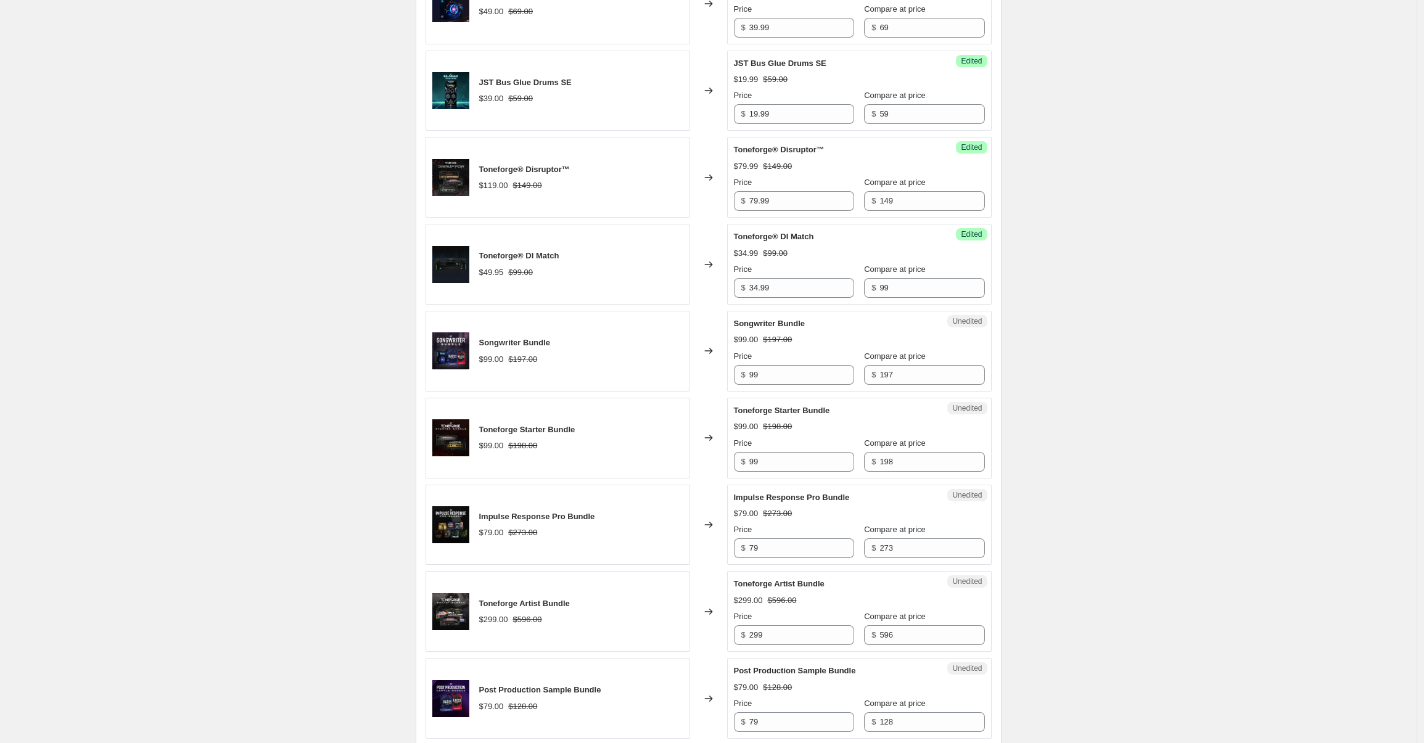
scroll to position [1142, 0]
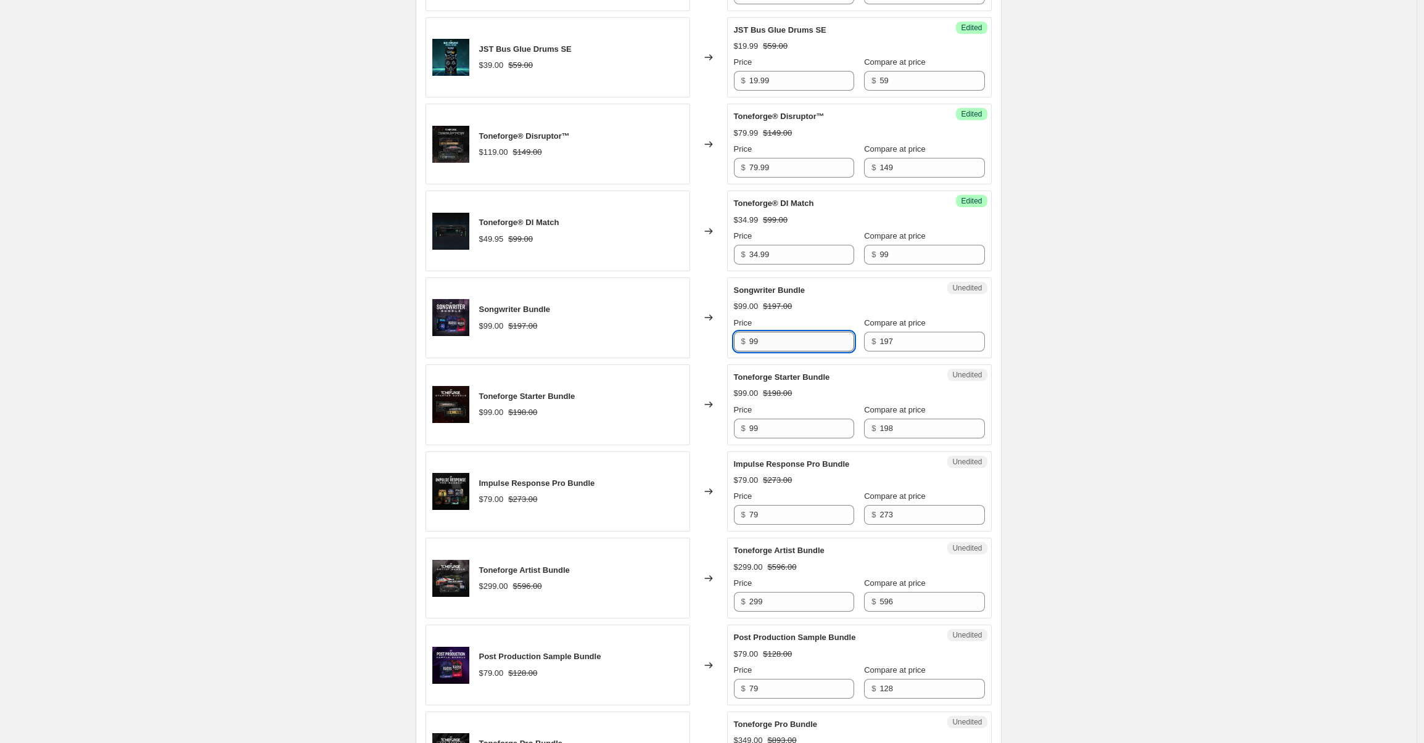
click at [784, 351] on input "99" at bounding box center [801, 342] width 105 height 20
type input "69.99"
click at [845, 384] on div "Toneforge Starter Bundle" at bounding box center [835, 377] width 202 height 12
click at [775, 438] on input "99" at bounding box center [801, 429] width 105 height 20
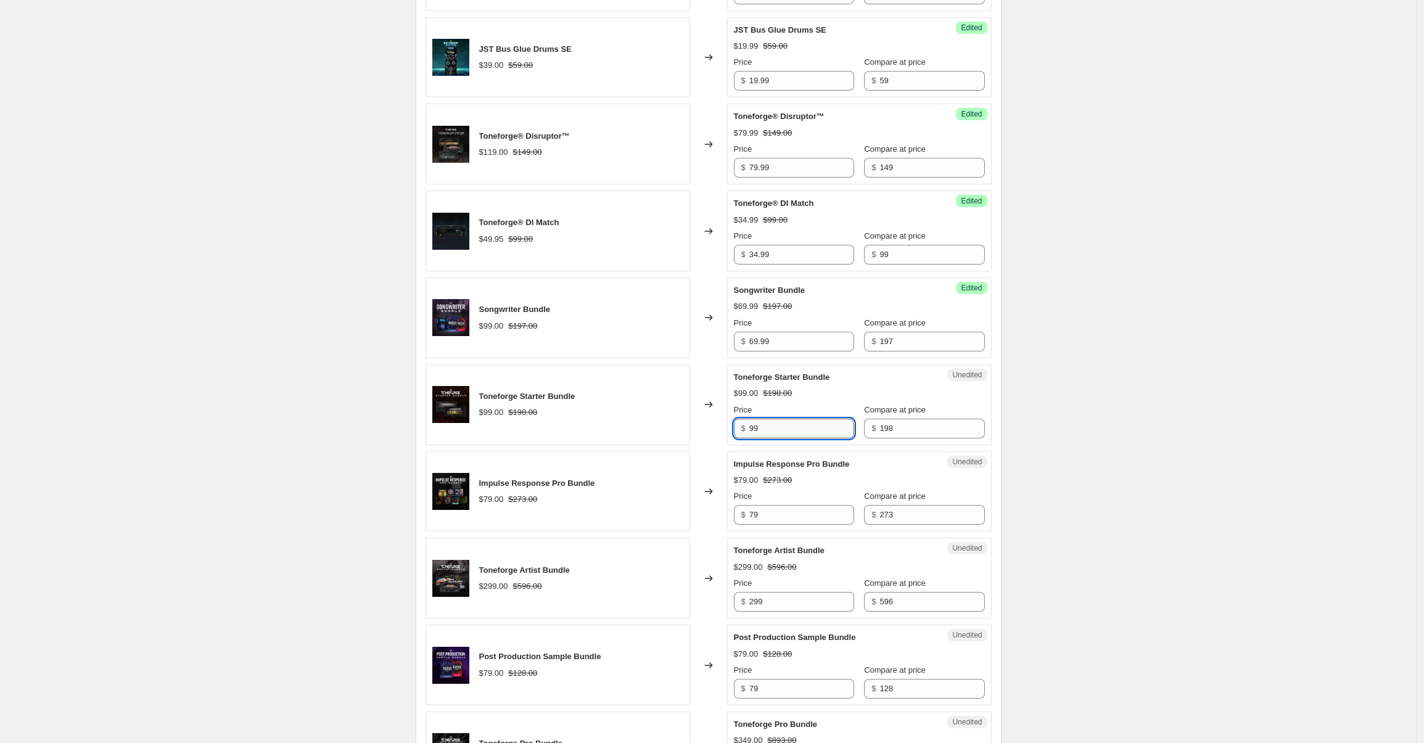
click at [775, 438] on input "99" at bounding box center [801, 429] width 105 height 20
type input "49.99"
click at [1062, 524] on div "Create new price change job. This page is ready Create new price change job Dra…" at bounding box center [708, 75] width 1416 height 2435
click at [803, 525] on input "79" at bounding box center [801, 515] width 105 height 20
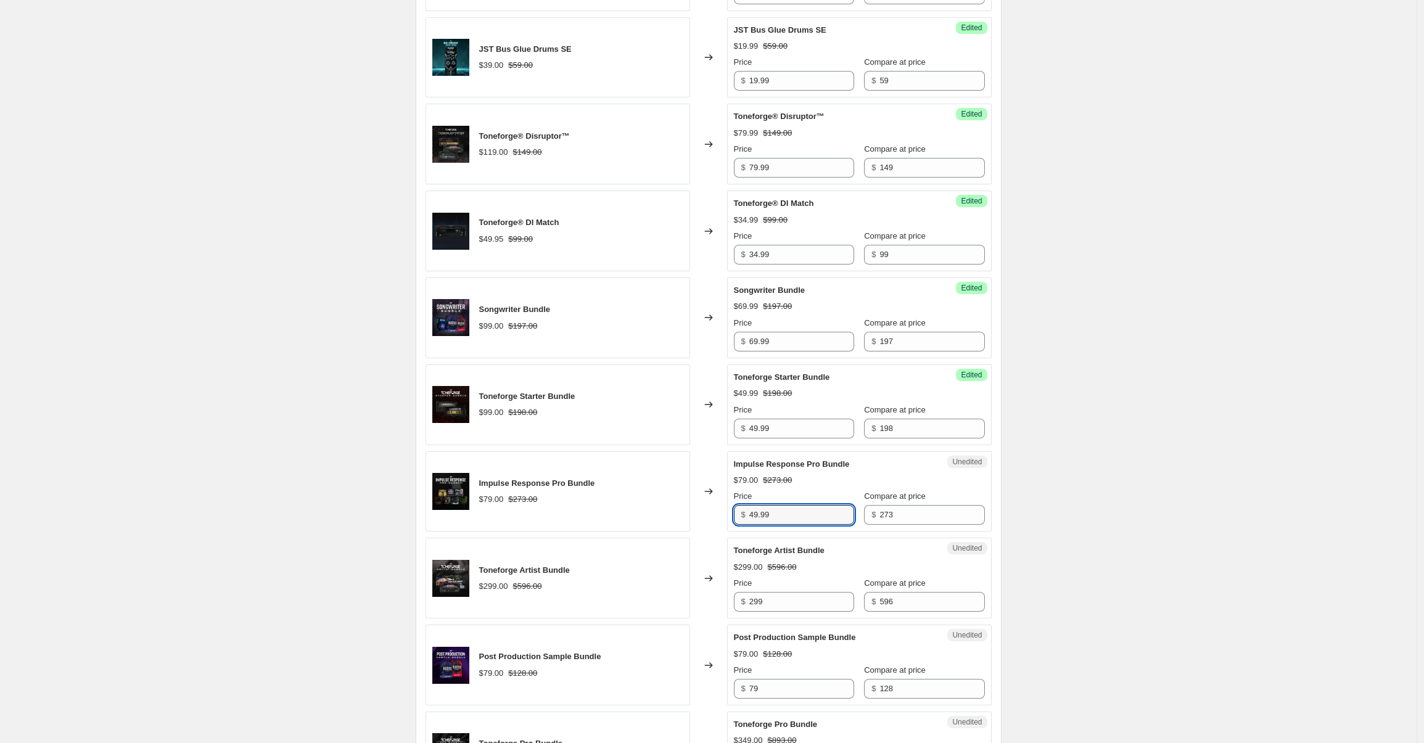
type input "49.99"
click at [1154, 581] on div "Create new price change job. This page is ready Create new price change job Dra…" at bounding box center [708, 75] width 1416 height 2435
click at [808, 612] on input "299" at bounding box center [801, 602] width 105 height 20
type input "199.99"
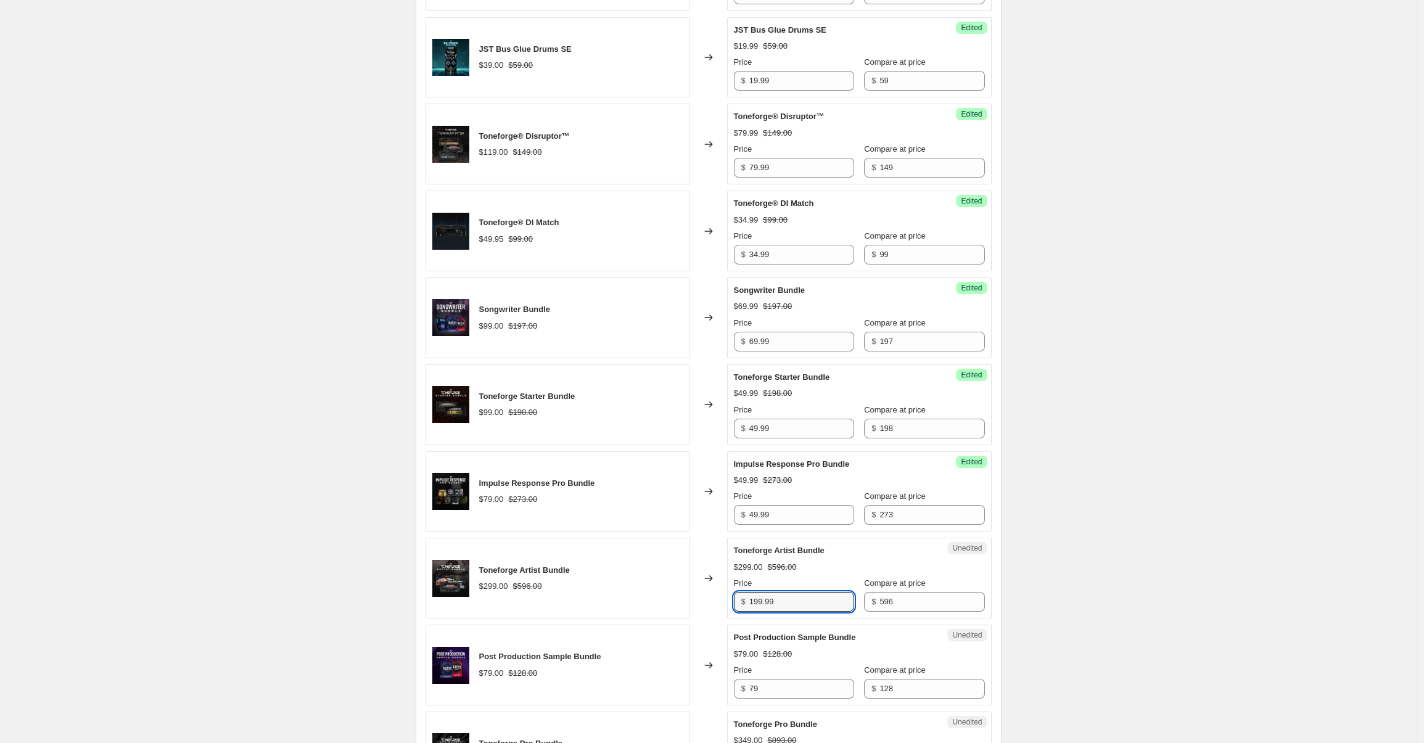
click at [1181, 641] on div "Create new price change job. This page is ready Create new price change job Dra…" at bounding box center [708, 75] width 1416 height 2435
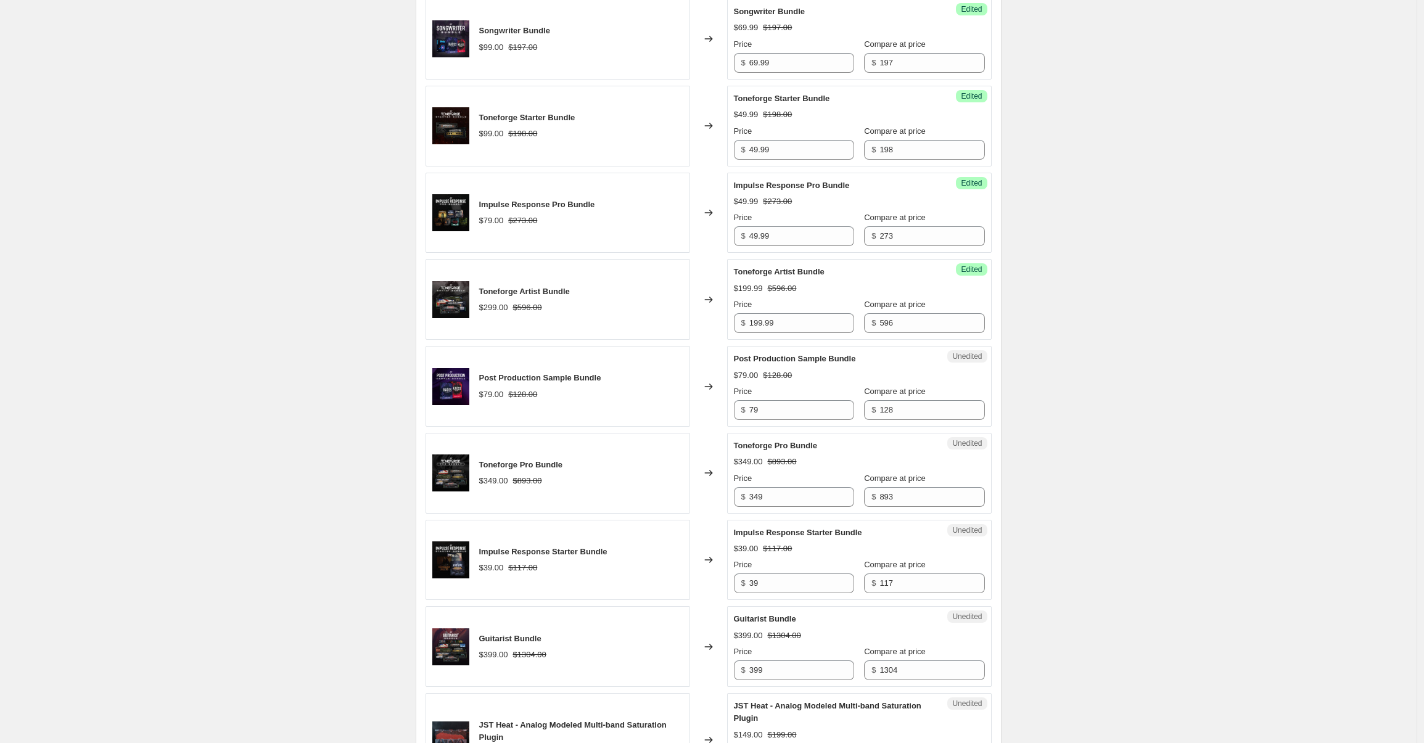
scroll to position [1512, 0]
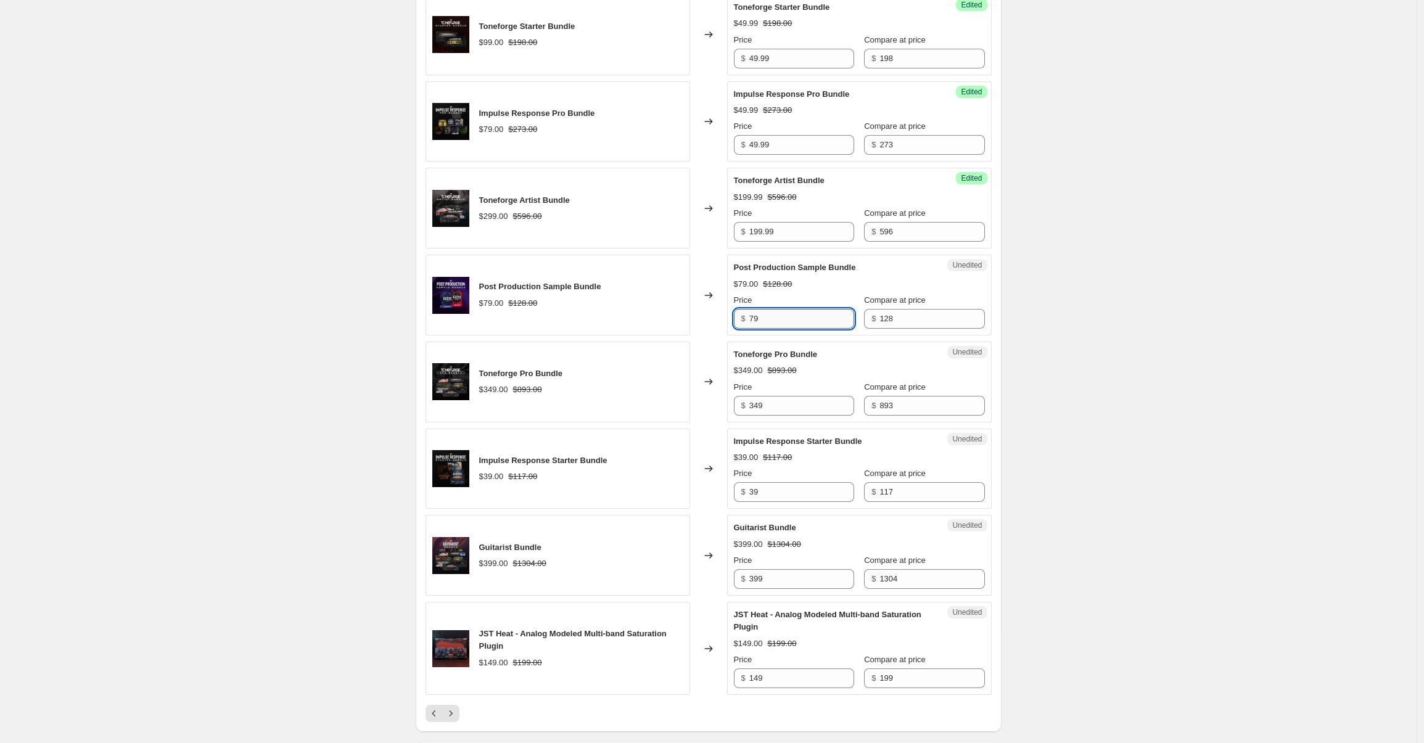
click at [797, 329] on input "79" at bounding box center [801, 319] width 105 height 20
type input "59.99"
click at [793, 416] on input "349" at bounding box center [801, 406] width 105 height 20
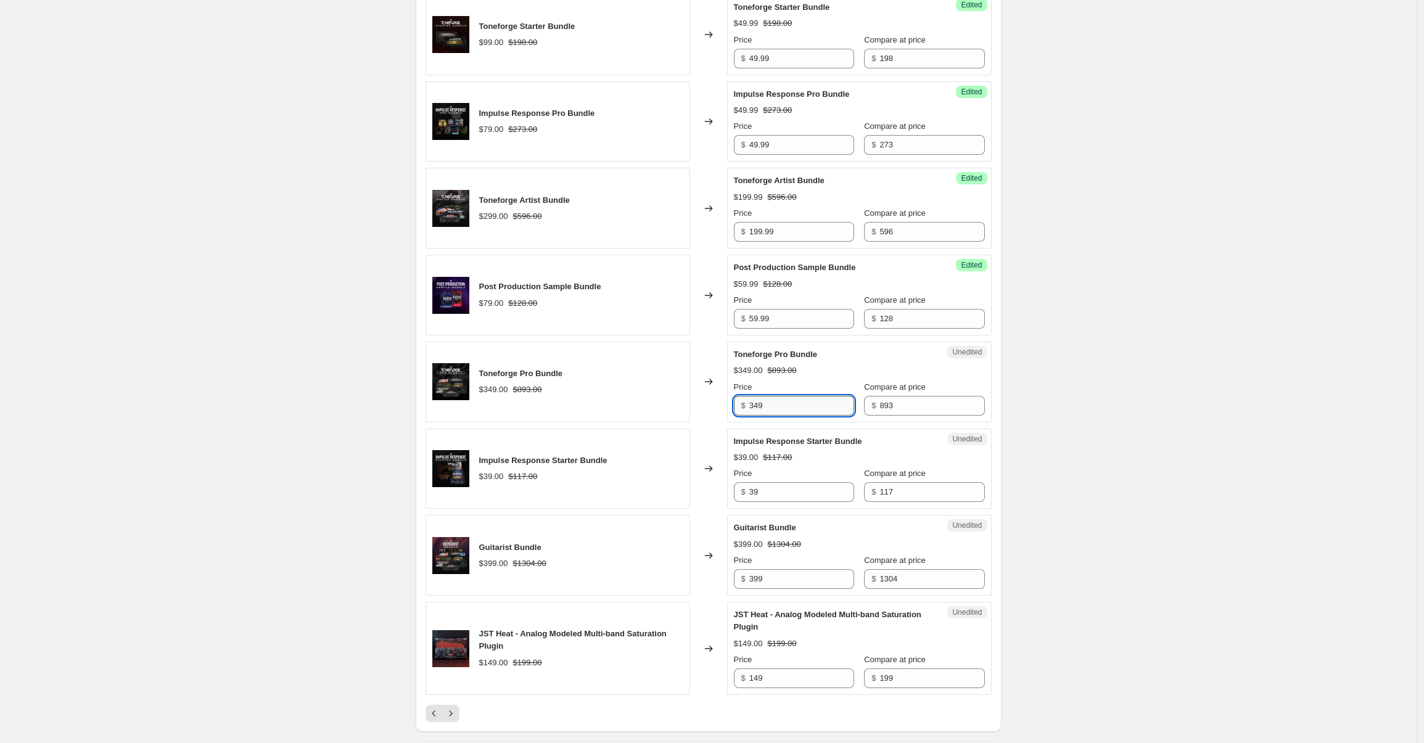
click at [793, 416] on input "349" at bounding box center [801, 406] width 105 height 20
type input "249.99"
click at [782, 502] on input "39" at bounding box center [801, 492] width 105 height 20
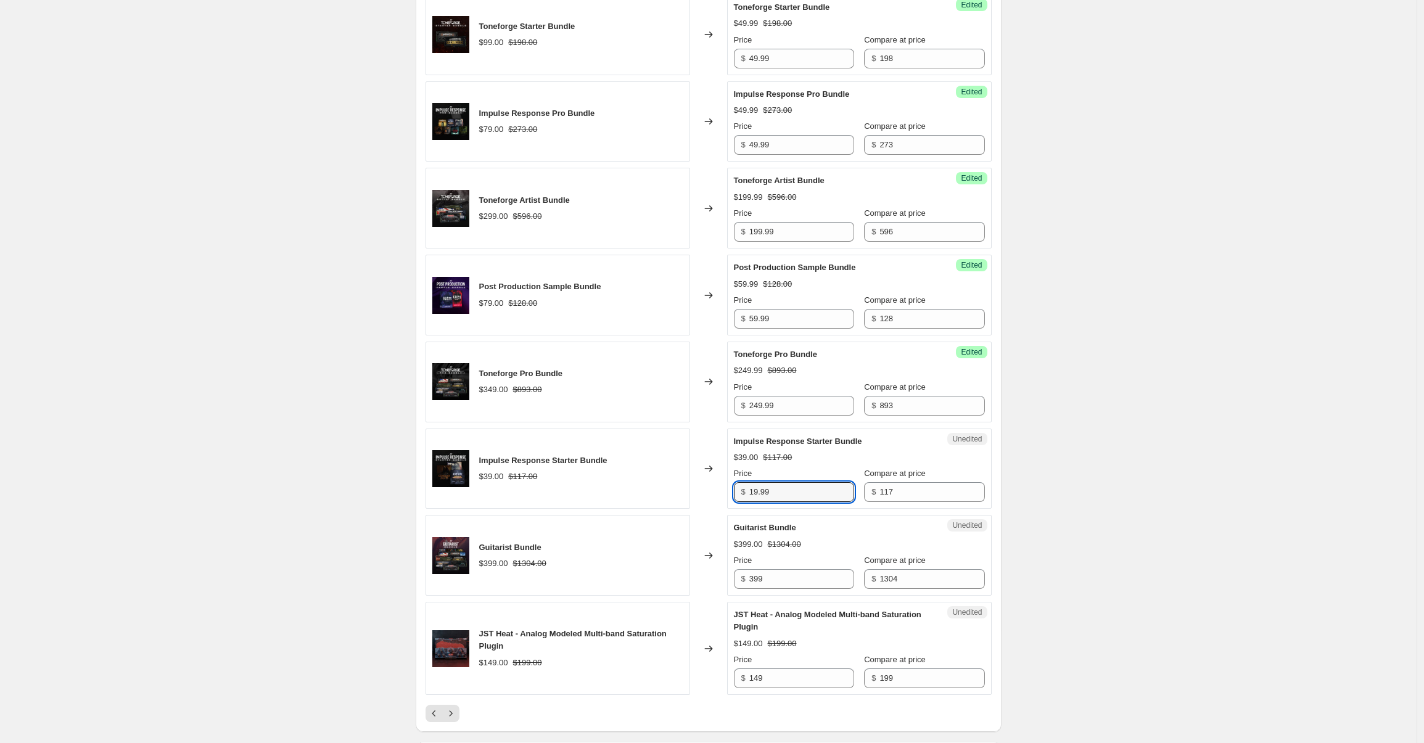
type input "19.99"
click at [776, 589] on input "399" at bounding box center [801, 579] width 105 height 20
type input "299.99"
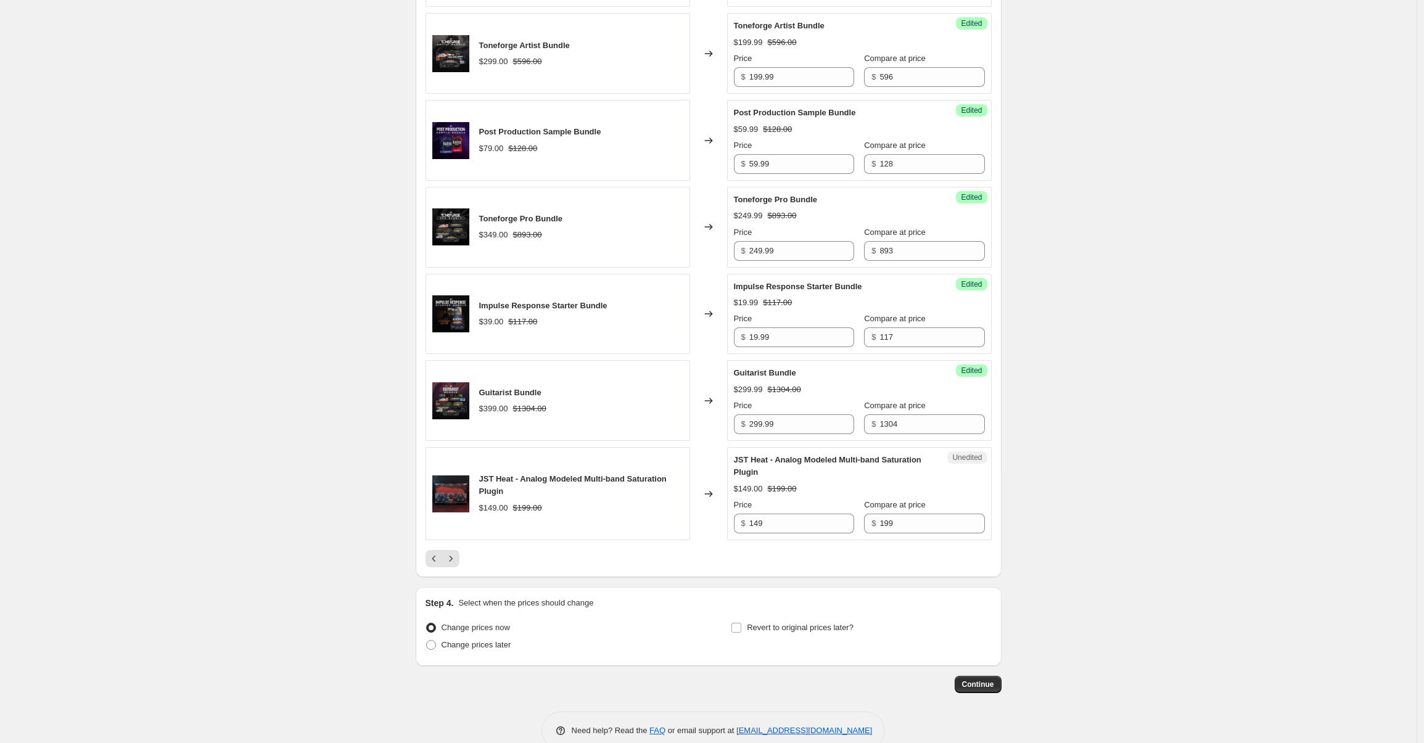
scroll to position [1670, 0]
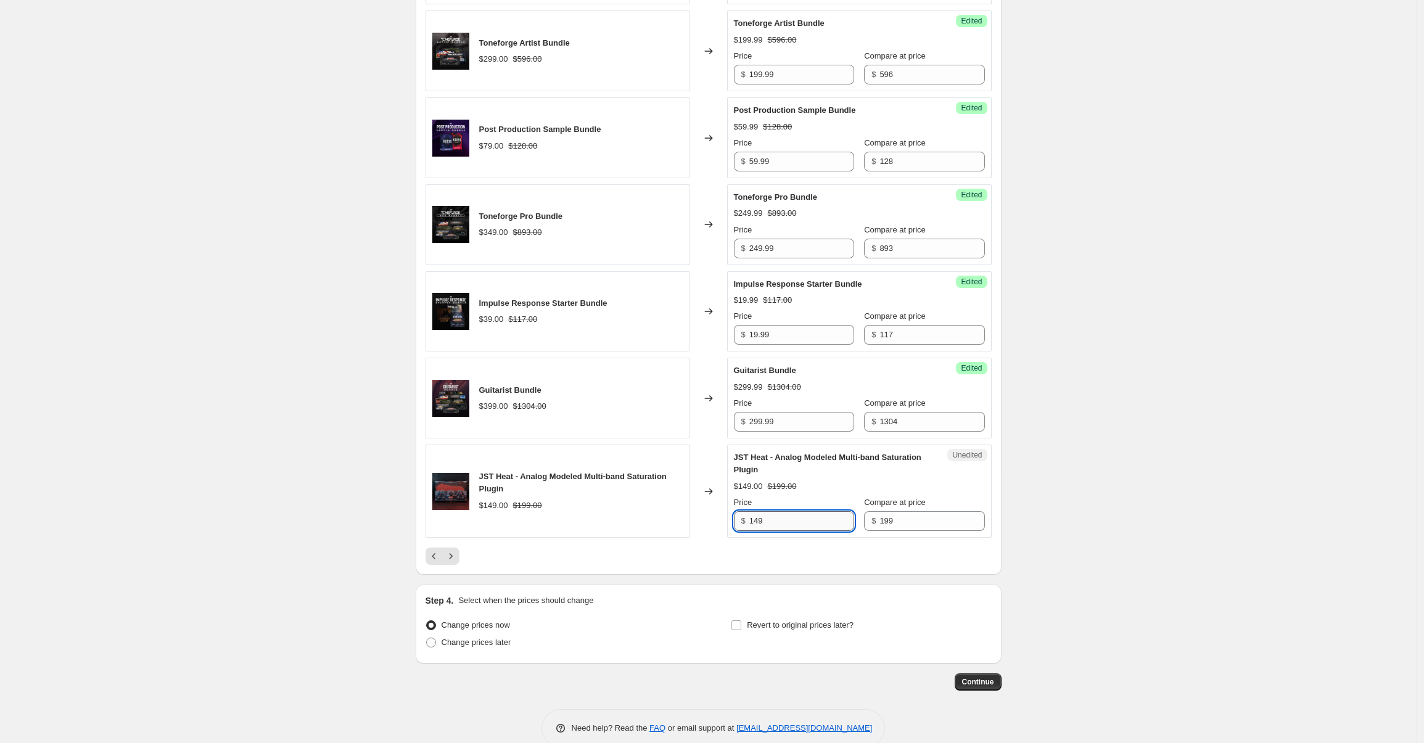
click at [782, 531] on input "149" at bounding box center [801, 521] width 105 height 20
type input "69.99"
click at [456, 562] on icon "Next" at bounding box center [451, 556] width 12 height 12
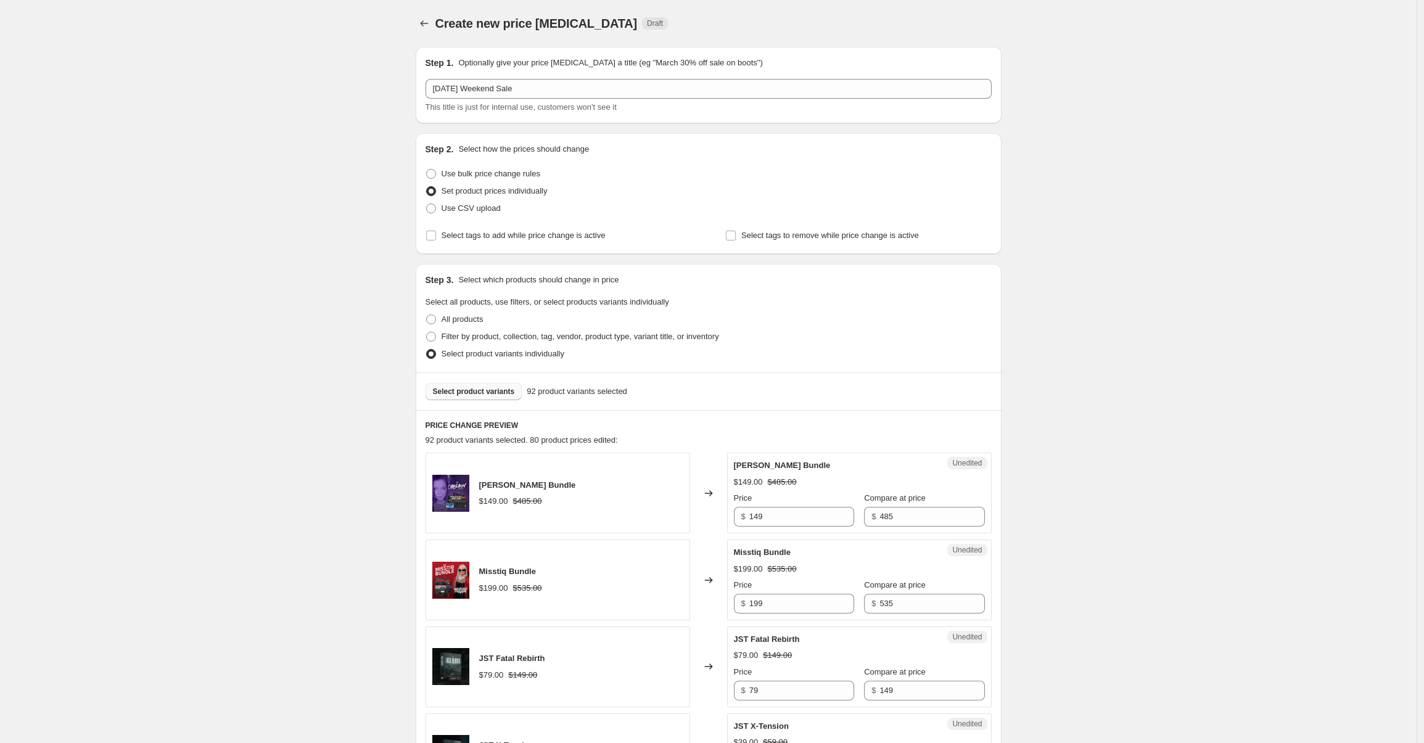
scroll to position [297, 0]
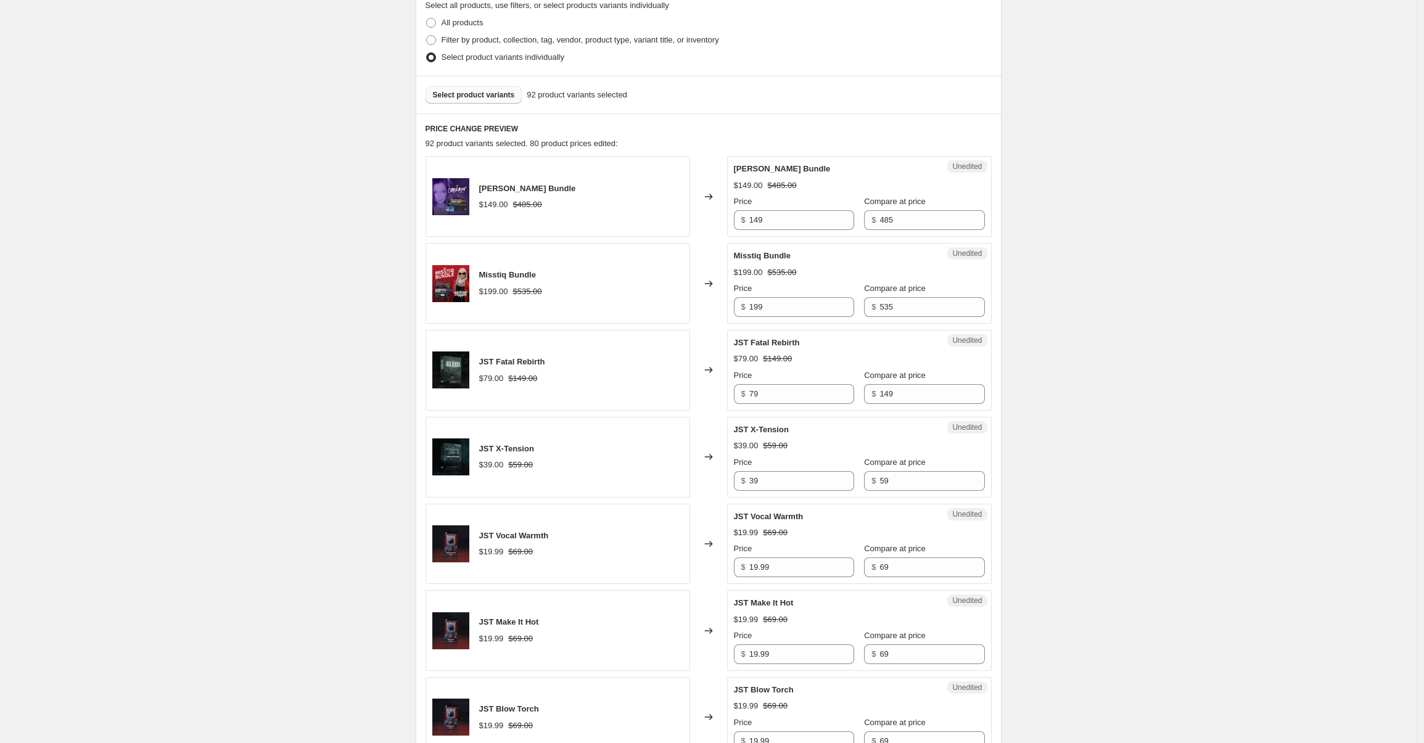
click at [473, 99] on span "Select product variants" at bounding box center [474, 95] width 82 height 10
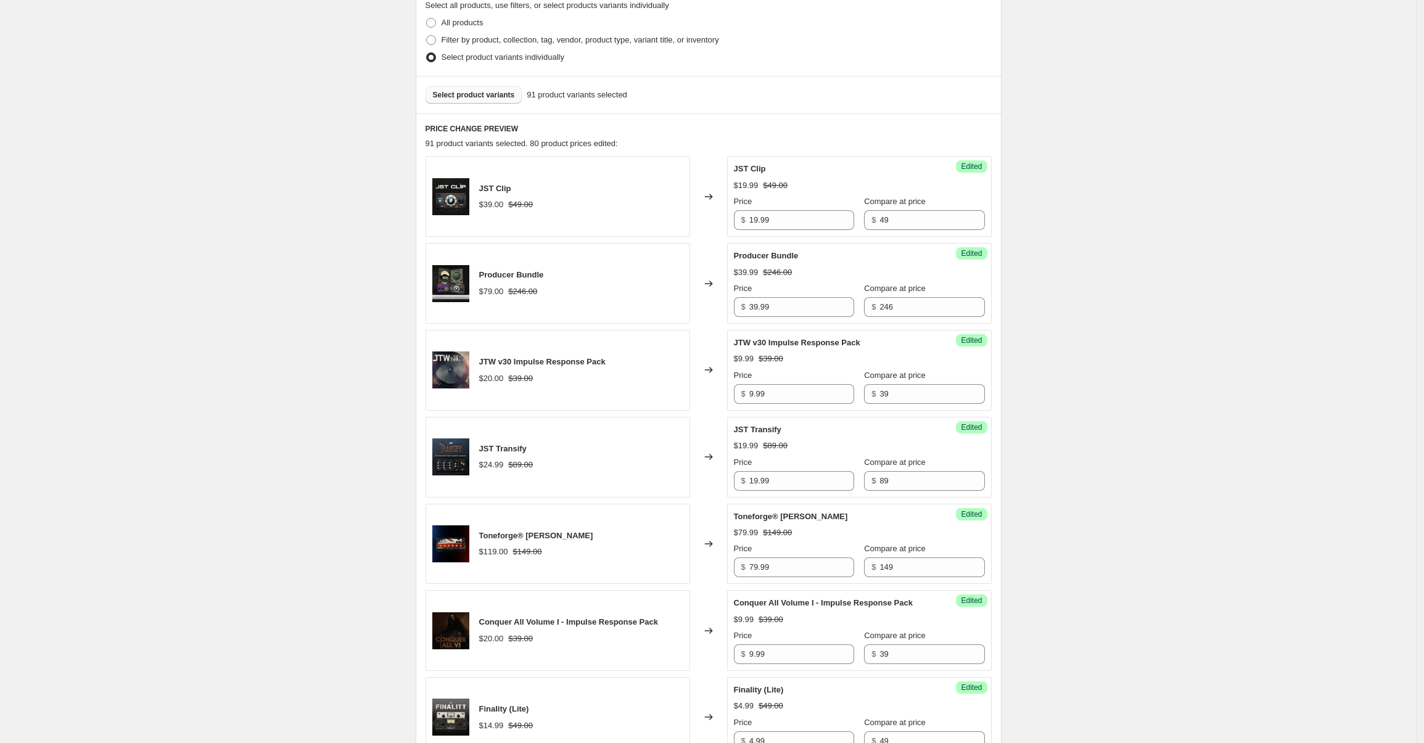
scroll to position [1729, 0]
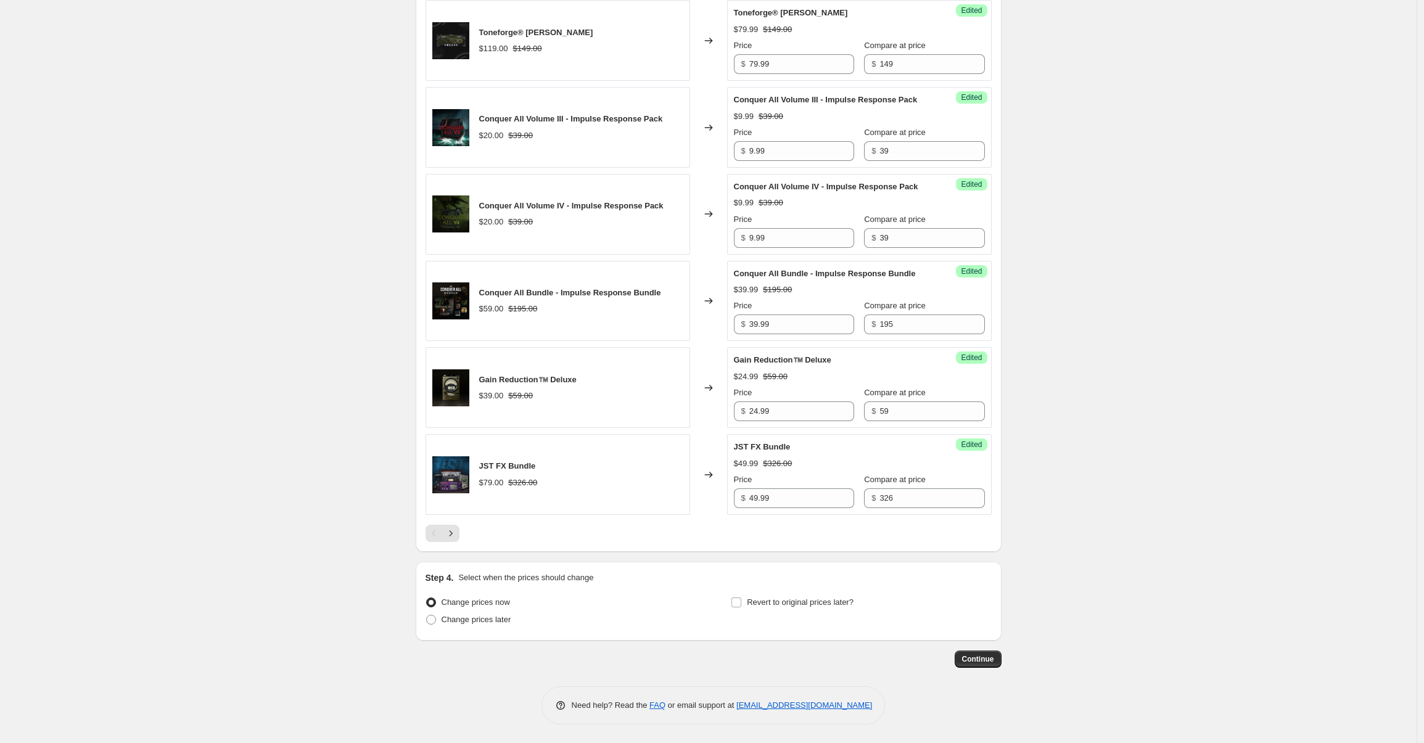
click at [437, 532] on div "Pagination" at bounding box center [433, 533] width 17 height 17
click at [451, 534] on icon "Next" at bounding box center [451, 533] width 12 height 12
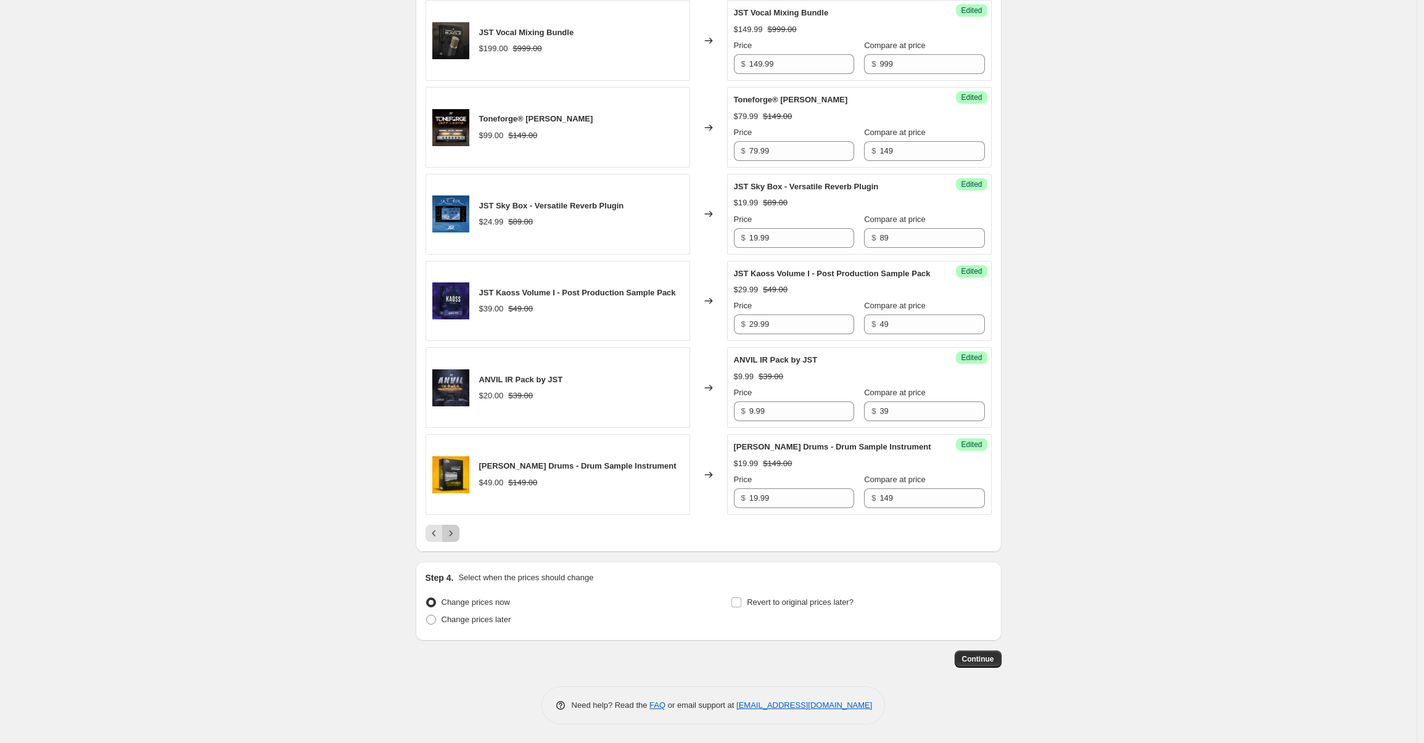
click at [457, 533] on icon "Next" at bounding box center [451, 533] width 12 height 12
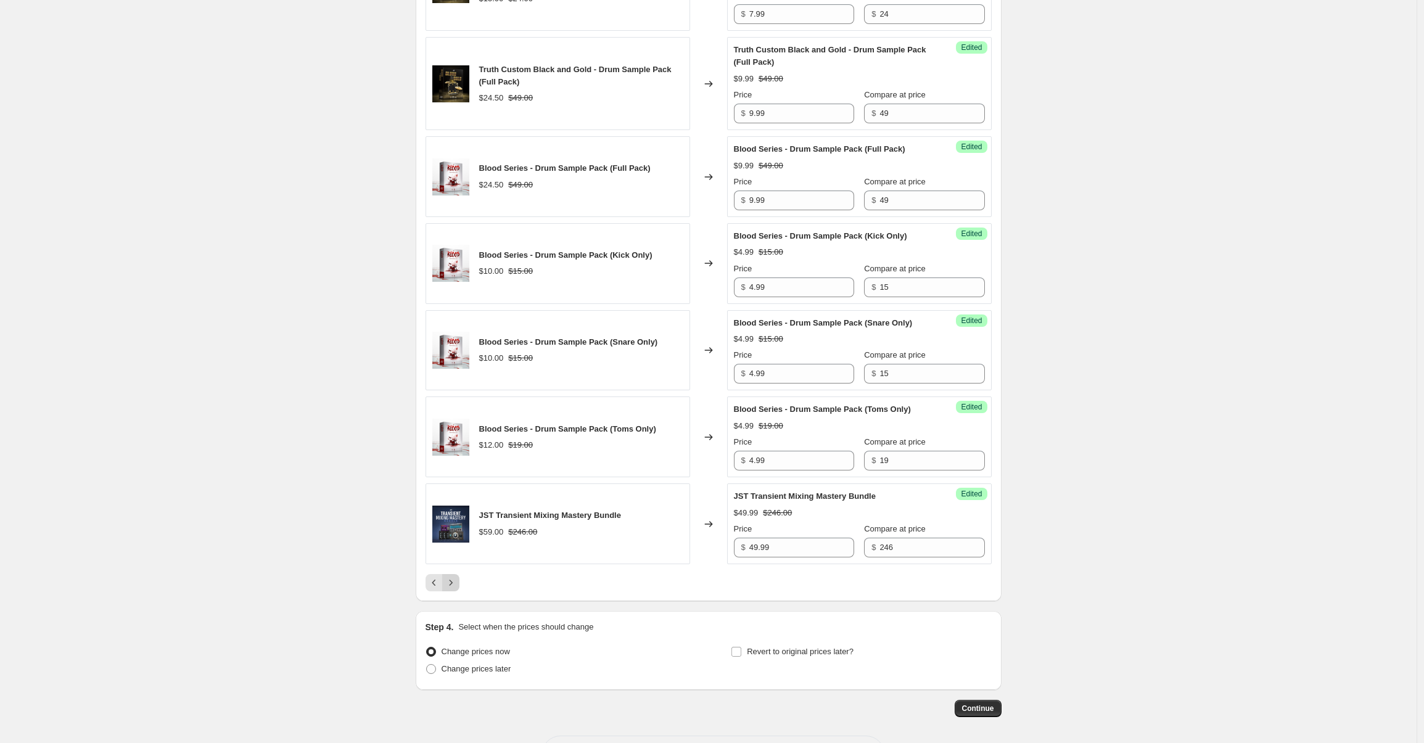
scroll to position [1692, 0]
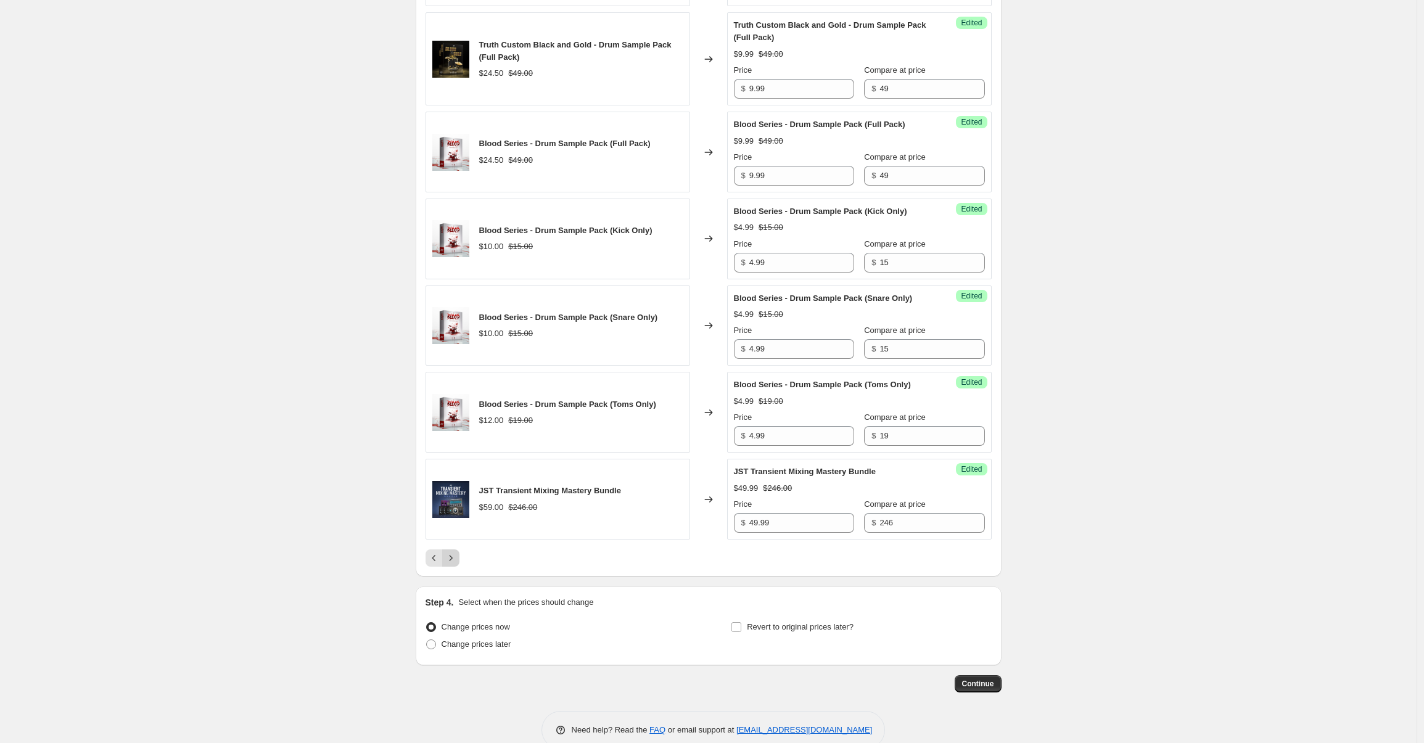
click at [459, 453] on div "Blood Series - Drum Sample Pack (Toms Only) $12.00 $19.00" at bounding box center [557, 412] width 265 height 81
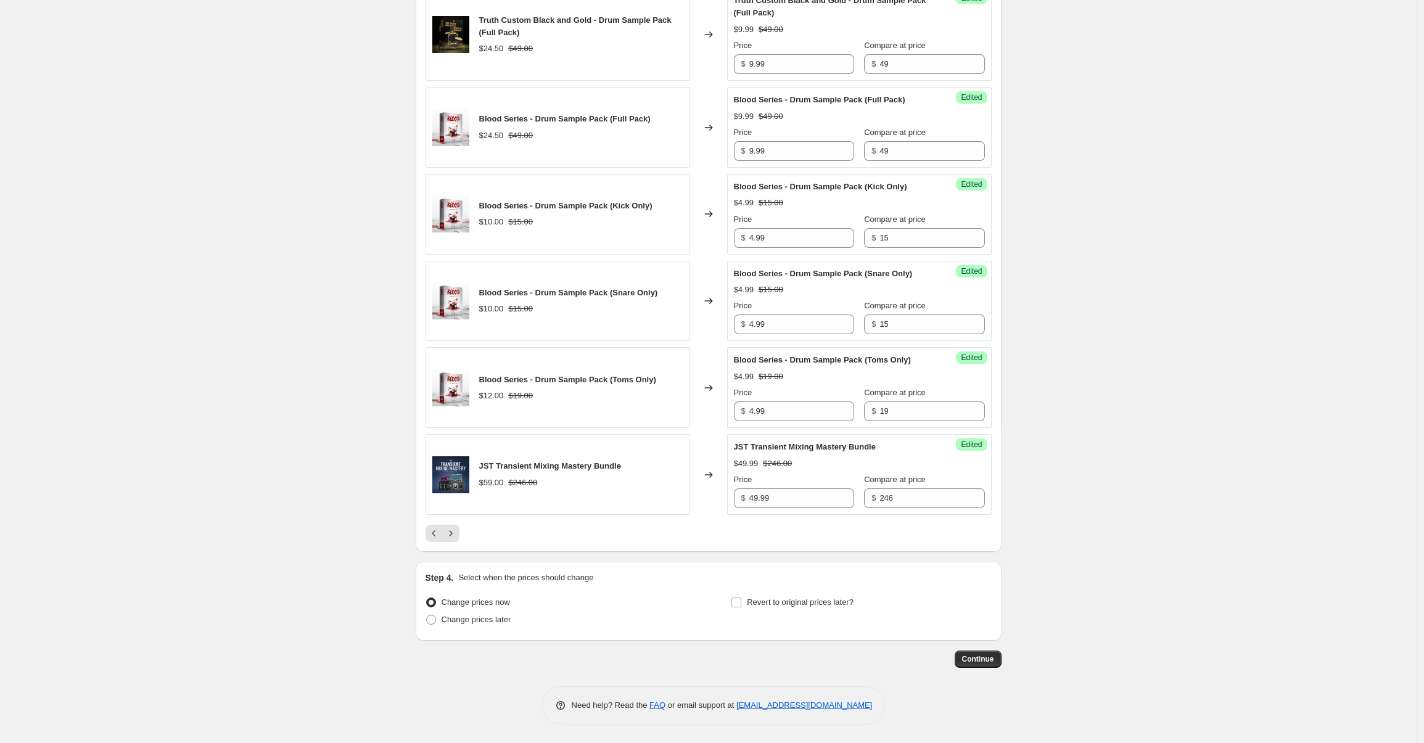
scroll to position [1786, 0]
click at [453, 539] on icon "Next" at bounding box center [451, 533] width 12 height 12
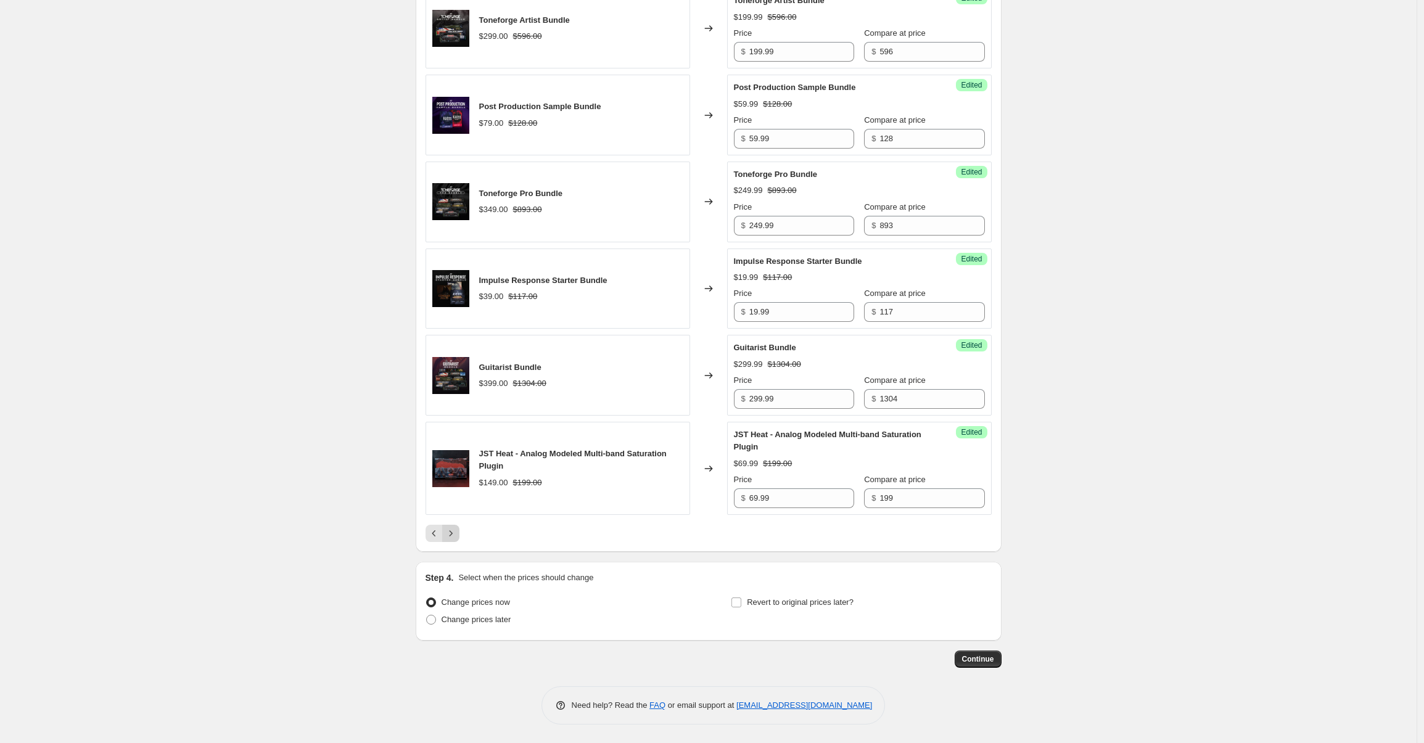
click at [456, 536] on icon "Next" at bounding box center [451, 533] width 12 height 12
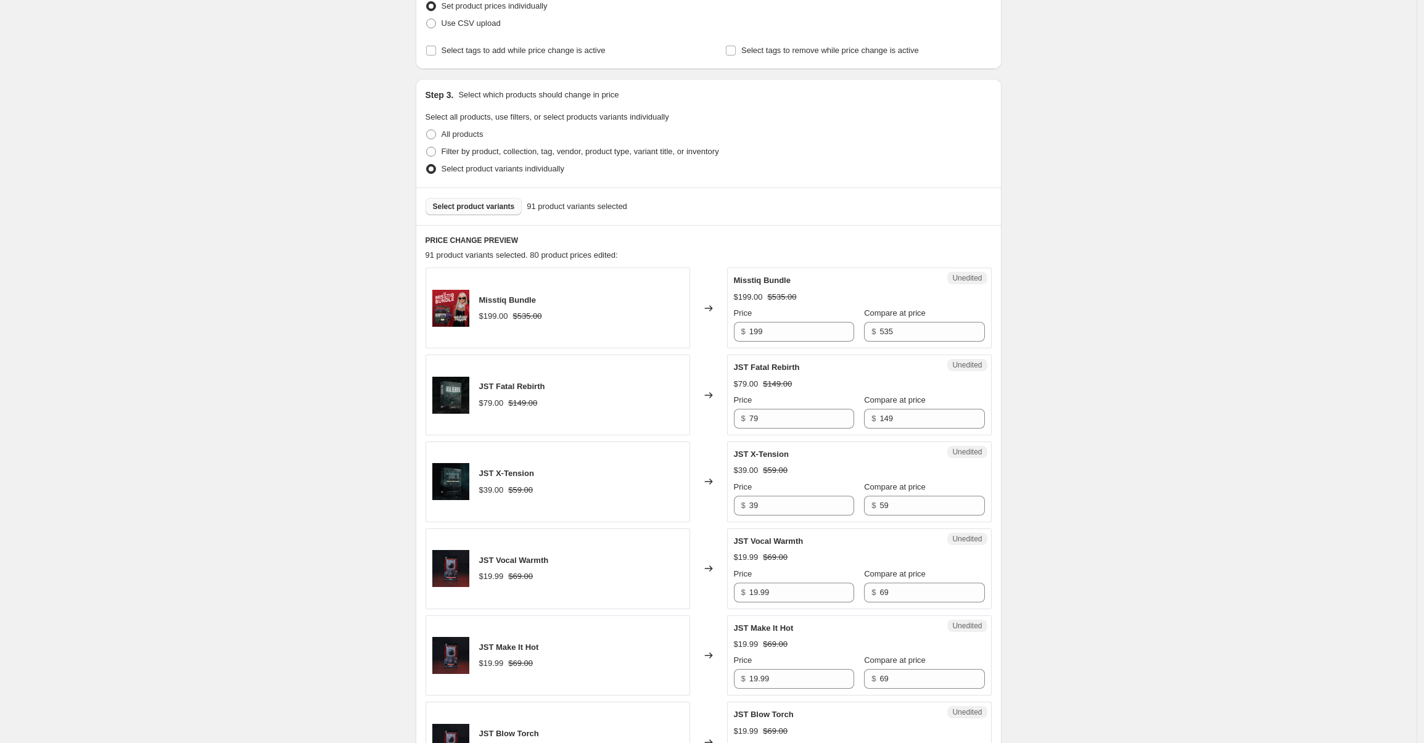
scroll to position [5, 0]
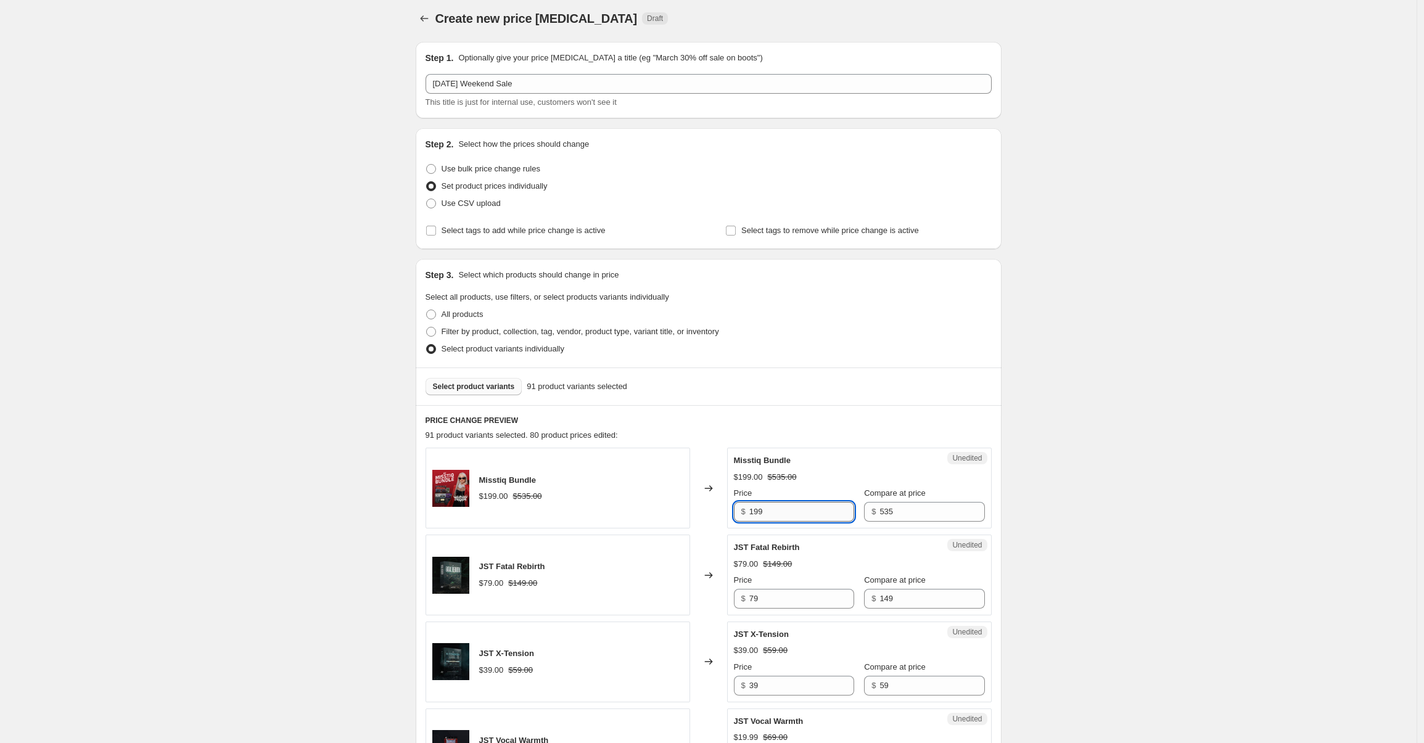
click at [793, 502] on input "199" at bounding box center [801, 512] width 105 height 20
type input "119.99"
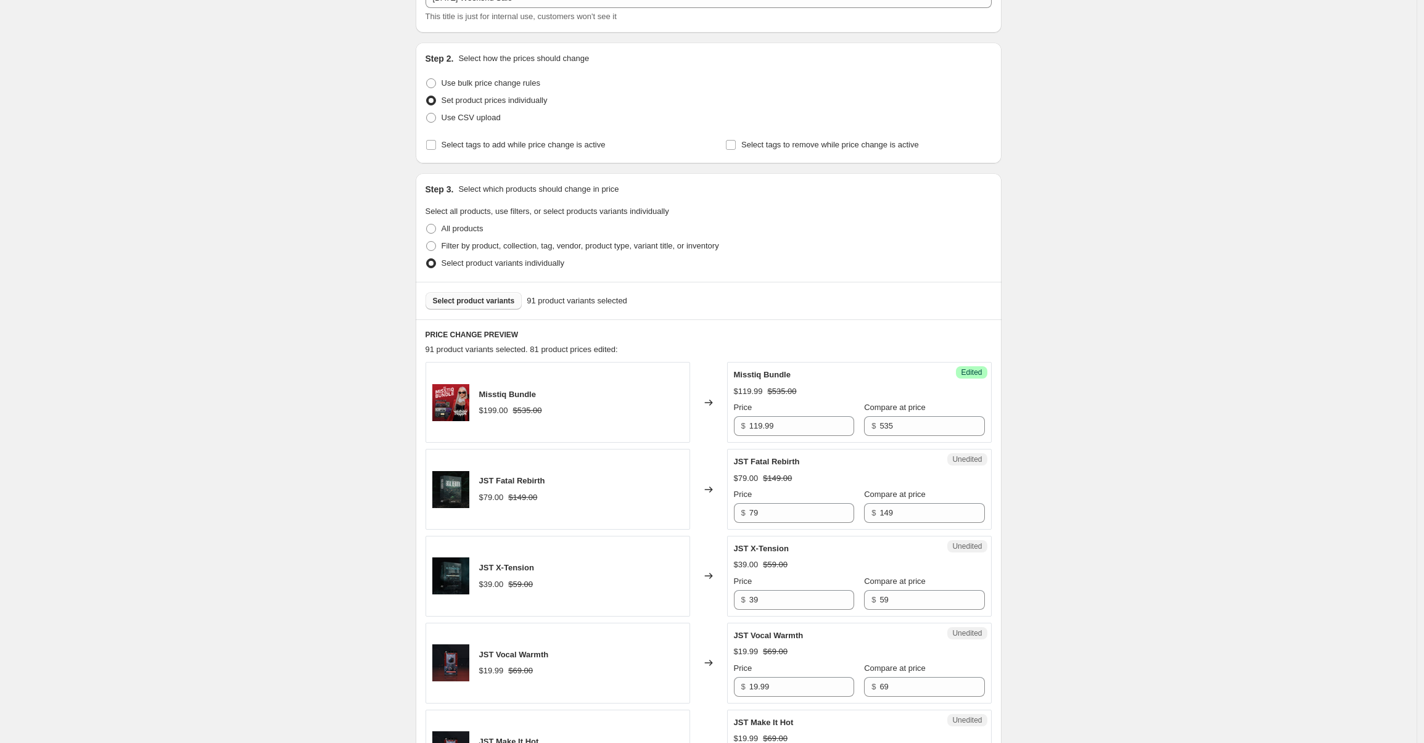
scroll to position [94, 0]
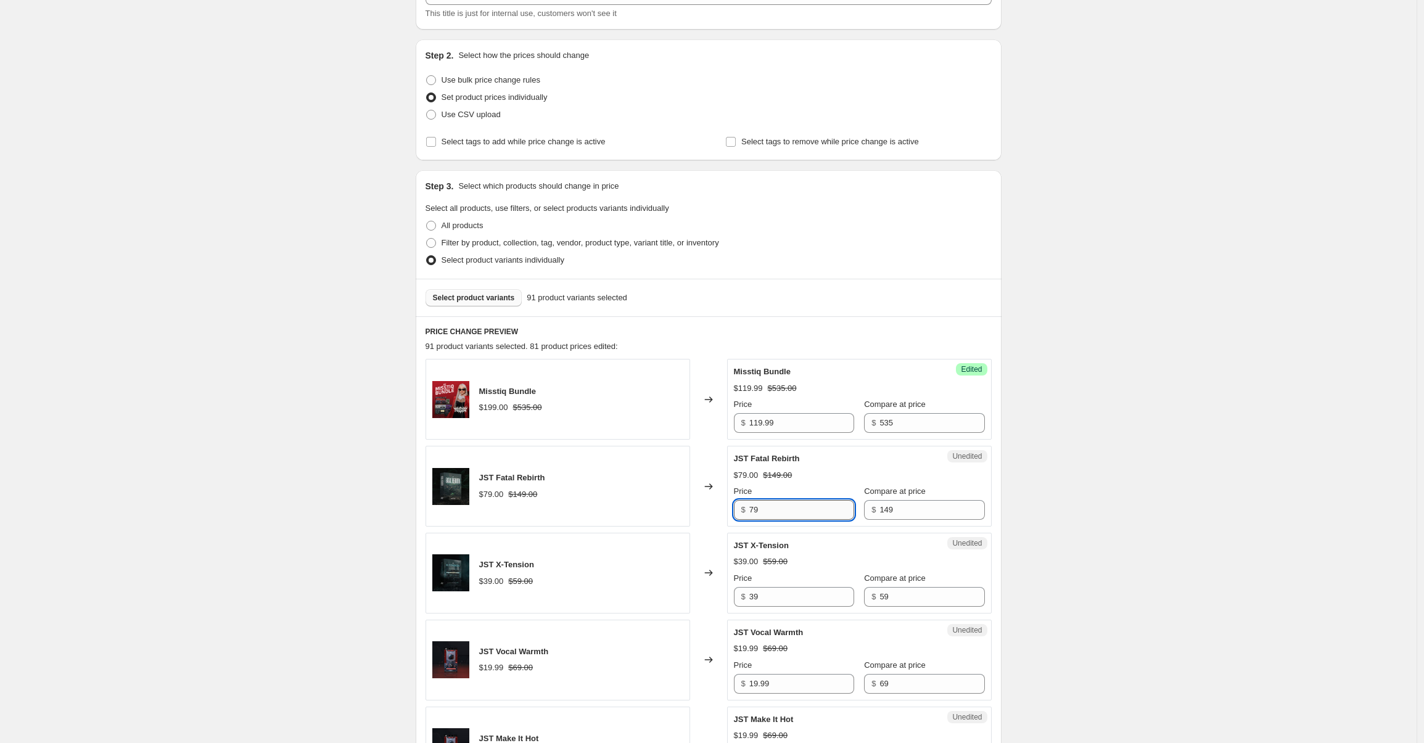
click at [792, 507] on input "79" at bounding box center [801, 510] width 105 height 20
type input "59.99"
click at [804, 607] on div "Unedited JST X-Tension $39.00 $59.00 Price $ 39 Compare at price $ 59" at bounding box center [859, 573] width 265 height 81
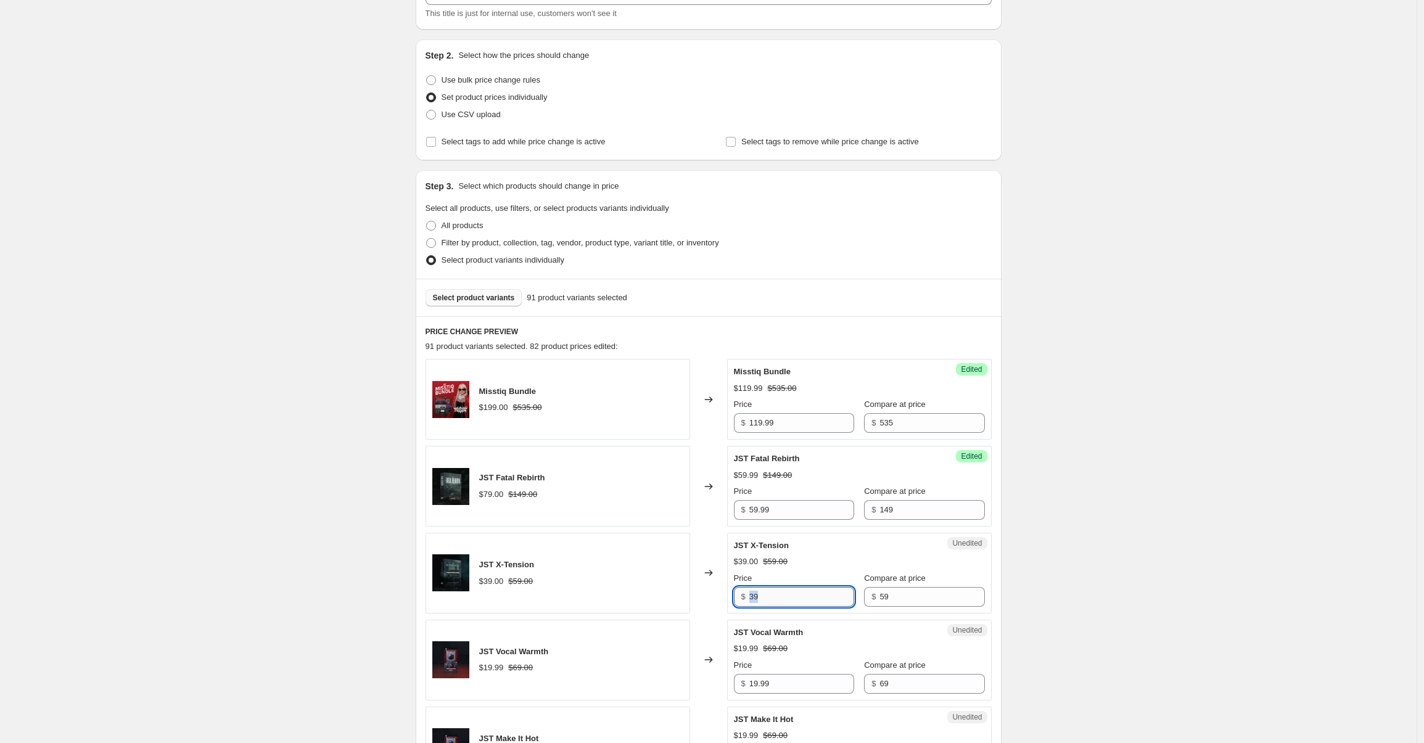
click at [781, 601] on input "39" at bounding box center [801, 597] width 105 height 20
type input "34.99"
click at [789, 675] on input "19.99" at bounding box center [801, 684] width 105 height 20
click at [795, 692] on input "19.99" at bounding box center [801, 684] width 105 height 20
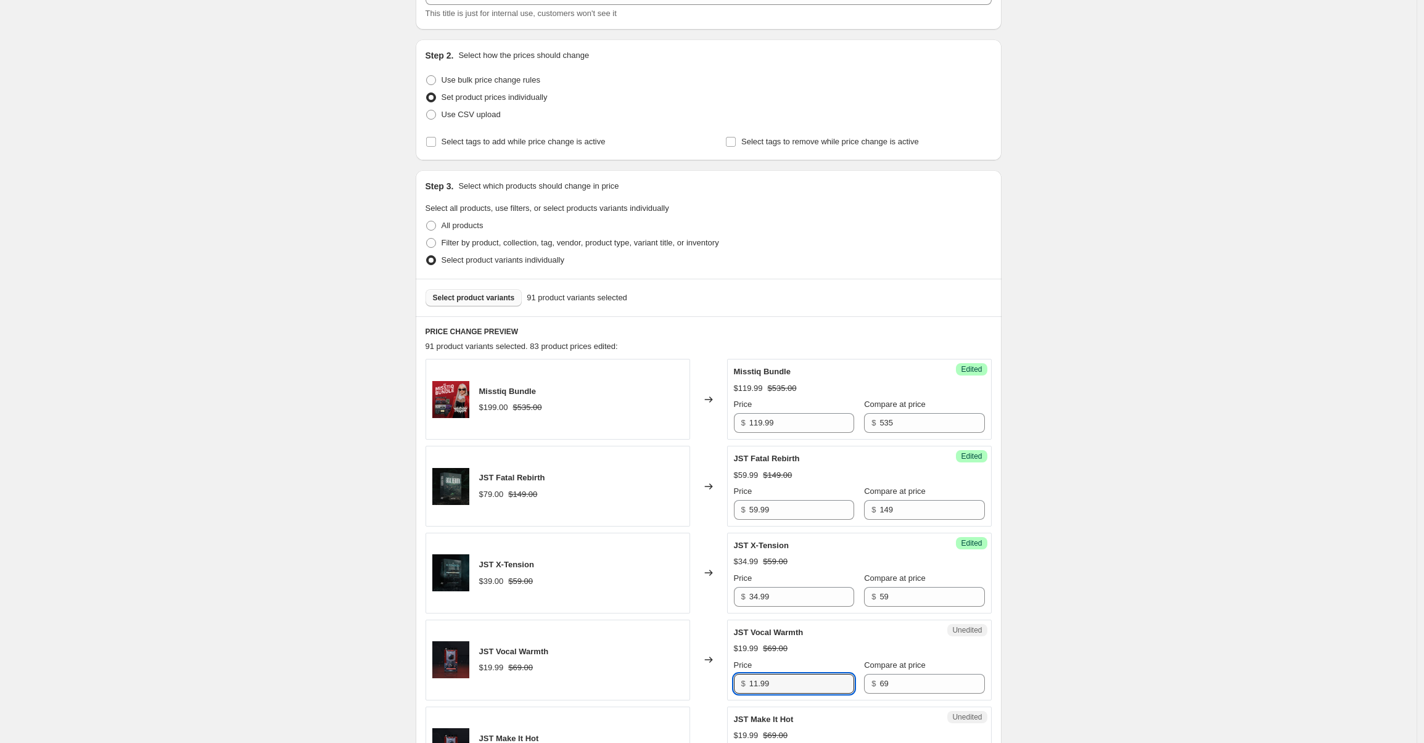
type input "11.99"
click at [1065, 610] on div "Create new price change job. This page is ready Create new price change job Dra…" at bounding box center [708, 721] width 1416 height 1630
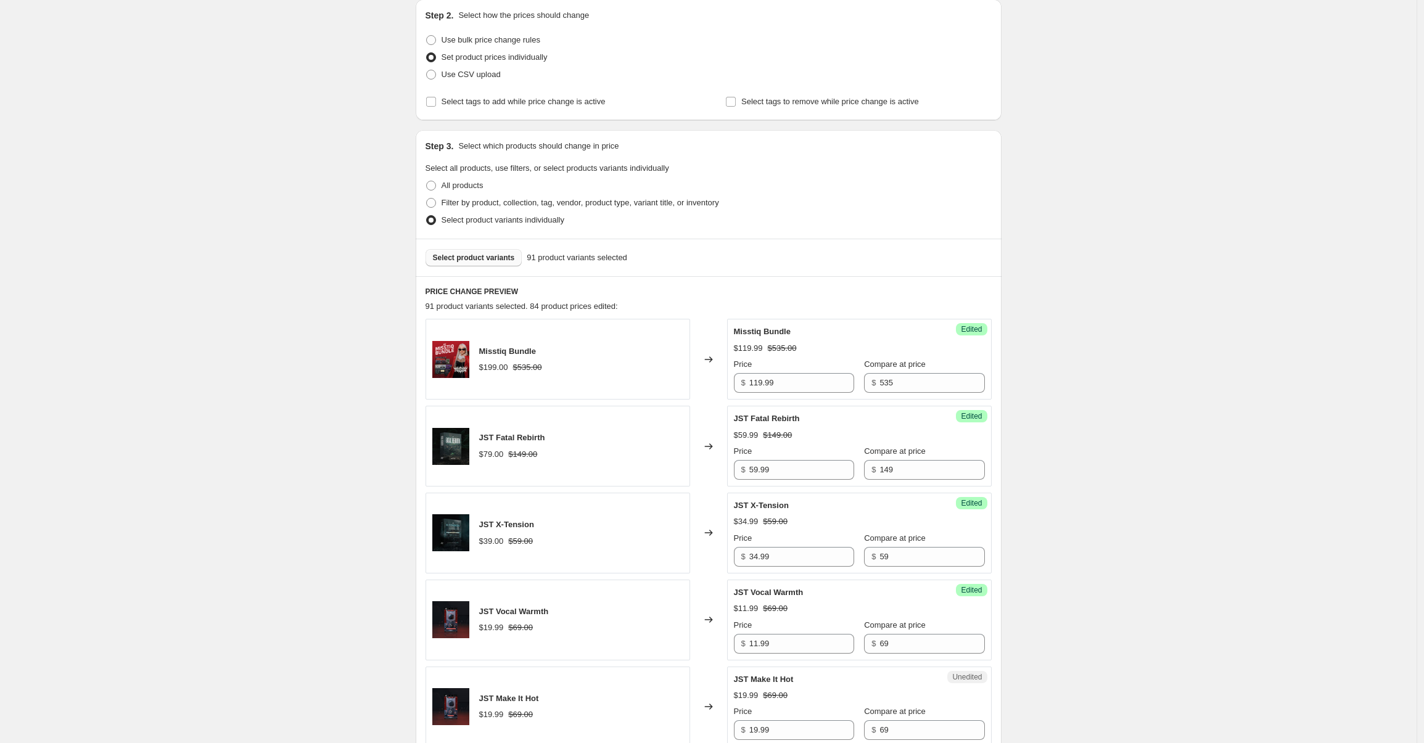
scroll to position [318, 0]
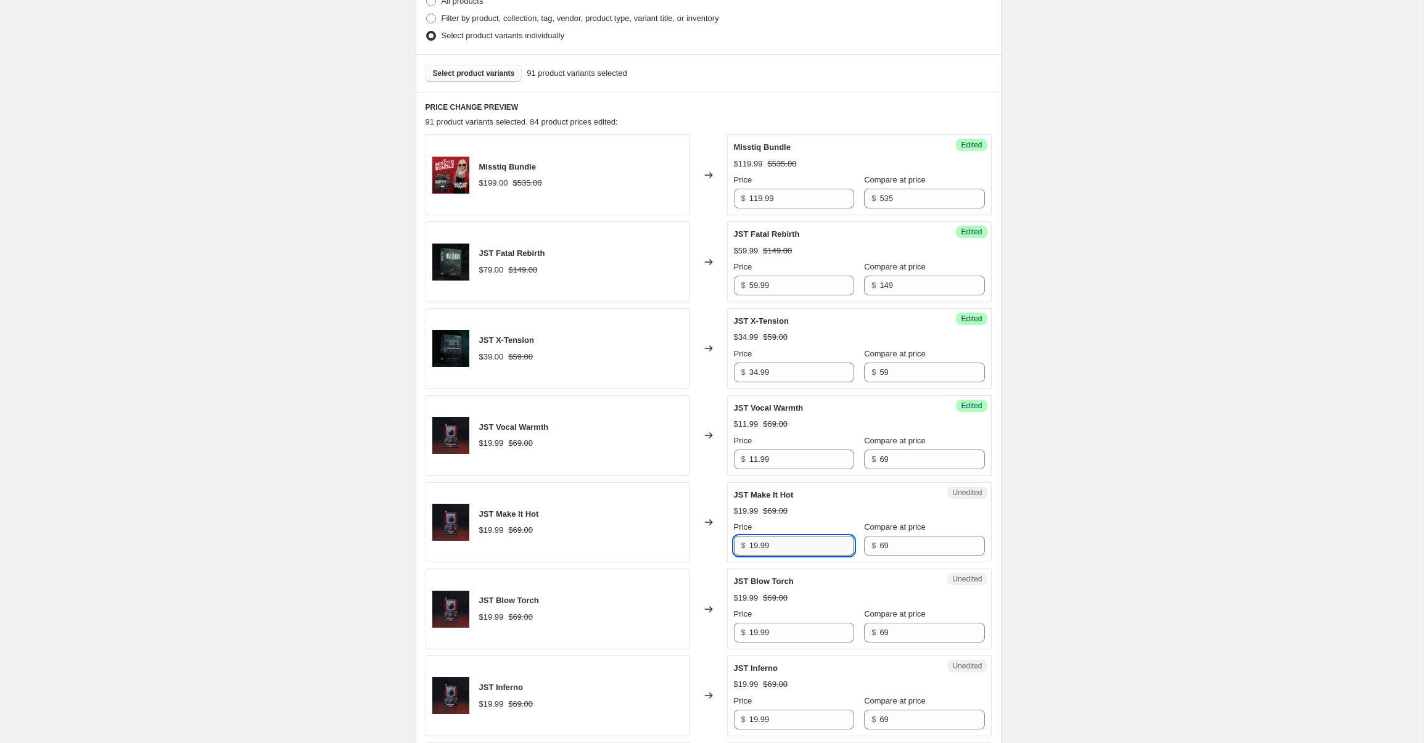
click at [794, 548] on input "19.99" at bounding box center [801, 546] width 105 height 20
click at [798, 454] on input "11.99" at bounding box center [801, 459] width 105 height 20
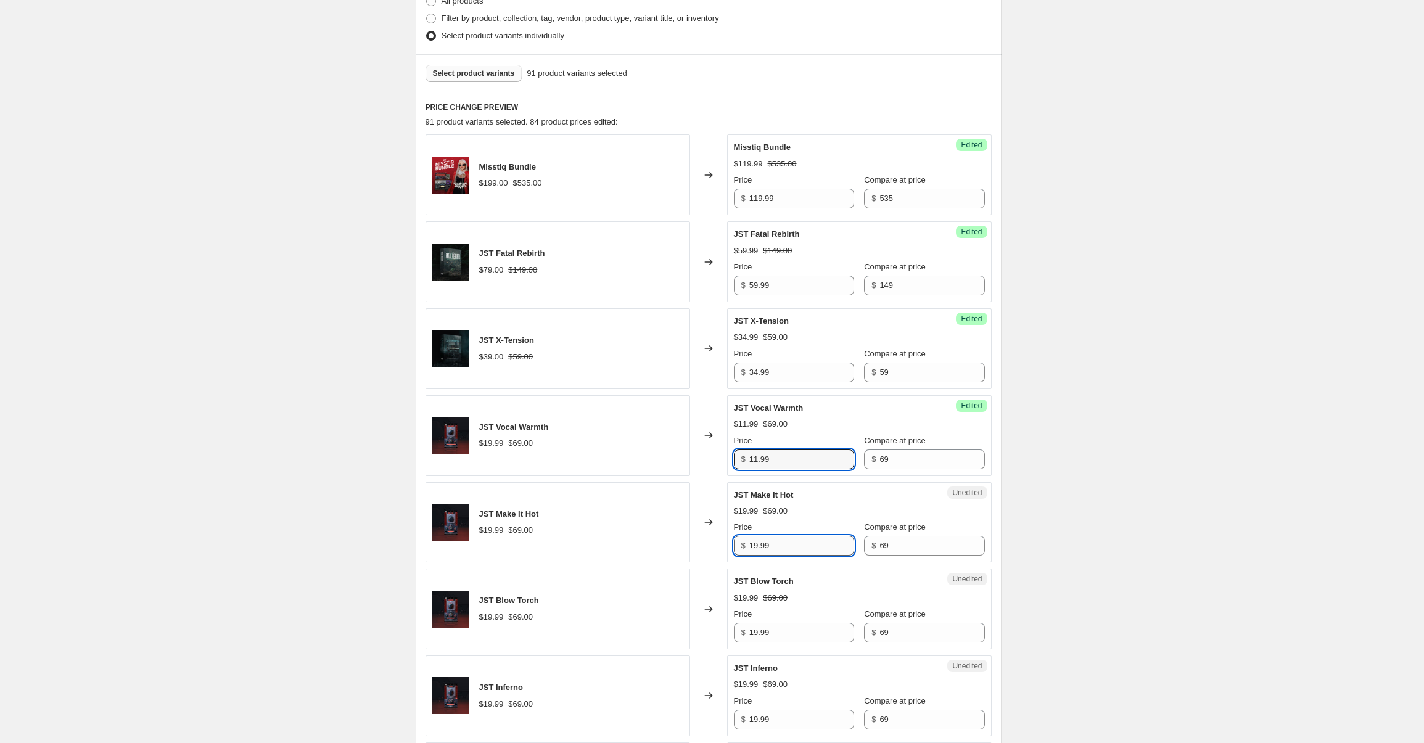
click at [791, 551] on input "19.99" at bounding box center [801, 546] width 105 height 20
paste input "1"
type input "11.99"
click at [778, 623] on input "19.99" at bounding box center [801, 633] width 105 height 20
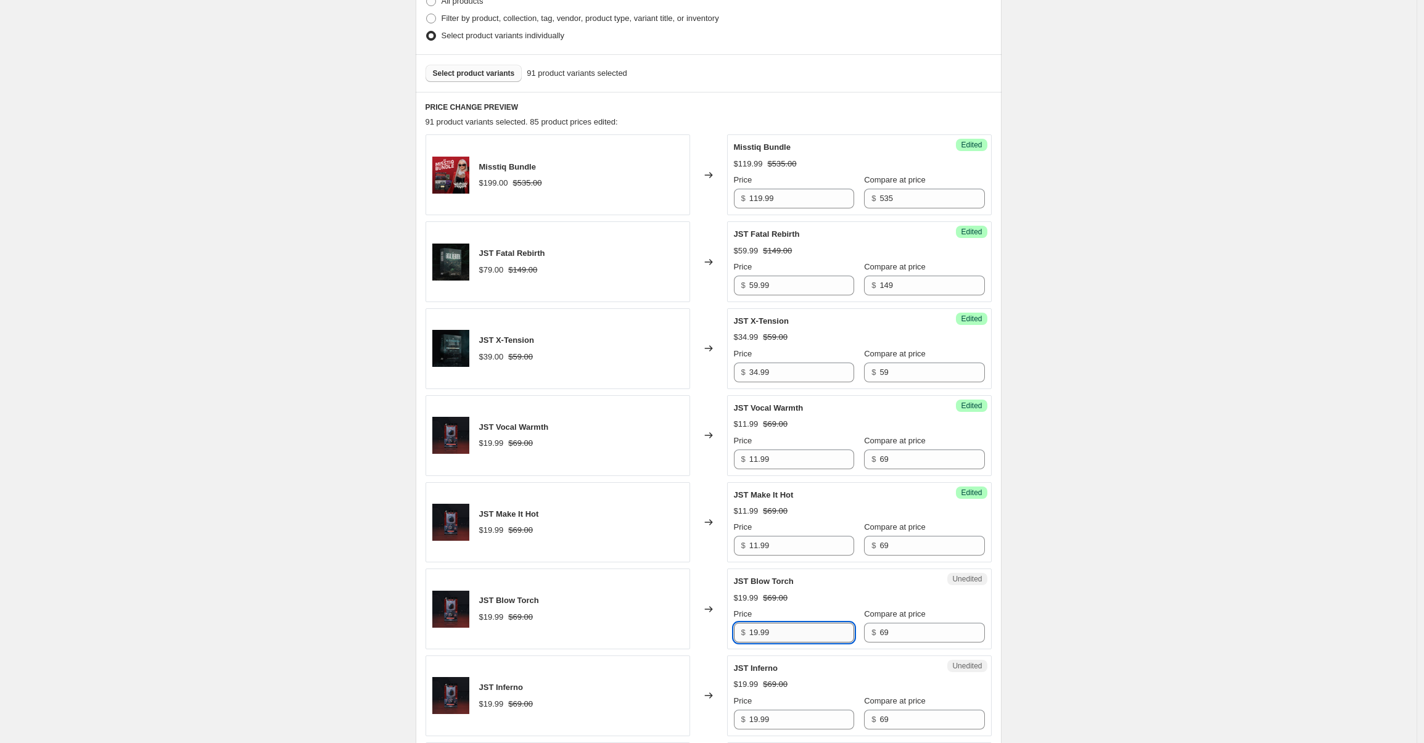
click at [779, 628] on input "19.99" at bounding box center [801, 633] width 105 height 20
paste input "1"
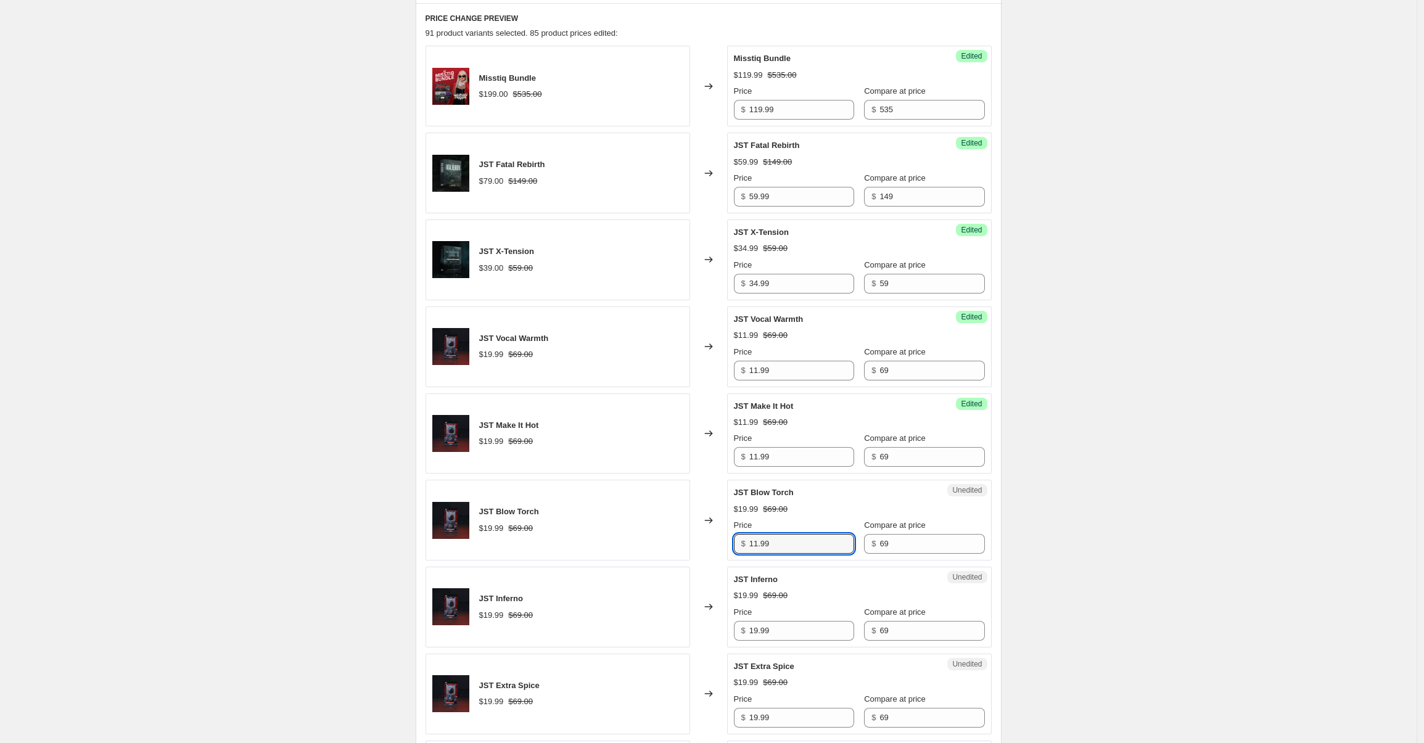
scroll to position [408, 0]
type input "11.99"
click at [777, 626] on input "19.99" at bounding box center [801, 630] width 105 height 20
paste input "1"
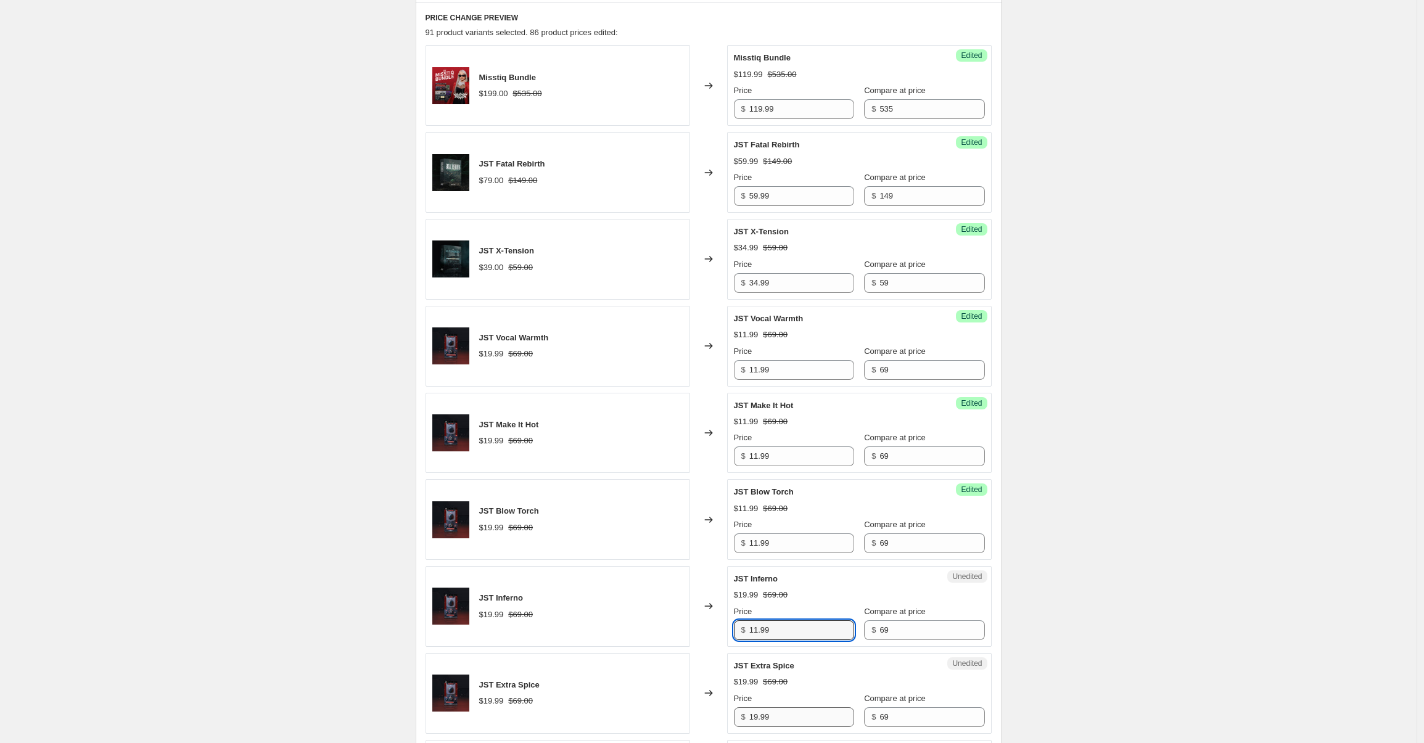
type input "11.99"
click at [786, 723] on input "19.99" at bounding box center [801, 717] width 105 height 20
paste input "1"
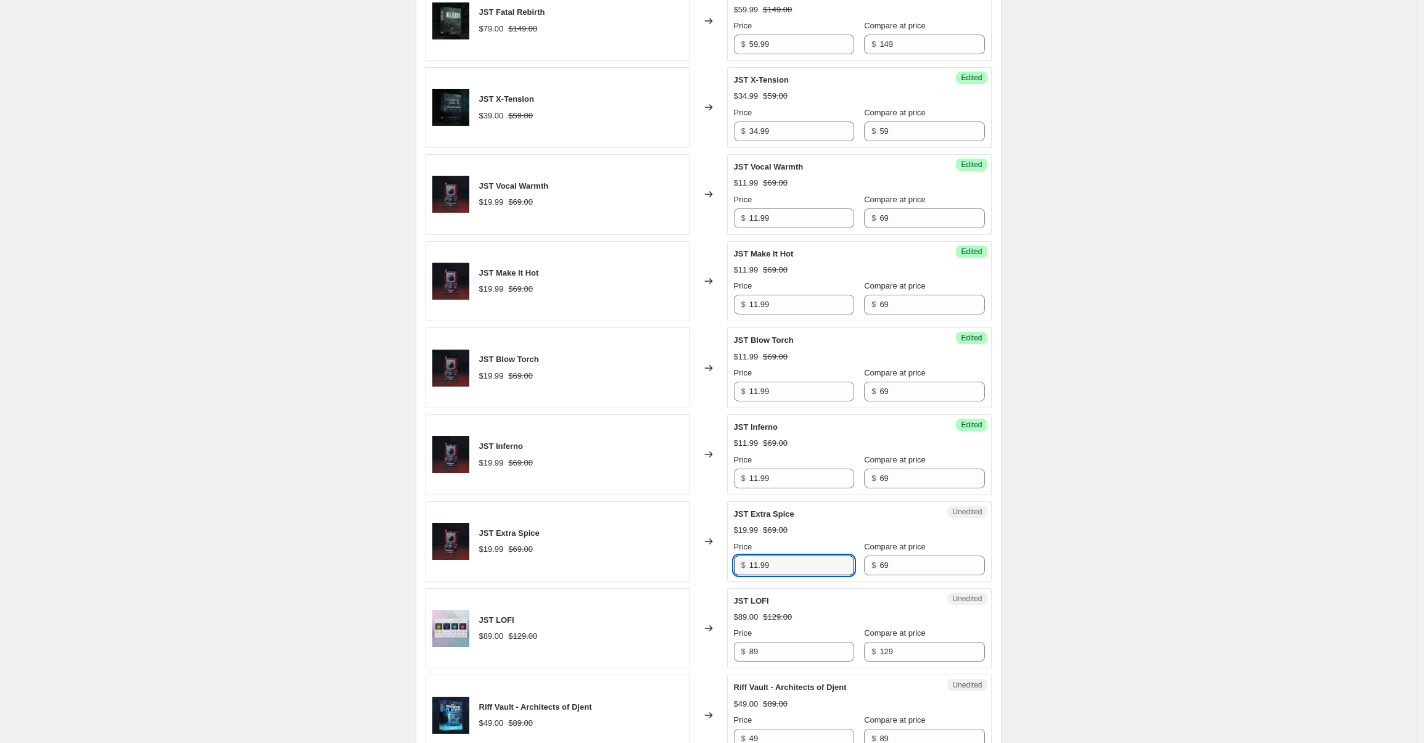
scroll to position [588, 0]
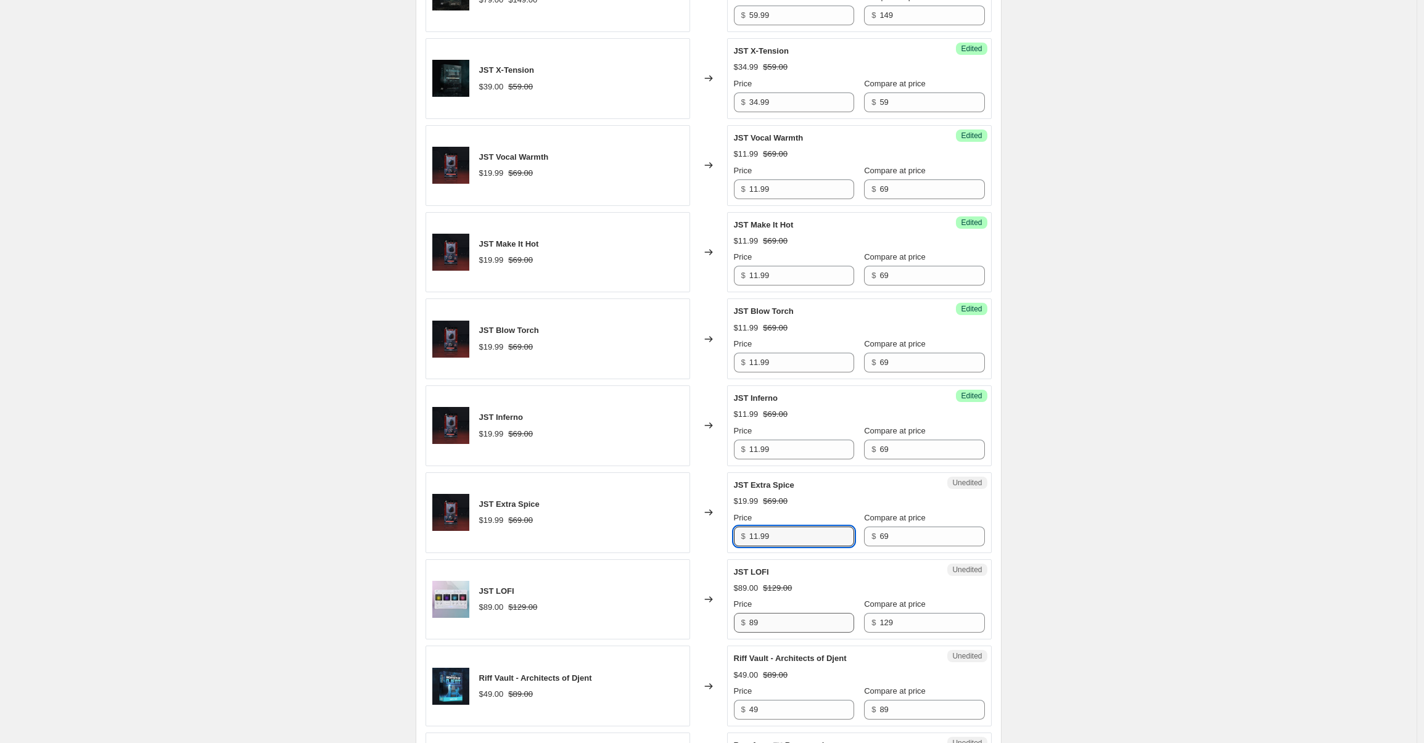
type input "11.99"
click at [783, 615] on input "89" at bounding box center [801, 623] width 105 height 20
type input "59.99"
click at [890, 568] on div "JST LOFI" at bounding box center [835, 572] width 202 height 12
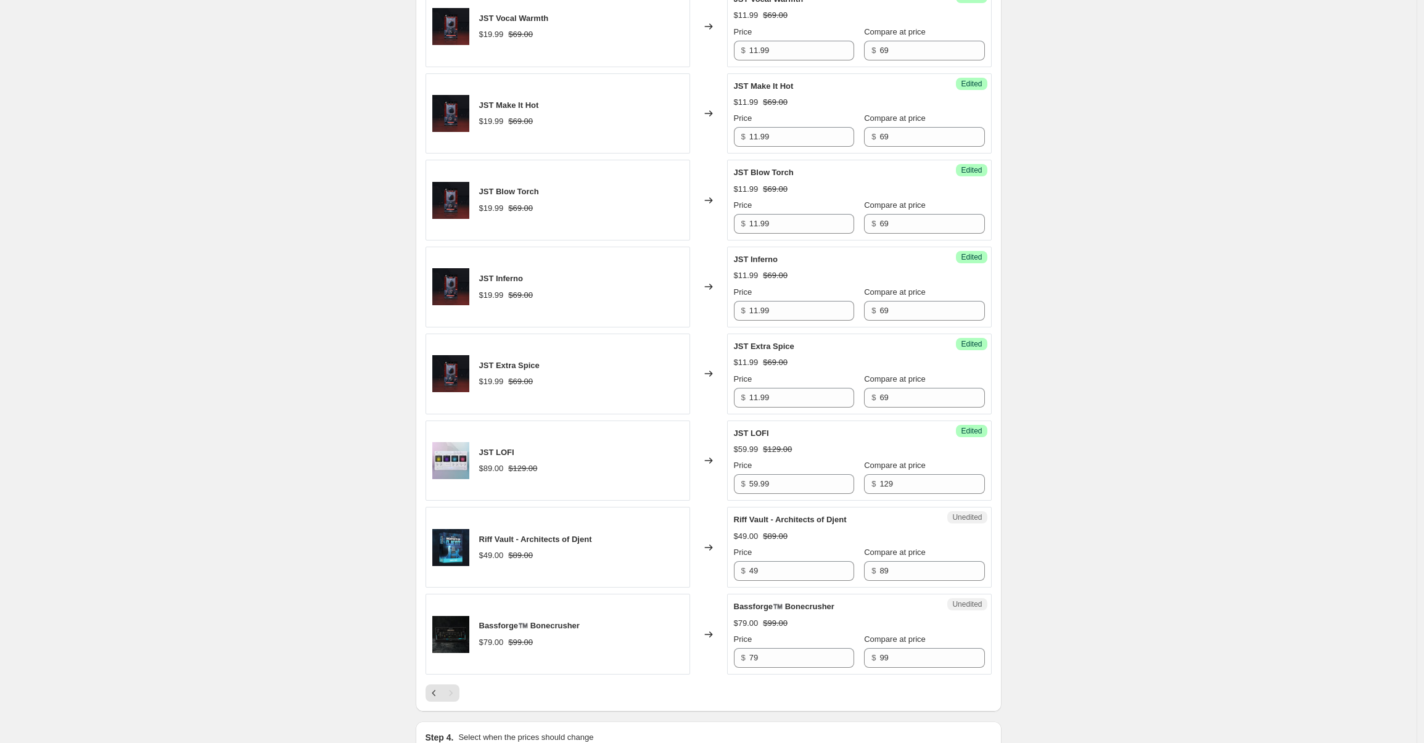
scroll to position [730, 0]
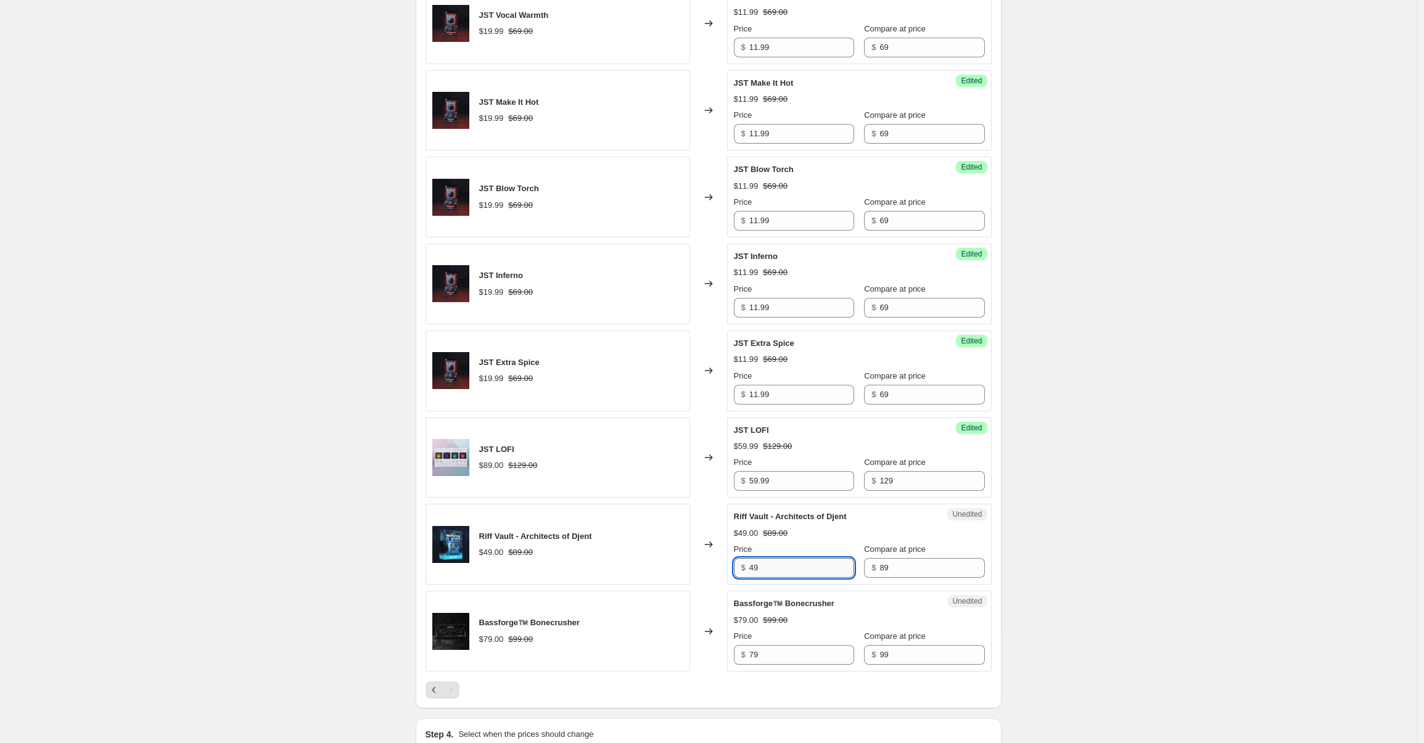
click at [780, 570] on input "49" at bounding box center [801, 568] width 105 height 20
type input "39.99"
click at [784, 660] on input "79" at bounding box center [801, 655] width 105 height 20
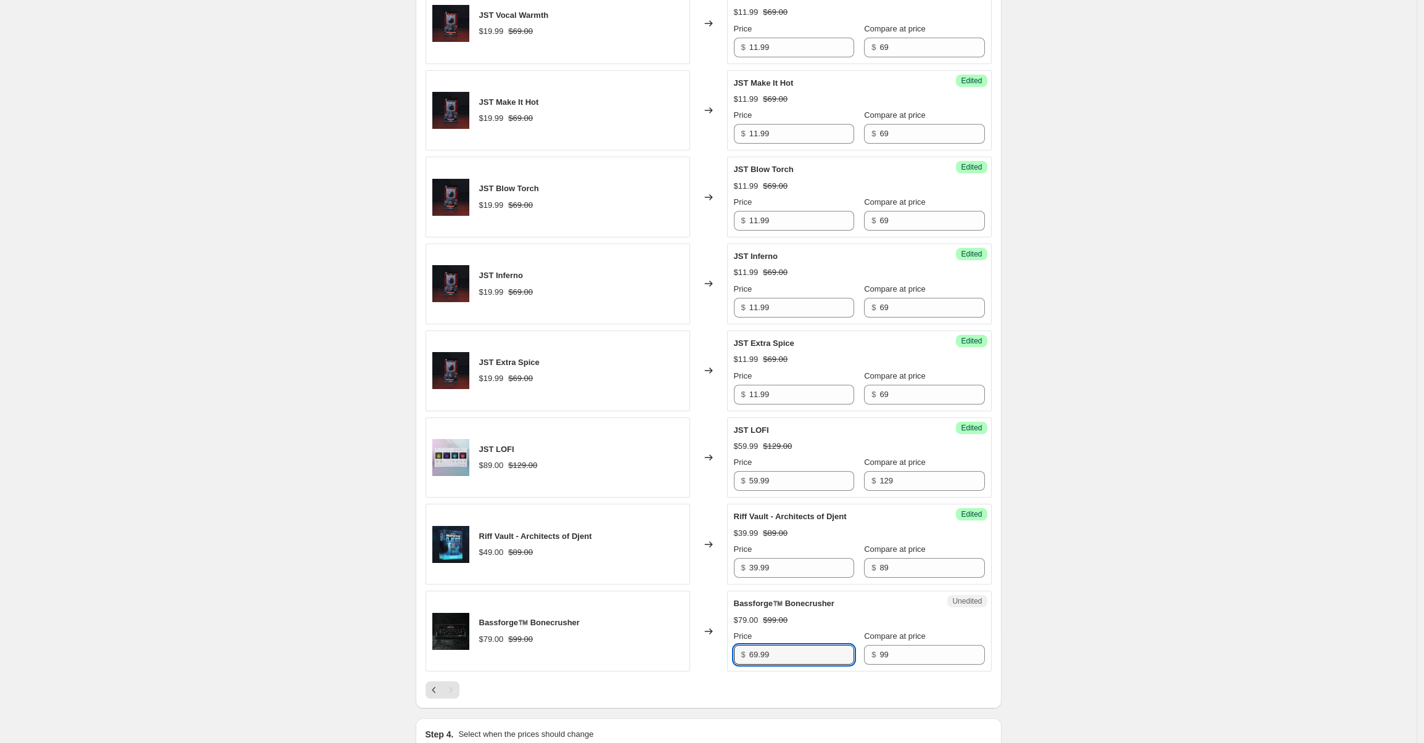
type input "69.99"
click at [864, 623] on div "$69.99 $99.00" at bounding box center [859, 620] width 251 height 12
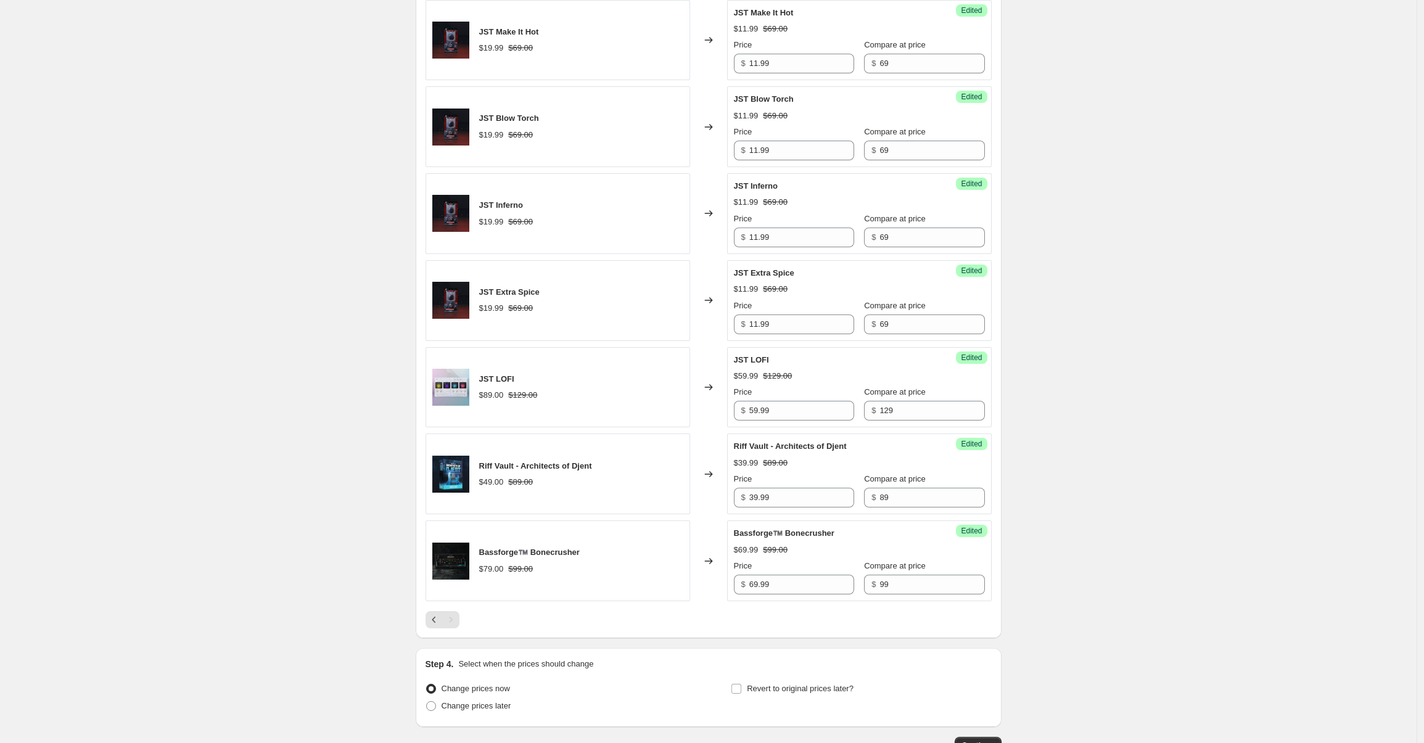
scroll to position [863, 0]
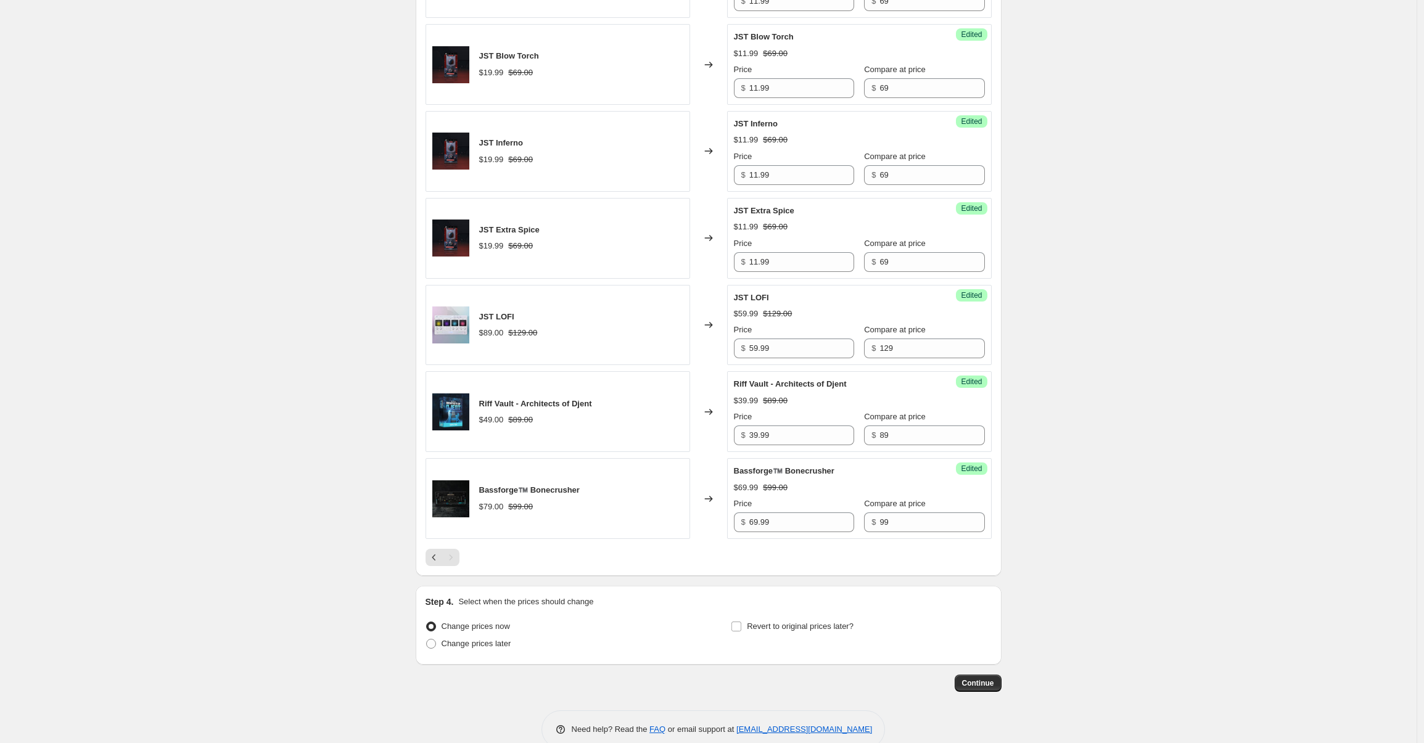
click at [451, 559] on div "Pagination" at bounding box center [450, 557] width 17 height 17
click at [741, 621] on input "Revert to original prices later?" at bounding box center [736, 626] width 10 height 10
checkbox input "true"
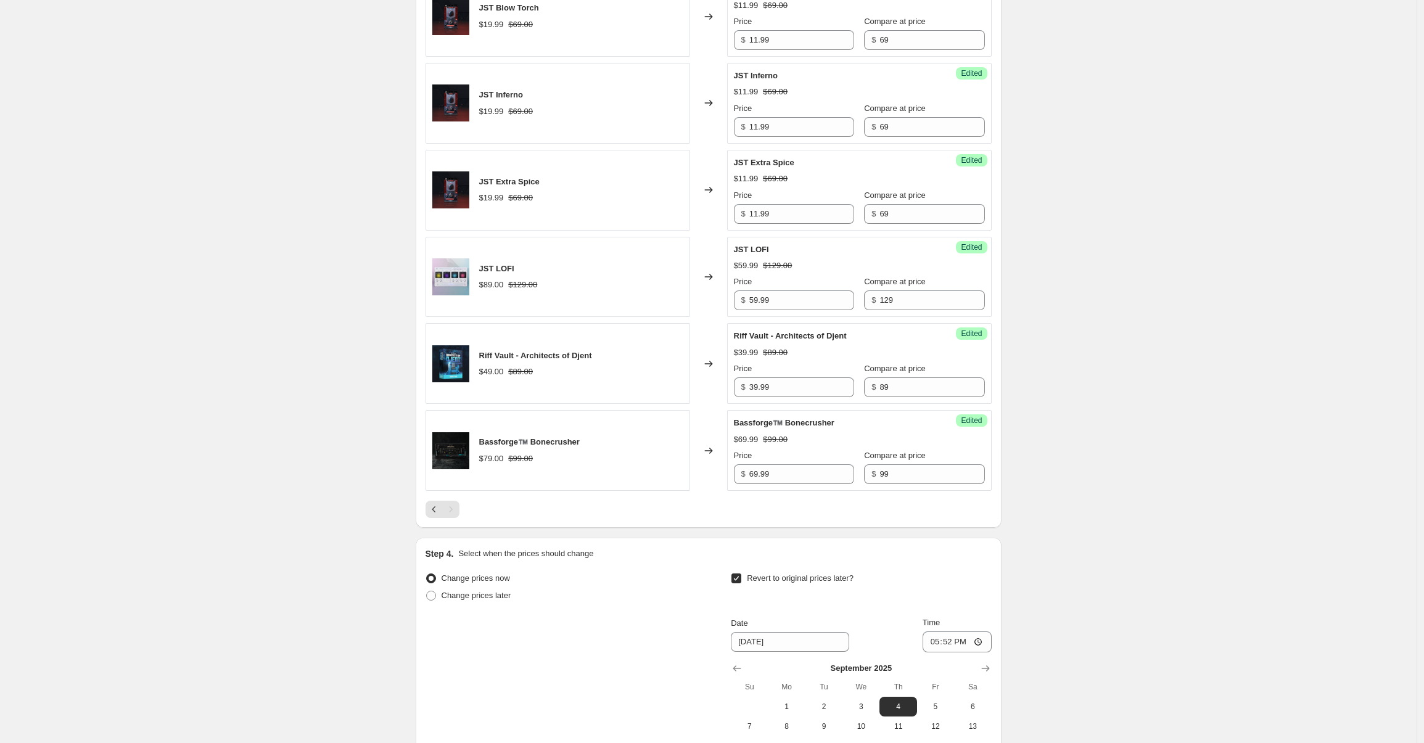
scroll to position [1079, 0]
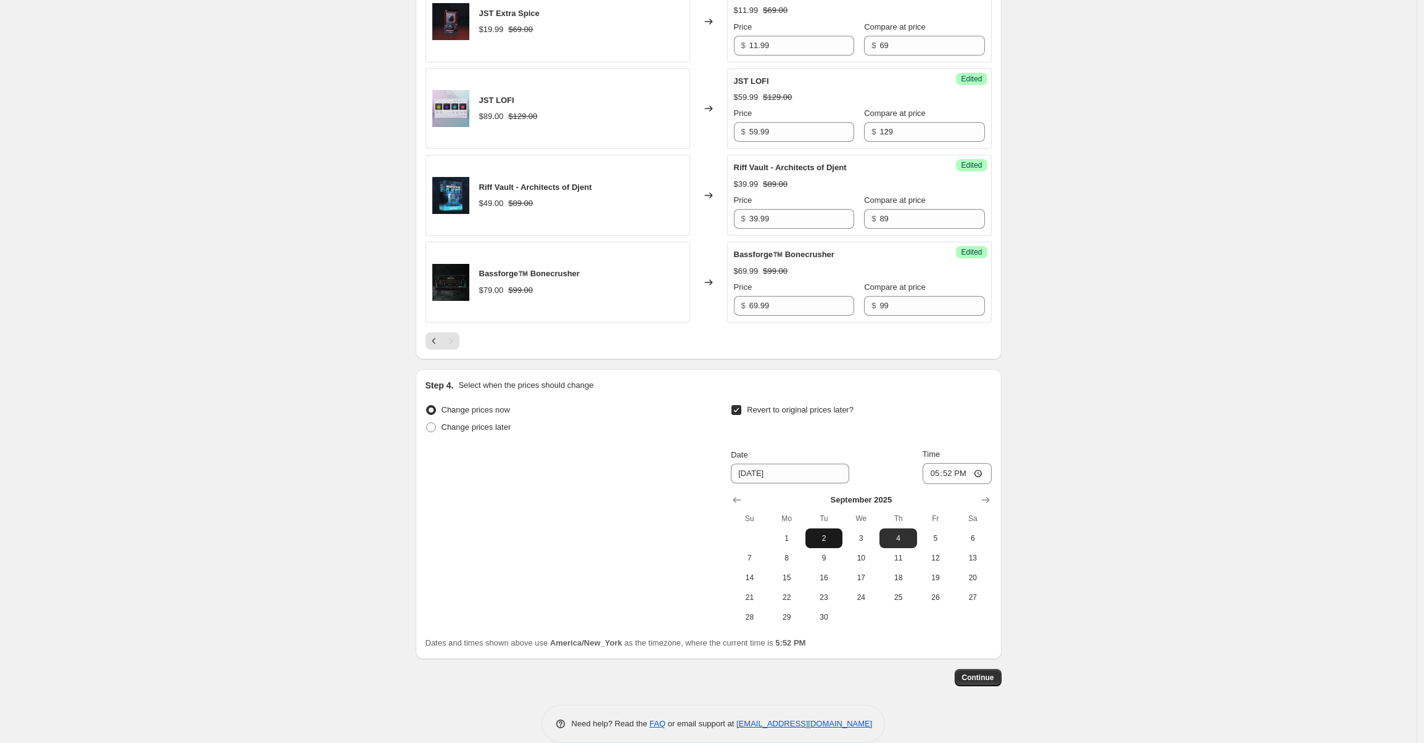
click at [829, 537] on span "2" at bounding box center [823, 538] width 27 height 10
type input "9/2/2025"
click at [934, 473] on input "17:52" at bounding box center [956, 473] width 69 height 21
type input "03:00"
click at [936, 418] on div "Revert to original prices later?" at bounding box center [861, 419] width 260 height 37
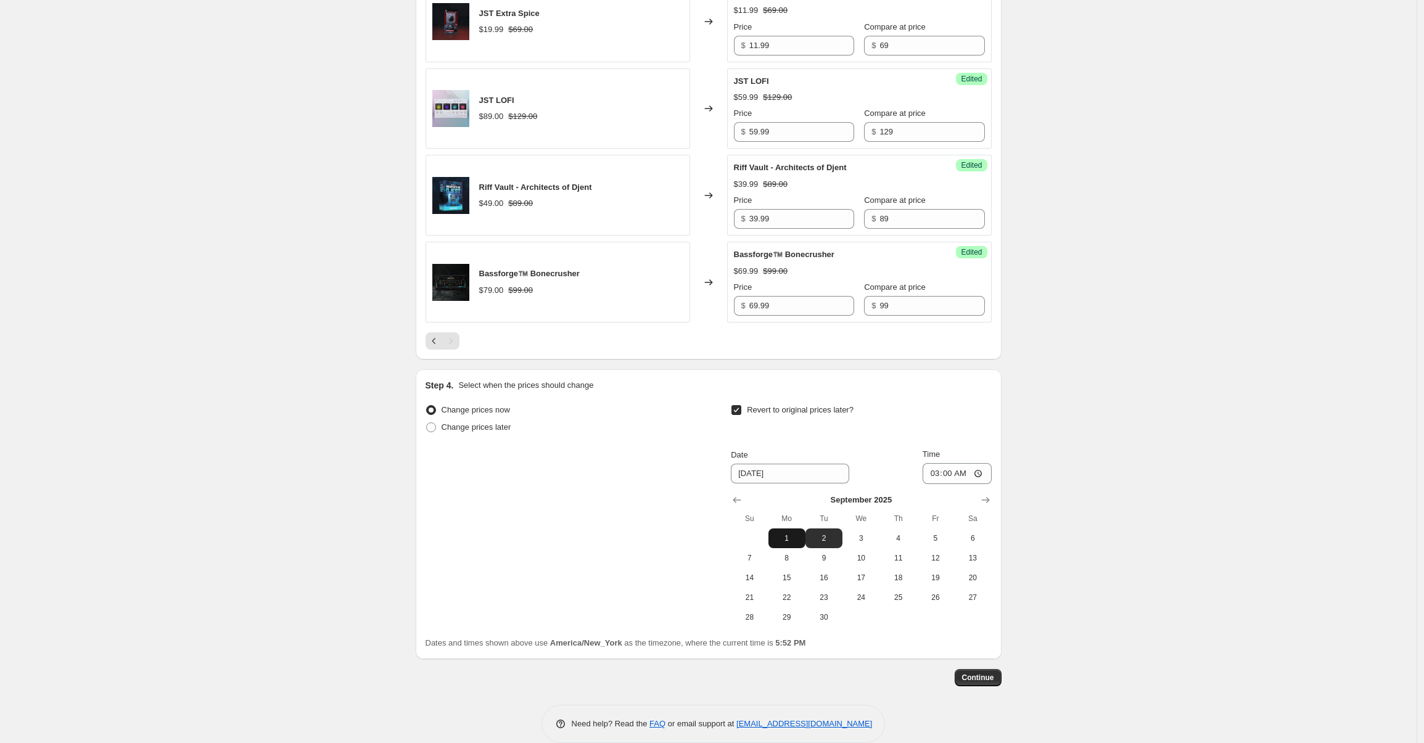
click at [792, 536] on span "1" at bounding box center [786, 538] width 27 height 10
click at [831, 536] on span "2" at bounding box center [823, 538] width 27 height 10
type input "9/2/2025"
click at [925, 475] on input "03:00" at bounding box center [956, 473] width 69 height 21
type input "00:00"
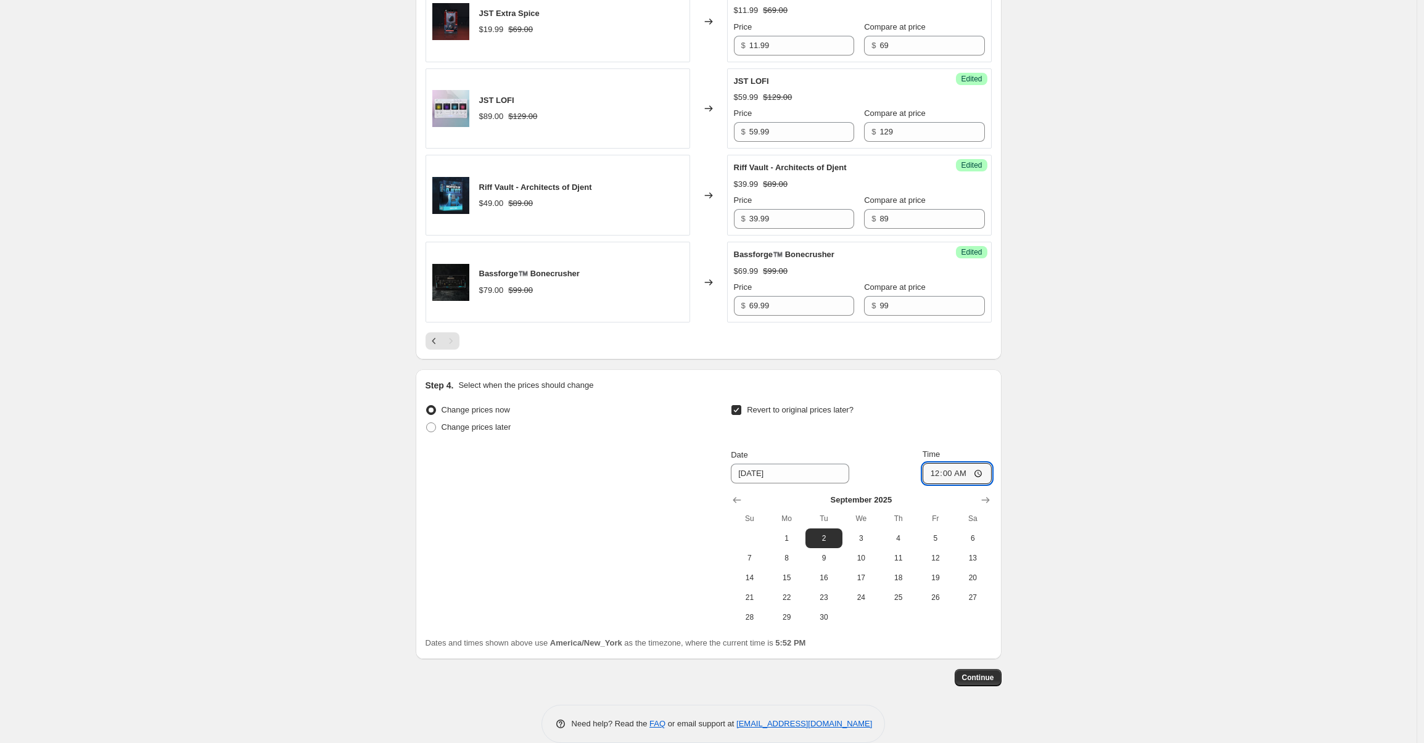
click at [985, 678] on span "Continue" at bounding box center [978, 678] width 32 height 10
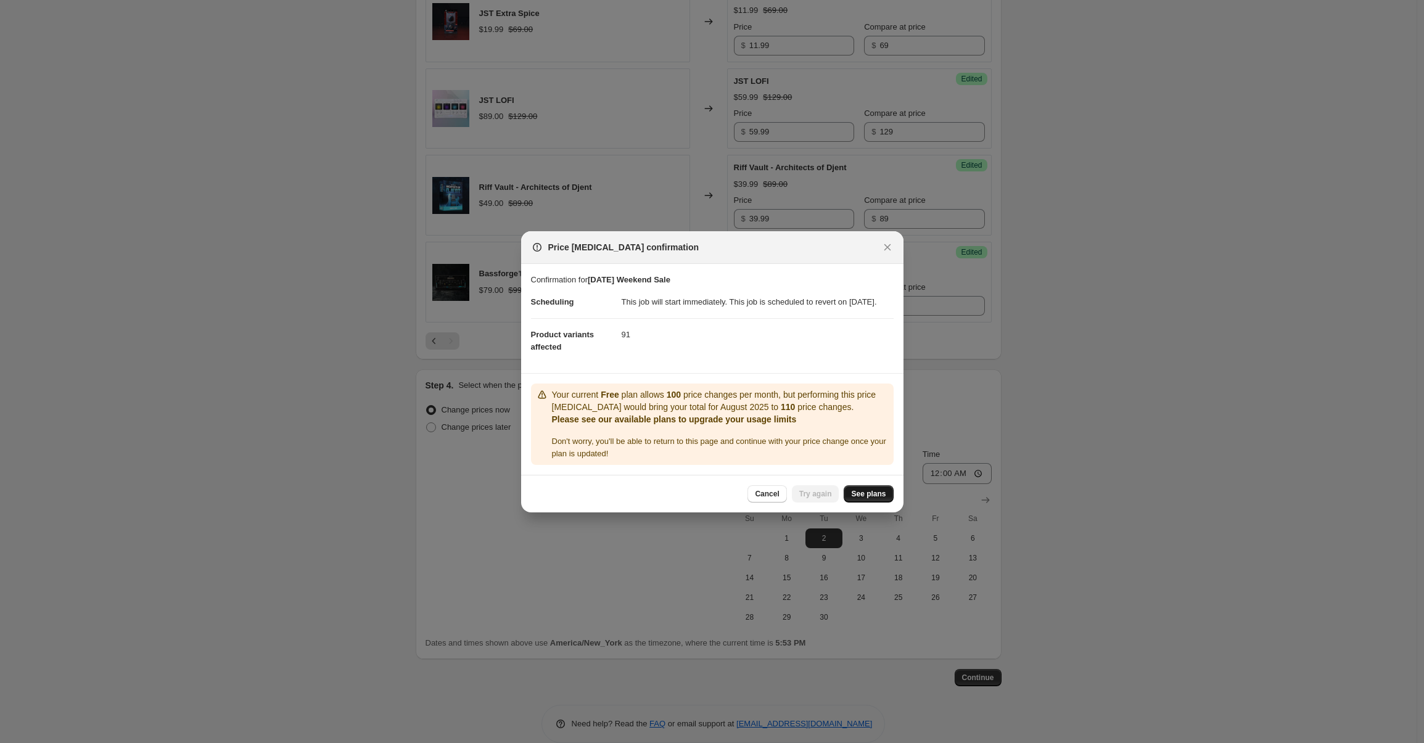
click at [866, 503] on link "See plans" at bounding box center [867, 493] width 49 height 17
click at [857, 499] on span "See plans" at bounding box center [868, 494] width 35 height 10
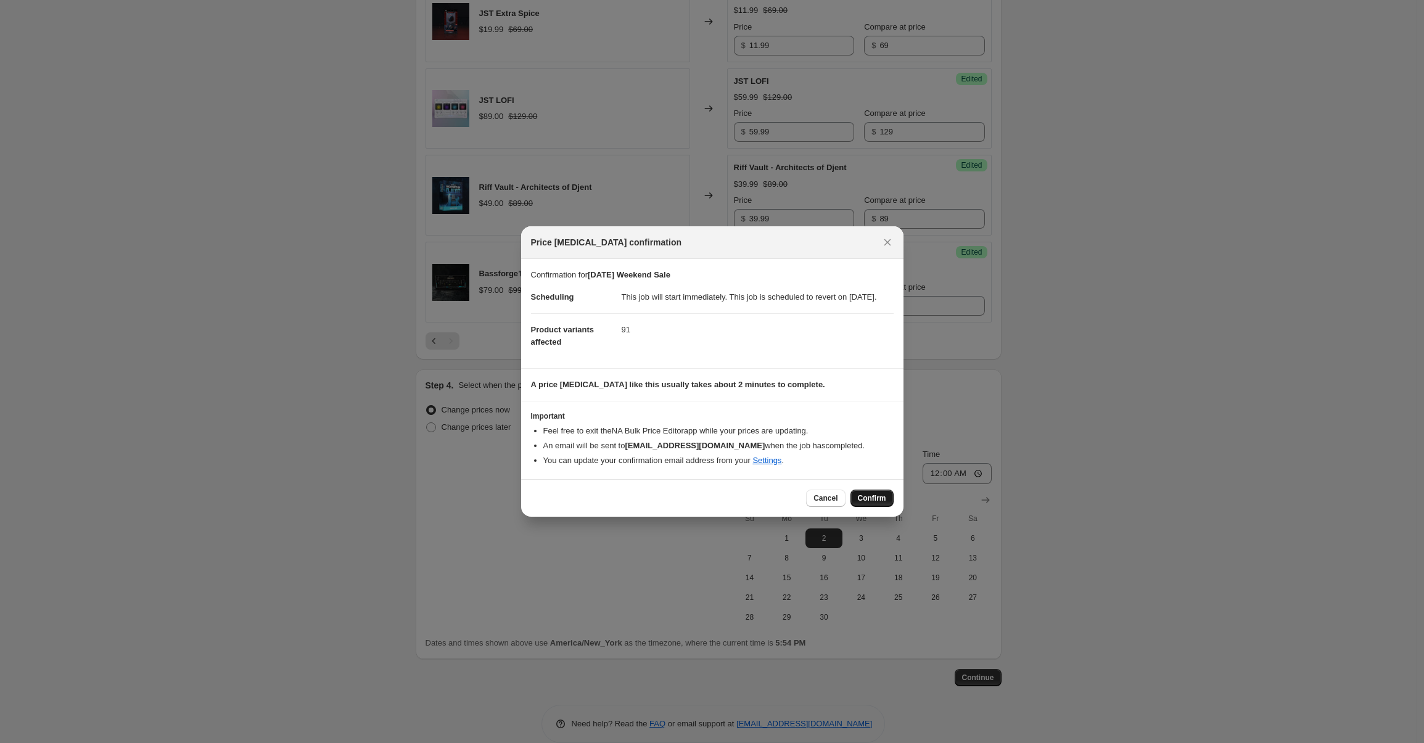
click at [869, 503] on span "Confirm" at bounding box center [872, 498] width 28 height 10
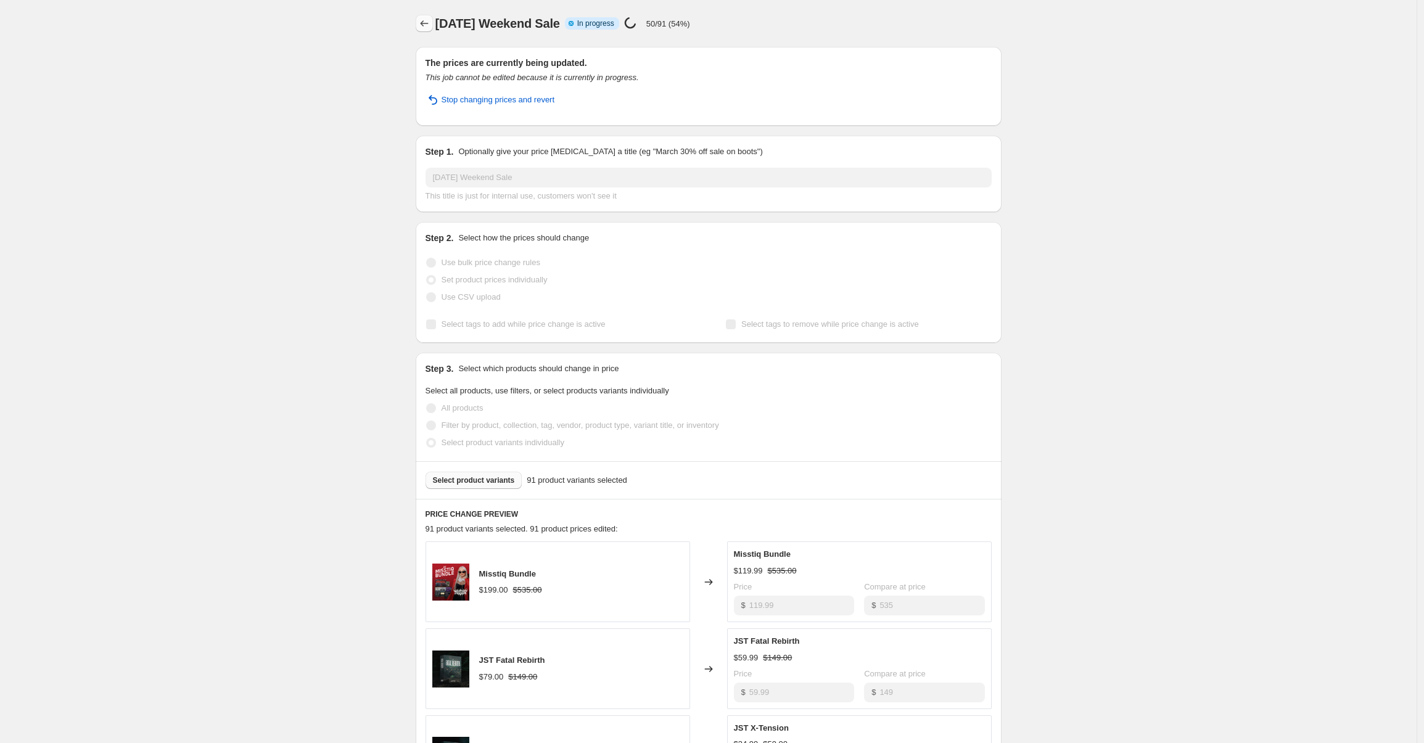
click at [429, 27] on icon "Price change jobs" at bounding box center [424, 23] width 12 height 12
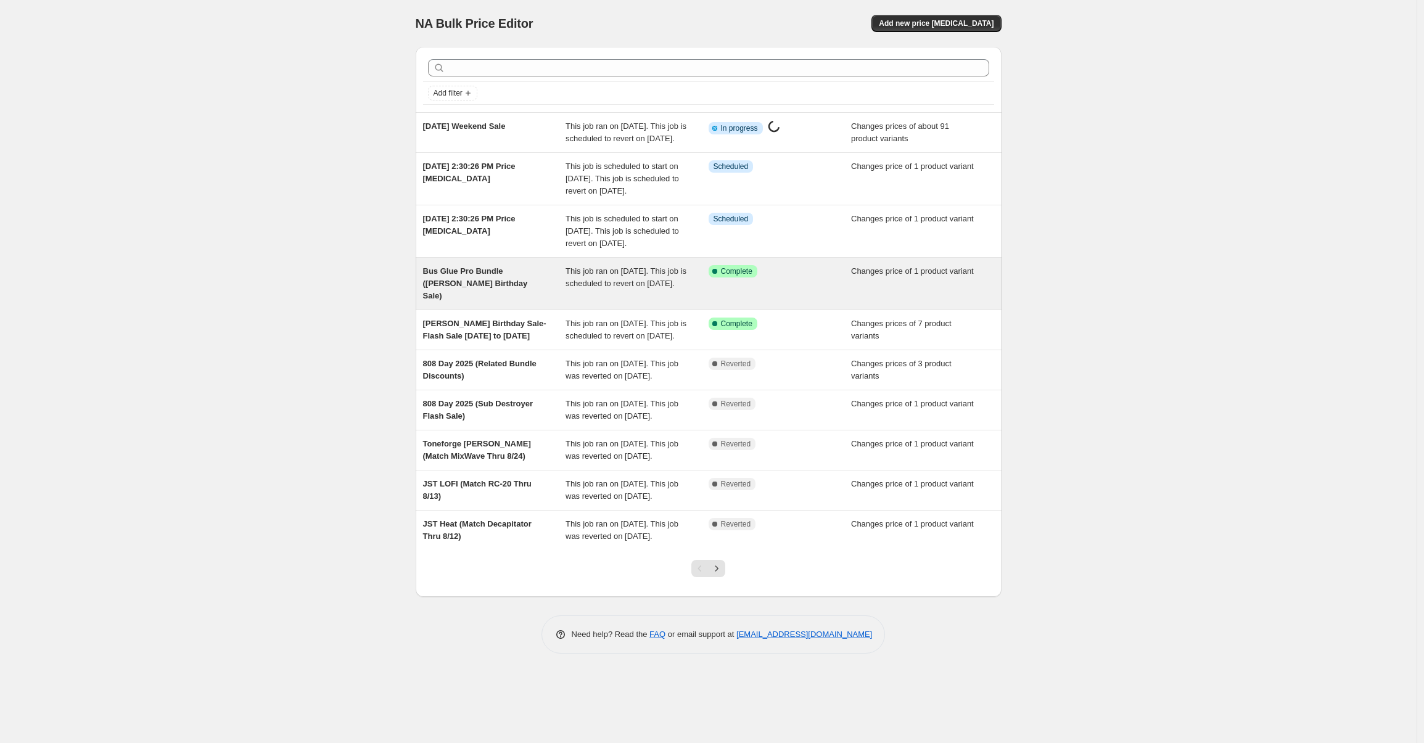
click at [458, 300] on span "Bus Glue Pro Bundle ([PERSON_NAME] Birthday Sale)" at bounding box center [475, 283] width 105 height 34
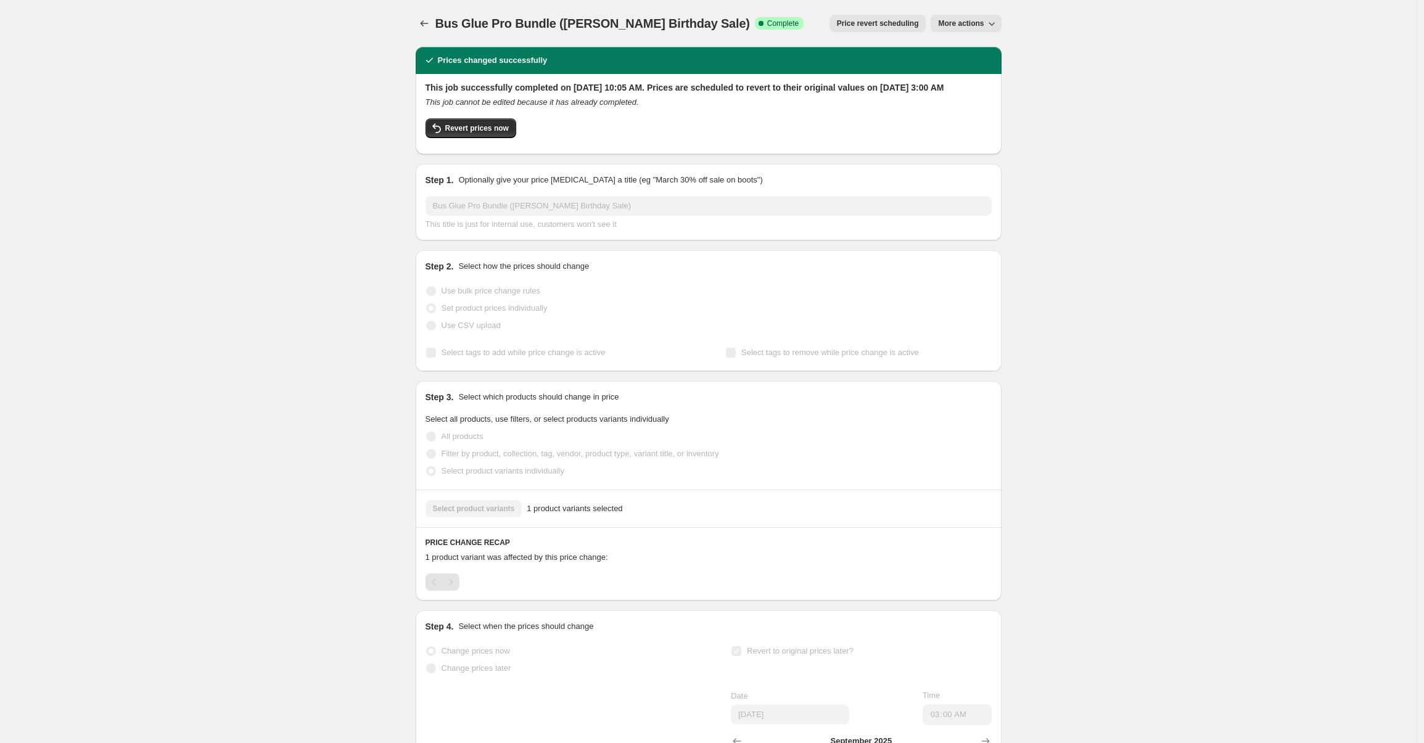
click at [894, 13] on div "Bus Glue Pro Bundle (Billy Decker Birthday Sale). This page is ready Bus Glue P…" at bounding box center [709, 23] width 586 height 47
click at [890, 24] on span "Price revert scheduling" at bounding box center [878, 23] width 82 height 10
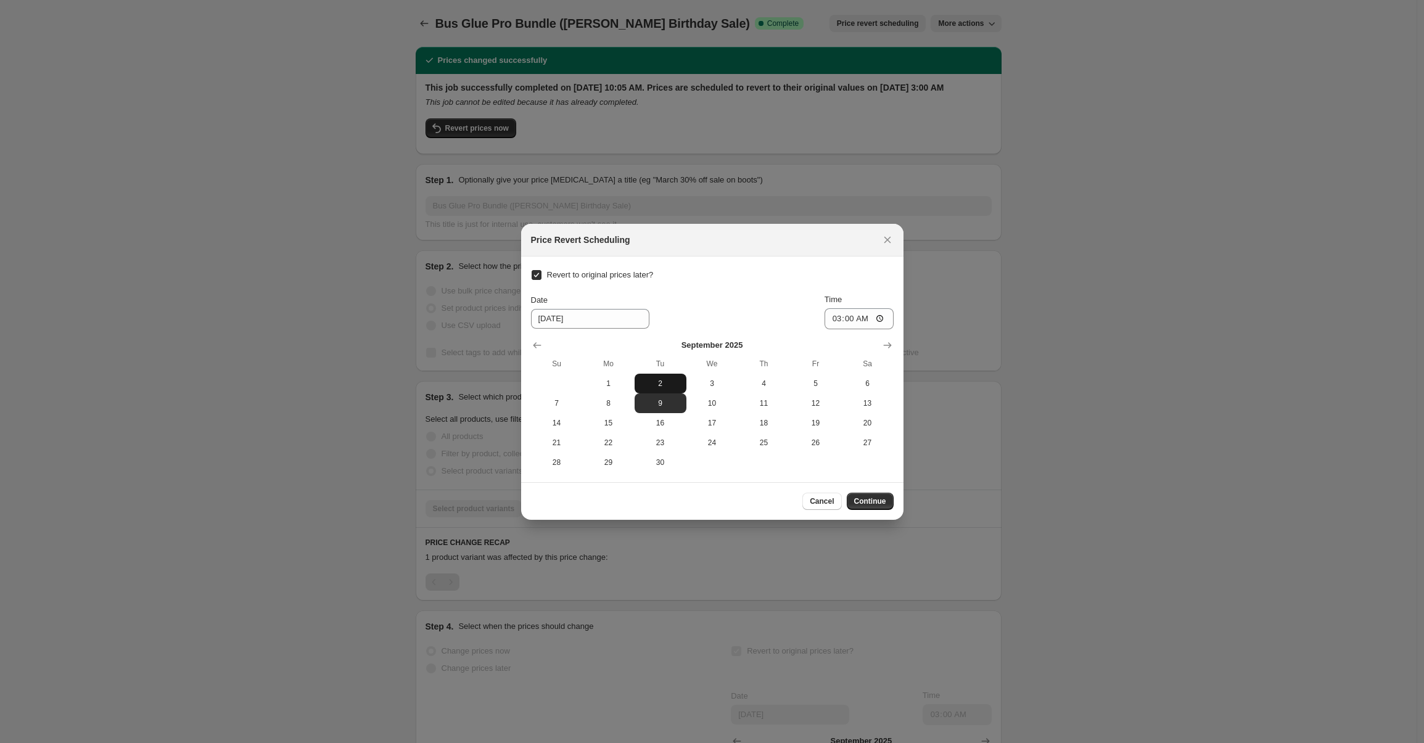
click at [658, 383] on span "2" at bounding box center [660, 384] width 42 height 10
type input "9/2/2025"
click at [829, 317] on input "03:00" at bounding box center [858, 318] width 69 height 21
type input "00:00"
click at [882, 506] on button "Continue" at bounding box center [870, 501] width 47 height 17
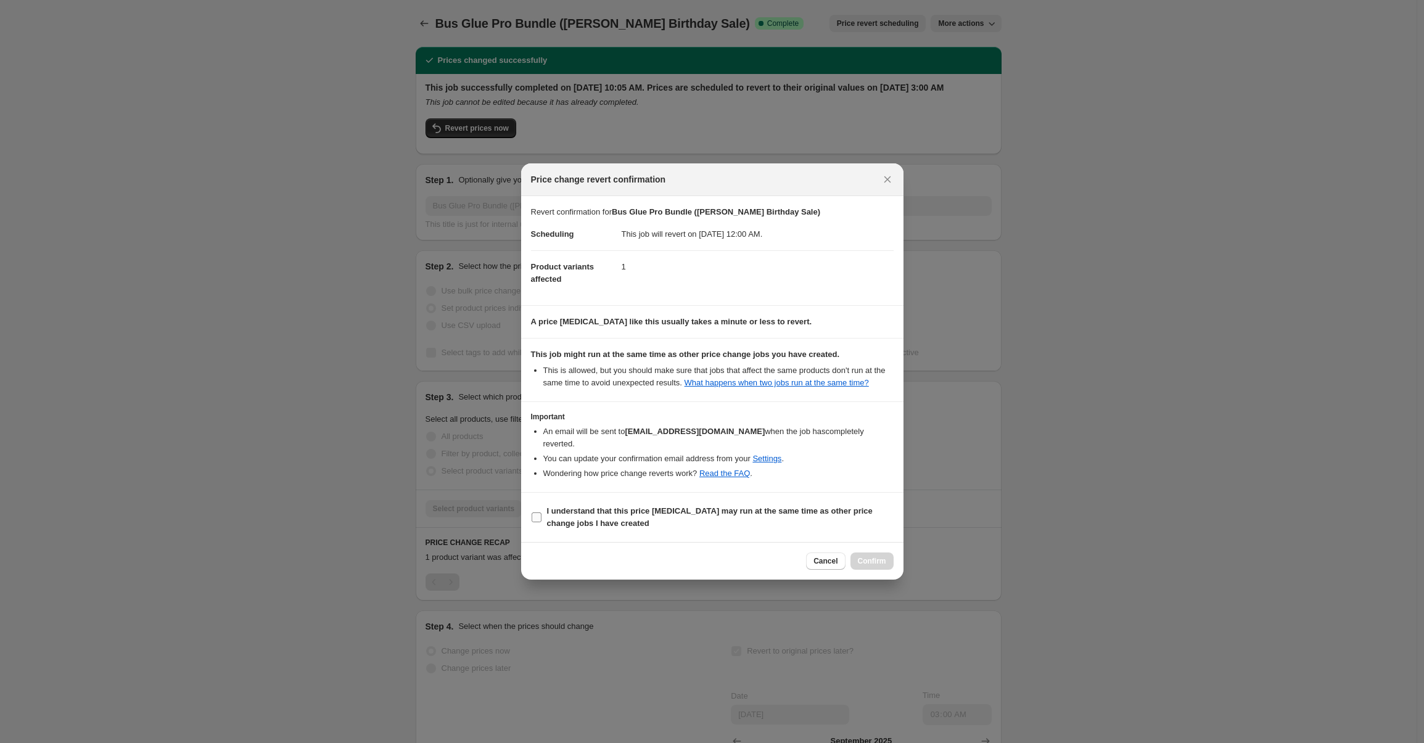
click at [630, 521] on b "I understand that this price change job may run at the same time as other price…" at bounding box center [710, 517] width 326 height 22
click at [541, 521] on input "I understand that this price change job may run at the same time as other price…" at bounding box center [536, 517] width 10 height 10
checkbox input "true"
click at [864, 566] on span "Confirm" at bounding box center [872, 561] width 28 height 10
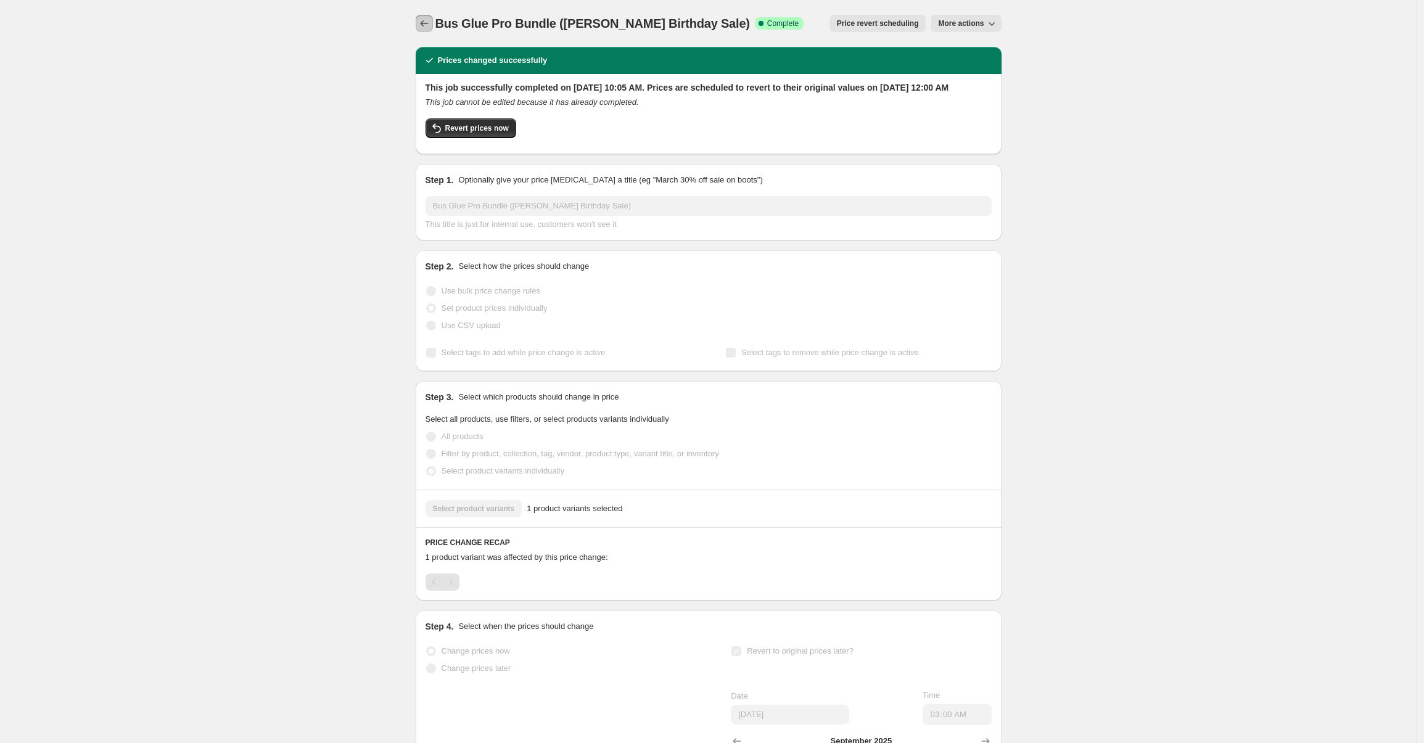
click at [427, 23] on icon "Price change jobs" at bounding box center [424, 23] width 8 height 6
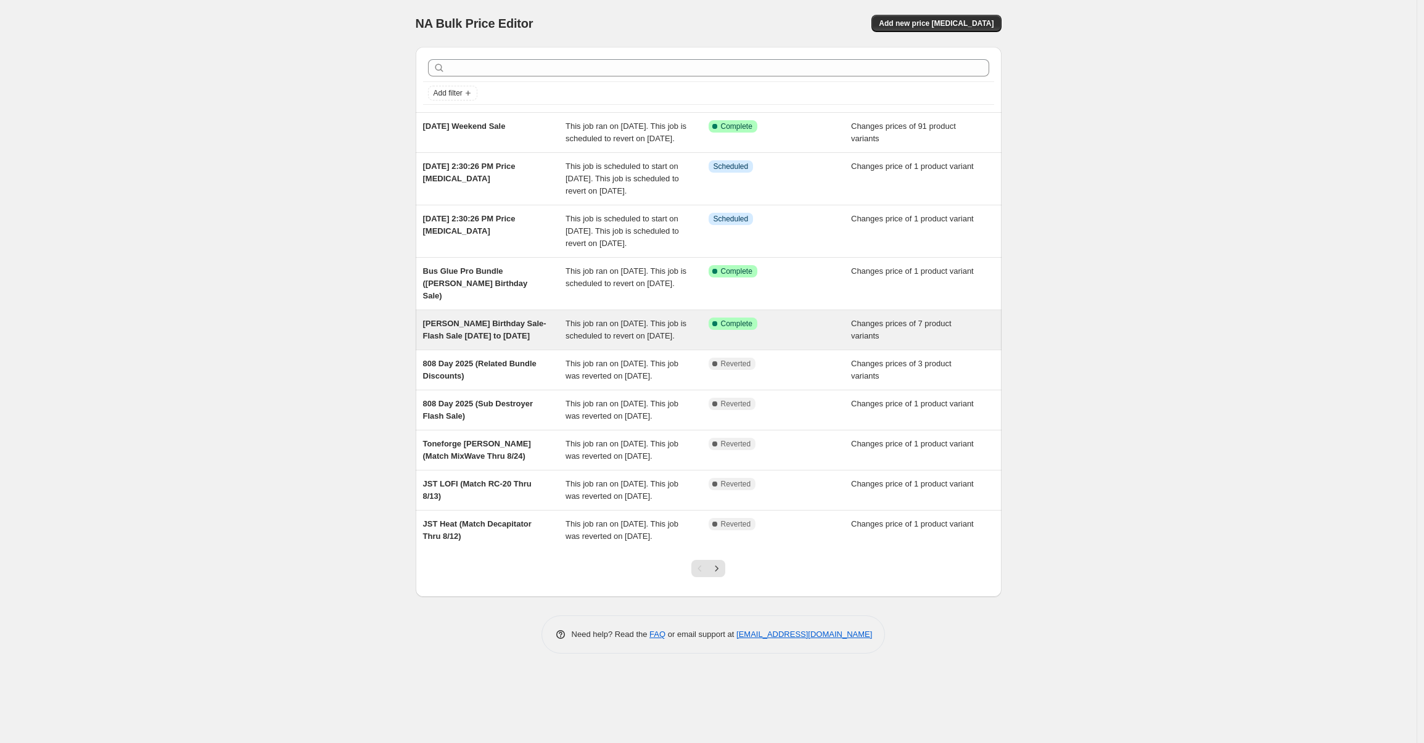
click at [494, 342] on div "[PERSON_NAME] Birthday Sale-Flash Sale [DATE] to [DATE]" at bounding box center [494, 330] width 143 height 25
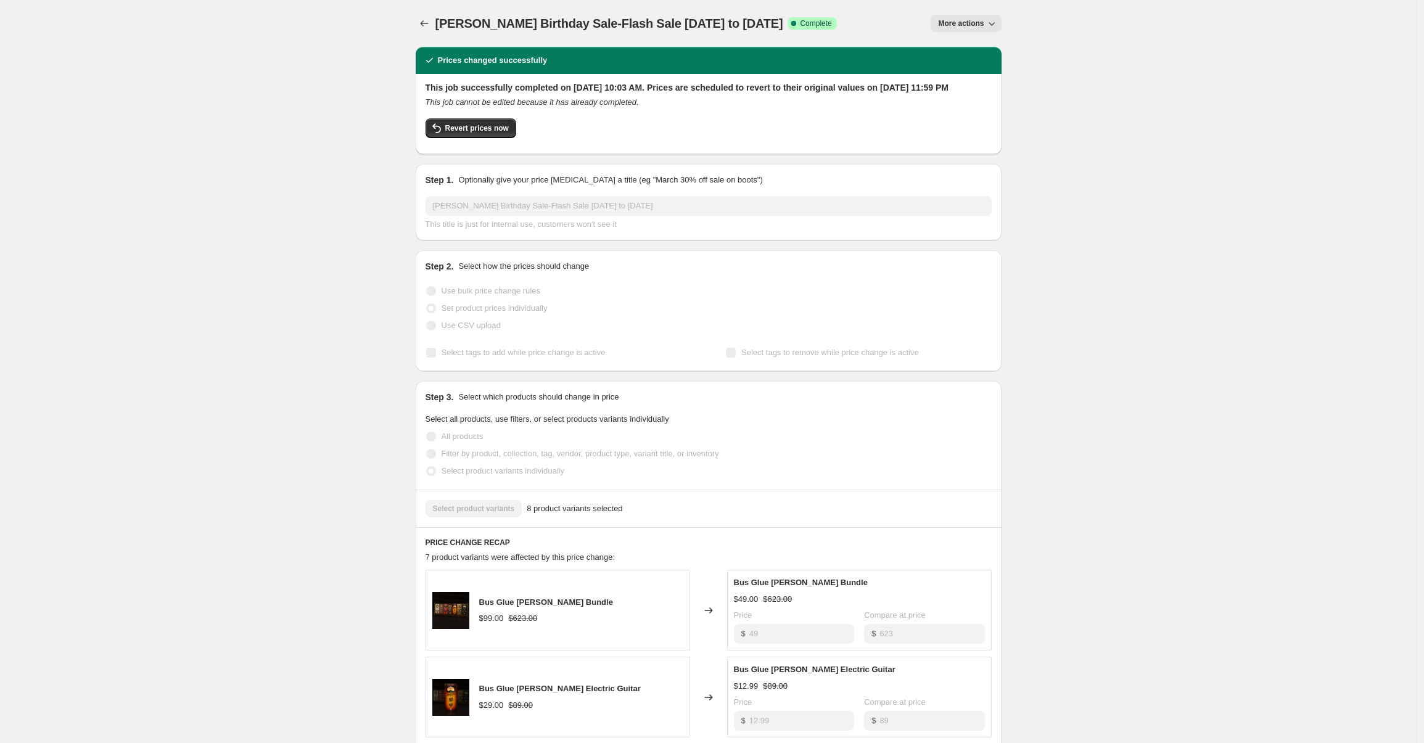
click at [974, 18] on button "More actions" at bounding box center [965, 23] width 70 height 17
click at [981, 42] on button "Price revert scheduling" at bounding box center [981, 49] width 89 height 20
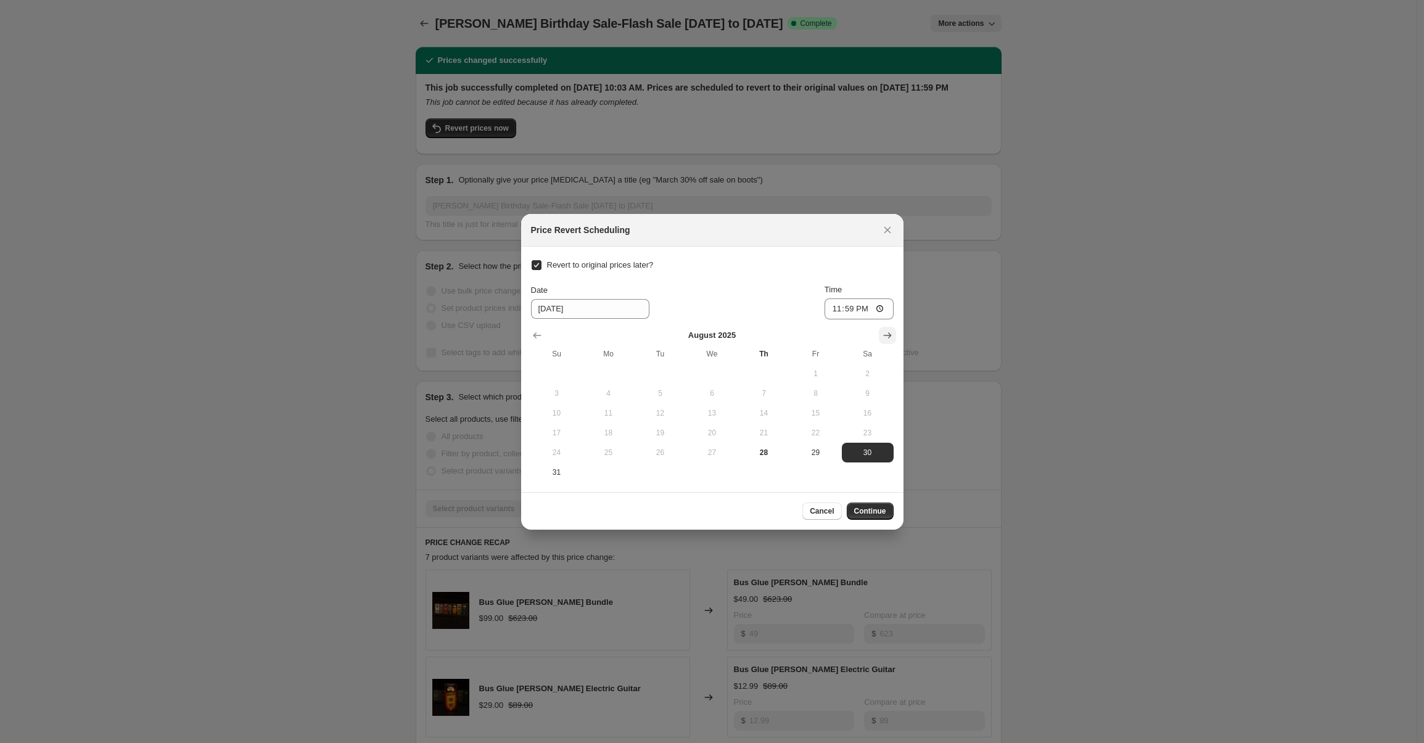
click at [886, 339] on icon "Show next month, September 2025" at bounding box center [887, 335] width 12 height 12
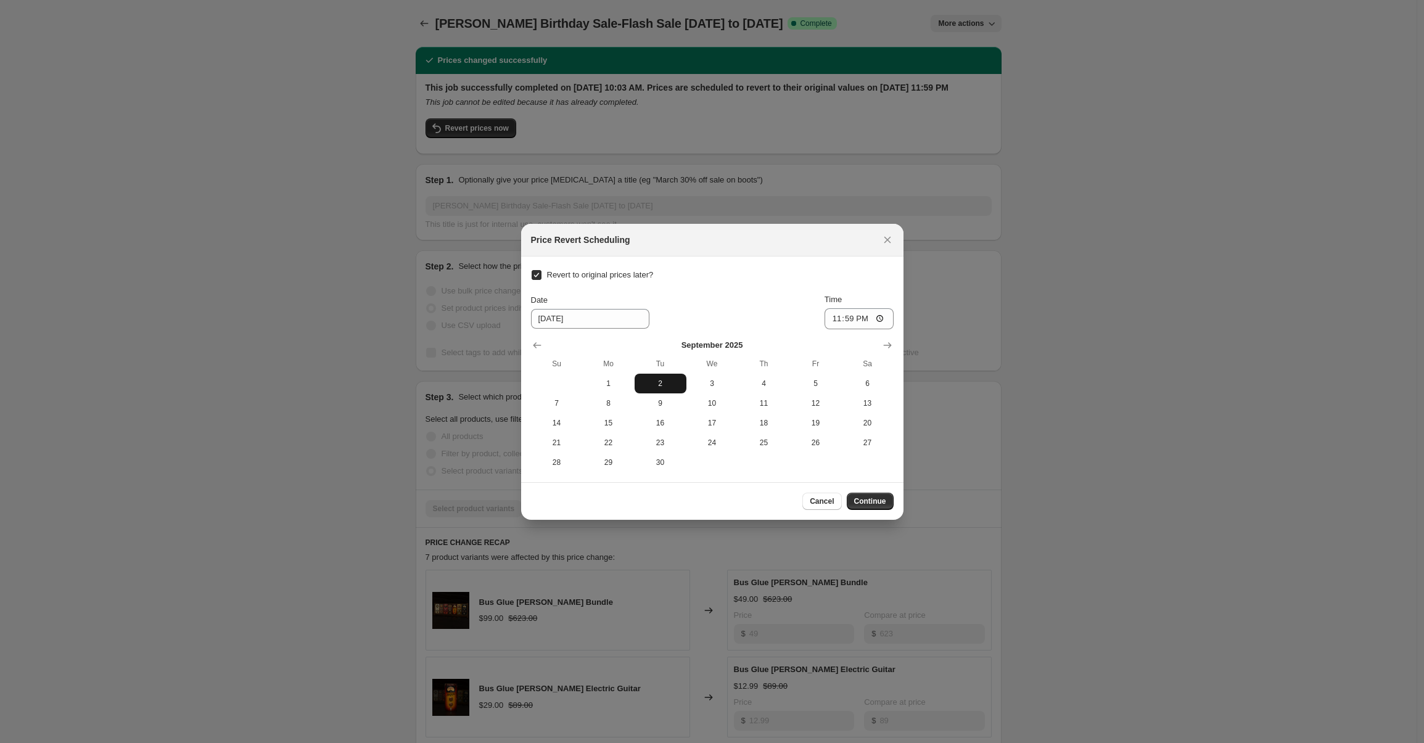
click at [642, 386] on span "2" at bounding box center [660, 384] width 42 height 10
type input "9/2/2025"
click at [828, 319] on input "23:59" at bounding box center [858, 318] width 69 height 21
click at [830, 321] on input "10:00" at bounding box center [858, 318] width 69 height 21
type input "00:00"
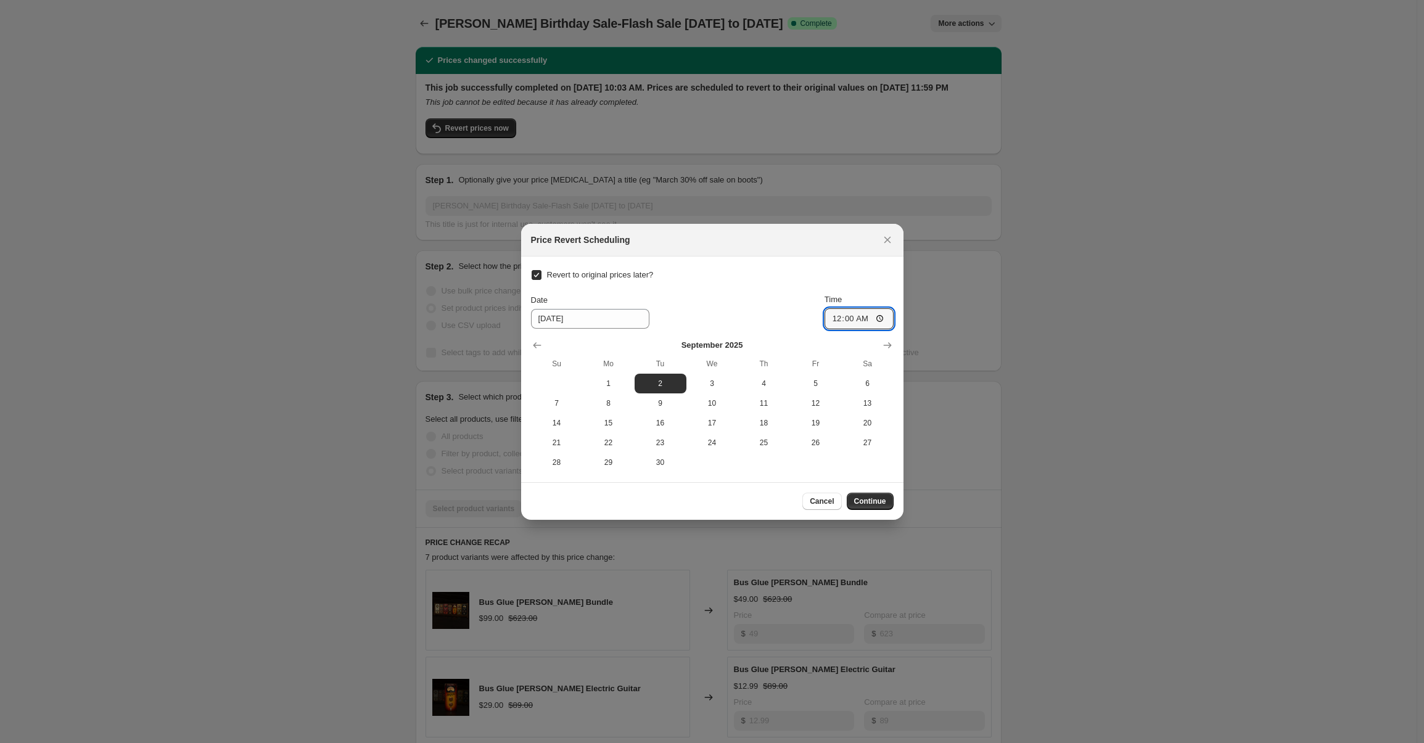
click at [756, 292] on div "Revert to original prices later? Date 9/2/2025 Time 00:00 September 2025 Su Mo …" at bounding box center [712, 369] width 363 height 206
click at [868, 505] on span "Continue" at bounding box center [870, 501] width 32 height 10
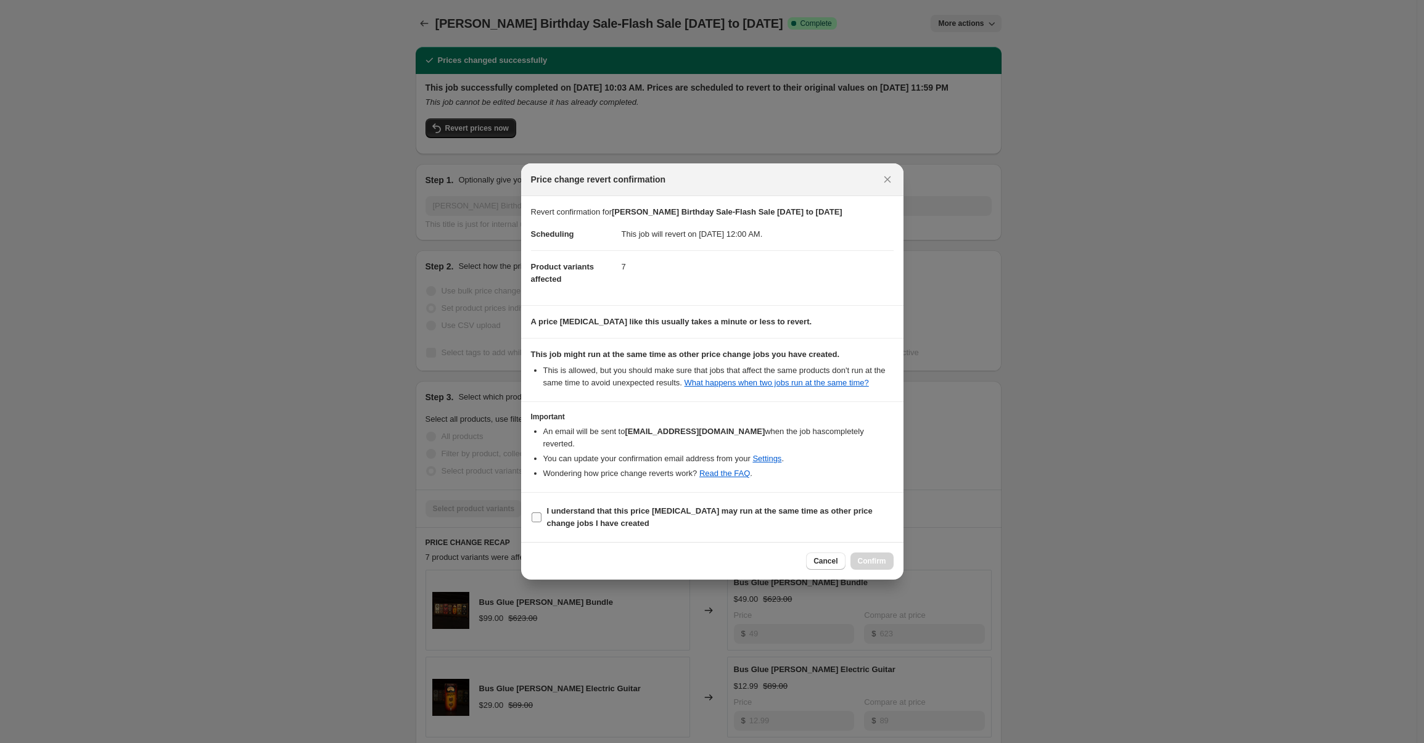
click at [581, 528] on b "I understand that this price change job may run at the same time as other price…" at bounding box center [710, 517] width 326 height 22
click at [541, 522] on input "I understand that this price change job may run at the same time as other price…" at bounding box center [536, 517] width 10 height 10
checkbox input "true"
click at [854, 568] on button "Confirm" at bounding box center [871, 560] width 43 height 17
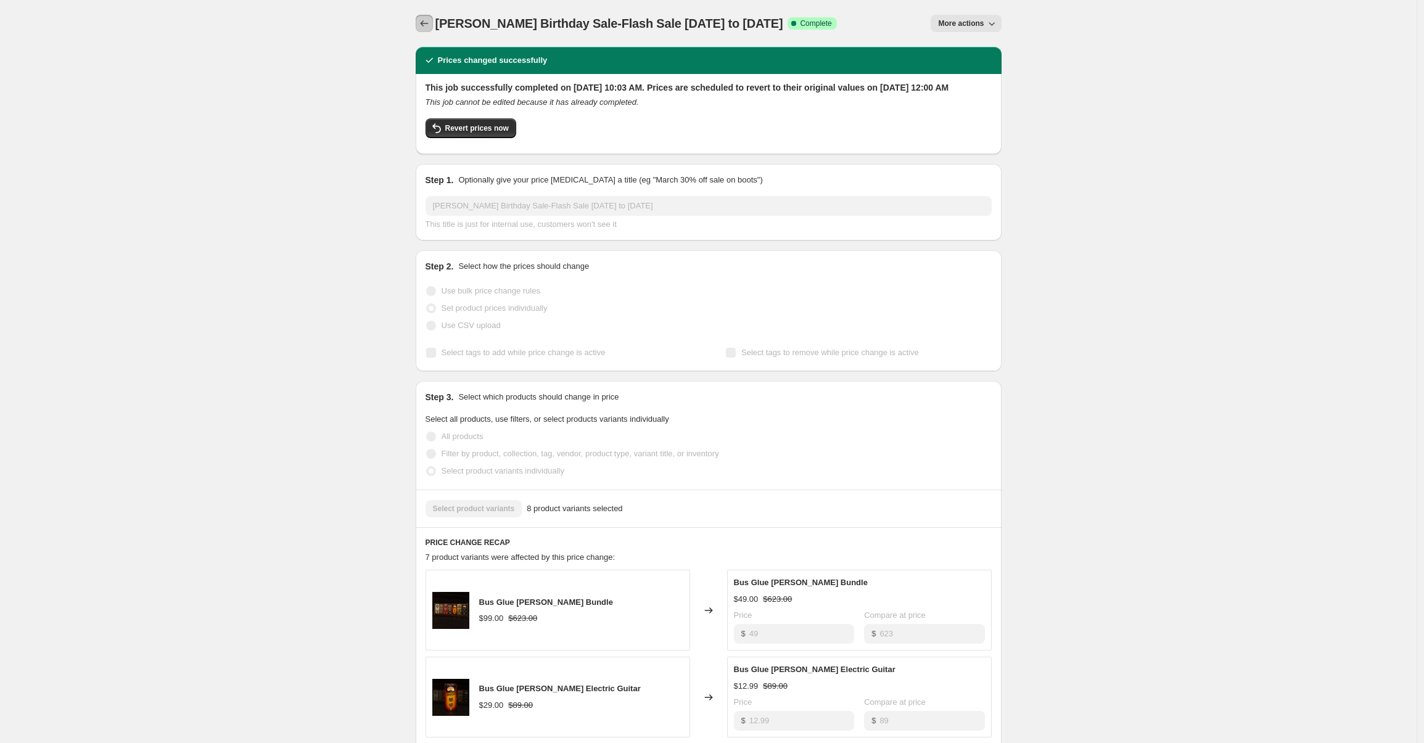
click at [427, 24] on icon "Price change jobs" at bounding box center [424, 23] width 12 height 12
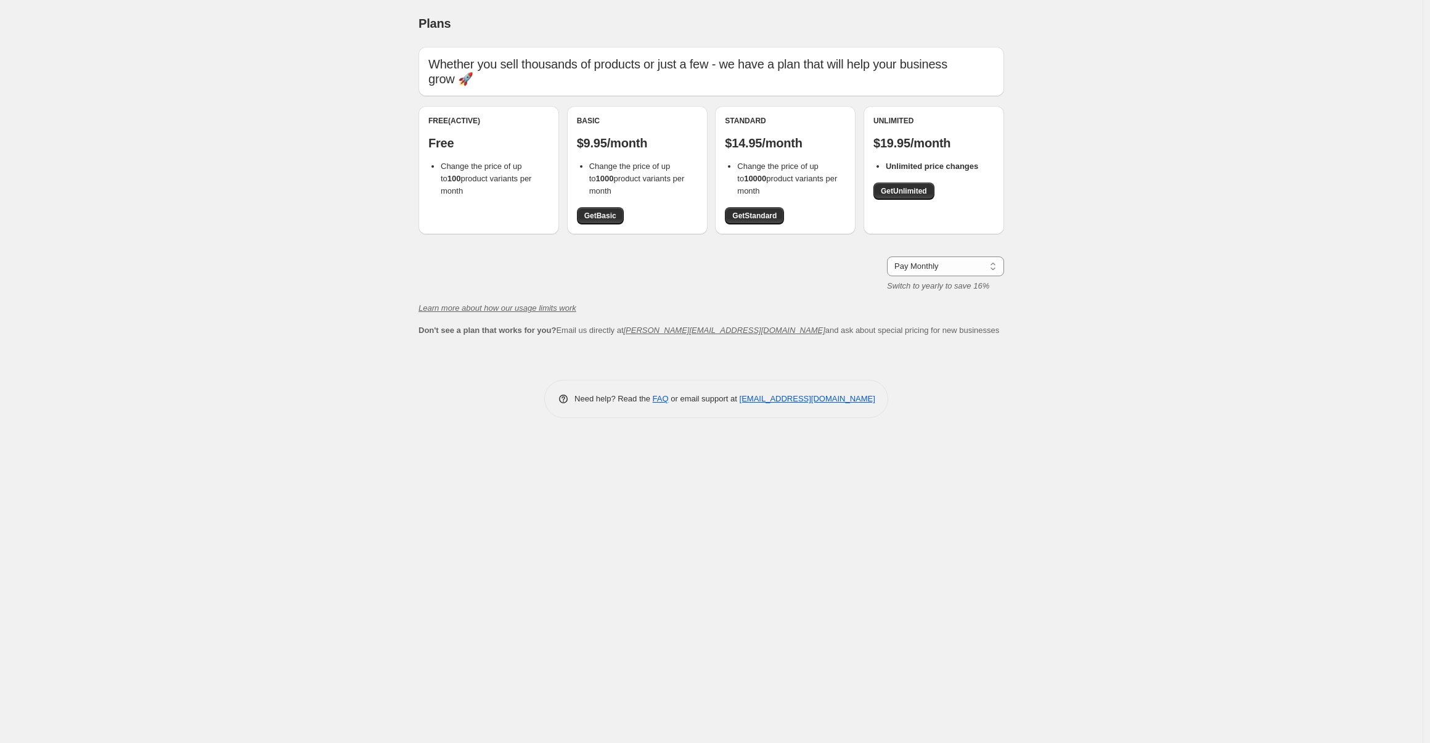
click at [497, 210] on div "Free (Active) Free Change the price of up to 100 product variants per month" at bounding box center [489, 170] width 141 height 128
click at [601, 211] on span "Get Basic" at bounding box center [601, 216] width 32 height 10
click at [613, 211] on span "Get Basic" at bounding box center [601, 216] width 32 height 10
